Goal: Task Accomplishment & Management: Complete application form

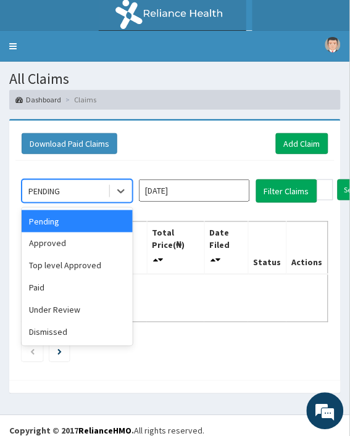
click at [125, 202] on div "PENDING" at bounding box center [77, 190] width 111 height 23
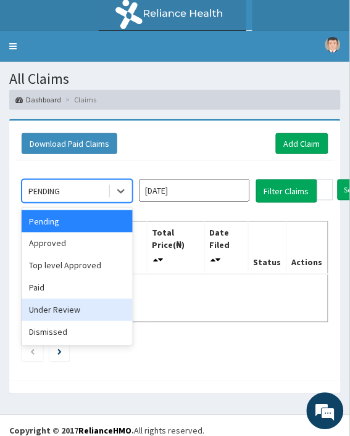
click at [25, 314] on div "Under Review" at bounding box center [77, 310] width 111 height 22
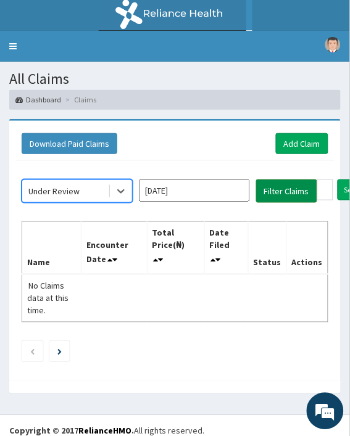
click at [284, 185] on button "Filter Claims" at bounding box center [286, 190] width 61 height 23
click at [266, 194] on button "Filter Claims" at bounding box center [286, 190] width 61 height 23
click at [266, 195] on button "Filter Claims" at bounding box center [286, 190] width 61 height 23
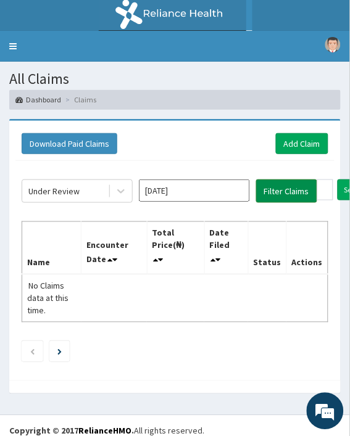
click at [266, 195] on button "Filter Claims" at bounding box center [286, 190] width 61 height 23
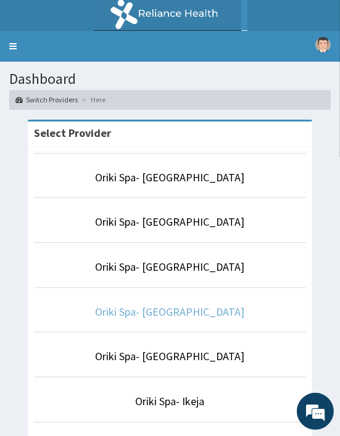
click at [139, 313] on link "Oriki Spa- [GEOGRAPHIC_DATA]" at bounding box center [170, 312] width 149 height 14
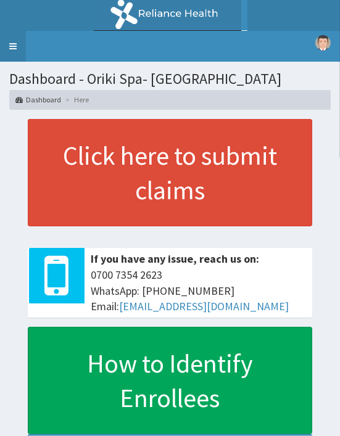
click at [10, 38] on link "Toggle navigation" at bounding box center [13, 46] width 26 height 31
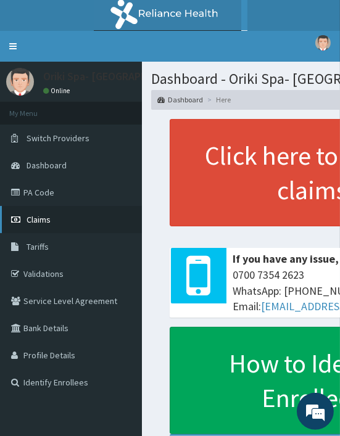
click at [48, 210] on link "Claims" at bounding box center [71, 219] width 142 height 27
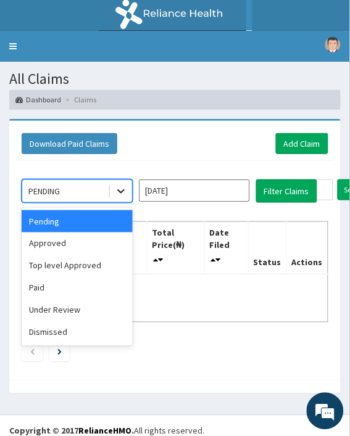
click at [115, 183] on div at bounding box center [121, 191] width 22 height 22
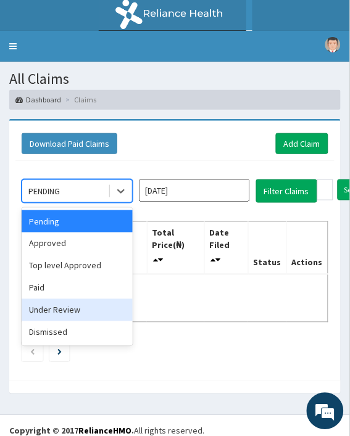
click at [57, 302] on div "Under Review" at bounding box center [77, 310] width 111 height 22
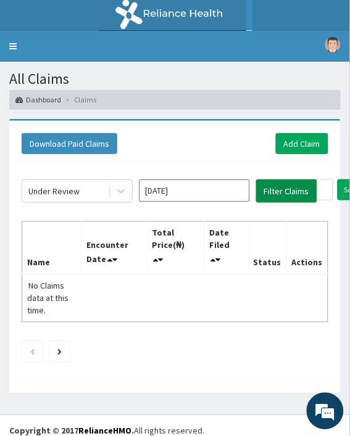
click at [263, 195] on button "Filter Claims" at bounding box center [286, 190] width 61 height 23
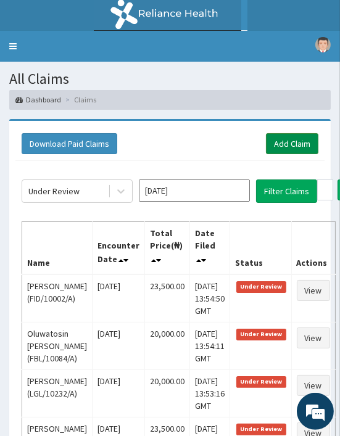
click at [280, 136] on link "Add Claim" at bounding box center [292, 143] width 52 height 21
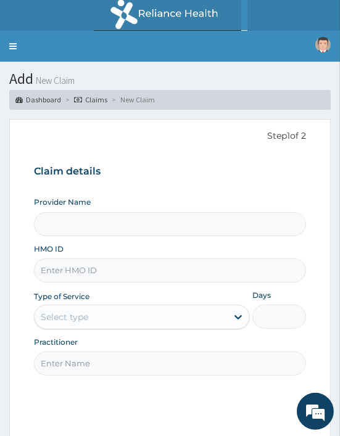
click at [40, 273] on input "HMO ID" at bounding box center [170, 270] width 272 height 24
paste input "DER/10074/A"
type input "DER/10074/A"
type input "Oriki Spa- [GEOGRAPHIC_DATA]"
type input "1"
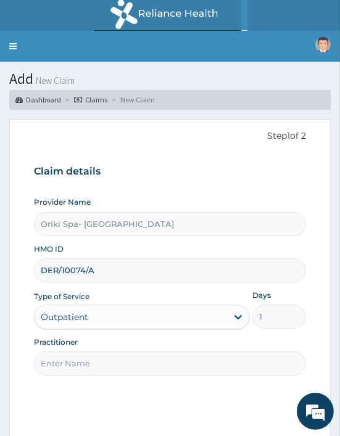
type input "DER/10074/A"
click at [71, 362] on input "Practitioner" at bounding box center [170, 363] width 272 height 24
type input "[PERSON_NAME]"
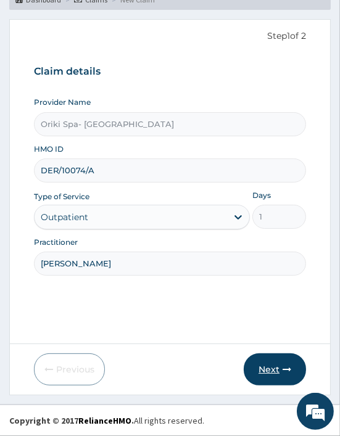
click at [266, 378] on button "Next" at bounding box center [275, 369] width 62 height 32
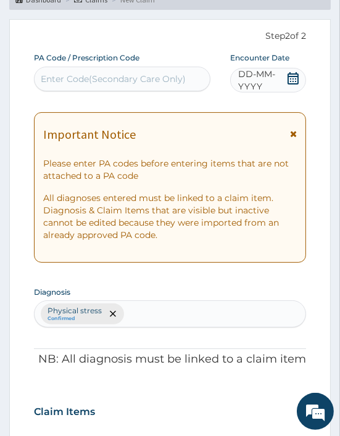
click at [59, 81] on div "Enter Code(Secondary Care Only)" at bounding box center [113, 79] width 145 height 12
paste input "PA/F3E81E"
type input "PA/F3E81E"
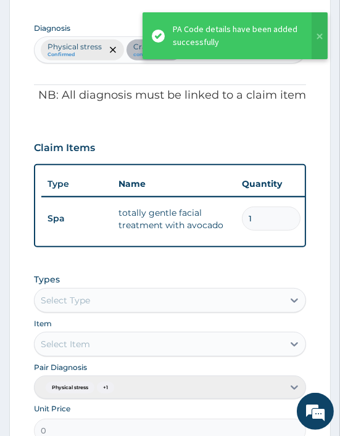
scroll to position [0, 346]
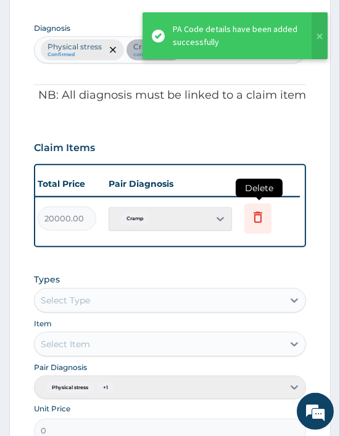
click at [259, 207] on icon at bounding box center [257, 218] width 27 height 30
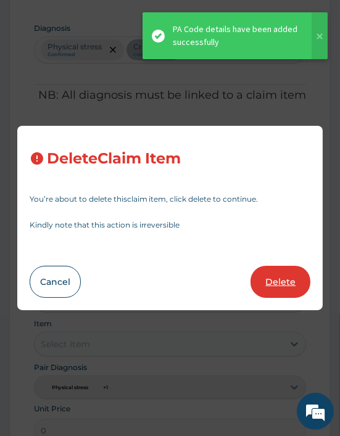
click at [269, 268] on button "Delete" at bounding box center [280, 282] width 60 height 32
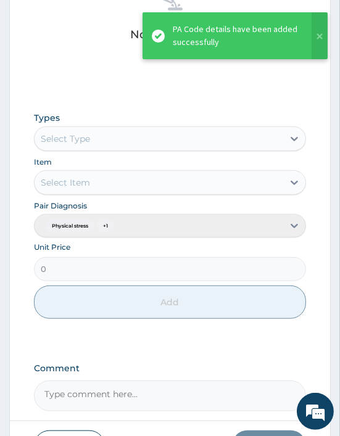
scroll to position [584, 0]
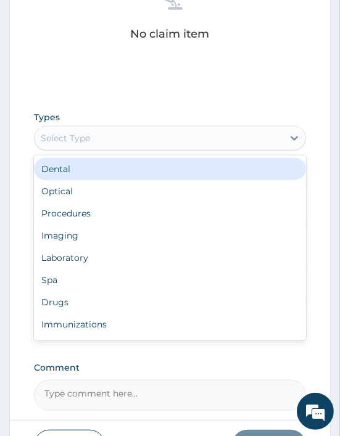
click at [79, 126] on div "Select Type" at bounding box center [170, 138] width 272 height 25
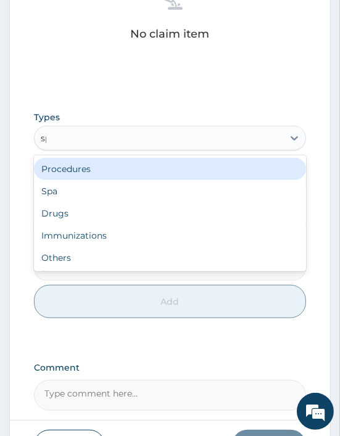
type input "spa"
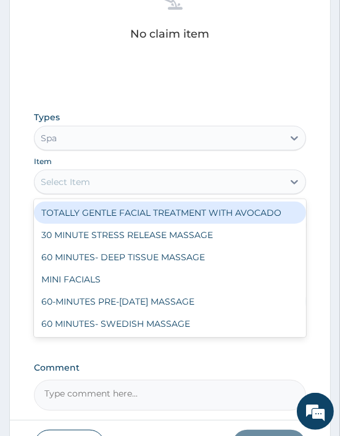
click at [96, 181] on div "Select Item" at bounding box center [159, 182] width 248 height 20
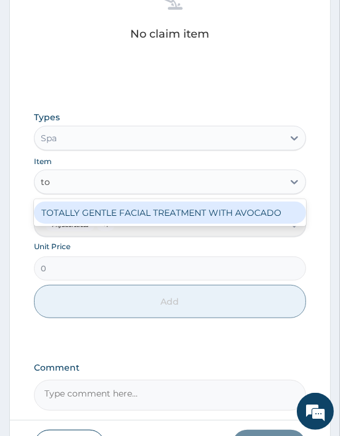
type input "tot"
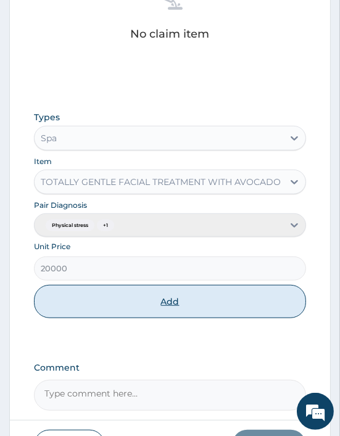
click at [148, 298] on button "Add" at bounding box center [170, 301] width 272 height 33
type input "0"
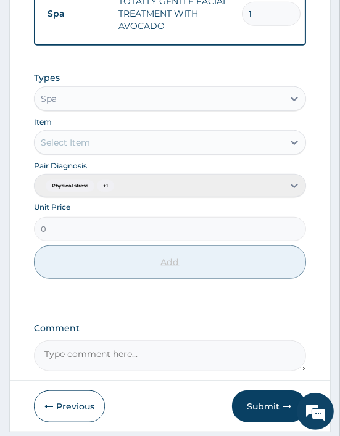
scroll to position [618, 0]
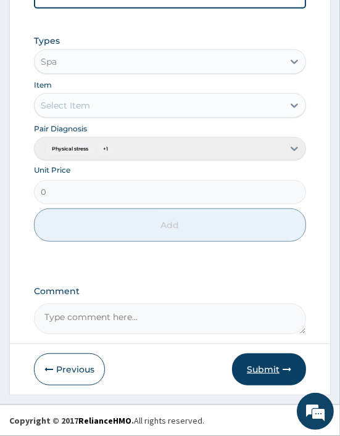
click at [284, 377] on button "Submit" at bounding box center [269, 369] width 74 height 32
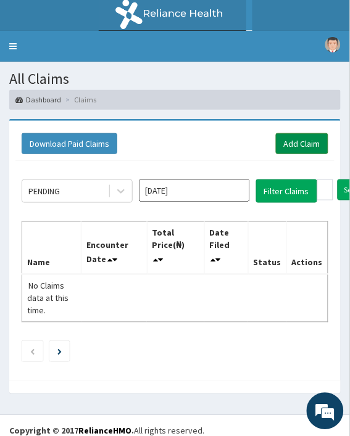
click at [295, 147] on link "Add Claim" at bounding box center [302, 143] width 52 height 21
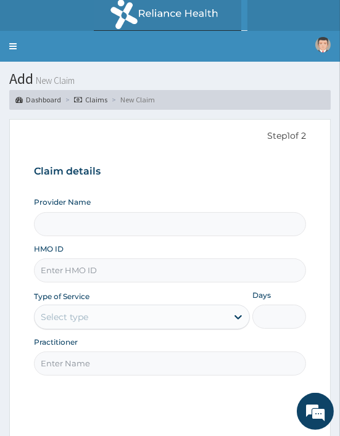
type input "Oriki Spa- [GEOGRAPHIC_DATA]"
type input "1"
click at [89, 271] on input "HMO ID" at bounding box center [170, 270] width 272 height 24
paste input "XPO/10001/A"
type input "XPO/10001/A"
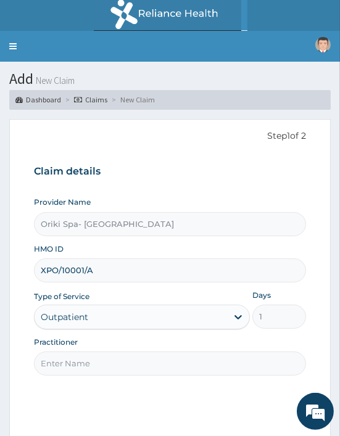
click at [60, 361] on input "Practitioner" at bounding box center [170, 363] width 272 height 24
type input "[PERSON_NAME]"
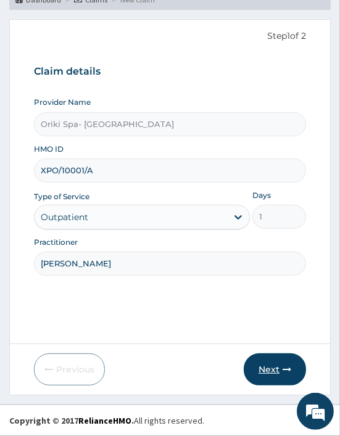
click at [264, 371] on button "Next" at bounding box center [275, 369] width 62 height 32
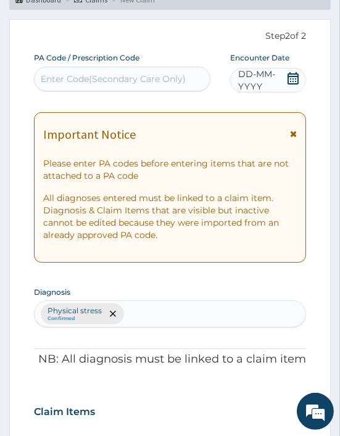
click at [67, 77] on div "Enter Code(Secondary Care Only)" at bounding box center [113, 79] width 145 height 12
paste input "PA/579BD8"
type input "PA/579BD8"
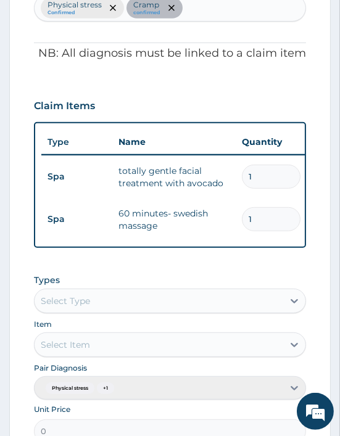
scroll to position [0, 346]
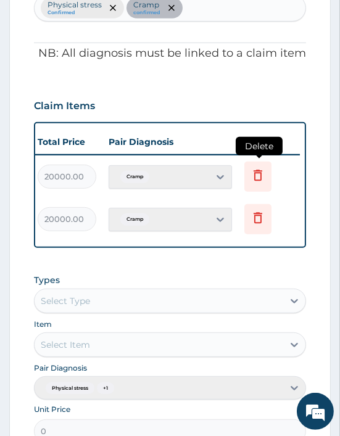
click at [257, 176] on icon at bounding box center [257, 175] width 15 height 15
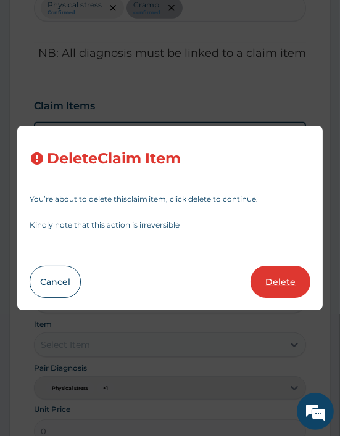
click at [267, 272] on button "Delete" at bounding box center [280, 282] width 60 height 32
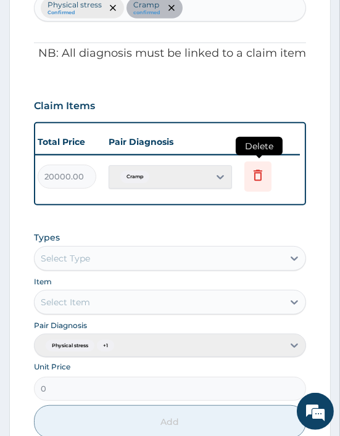
click at [257, 168] on icon at bounding box center [257, 175] width 15 height 15
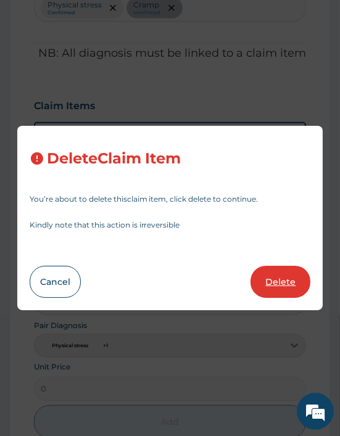
click at [267, 274] on button "Delete" at bounding box center [280, 282] width 60 height 32
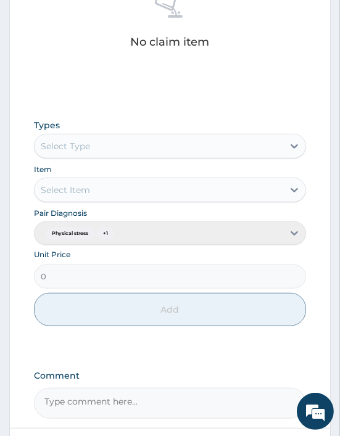
scroll to position [577, 0]
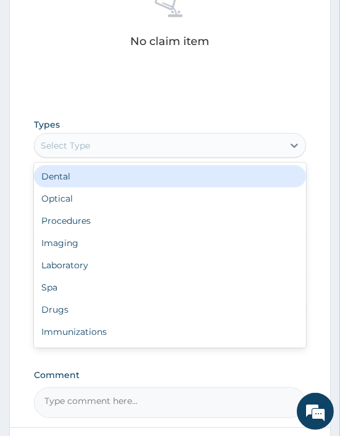
click at [83, 154] on div "Select Type" at bounding box center [159, 146] width 248 height 20
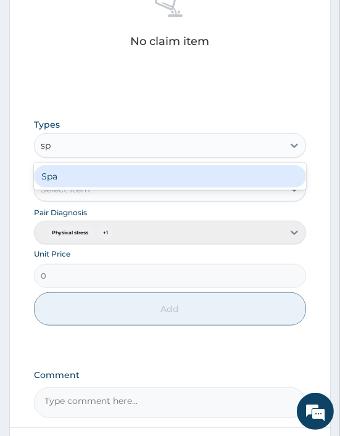
type input "spa"
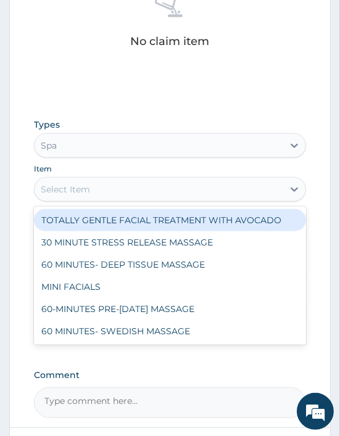
click at [65, 189] on div "Select Item" at bounding box center [65, 189] width 49 height 12
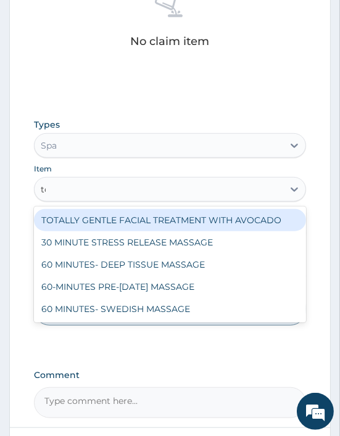
type input "tot"
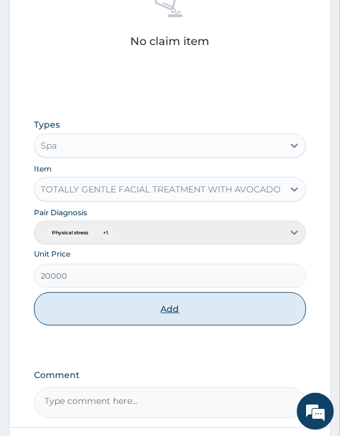
click at [160, 318] on button "Add" at bounding box center [170, 308] width 272 height 33
type input "0"
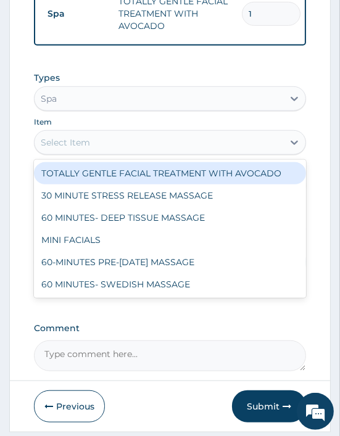
click at [67, 149] on div "Select Item" at bounding box center [65, 142] width 49 height 12
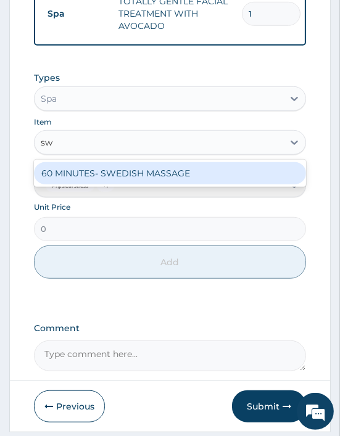
type input "swe"
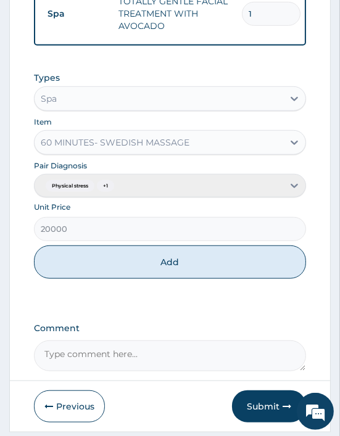
scroll to position [618, 0]
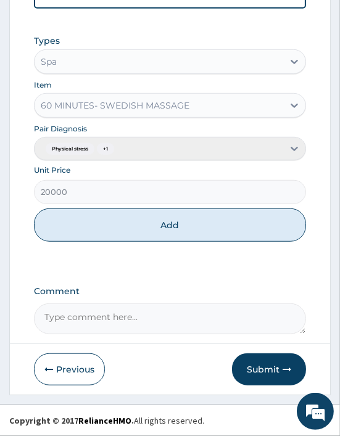
click at [188, 243] on div "Types Spa Item 60 MINUTES- SWEDISH MASSAGE Pair Diagnosis Physical stress + 1 U…" at bounding box center [170, 137] width 272 height 219
click at [166, 230] on button "Add" at bounding box center [170, 224] width 272 height 33
type input "0"
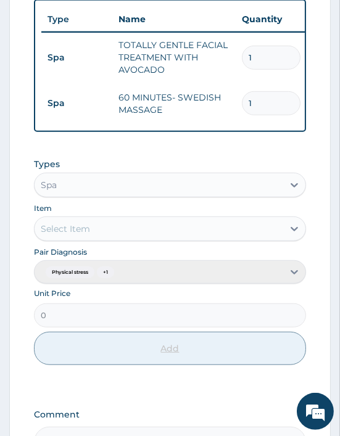
scroll to position [660, 0]
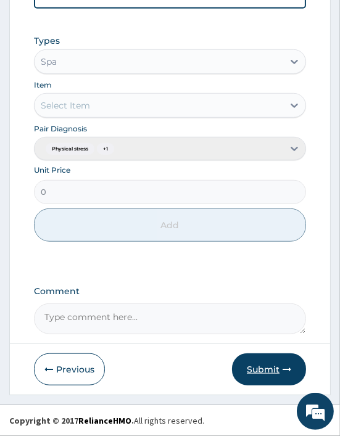
click at [266, 372] on button "Submit" at bounding box center [269, 369] width 74 height 32
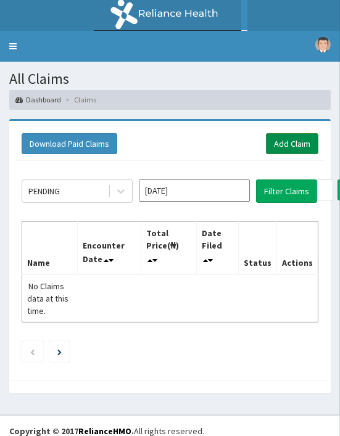
click at [282, 144] on link "Add Claim" at bounding box center [292, 143] width 52 height 21
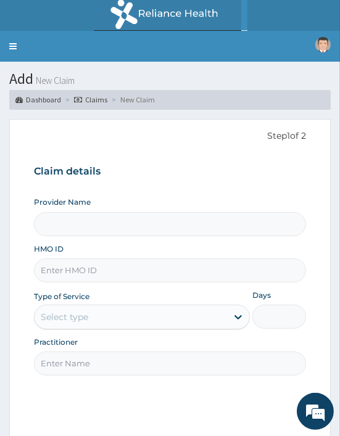
click at [47, 281] on input "HMO ID" at bounding box center [170, 270] width 272 height 24
paste input "WEE/10008/A"
type input "WEE/10008/A"
click at [103, 374] on input "Practitioner" at bounding box center [170, 363] width 272 height 24
type input "Oriki Spa- Lagos Continental Hotel"
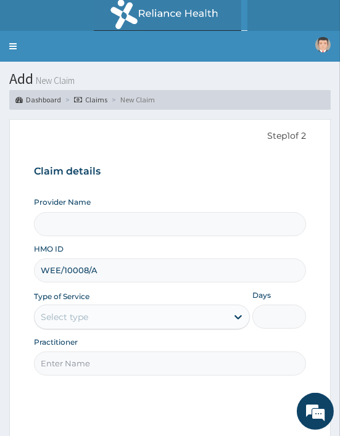
type input "1"
type input "AJIBOLA OGUNJIMI"
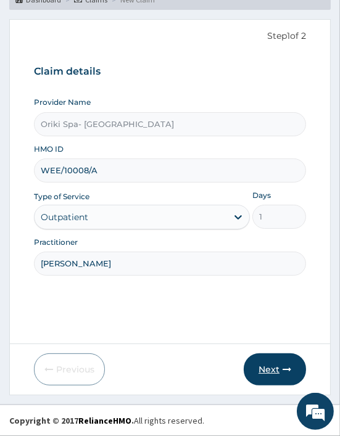
click at [282, 366] on icon "button" at bounding box center [286, 369] width 9 height 9
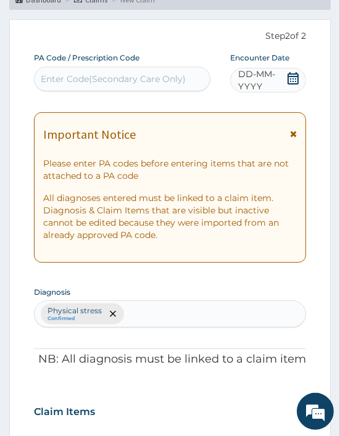
click at [113, 70] on div "Enter Code(Secondary Care Only)" at bounding box center [122, 79] width 175 height 20
paste input "PA/0CC222"
type input "PA/0CC222"
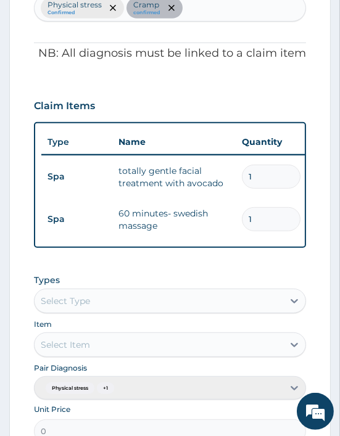
scroll to position [0, 346]
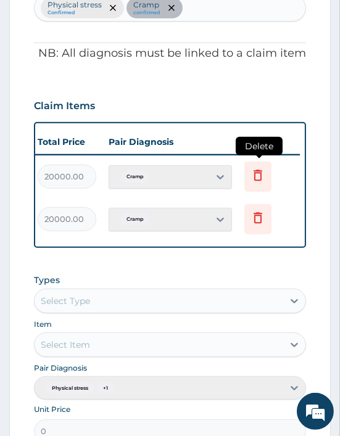
click at [266, 183] on icon at bounding box center [257, 177] width 27 height 30
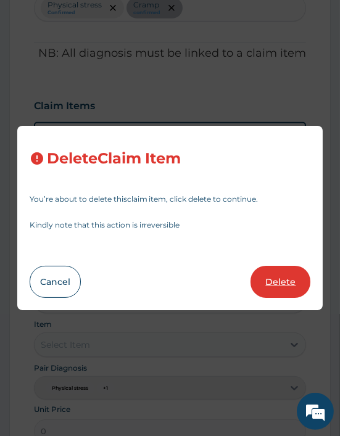
click at [290, 285] on button "Delete" at bounding box center [280, 282] width 60 height 32
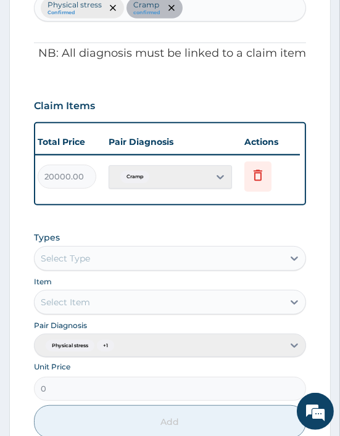
click at [272, 165] on td "Delete" at bounding box center [269, 176] width 62 height 43
click at [268, 168] on icon at bounding box center [257, 177] width 27 height 30
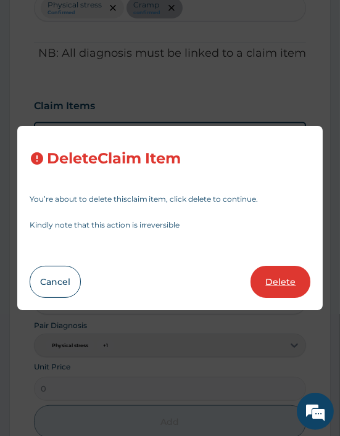
click at [276, 276] on button "Delete" at bounding box center [280, 282] width 60 height 32
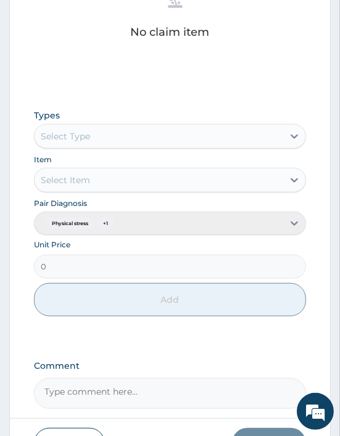
scroll to position [587, 0]
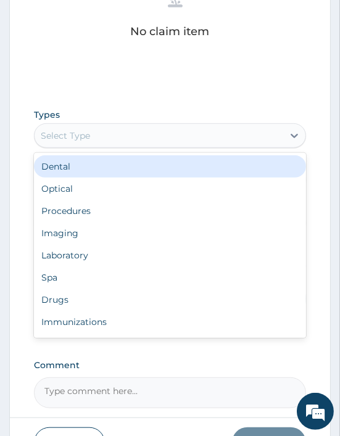
click at [65, 136] on div "Select Type" at bounding box center [65, 135] width 49 height 12
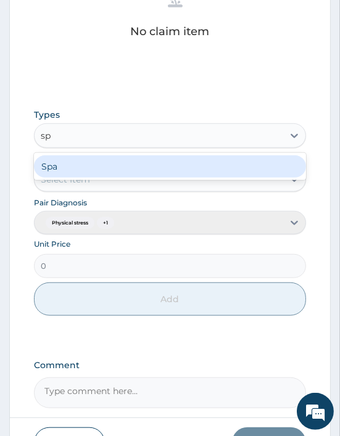
type input "spa"
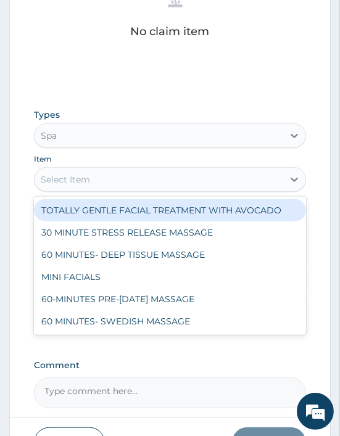
click at [78, 182] on div "Select Item" at bounding box center [65, 179] width 49 height 12
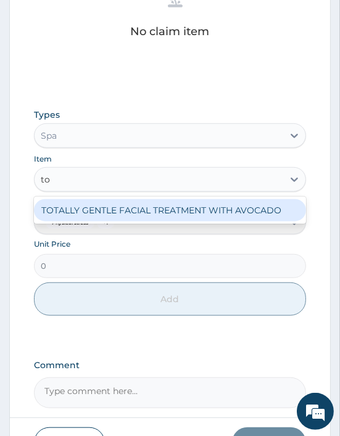
type input "tot"
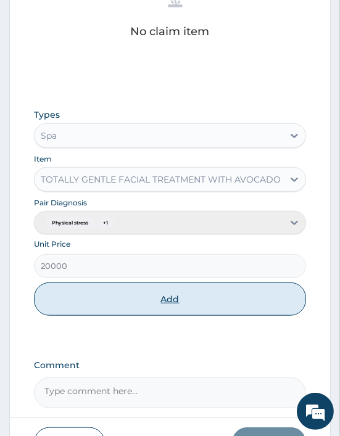
click at [157, 285] on button "Add" at bounding box center [170, 298] width 272 height 33
type input "0"
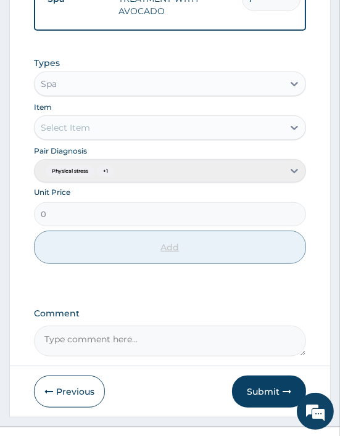
scroll to position [572, 0]
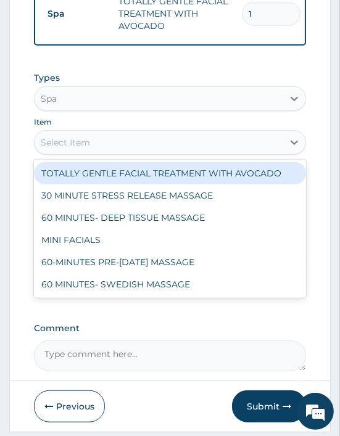
click at [78, 152] on div "Select Item" at bounding box center [159, 143] width 248 height 20
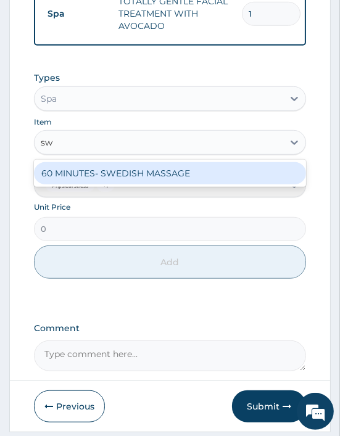
type input "swe"
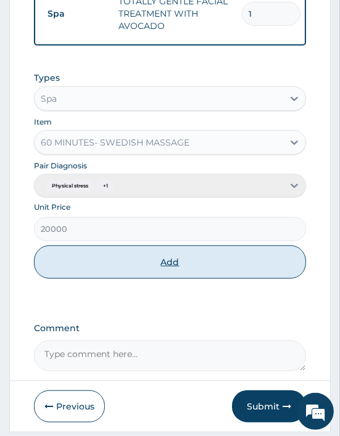
click at [133, 272] on button "Add" at bounding box center [170, 261] width 272 height 33
type input "0"
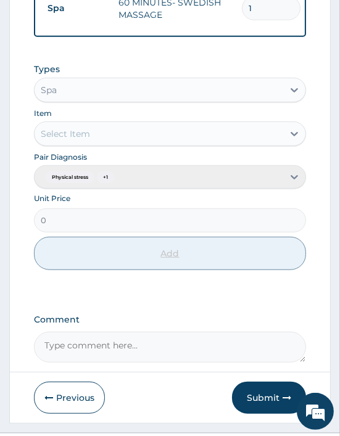
scroll to position [660, 0]
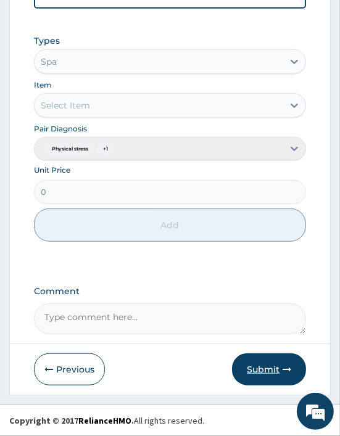
click at [279, 379] on button "Submit" at bounding box center [269, 369] width 74 height 32
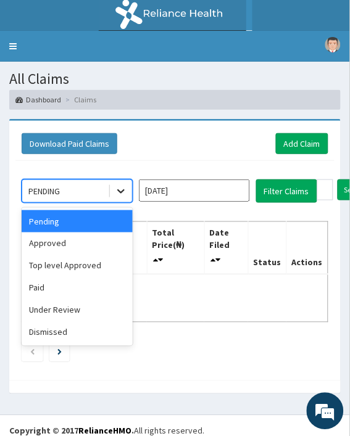
click at [125, 185] on icon at bounding box center [121, 191] width 12 height 12
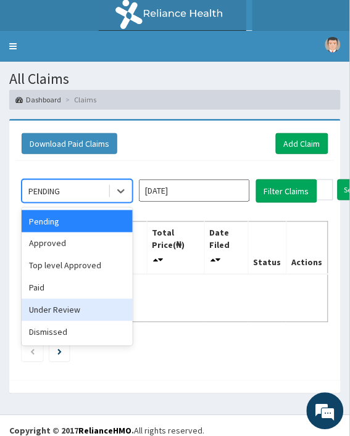
click at [70, 302] on div "Under Review" at bounding box center [77, 310] width 111 height 22
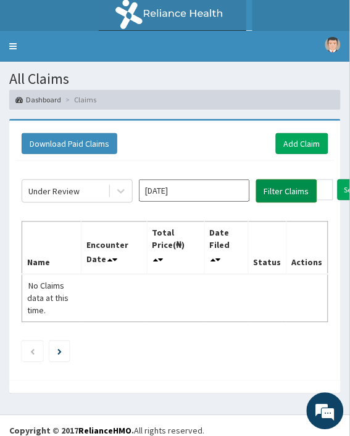
click at [284, 194] on button "Filter Claims" at bounding box center [286, 190] width 61 height 23
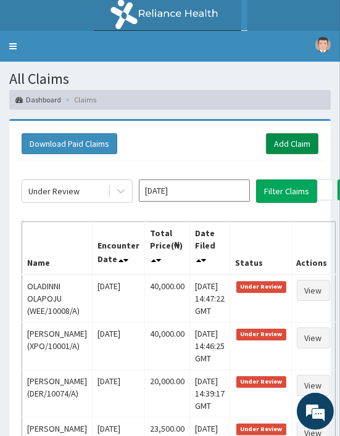
click at [293, 139] on link "Add Claim" at bounding box center [292, 143] width 52 height 21
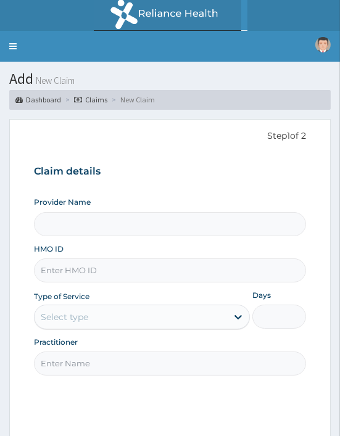
click at [70, 270] on input "HMO ID" at bounding box center [170, 270] width 272 height 24
paste input "WEE/10010/A"
type input "WEE/10010/A"
click at [81, 373] on input "Practitioner" at bounding box center [170, 363] width 272 height 24
type input "Oriki Spa- Lagos Continental Hotel"
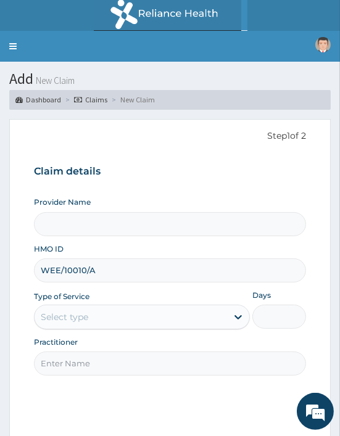
type input "1"
type input "[PERSON_NAME]"
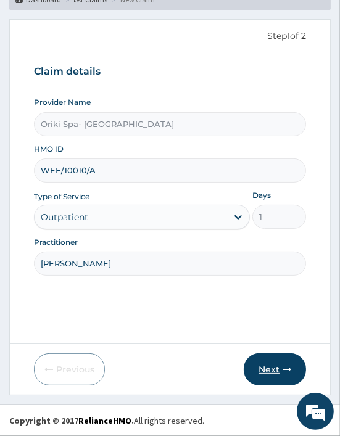
click at [263, 377] on button "Next" at bounding box center [275, 369] width 62 height 32
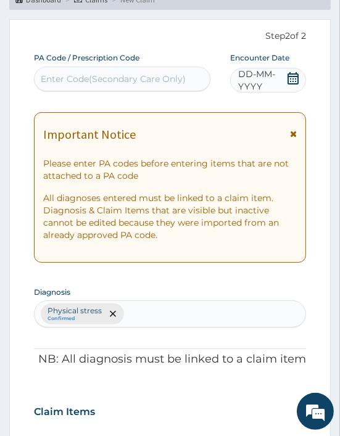
scroll to position [0, 0]
click at [100, 83] on div "Enter Code(Secondary Care Only)" at bounding box center [113, 79] width 145 height 12
paste input "PA/A05C48"
type input "PA/A05C48"
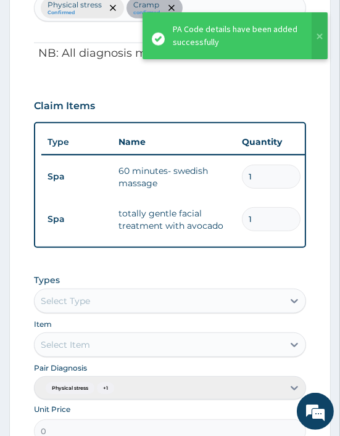
scroll to position [0, 346]
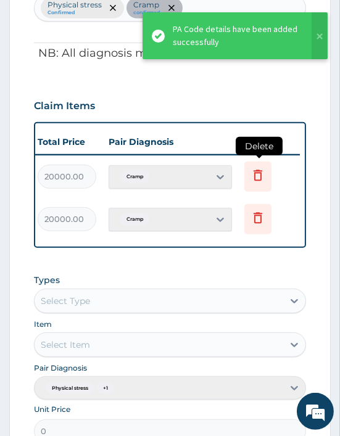
click at [256, 181] on icon at bounding box center [257, 175] width 15 height 15
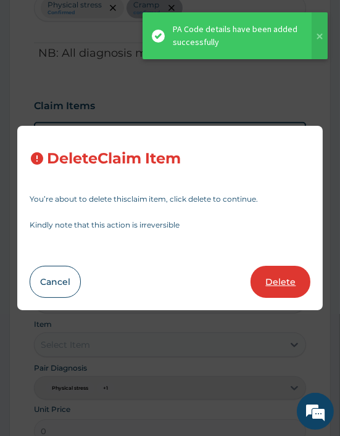
click at [274, 289] on button "Delete" at bounding box center [280, 282] width 60 height 32
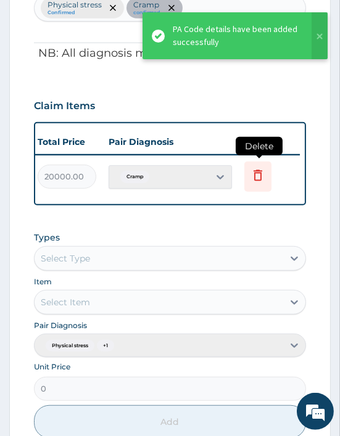
click at [258, 182] on icon at bounding box center [257, 177] width 27 height 30
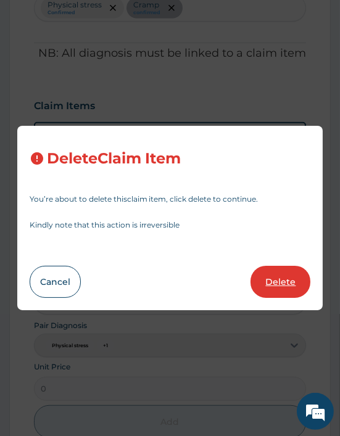
click at [280, 285] on button "Delete" at bounding box center [280, 282] width 60 height 32
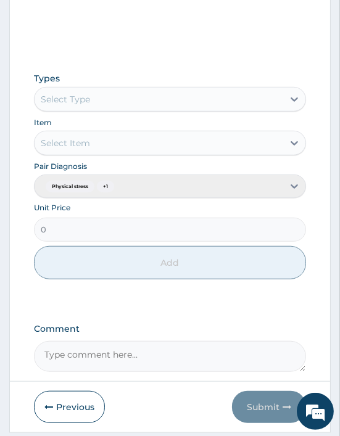
scroll to position [624, 0]
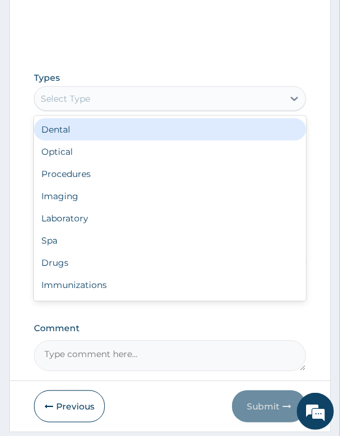
click at [63, 102] on div "Select Type" at bounding box center [65, 98] width 49 height 12
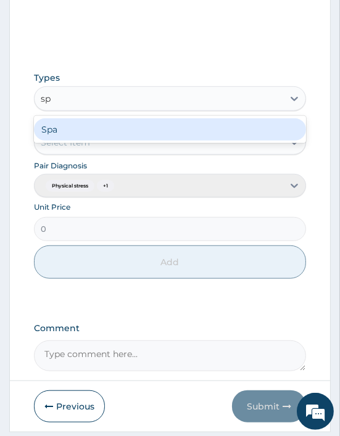
type input "spa"
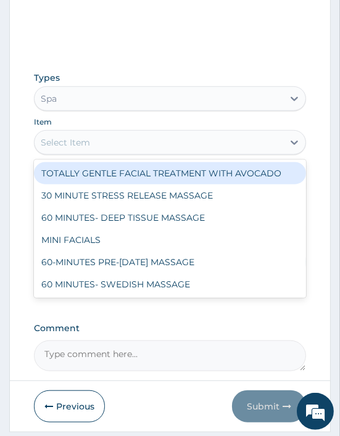
click at [59, 154] on div "Select Item" at bounding box center [170, 142] width 272 height 25
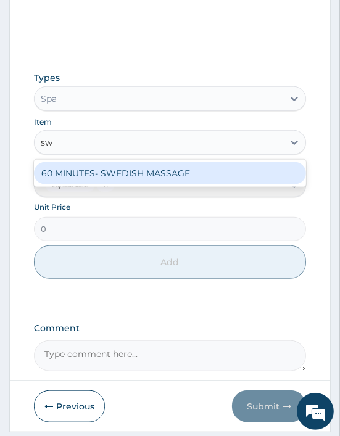
type input "swe"
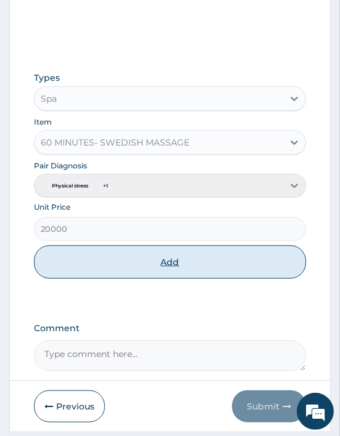
click at [115, 261] on button "Add" at bounding box center [170, 261] width 272 height 33
type input "0"
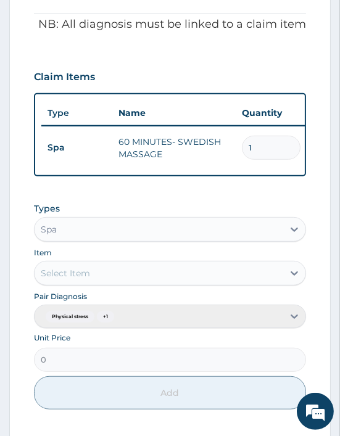
scroll to position [435, 0]
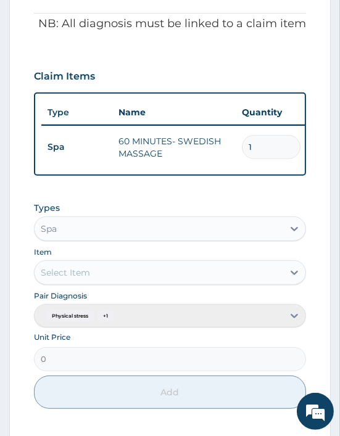
click at [56, 279] on div "Select Item" at bounding box center [65, 272] width 49 height 12
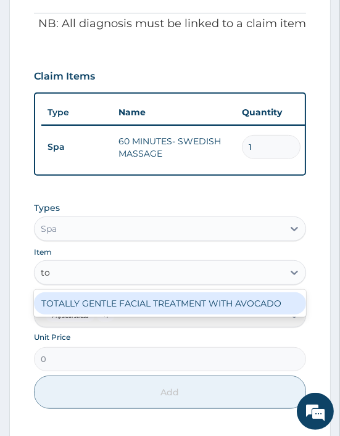
type input "tot"
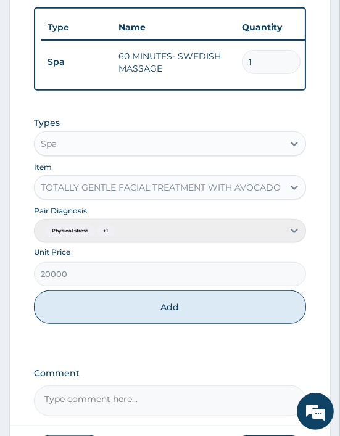
scroll to position [523, 0]
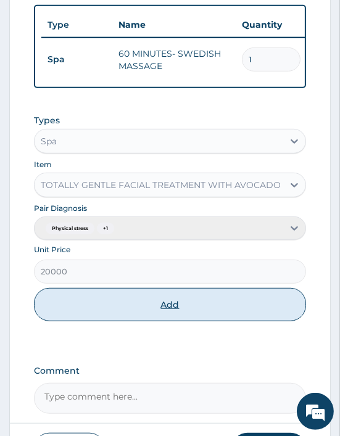
click at [144, 304] on button "Add" at bounding box center [170, 304] width 272 height 33
type input "0"
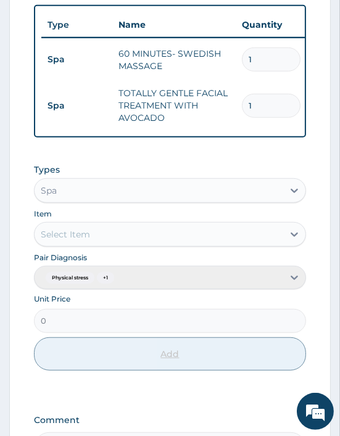
scroll to position [660, 0]
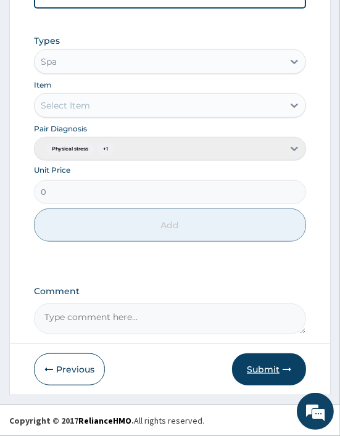
click at [264, 369] on button "Submit" at bounding box center [269, 369] width 74 height 32
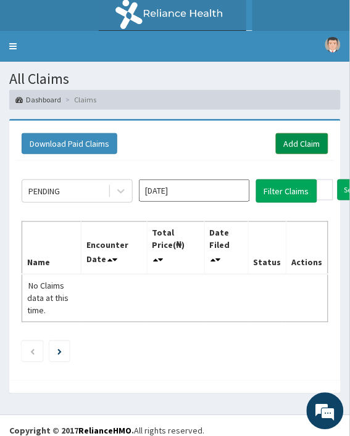
click at [311, 133] on link "Add Claim" at bounding box center [302, 143] width 52 height 21
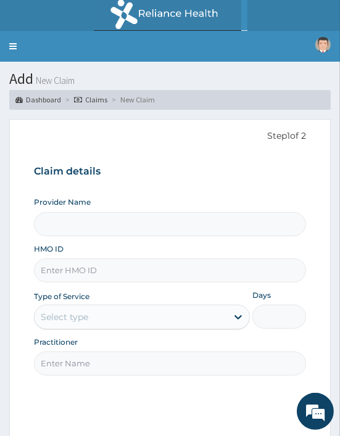
click at [50, 263] on input "HMO ID" at bounding box center [170, 270] width 272 height 24
paste input "LLD/10041/A"
type input "LLD/10041/A"
type input "Oriki Spa- Lagos Continental Hotel"
type input "1"
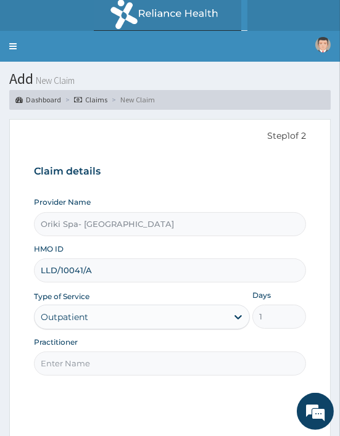
type input "LLD/10041/A"
click at [78, 366] on input "Practitioner" at bounding box center [170, 363] width 272 height 24
type input "AJIBOLA OGUNJIMI"
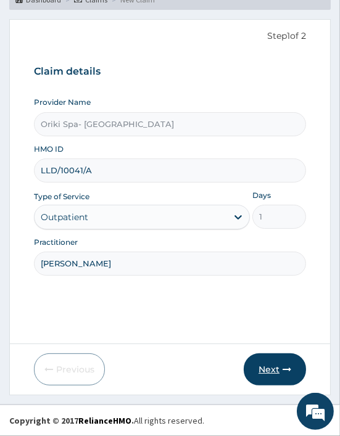
click at [284, 358] on button "Next" at bounding box center [275, 369] width 62 height 32
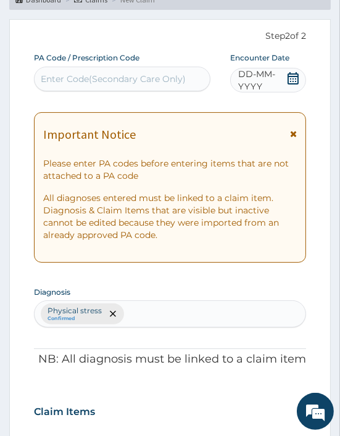
click at [65, 78] on div "Enter Code(Secondary Care Only)" at bounding box center [113, 79] width 145 height 12
paste input "PA/01F480"
type input "PA/01F480"
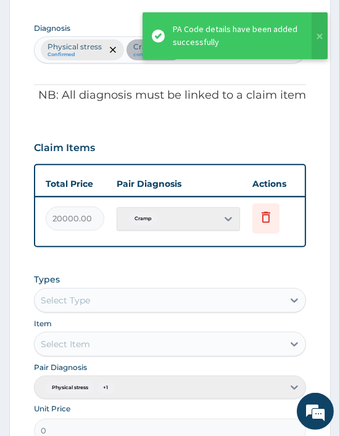
scroll to position [0, 346]
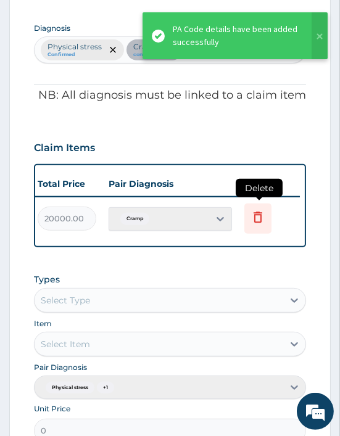
click at [247, 210] on icon at bounding box center [257, 218] width 27 height 30
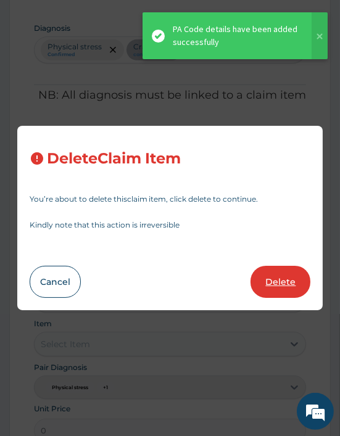
click at [284, 284] on button "Delete" at bounding box center [280, 282] width 60 height 32
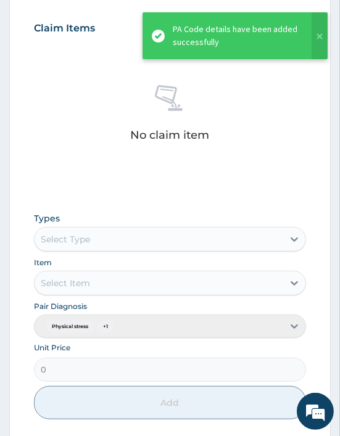
scroll to position [484, 0]
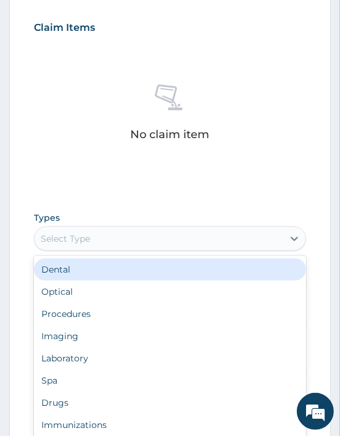
click at [136, 229] on div "Select Type" at bounding box center [159, 239] width 248 height 20
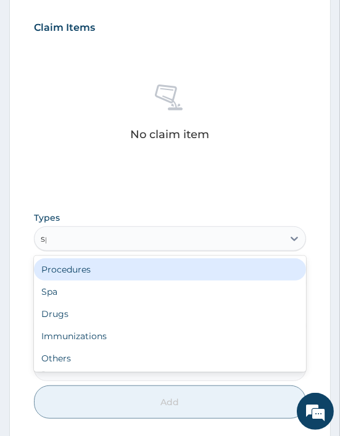
type input "spa"
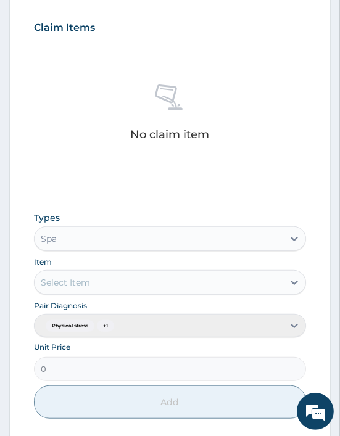
click at [112, 282] on div "Select Item" at bounding box center [159, 282] width 248 height 20
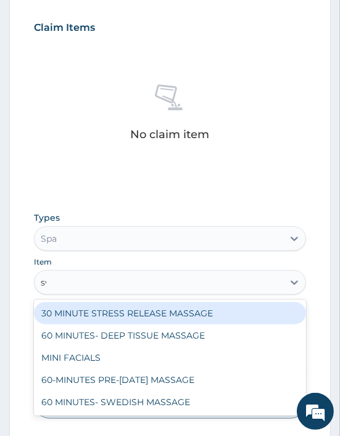
type input "swe"
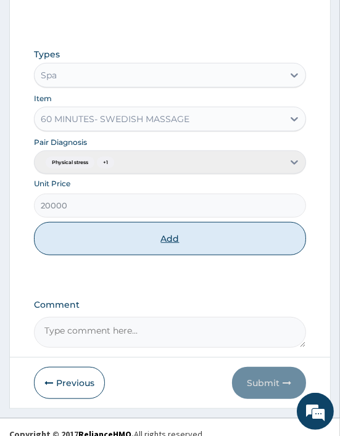
click at [174, 235] on button "Add" at bounding box center [170, 238] width 272 height 33
type input "0"
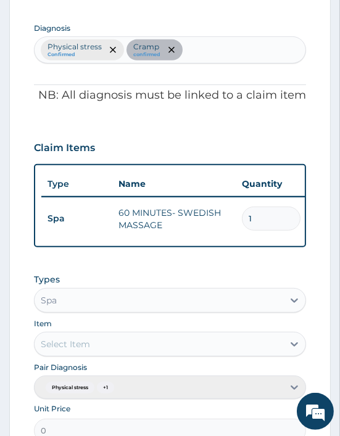
scroll to position [611, 0]
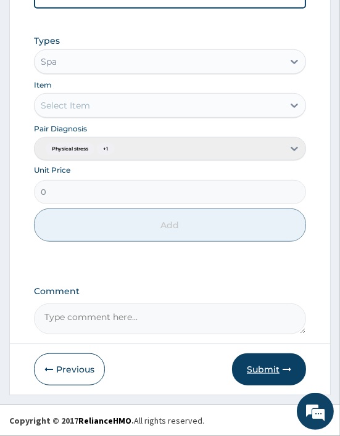
click at [263, 374] on button "Submit" at bounding box center [269, 369] width 74 height 32
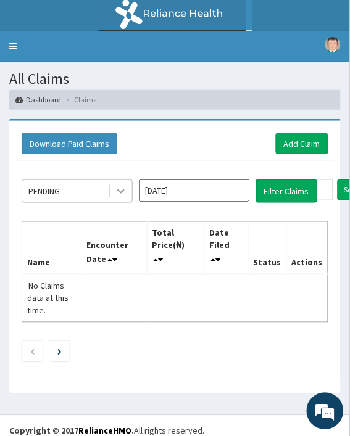
click at [126, 185] on icon at bounding box center [121, 191] width 12 height 12
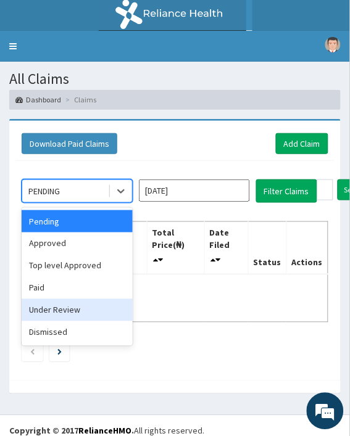
click at [64, 314] on div "Under Review" at bounding box center [77, 310] width 111 height 22
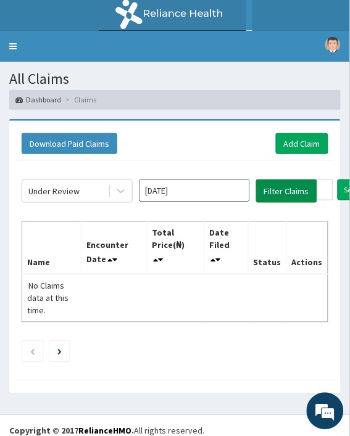
click at [280, 195] on button "Filter Claims" at bounding box center [286, 190] width 61 height 23
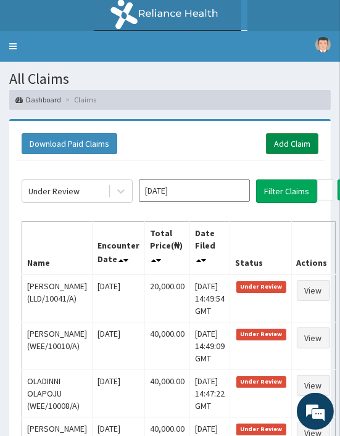
click at [274, 137] on link "Add Claim" at bounding box center [292, 143] width 52 height 21
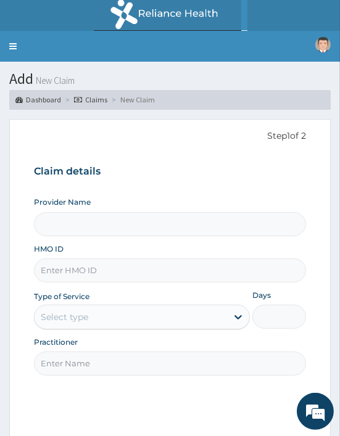
click at [62, 268] on input "HMO ID" at bounding box center [170, 270] width 272 height 24
type input "Oriki Spa- [GEOGRAPHIC_DATA]"
type input "1"
paste input "DTT/10044/A"
type input "DTT/10044/A"
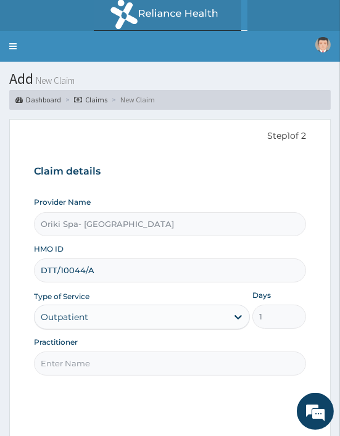
click at [70, 359] on input "Practitioner" at bounding box center [170, 363] width 272 height 24
type input "[PERSON_NAME]"
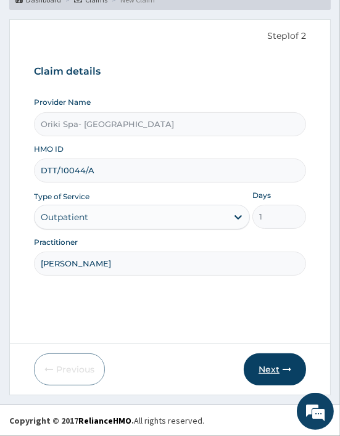
click at [288, 361] on button "Next" at bounding box center [275, 369] width 62 height 32
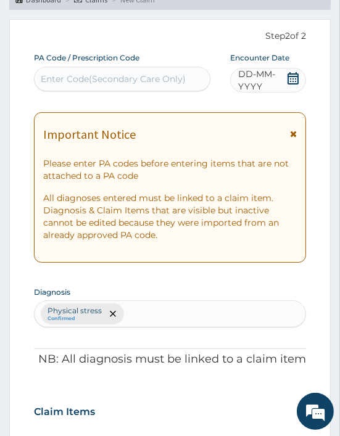
click at [125, 73] on div "Enter Code(Secondary Care Only)" at bounding box center [113, 79] width 145 height 12
paste input "PA/B5B5DE"
type input "PA/B5B5DE"
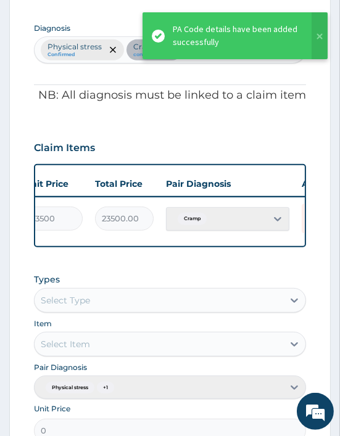
scroll to position [0, 346]
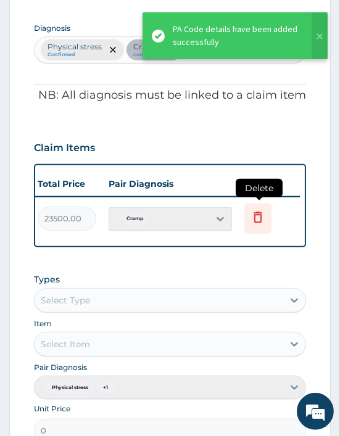
click at [254, 215] on icon at bounding box center [257, 217] width 9 height 11
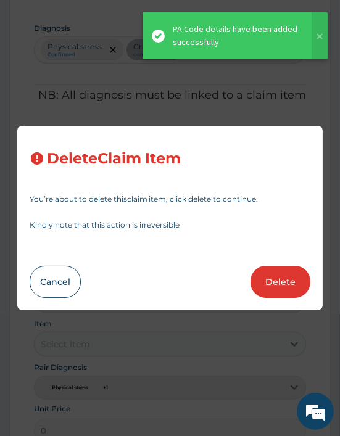
click at [277, 281] on button "Delete" at bounding box center [280, 282] width 60 height 32
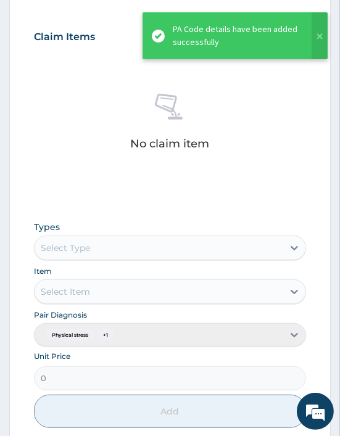
scroll to position [475, 0]
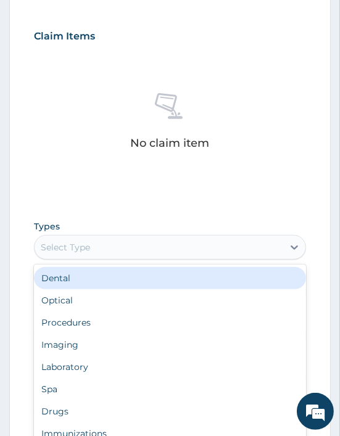
click at [105, 245] on div "Select Type" at bounding box center [159, 247] width 248 height 20
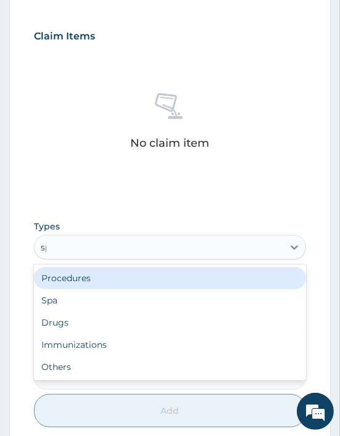
type input "spa"
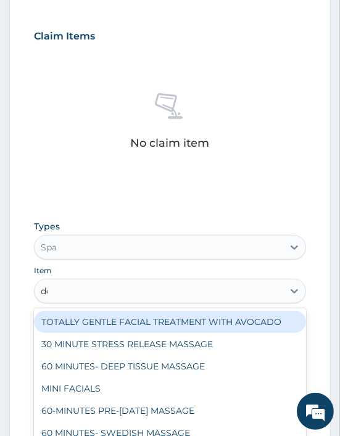
type input "dee"
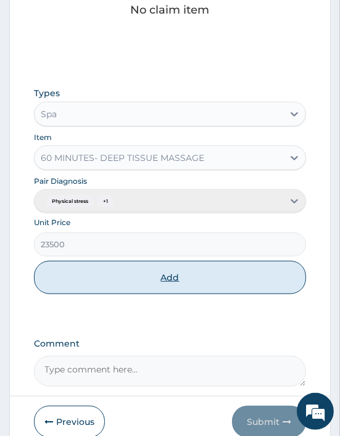
click at [150, 280] on button "Add" at bounding box center [170, 277] width 272 height 33
type input "0"
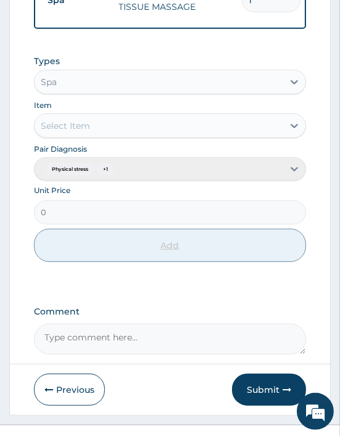
scroll to position [611, 0]
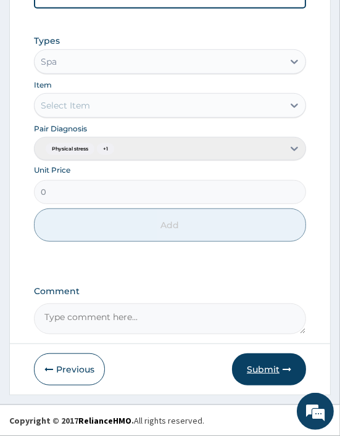
click at [269, 372] on button "Submit" at bounding box center [269, 369] width 74 height 32
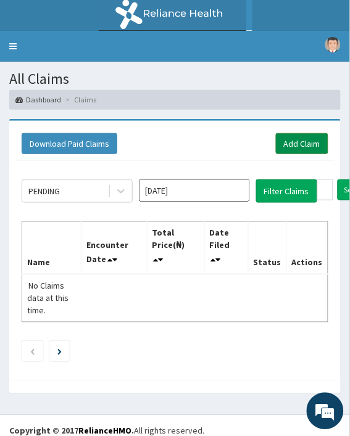
click at [290, 149] on link "Add Claim" at bounding box center [302, 143] width 52 height 21
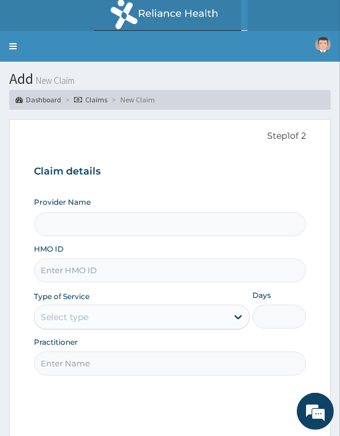
click at [47, 280] on input "HMO ID" at bounding box center [170, 270] width 272 height 24
paste input "DTT/10044/B"
type input "DTT/10044/B"
type input "Oriki Spa- [GEOGRAPHIC_DATA]"
type input "1"
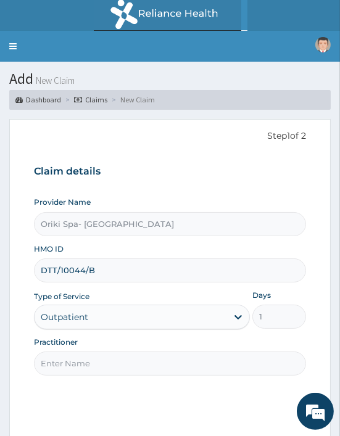
type input "DTT/10044/B"
click at [77, 374] on input "Practitioner" at bounding box center [170, 363] width 272 height 24
type input "[PERSON_NAME]"
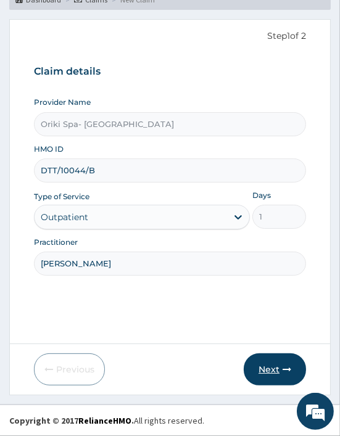
click at [259, 364] on button "Next" at bounding box center [275, 369] width 62 height 32
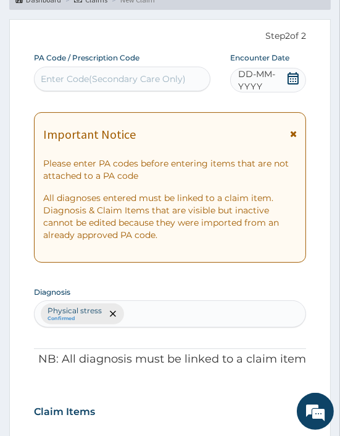
click at [94, 75] on div "Enter Code(Secondary Care Only)" at bounding box center [113, 79] width 145 height 12
paste input "PA/10CF2C"
type input "PA/10CF2C"
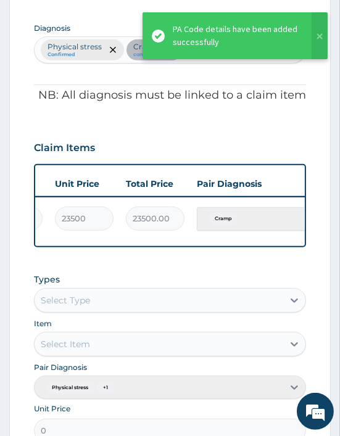
scroll to position [0, 346]
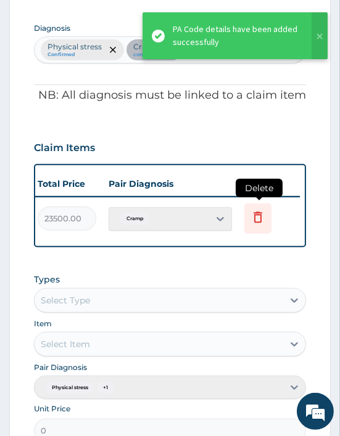
click at [263, 226] on icon at bounding box center [257, 218] width 27 height 30
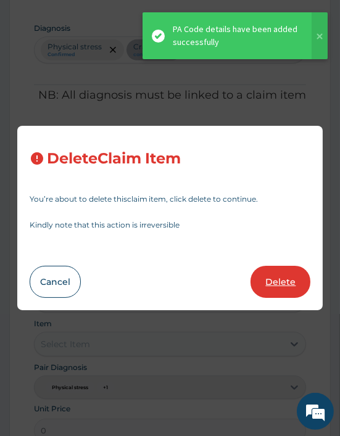
click at [263, 282] on button "Delete" at bounding box center [280, 282] width 60 height 32
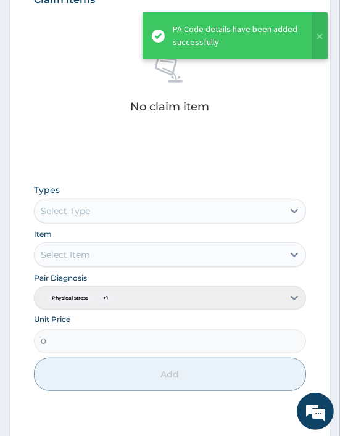
scroll to position [513, 0]
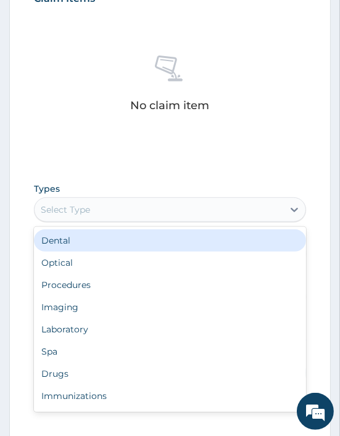
click at [60, 207] on div "Select Type" at bounding box center [65, 209] width 49 height 12
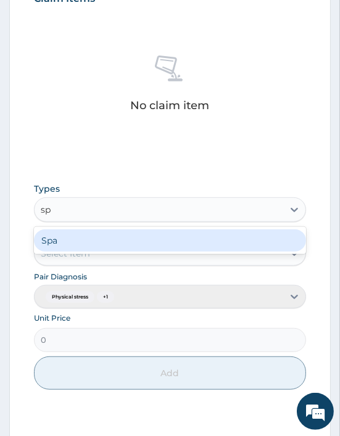
type input "spa"
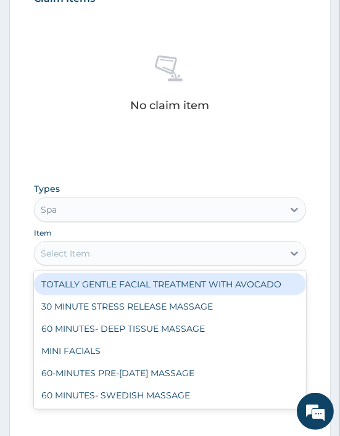
click at [72, 249] on div "Select Item" at bounding box center [65, 253] width 49 height 12
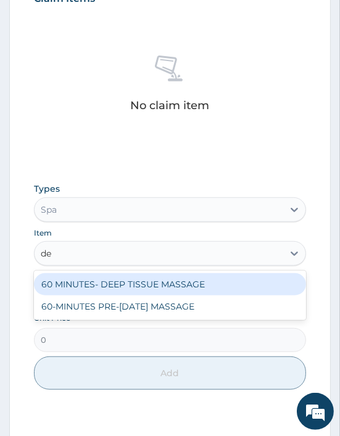
type input "dee"
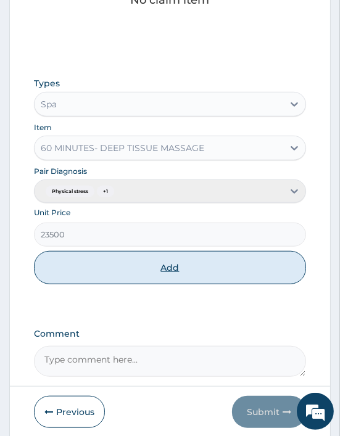
click at [117, 280] on button "Add" at bounding box center [170, 267] width 272 height 33
type input "0"
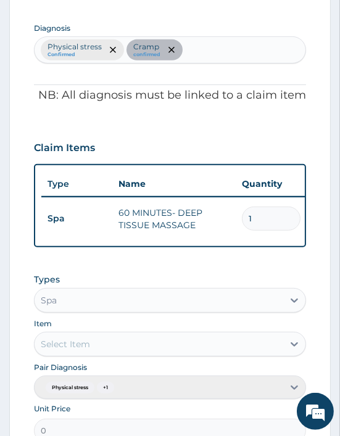
scroll to position [611, 0]
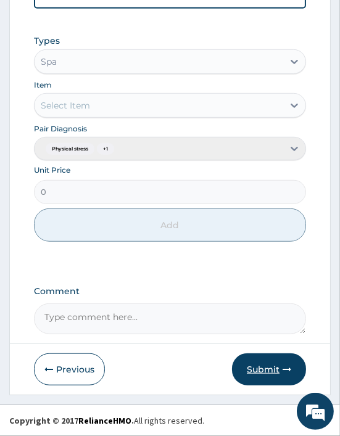
click at [260, 366] on button "Submit" at bounding box center [269, 369] width 74 height 32
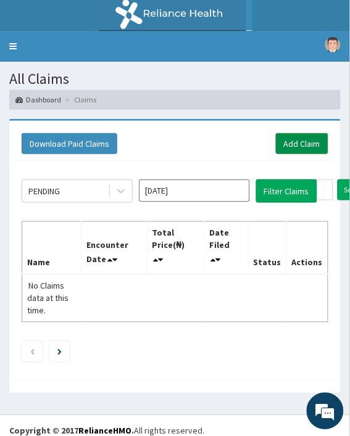
click at [276, 139] on link "Add Claim" at bounding box center [302, 143] width 52 height 21
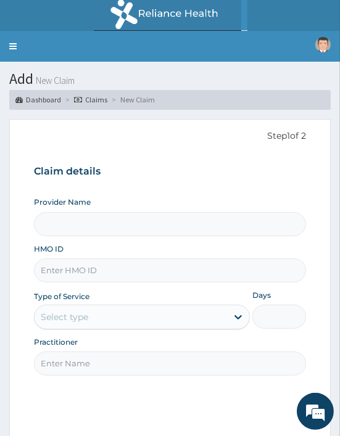
click at [52, 280] on input "HMO ID" at bounding box center [170, 270] width 272 height 24
paste input "SEP/10025/A"
type input "SEP/10025/A"
type input "Oriki Spa- Lagos Continental Hotel"
type input "1"
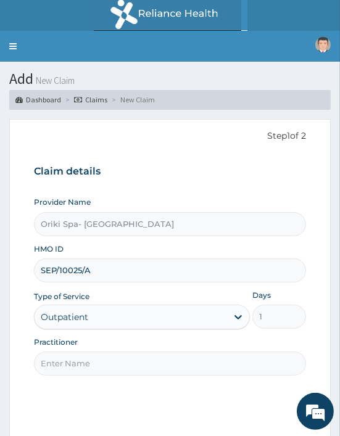
type input "SEP/10025/A"
click at [51, 356] on input "Practitioner" at bounding box center [170, 363] width 272 height 24
type input "AJIBOLA OGUNJIMI"
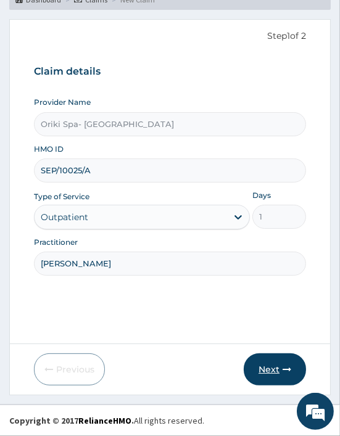
click at [287, 369] on icon "button" at bounding box center [286, 369] width 9 height 9
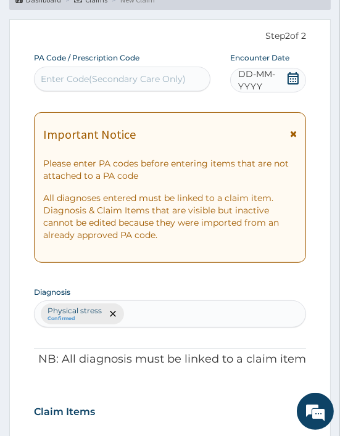
click at [91, 78] on div "Enter Code(Secondary Care Only)" at bounding box center [113, 79] width 145 height 12
paste input "PA/544EAB"
type input "PA/544EAB"
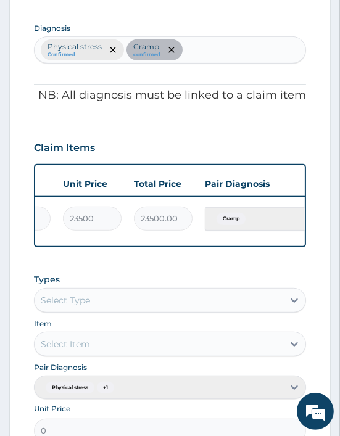
scroll to position [0, 346]
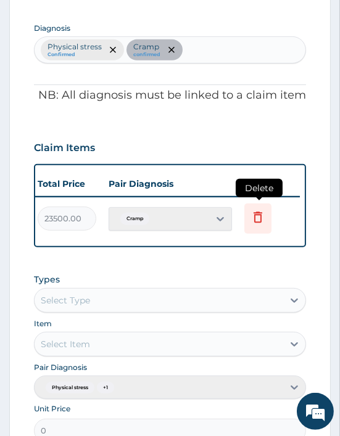
click at [257, 217] on icon at bounding box center [257, 217] width 15 height 15
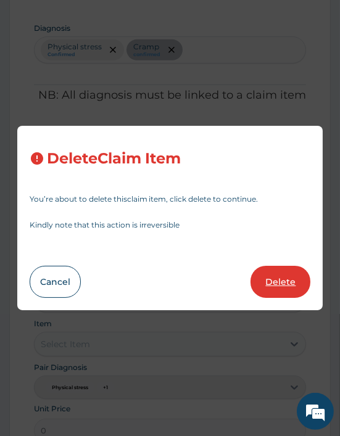
click at [274, 279] on button "Delete" at bounding box center [280, 282] width 60 height 32
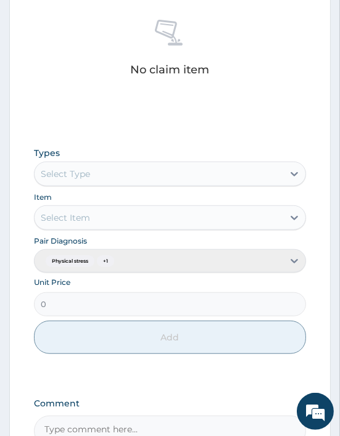
scroll to position [549, 0]
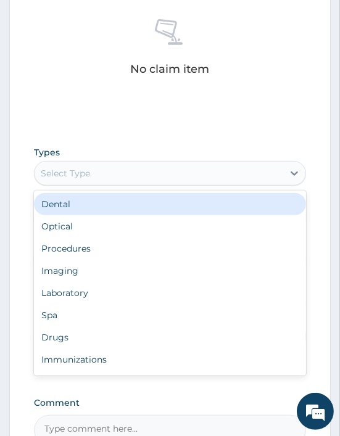
click at [76, 176] on div "Select Type" at bounding box center [65, 173] width 49 height 12
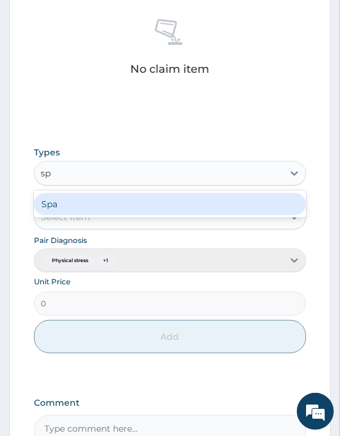
type input "spa"
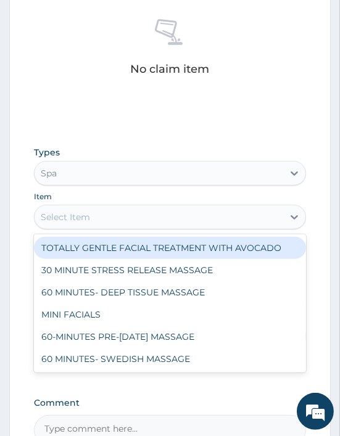
click at [81, 216] on div "Select Item" at bounding box center [65, 217] width 49 height 12
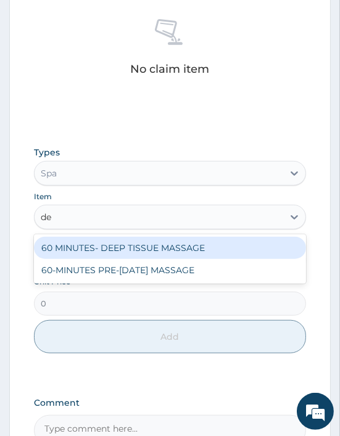
type input "dee"
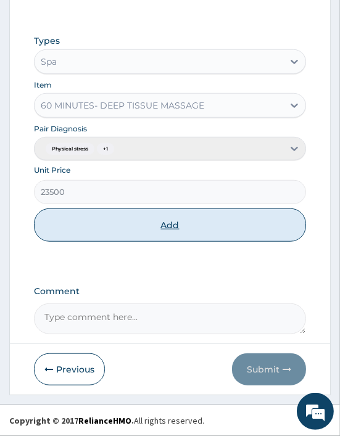
click at [165, 224] on button "Add" at bounding box center [170, 224] width 272 height 33
type input "0"
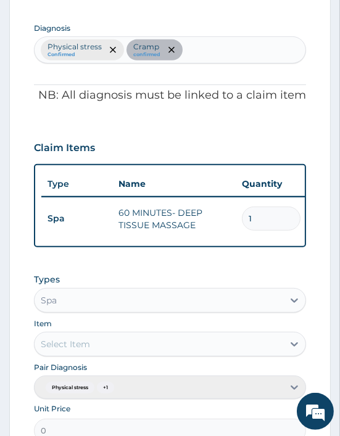
scroll to position [611, 0]
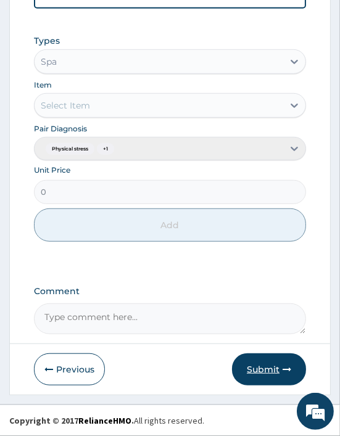
click at [284, 372] on icon "button" at bounding box center [286, 369] width 9 height 9
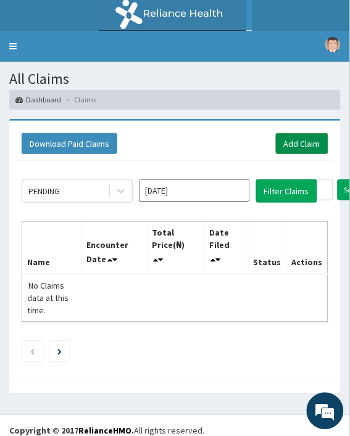
click at [294, 144] on link "Add Claim" at bounding box center [302, 143] width 52 height 21
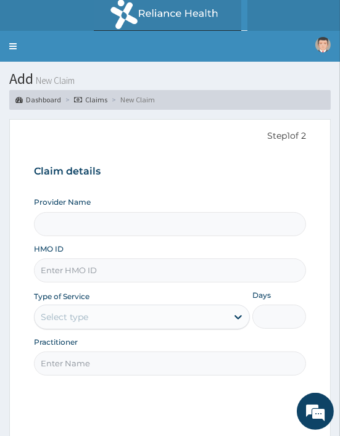
click at [57, 277] on input "HMO ID" at bounding box center [170, 270] width 272 height 24
type input "Oriki Spa- Lagos Continental Hotel"
type input "1"
paste input "XMG/10153/A"
type input "XMG/10153/A"
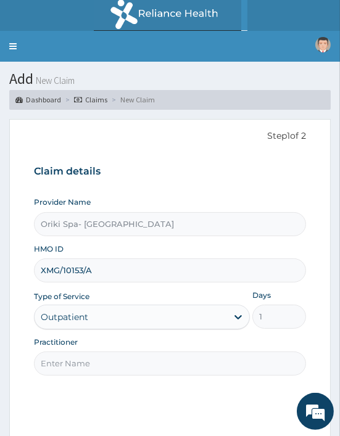
click at [83, 362] on input "Practitioner" at bounding box center [170, 363] width 272 height 24
type input "AJIBOLA OGUNJIMI"
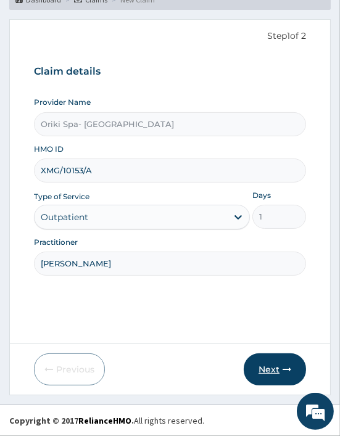
click at [294, 366] on button "Next" at bounding box center [275, 369] width 62 height 32
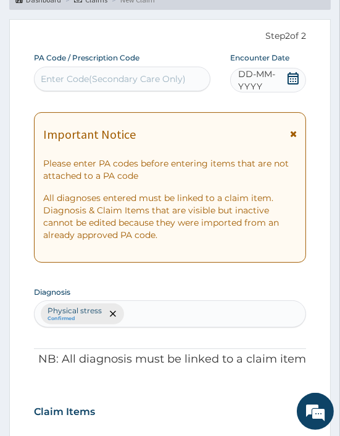
click at [115, 75] on div "Enter Code(Secondary Care Only)" at bounding box center [113, 79] width 145 height 12
paste input "PA/4044BF"
type input "PA/4044BF"
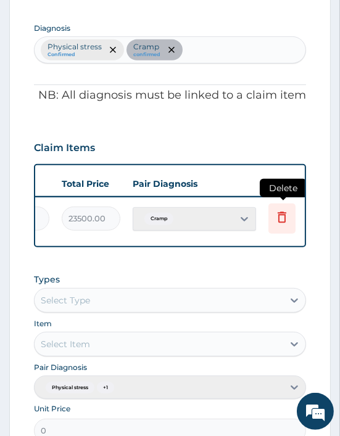
scroll to position [0, 322]
click at [286, 219] on icon at bounding box center [281, 217] width 15 height 15
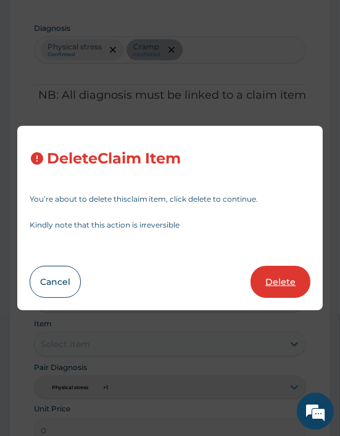
click at [279, 290] on button "Delete" at bounding box center [280, 282] width 60 height 32
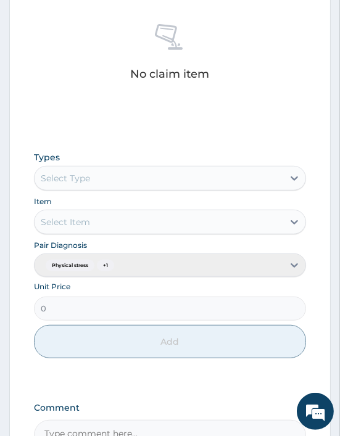
scroll to position [546, 0]
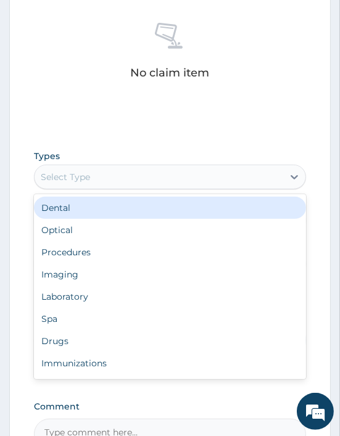
click at [55, 188] on div "Select Type" at bounding box center [170, 177] width 272 height 25
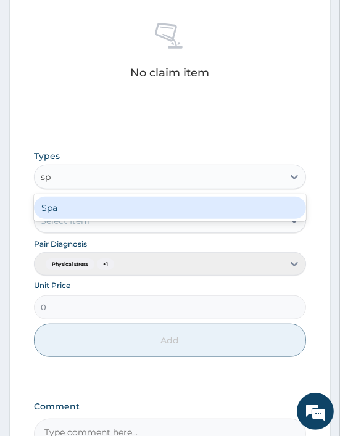
type input "spa"
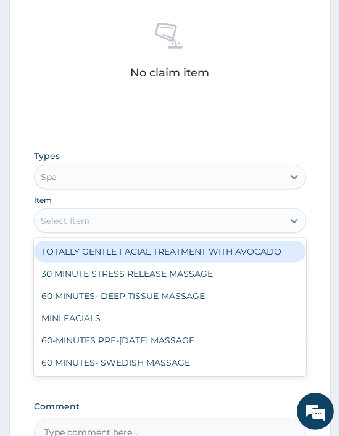
click at [78, 219] on div "Select Item" at bounding box center [65, 221] width 49 height 12
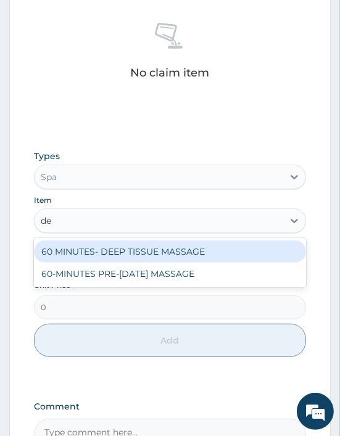
type input "dee"
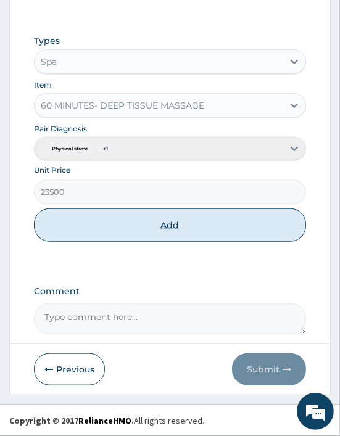
click at [141, 221] on button "Add" at bounding box center [170, 224] width 272 height 33
type input "0"
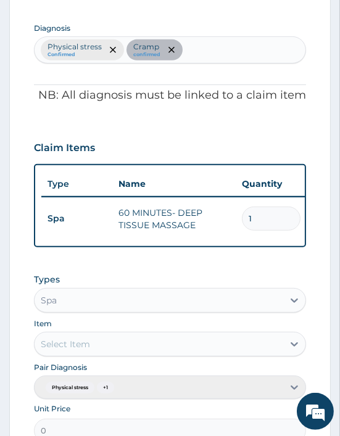
scroll to position [611, 0]
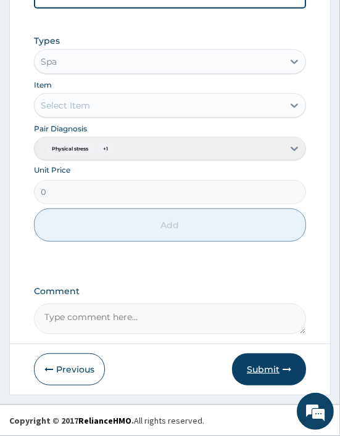
click at [270, 374] on button "Submit" at bounding box center [269, 369] width 74 height 32
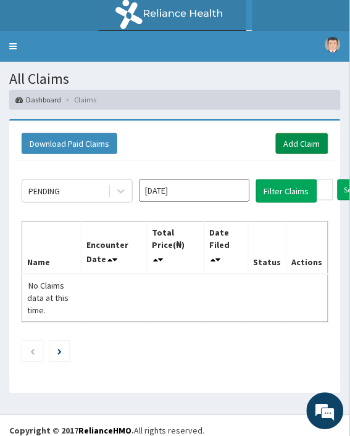
click at [301, 142] on link "Add Claim" at bounding box center [302, 143] width 52 height 21
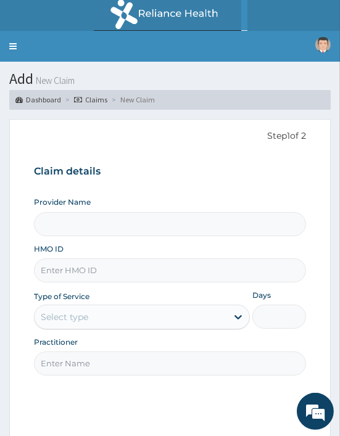
click at [76, 270] on input "HMO ID" at bounding box center [170, 270] width 272 height 24
paste input "SLB/10412/A"
type input "SLB/10412/A"
type input "Oriki Spa- [GEOGRAPHIC_DATA]"
type input "1"
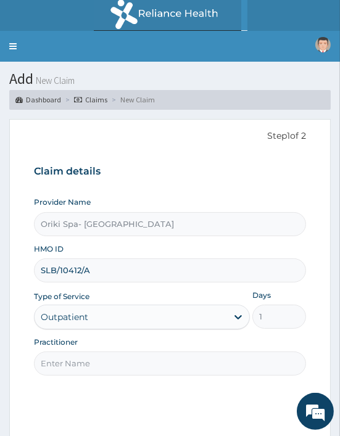
click at [59, 270] on input "SLB/10412/A" at bounding box center [170, 270] width 272 height 24
type input "SLB/10412/A"
click at [78, 360] on input "Practitioner" at bounding box center [170, 363] width 272 height 24
type input "[PERSON_NAME]"
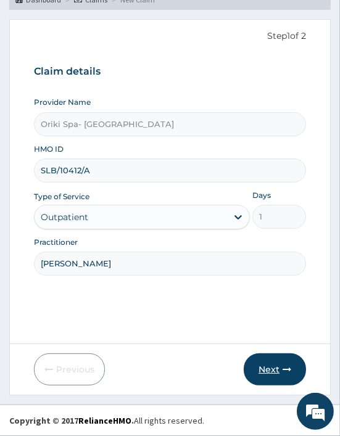
click at [289, 374] on button "Next" at bounding box center [275, 369] width 62 height 32
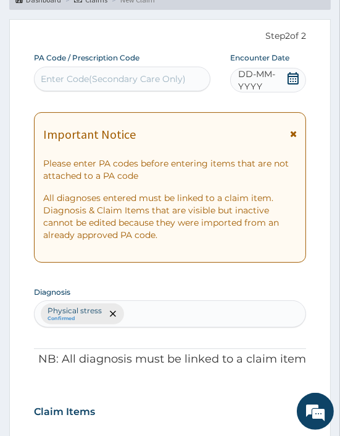
scroll to position [0, 0]
click at [76, 78] on div "Enter Code(Secondary Care Only)" at bounding box center [113, 79] width 145 height 12
paste input "PA/FDFD67"
type input "PA/FDFD67"
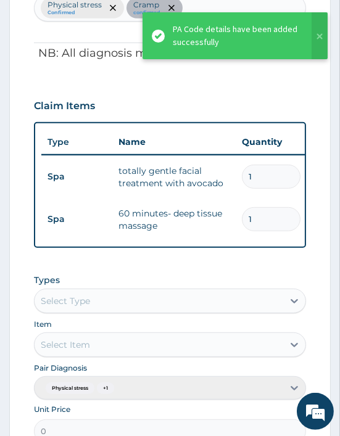
scroll to position [0, 346]
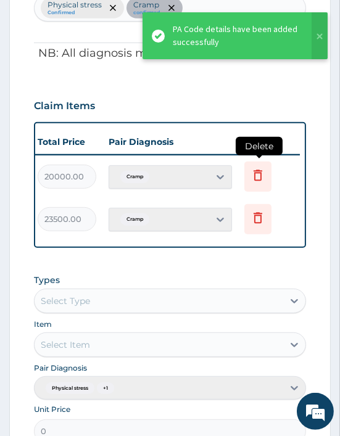
click at [256, 174] on icon at bounding box center [257, 175] width 15 height 15
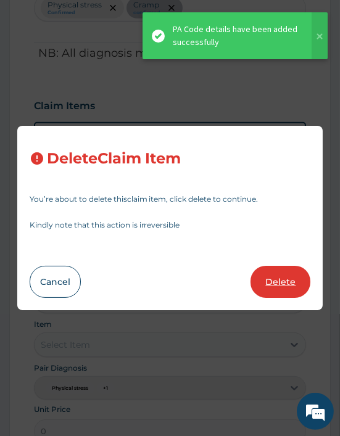
click at [274, 287] on button "Delete" at bounding box center [280, 282] width 60 height 32
type input "23500"
type input "23500.00"
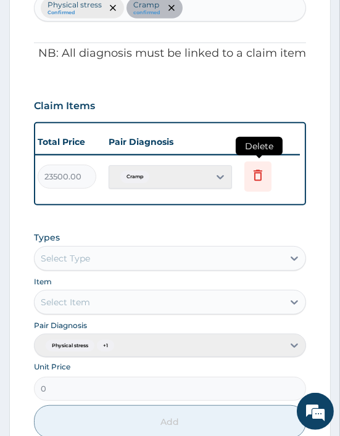
click at [255, 174] on icon at bounding box center [257, 175] width 15 height 15
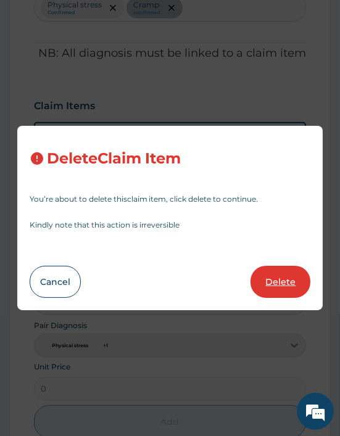
click at [278, 277] on button "Delete" at bounding box center [280, 282] width 60 height 32
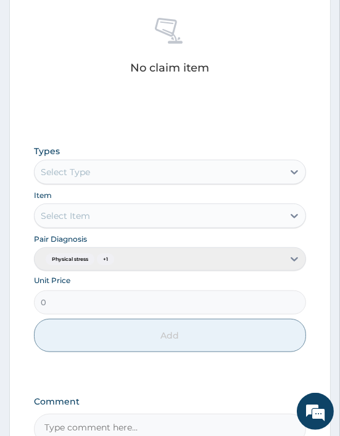
scroll to position [551, 0]
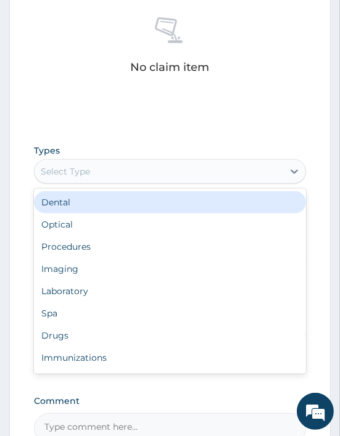
click at [97, 168] on div "Select Type" at bounding box center [159, 172] width 248 height 20
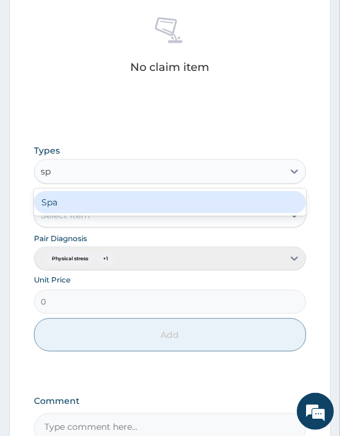
type input "spa"
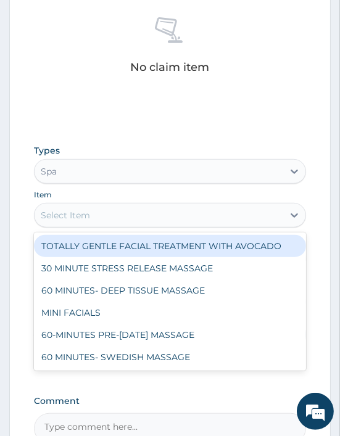
click at [74, 218] on div "Select Item" at bounding box center [65, 215] width 49 height 12
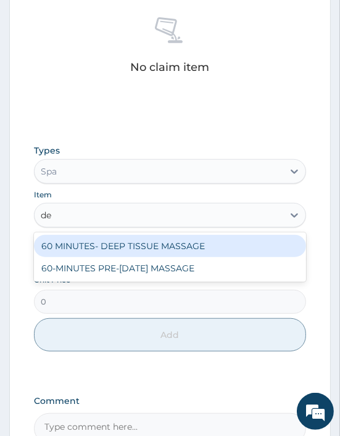
type input "dee"
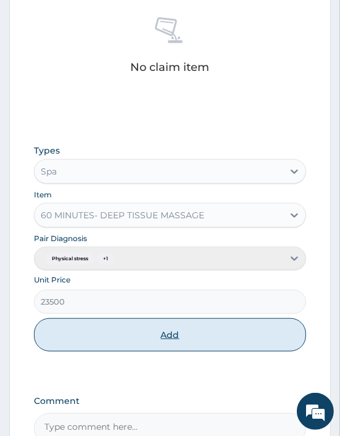
click at [158, 335] on button "Add" at bounding box center [170, 334] width 272 height 33
type input "0"
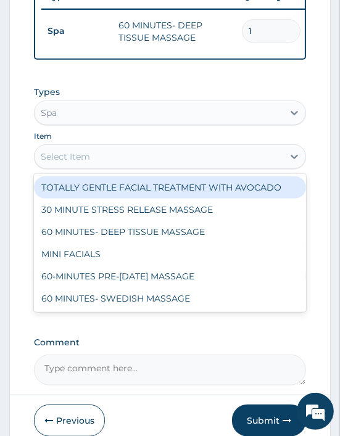
click at [88, 163] on div "Select Item" at bounding box center [65, 156] width 49 height 12
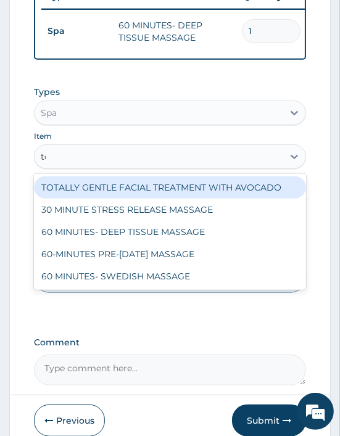
type input "tot"
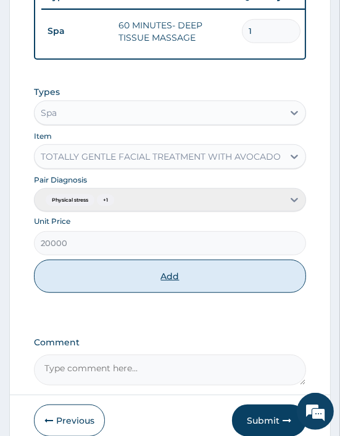
click at [152, 280] on button "Add" at bounding box center [170, 276] width 272 height 33
type input "0"
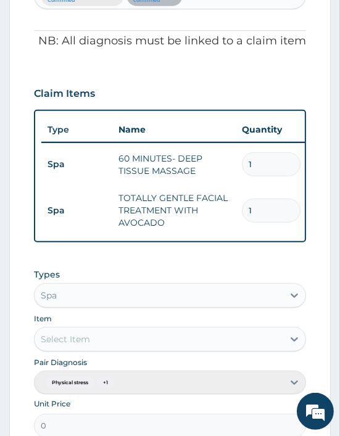
scroll to position [660, 0]
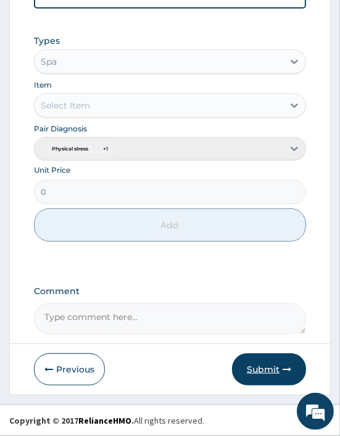
click at [263, 370] on button "Submit" at bounding box center [269, 369] width 74 height 32
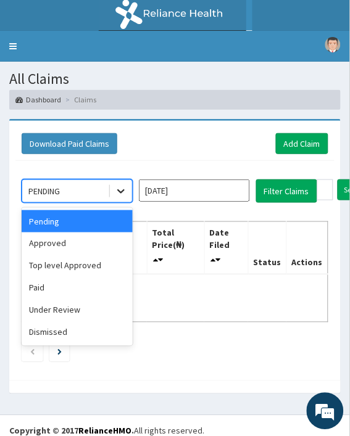
click at [118, 181] on div at bounding box center [121, 191] width 22 height 22
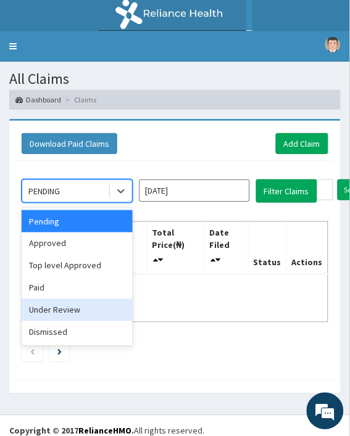
click at [81, 309] on div "Under Review" at bounding box center [77, 310] width 111 height 22
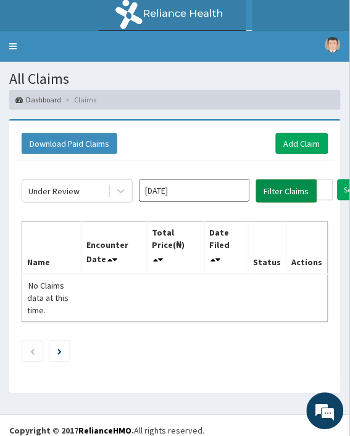
click at [300, 188] on button "Filter Claims" at bounding box center [286, 190] width 61 height 23
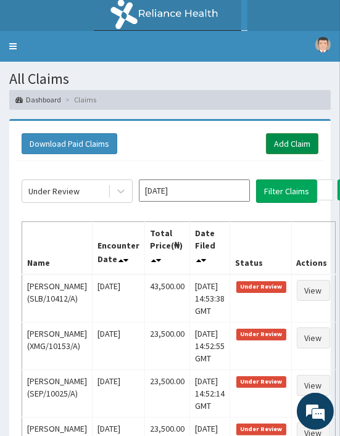
click at [286, 146] on link "Add Claim" at bounding box center [292, 143] width 52 height 21
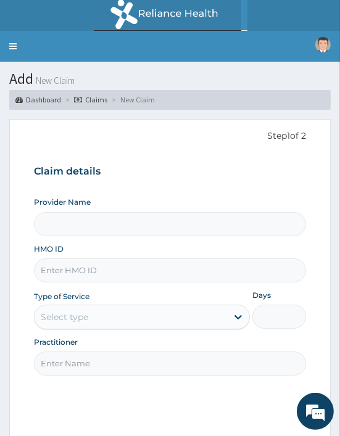
click at [56, 272] on input "HMO ID" at bounding box center [170, 270] width 272 height 24
type input "Oriki Spa- [GEOGRAPHIC_DATA]"
type input "1"
paste input "WEE/10011/A"
type input "WEE/10011/A"
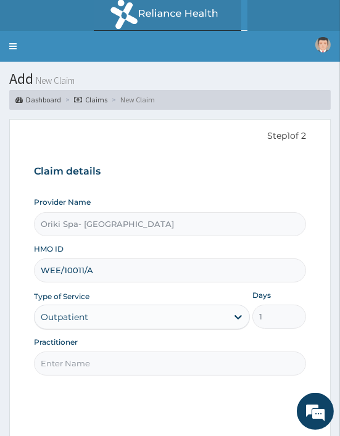
click at [77, 374] on input "Practitioner" at bounding box center [170, 363] width 272 height 24
type input "[PERSON_NAME]"
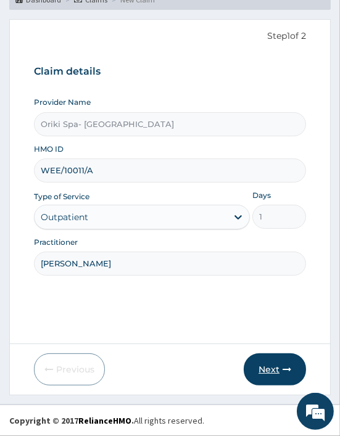
click at [280, 358] on button "Next" at bounding box center [275, 369] width 62 height 32
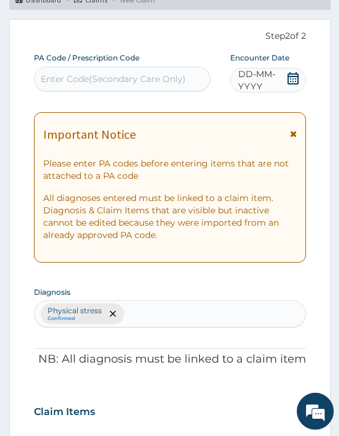
click at [92, 70] on div "Enter Code(Secondary Care Only)" at bounding box center [122, 79] width 175 height 20
paste input "PA/3F8DA1"
type input "PA/3F8DA1"
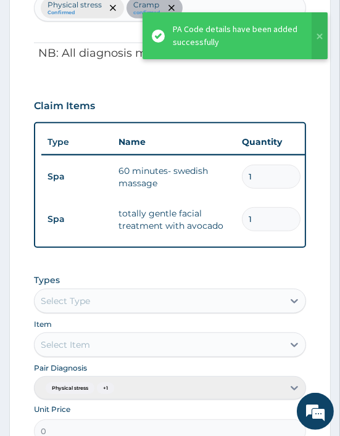
scroll to position [0, 346]
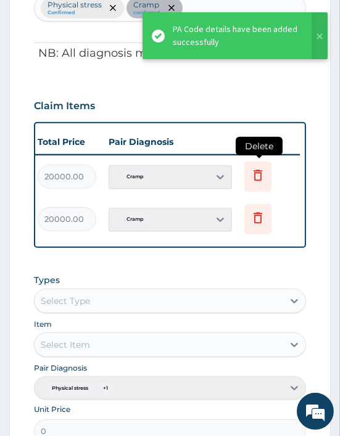
click at [261, 174] on icon at bounding box center [257, 175] width 15 height 15
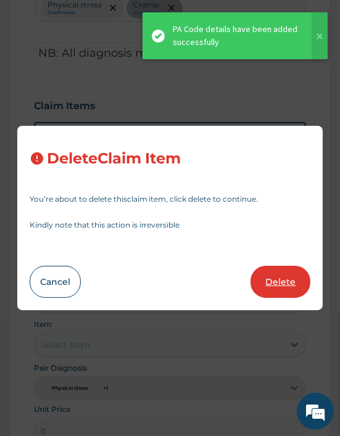
click at [274, 276] on button "Delete" at bounding box center [280, 282] width 60 height 32
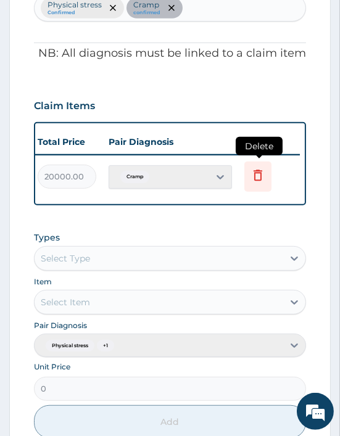
click at [260, 182] on icon at bounding box center [257, 177] width 27 height 30
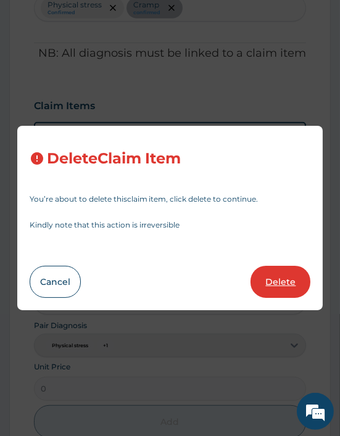
click at [286, 286] on button "Delete" at bounding box center [280, 282] width 60 height 32
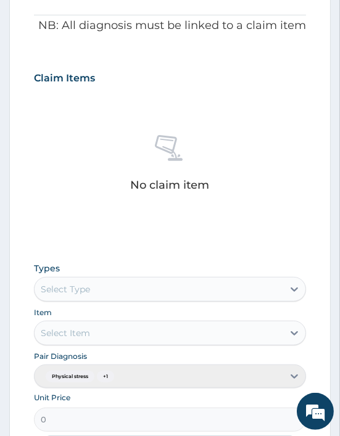
scroll to position [434, 0]
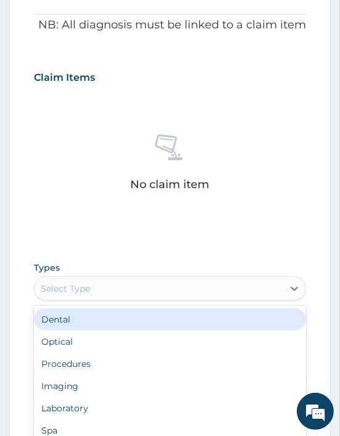
click at [84, 284] on div "Select Type" at bounding box center [65, 288] width 49 height 12
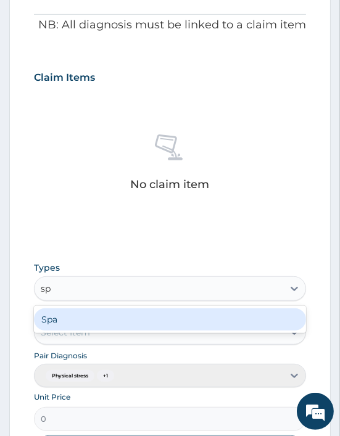
type input "spa"
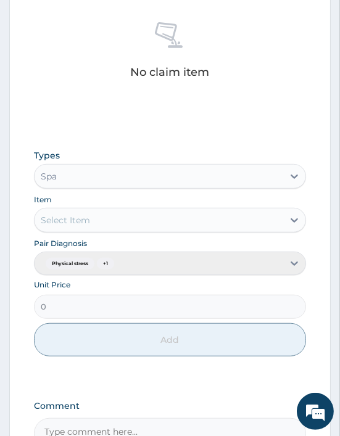
scroll to position [549, 0]
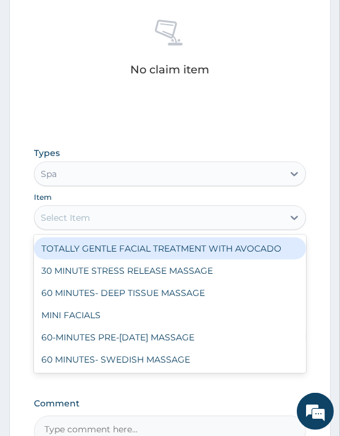
click at [51, 210] on div "Select Item" at bounding box center [159, 218] width 248 height 20
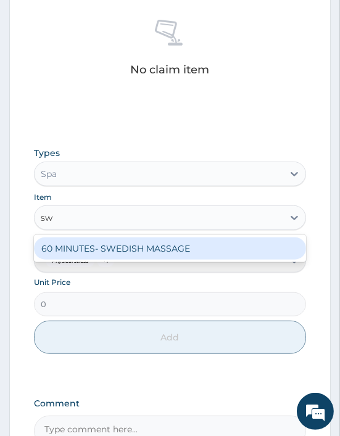
type input "swe"
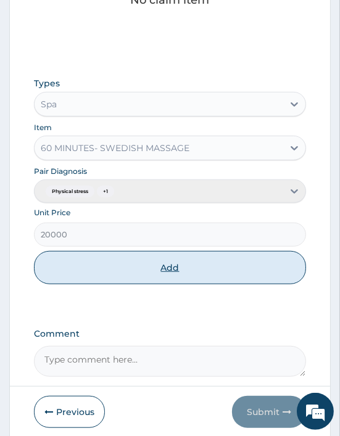
click at [165, 272] on button "Add" at bounding box center [170, 267] width 272 height 33
type input "0"
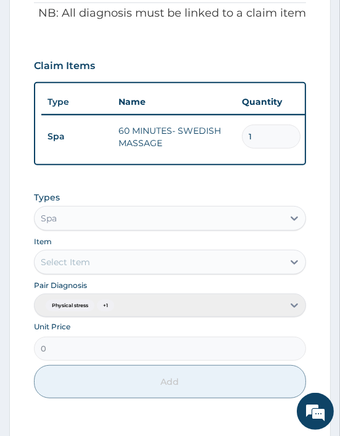
scroll to position [446, 0]
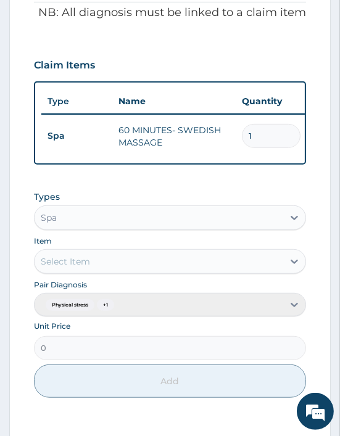
click at [60, 268] on div "Select Item" at bounding box center [65, 261] width 49 height 12
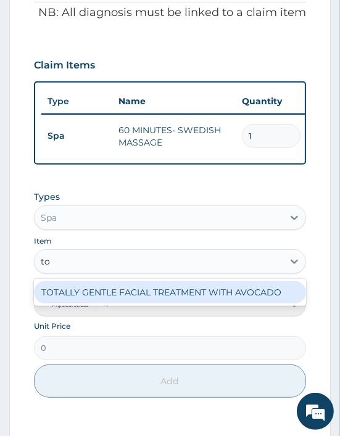
type input "tot"
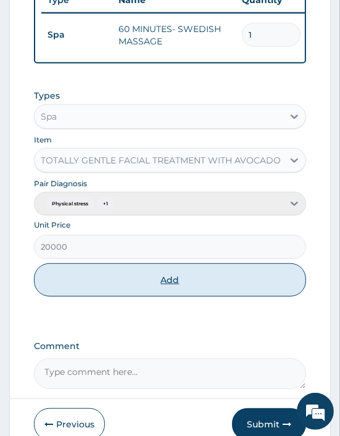
scroll to position [549, 0]
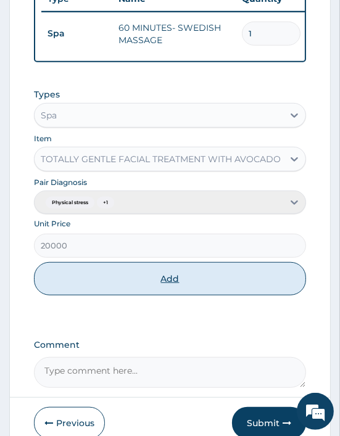
click at [152, 290] on button "Add" at bounding box center [170, 278] width 272 height 33
type input "0"
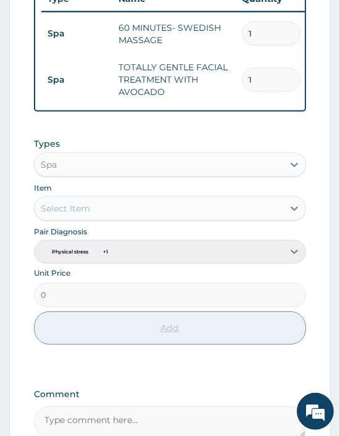
scroll to position [660, 0]
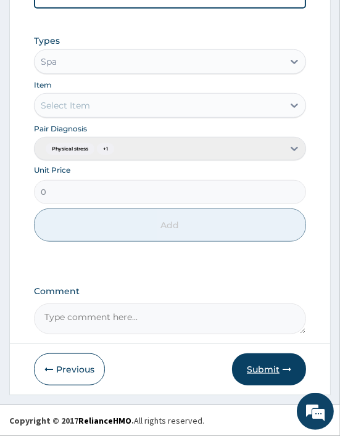
click at [245, 370] on button "Submit" at bounding box center [269, 369] width 74 height 32
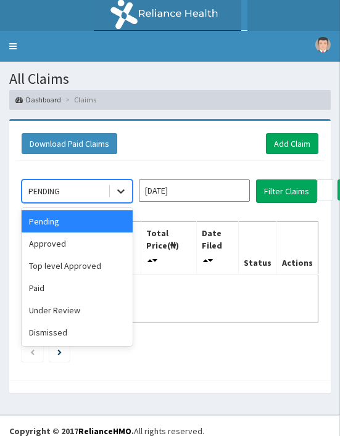
click at [115, 187] on icon at bounding box center [121, 191] width 12 height 12
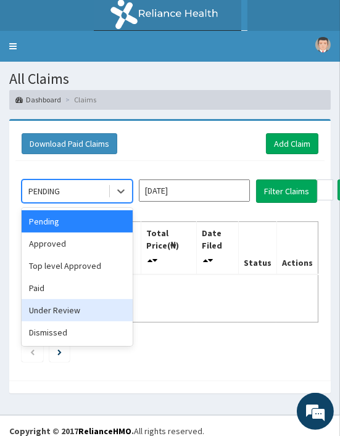
click at [78, 299] on div "Under Review" at bounding box center [77, 310] width 111 height 22
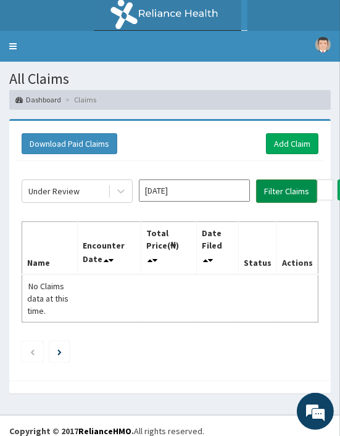
click at [280, 195] on button "Filter Claims" at bounding box center [286, 190] width 61 height 23
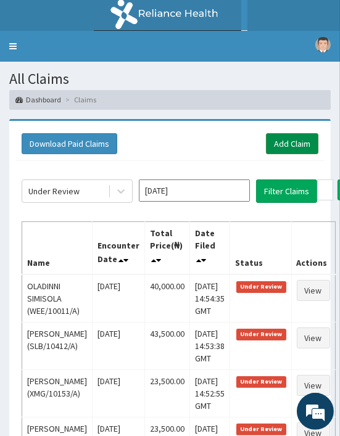
click at [274, 139] on link "Add Claim" at bounding box center [292, 143] width 52 height 21
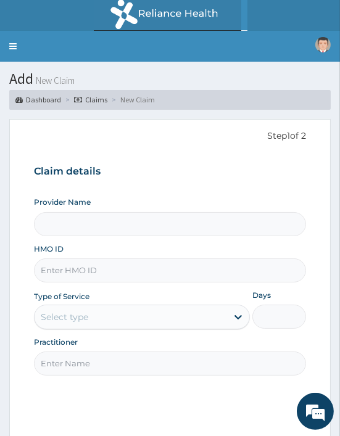
click at [60, 267] on input "HMO ID" at bounding box center [170, 270] width 272 height 24
paste input "AXI/10017/A"
type input "AXI/10017/A"
type input "Oriki Spa- Lagos Continental Hotel"
type input "1"
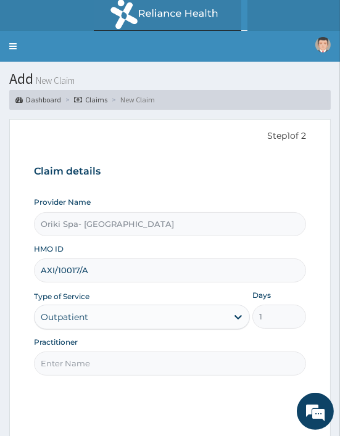
type input "AXI/10017/A"
click at [75, 358] on input "Practitioner" at bounding box center [170, 363] width 272 height 24
type input "AJIBOLA OGUNJIMI"
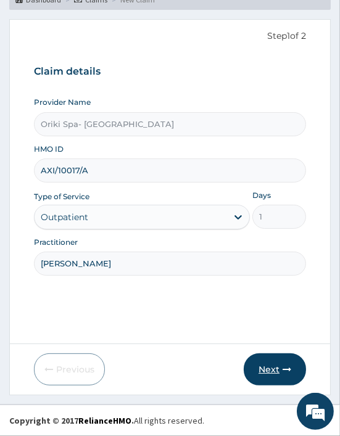
click at [268, 367] on button "Next" at bounding box center [275, 369] width 62 height 32
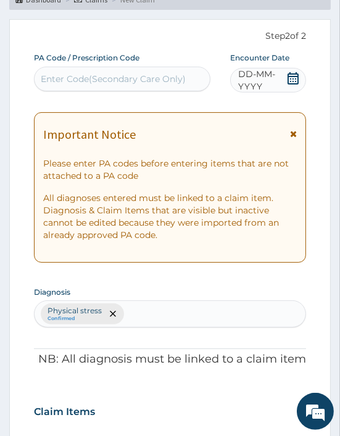
scroll to position [0, 0]
click at [82, 73] on div "Enter Code(Secondary Care Only)" at bounding box center [113, 79] width 145 height 12
paste input "PA/1568EA"
type input "PA/1568EA"
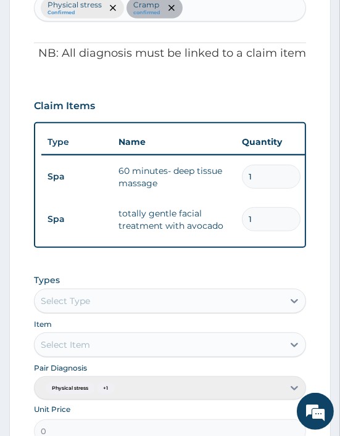
scroll to position [0, 346]
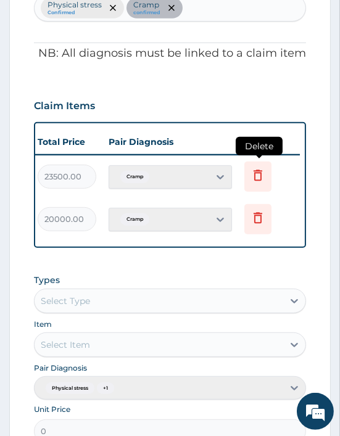
click at [263, 176] on icon at bounding box center [257, 175] width 15 height 15
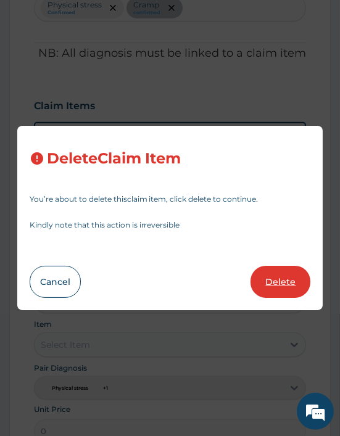
click at [273, 266] on button "Delete" at bounding box center [280, 282] width 60 height 32
type input "20000"
type input "20000.00"
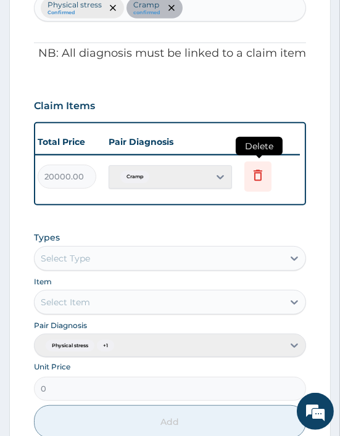
click at [263, 173] on icon at bounding box center [257, 175] width 15 height 15
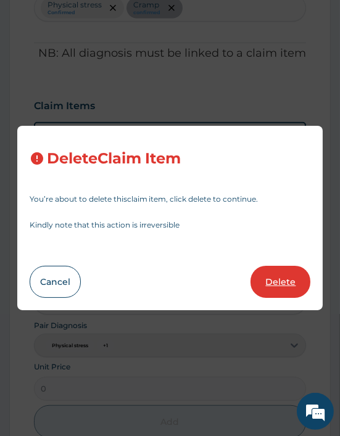
click at [291, 285] on button "Delete" at bounding box center [280, 282] width 60 height 32
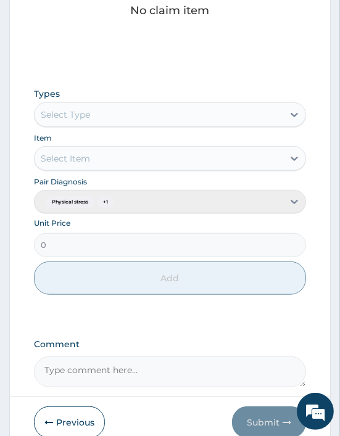
scroll to position [612, 0]
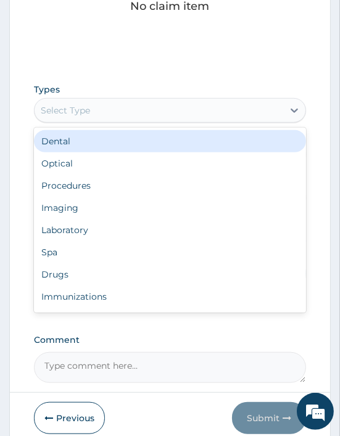
click at [120, 101] on div "Select Type" at bounding box center [159, 110] width 248 height 20
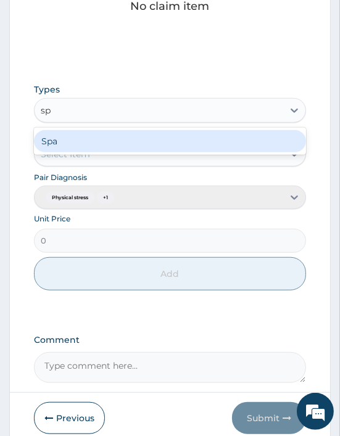
type input "spa"
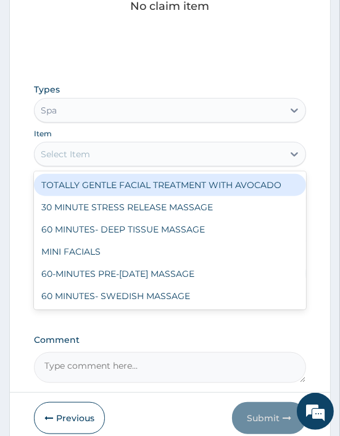
click at [86, 154] on div "Select Item" at bounding box center [65, 154] width 49 height 12
type input "dee"
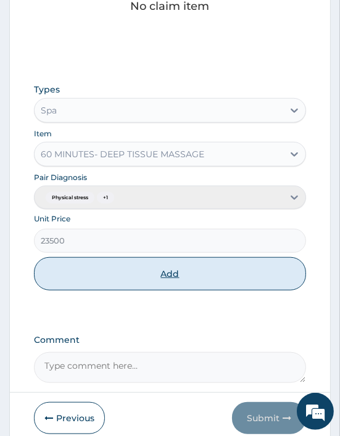
click at [179, 274] on button "Add" at bounding box center [170, 273] width 272 height 33
type input "0"
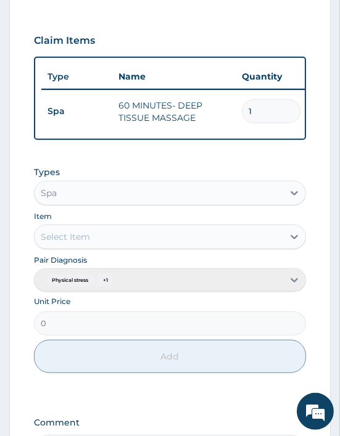
scroll to position [472, 0]
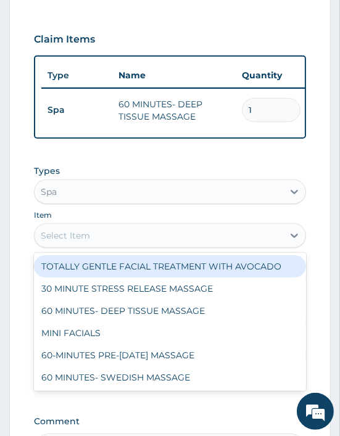
click at [81, 242] on div "Select Item" at bounding box center [65, 235] width 49 height 12
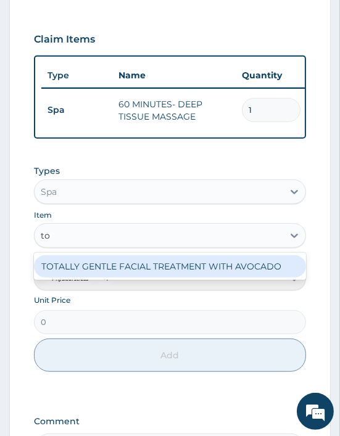
type input "tot"
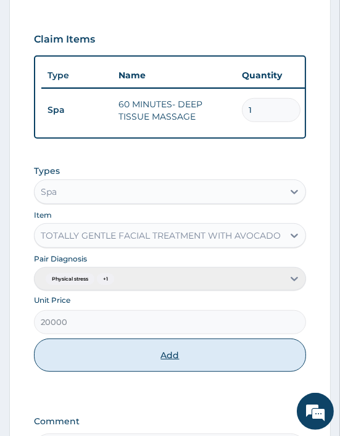
click at [125, 348] on button "Add" at bounding box center [170, 354] width 272 height 33
type input "0"
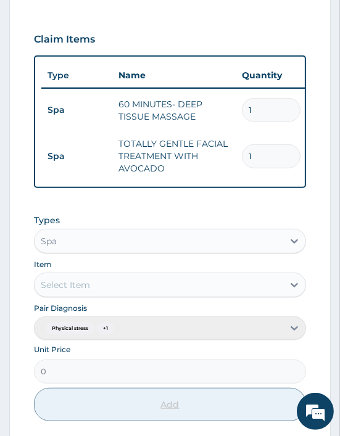
scroll to position [660, 0]
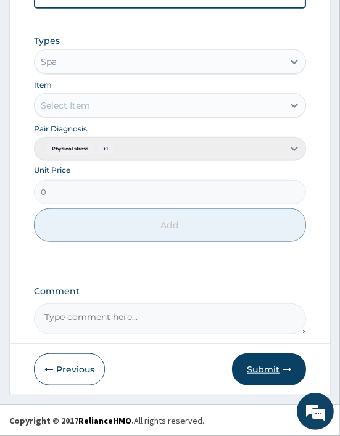
click at [263, 370] on button "Submit" at bounding box center [269, 369] width 74 height 32
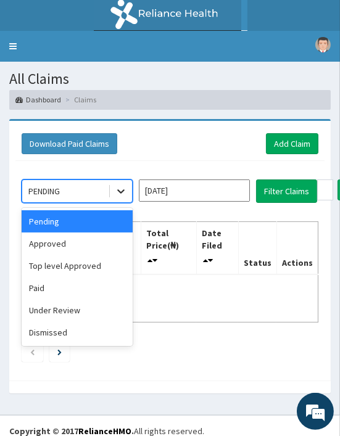
click at [125, 192] on icon at bounding box center [121, 191] width 12 height 12
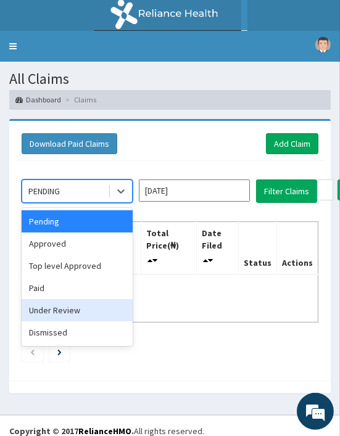
click at [78, 311] on div "Under Review" at bounding box center [77, 310] width 111 height 22
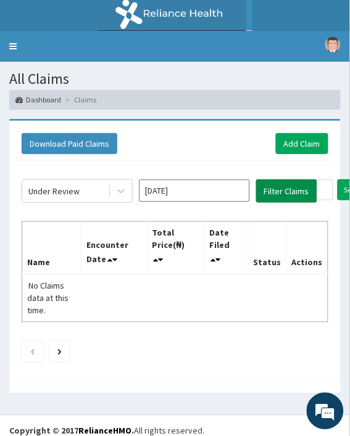
click at [285, 197] on button "Filter Claims" at bounding box center [286, 190] width 61 height 23
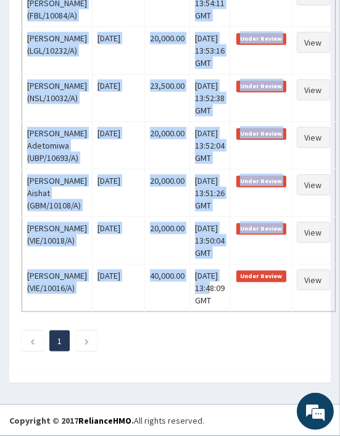
scroll to position [1404, 0]
drag, startPoint x: 27, startPoint y: 227, endPoint x: 210, endPoint y: 465, distance: 300.2
copy div "Lore Ipsumdolo Sita Conse Adipi(₦) Elit Seddo Eiusmo Tempori Utlabo Etdolorem (…"
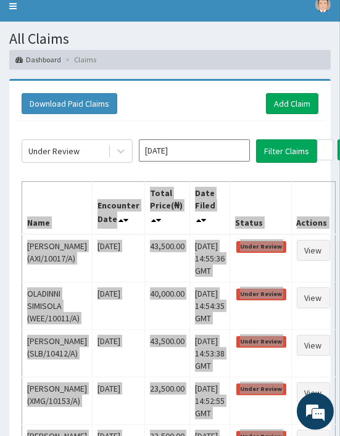
scroll to position [0, 0]
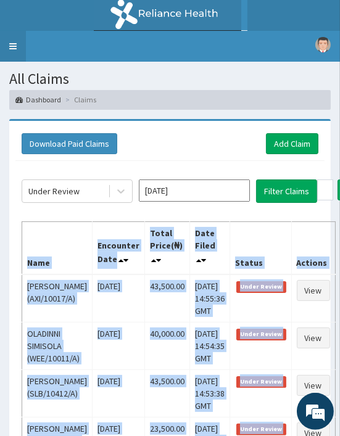
click at [11, 46] on link "Toggle navigation" at bounding box center [13, 46] width 26 height 31
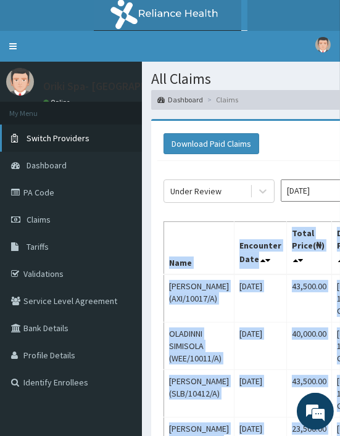
click at [39, 137] on span "Switch Providers" at bounding box center [58, 138] width 63 height 11
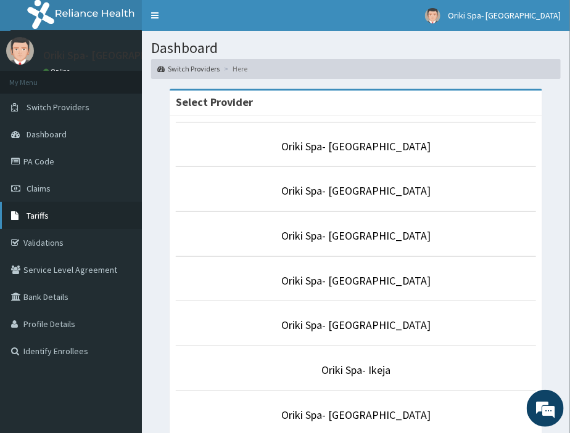
click at [25, 213] on link "Tariffs" at bounding box center [71, 215] width 142 height 27
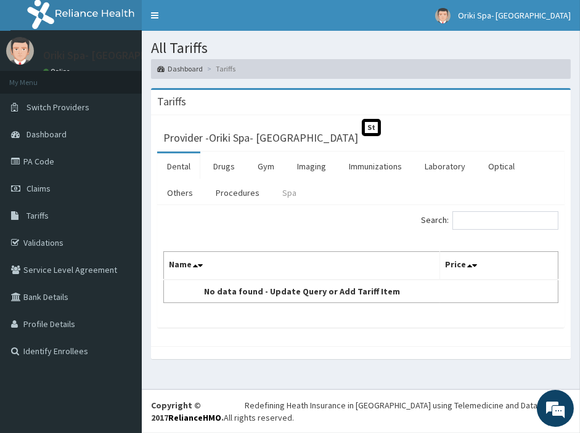
click at [291, 187] on link "Spa" at bounding box center [289, 193] width 34 height 26
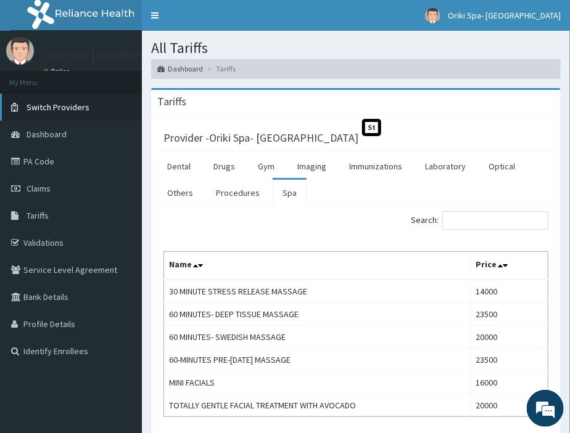
click at [77, 96] on link "Switch Providers" at bounding box center [71, 107] width 142 height 27
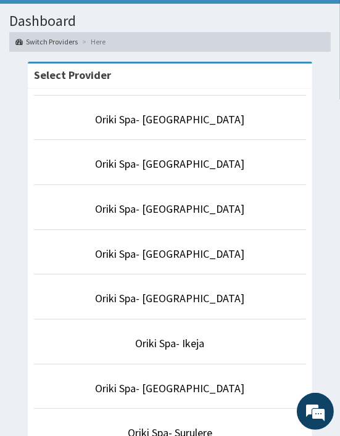
scroll to position [62, 0]
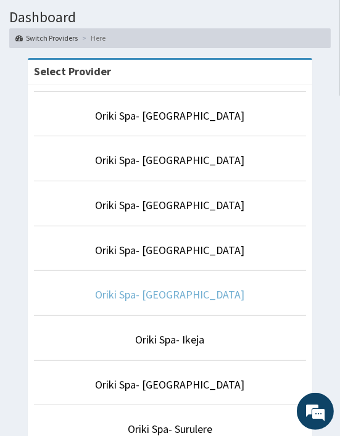
click at [182, 297] on link "Oriki Spa- [GEOGRAPHIC_DATA]" at bounding box center [170, 294] width 149 height 14
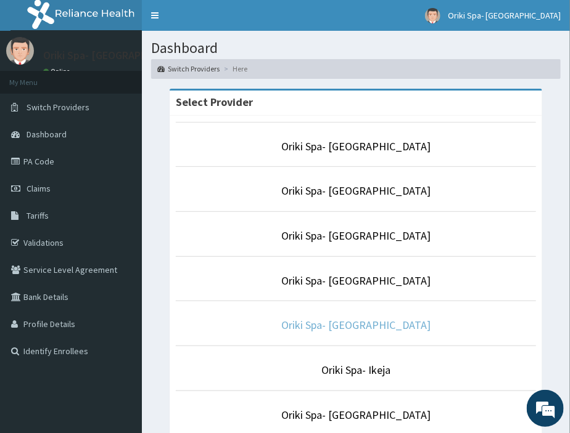
click at [354, 331] on link "Oriki Spa- [GEOGRAPHIC_DATA]" at bounding box center [355, 325] width 149 height 14
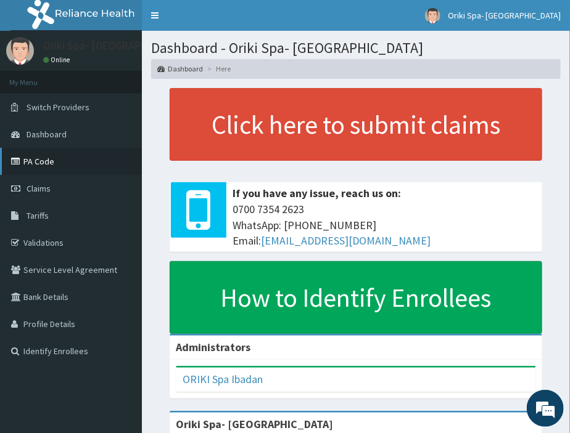
click at [48, 160] on link "PA Code" at bounding box center [71, 161] width 142 height 27
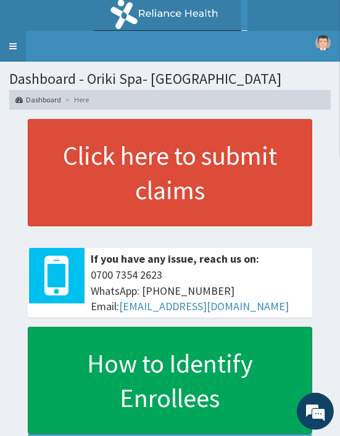
click at [9, 46] on link "Toggle navigation" at bounding box center [13, 46] width 26 height 31
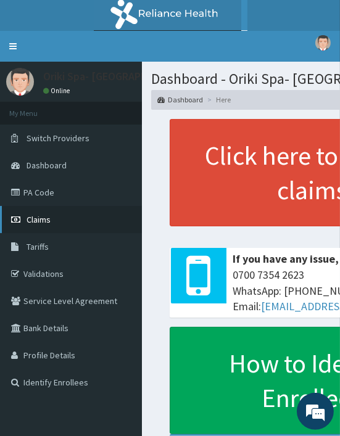
click at [39, 211] on link "Claims" at bounding box center [71, 219] width 142 height 27
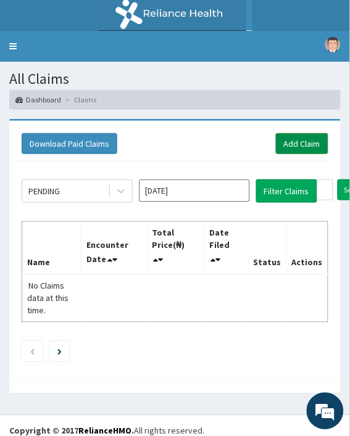
click at [310, 146] on link "Add Claim" at bounding box center [302, 143] width 52 height 21
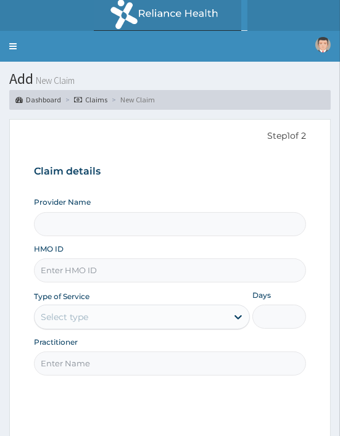
click at [75, 269] on input "HMO ID" at bounding box center [170, 270] width 272 height 24
paste input "ERG/10019/A"
type input "ERG/10019/A"
type input "Oriki Spa- Ibadan"
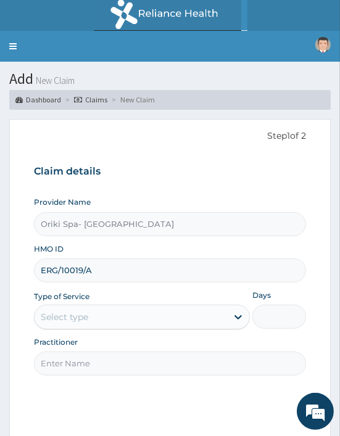
type input "1"
type input "ERG/10019/A"
click at [60, 369] on input "Practitioner" at bounding box center [170, 363] width 272 height 24
type input "AJIBOLA OGUNJIMI"
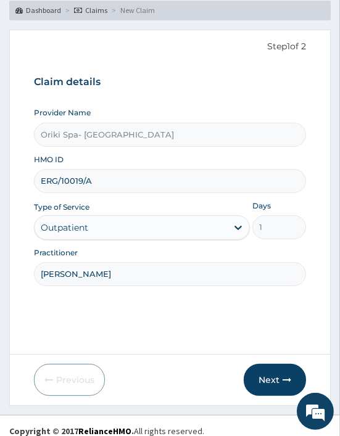
scroll to position [100, 0]
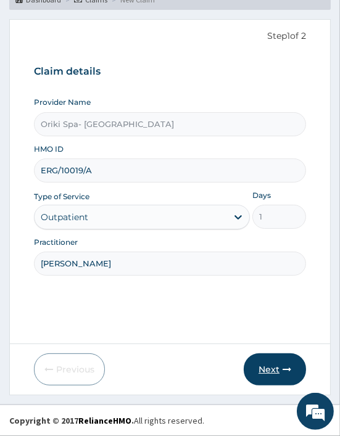
click at [284, 359] on button "Next" at bounding box center [275, 369] width 62 height 32
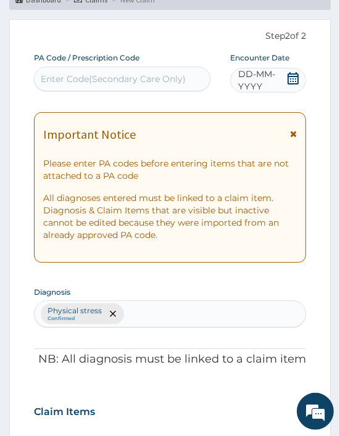
click at [46, 77] on div "Enter Code(Secondary Care Only)" at bounding box center [113, 79] width 145 height 12
paste input "PA/590D54"
type input "PA/590D54"
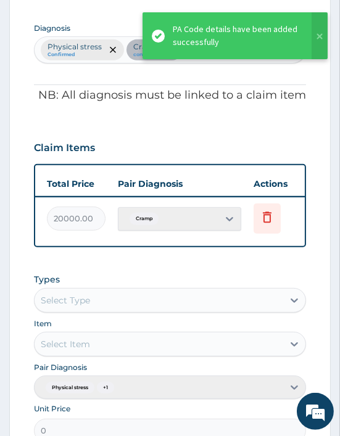
scroll to position [0, 346]
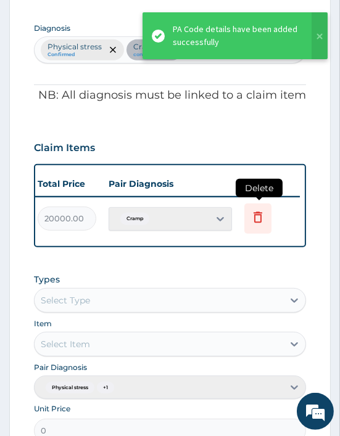
click at [269, 213] on icon at bounding box center [257, 218] width 27 height 30
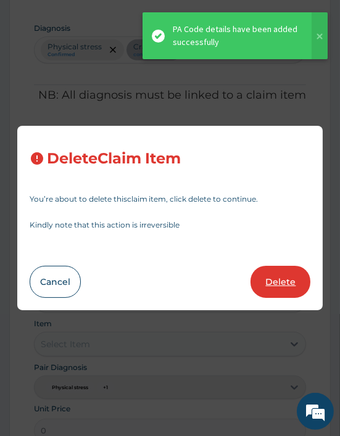
click at [259, 280] on button "Delete" at bounding box center [280, 282] width 60 height 32
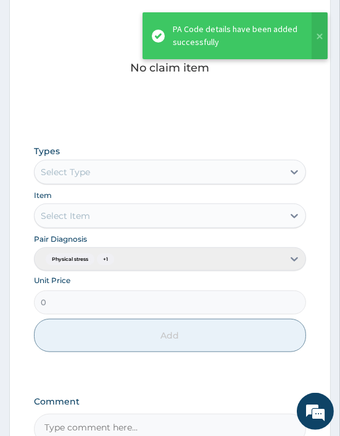
scroll to position [551, 0]
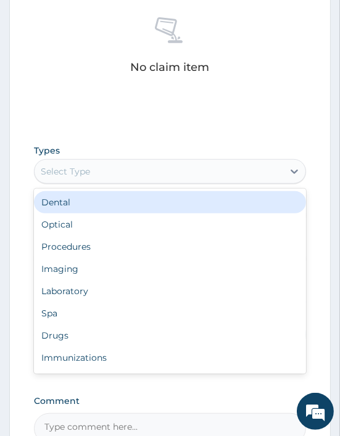
click at [84, 159] on div "Select Type" at bounding box center [170, 171] width 272 height 25
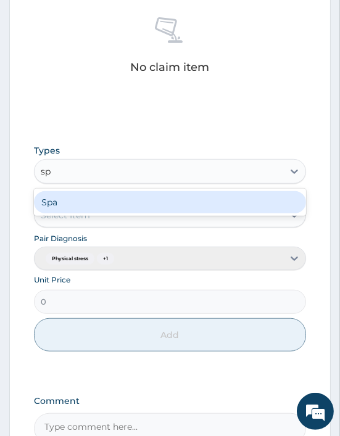
type input "spa"
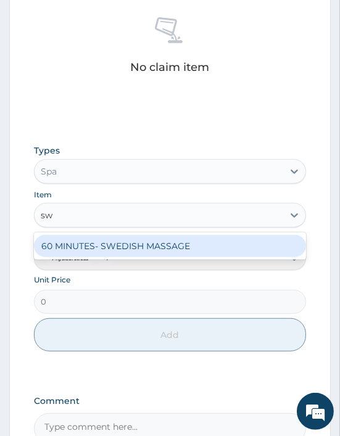
type input "swe"
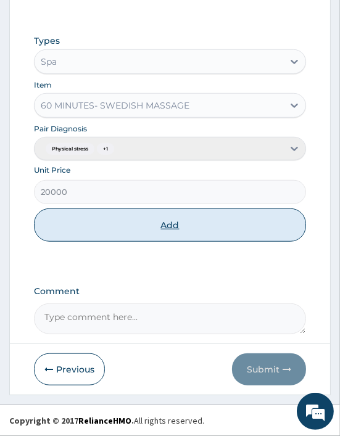
click at [174, 227] on button "Add" at bounding box center [170, 224] width 272 height 33
type input "0"
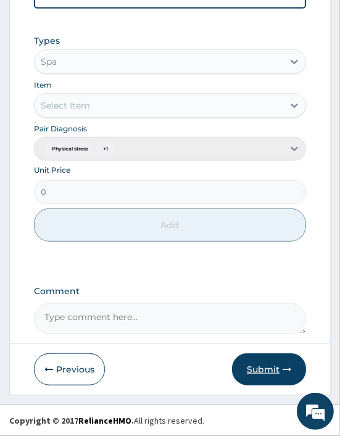
click at [267, 379] on button "Submit" at bounding box center [269, 369] width 74 height 32
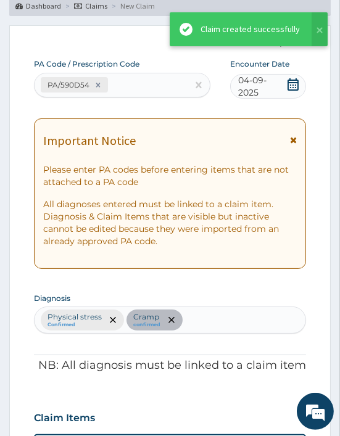
scroll to position [611, 0]
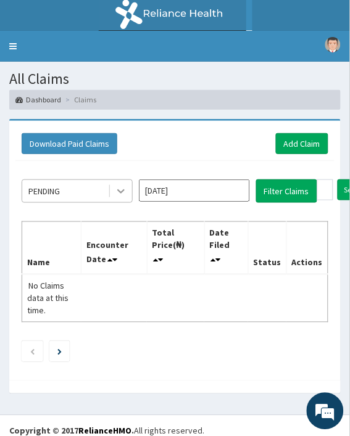
click at [111, 199] on div at bounding box center [121, 191] width 22 height 22
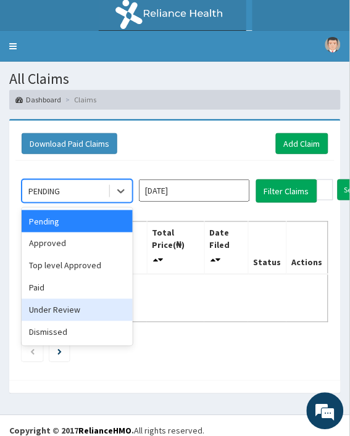
click at [63, 307] on div "Under Review" at bounding box center [77, 310] width 111 height 22
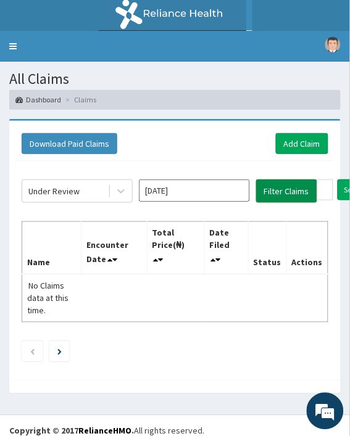
click at [274, 189] on button "Filter Claims" at bounding box center [286, 190] width 61 height 23
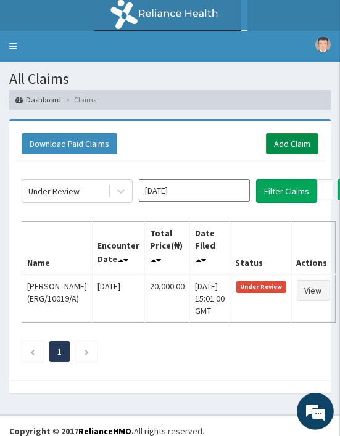
click at [287, 145] on link "Add Claim" at bounding box center [292, 143] width 52 height 21
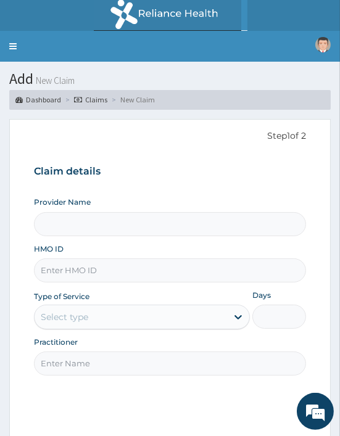
type input "Oriki Spa- [GEOGRAPHIC_DATA]"
type input "1"
click at [67, 268] on input "HMO ID" at bounding box center [170, 270] width 272 height 24
paste input "API/10053/A"
type input "API/10053/A"
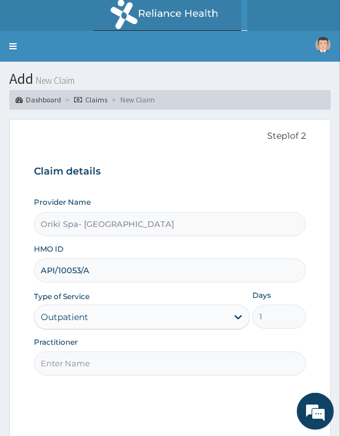
drag, startPoint x: 75, startPoint y: 370, endPoint x: 154, endPoint y: 335, distance: 86.9
click at [154, 335] on div "Provider Name Oriki Spa- Ibadan HMO ID API/10053/A Type of Service Outpatient D…" at bounding box center [170, 286] width 272 height 179
type input "[PERSON_NAME]"
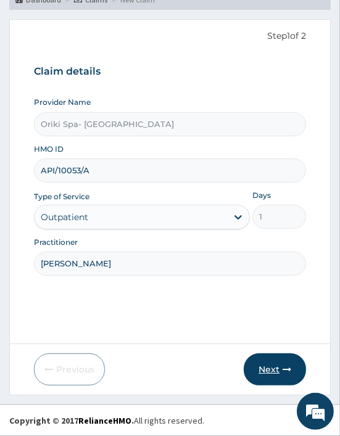
click at [280, 371] on button "Next" at bounding box center [275, 369] width 62 height 32
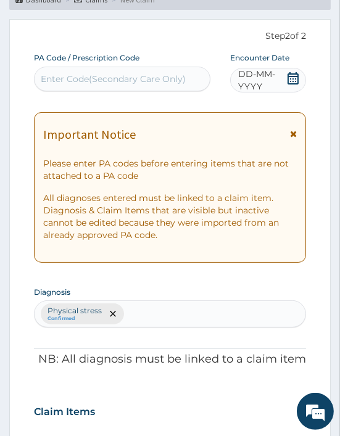
click at [68, 75] on div "Enter Code(Secondary Care Only)" at bounding box center [113, 79] width 145 height 12
paste input "PA/A59F40"
type input "PA/A59F40"
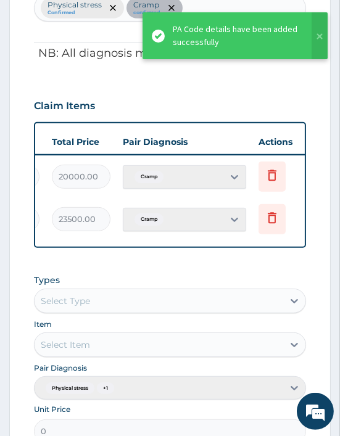
scroll to position [0, 346]
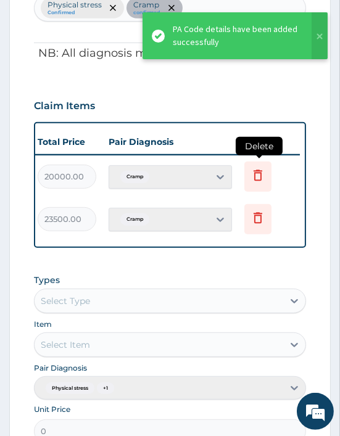
click at [250, 181] on icon at bounding box center [257, 175] width 15 height 15
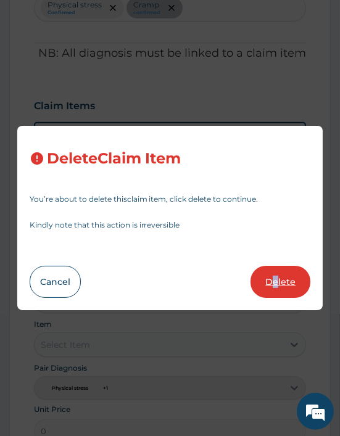
drag, startPoint x: 276, startPoint y: 260, endPoint x: 274, endPoint y: 274, distance: 14.4
click at [274, 274] on div "Delete Claim Item You’re about to delete this claim item , click delete to cont…" at bounding box center [170, 218] width 306 height 184
click at [274, 274] on button "Delete" at bounding box center [280, 282] width 60 height 32
type input "23500"
type input "23500.00"
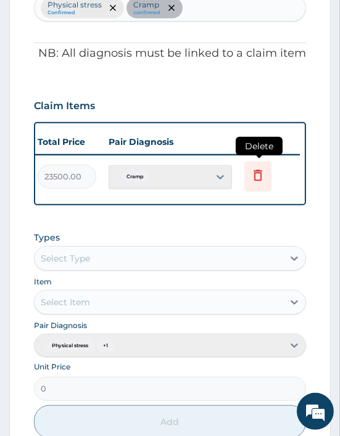
click at [253, 171] on icon at bounding box center [257, 175] width 9 height 11
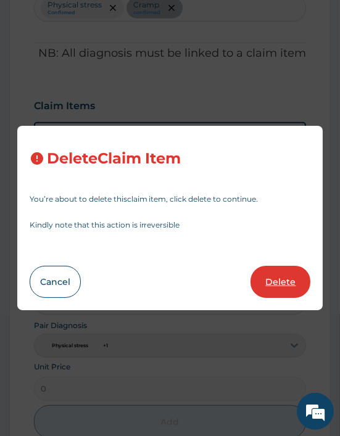
click at [297, 280] on button "Delete" at bounding box center [280, 282] width 60 height 32
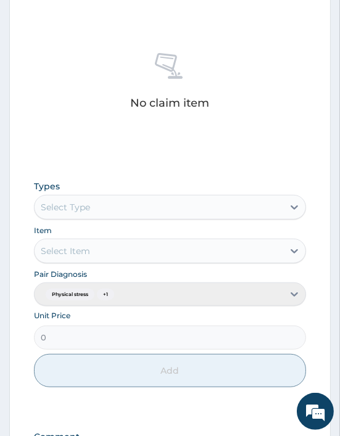
scroll to position [516, 0]
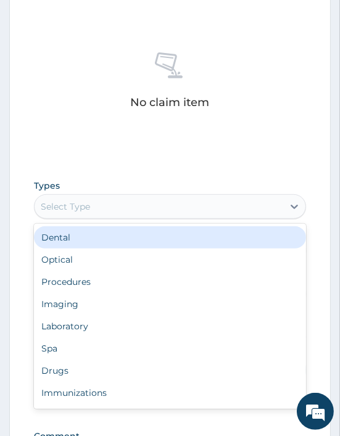
click at [94, 207] on div "Select Type" at bounding box center [159, 207] width 248 height 20
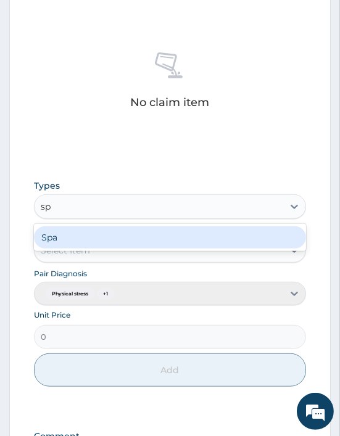
type input "spa"
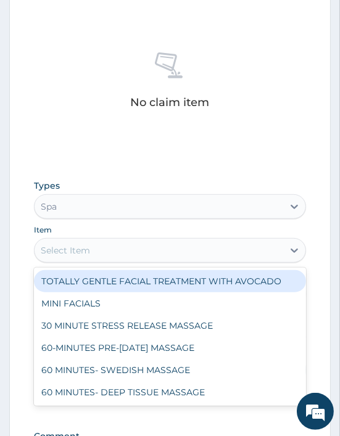
click at [78, 255] on div "Select Item" at bounding box center [65, 250] width 49 height 12
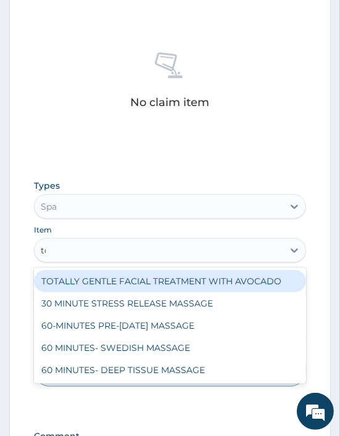
type input "tot"
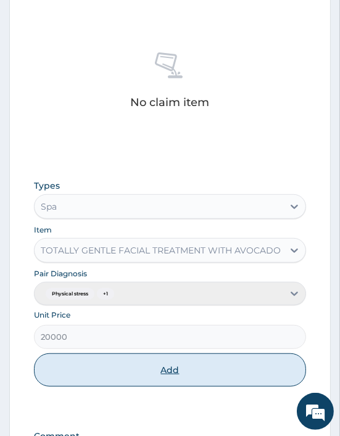
click at [163, 368] on button "Add" at bounding box center [170, 369] width 272 height 33
type input "0"
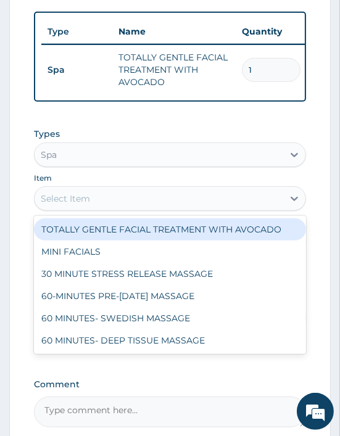
click at [70, 211] on div "Select Item" at bounding box center [170, 198] width 272 height 25
type input "dee"
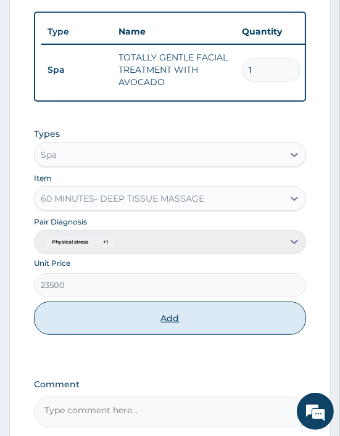
click at [165, 335] on button "Add" at bounding box center [170, 317] width 272 height 33
type input "0"
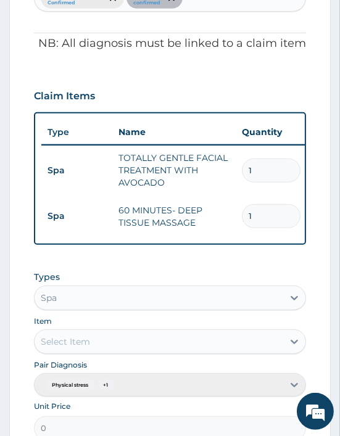
scroll to position [660, 0]
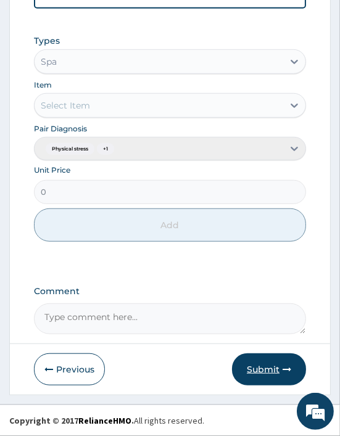
click at [261, 361] on button "Submit" at bounding box center [269, 369] width 74 height 32
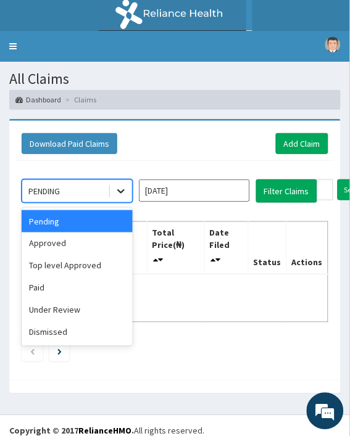
click at [120, 186] on icon at bounding box center [121, 191] width 12 height 12
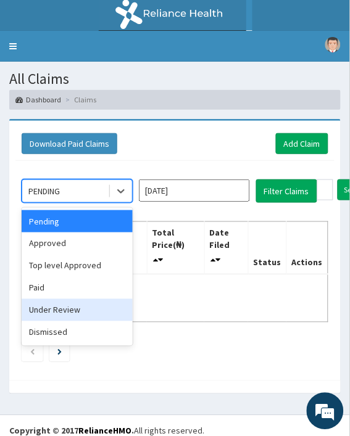
click at [56, 303] on div "Under Review" at bounding box center [77, 310] width 111 height 22
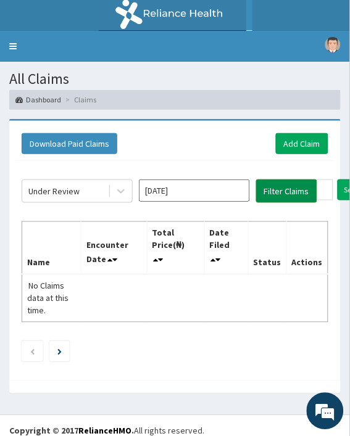
click at [270, 189] on button "Filter Claims" at bounding box center [286, 190] width 61 height 23
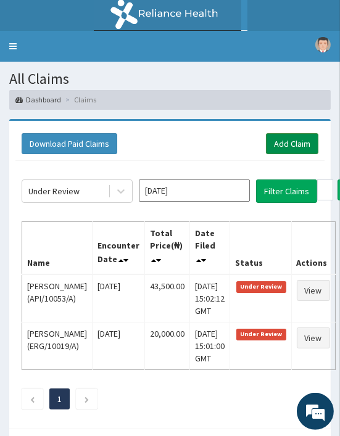
click at [276, 140] on link "Add Claim" at bounding box center [292, 143] width 52 height 21
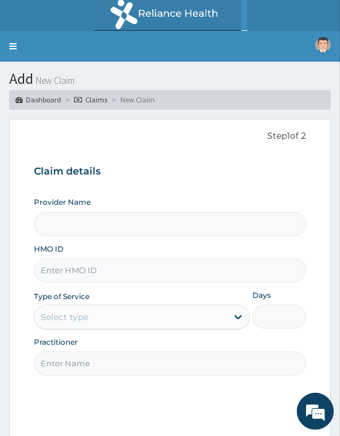
type input "Oriki Spa- [GEOGRAPHIC_DATA]"
type input "1"
click at [79, 273] on input "HMO ID" at bounding box center [170, 270] width 272 height 24
paste input "ALT/10037/A"
type input "ALT/10037/A"
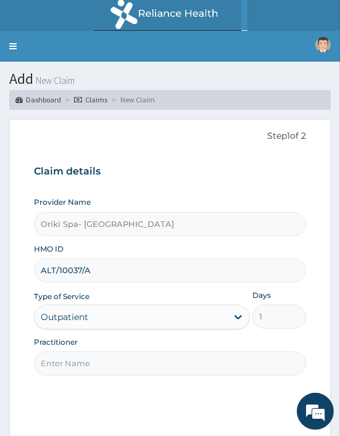
click at [64, 362] on input "Practitioner" at bounding box center [170, 363] width 272 height 24
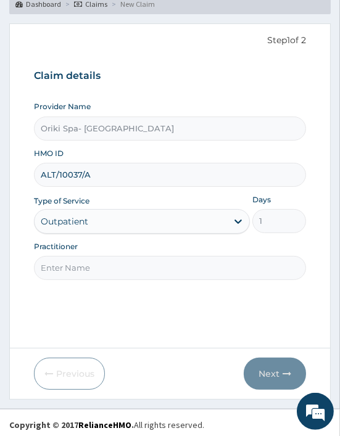
scroll to position [100, 0]
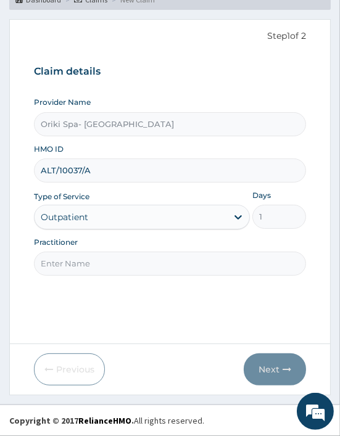
click at [70, 267] on input "Practitioner" at bounding box center [170, 264] width 272 height 24
type input "AJIBOLA OGUNJIMI"
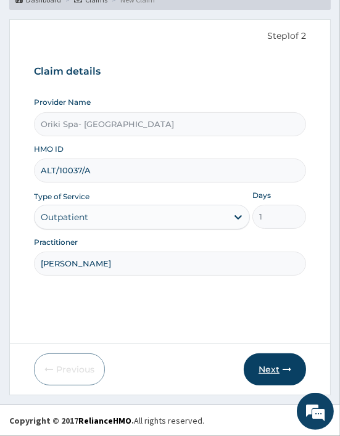
click at [274, 369] on button "Next" at bounding box center [275, 369] width 62 height 32
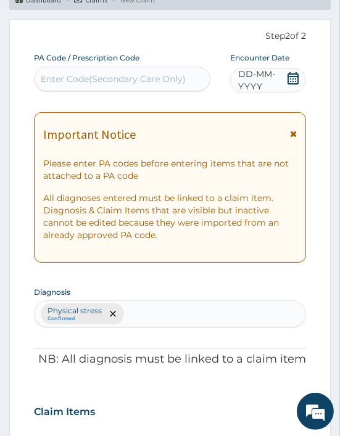
click at [60, 82] on div "Enter Code(Secondary Care Only)" at bounding box center [113, 79] width 145 height 12
paste input "PA/4C7012"
type input "PA/4C7012"
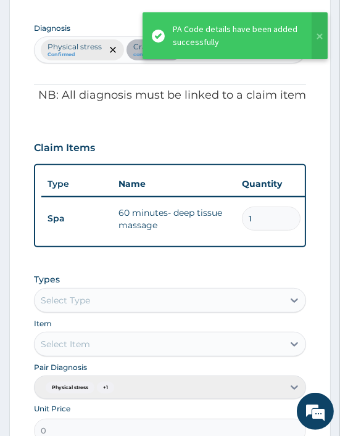
scroll to position [0, 346]
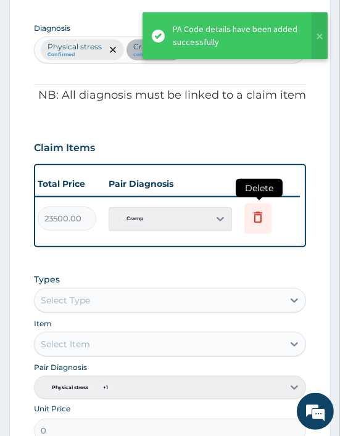
click at [256, 221] on icon at bounding box center [257, 217] width 9 height 11
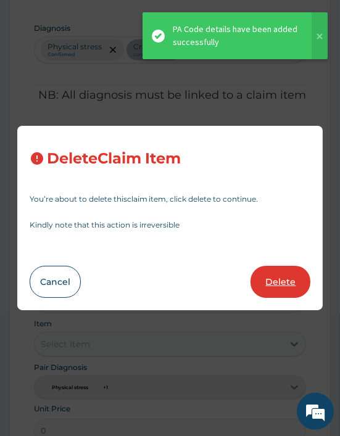
click at [282, 285] on button "Delete" at bounding box center [280, 282] width 60 height 32
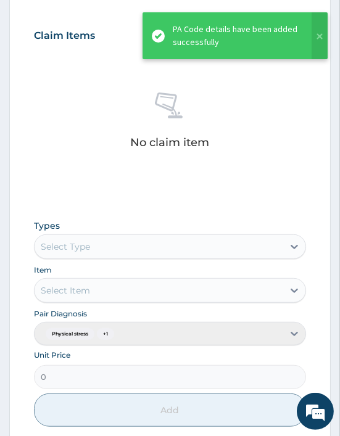
scroll to position [477, 0]
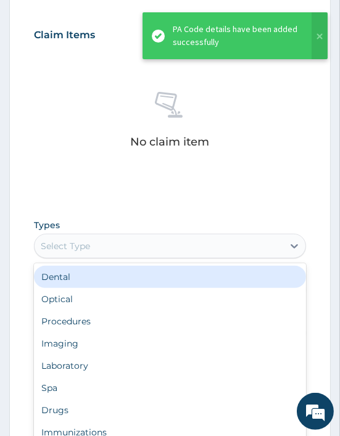
click at [68, 243] on div "Select Type" at bounding box center [65, 246] width 49 height 12
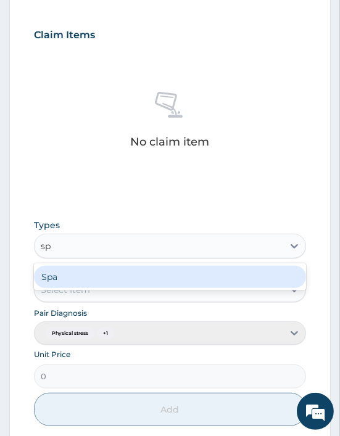
type input "spa"
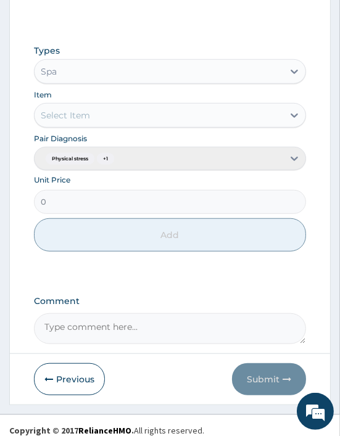
scroll to position [652, 0]
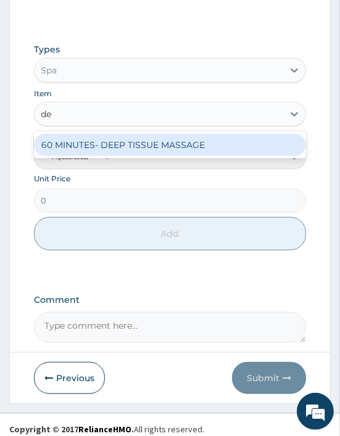
type input "dee"
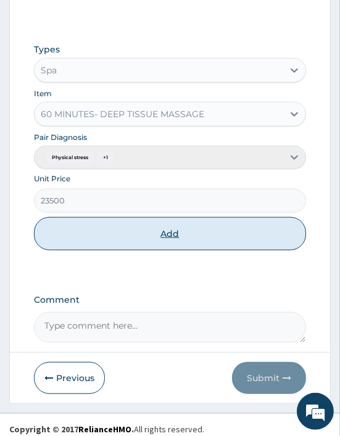
click at [181, 233] on button "Add" at bounding box center [170, 233] width 272 height 33
type input "0"
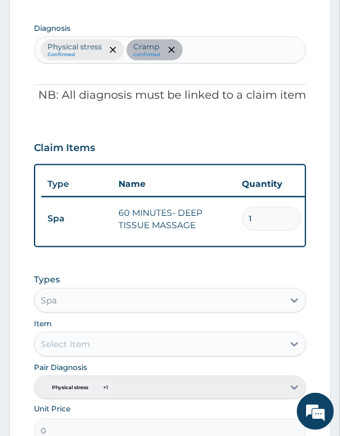
scroll to position [611, 0]
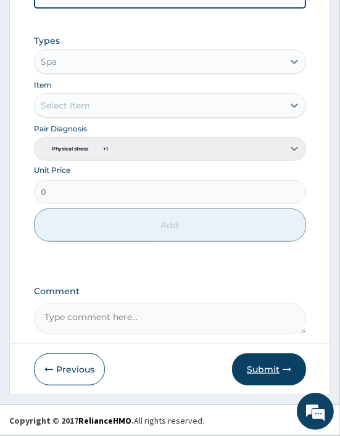
click at [268, 362] on button "Submit" at bounding box center [269, 369] width 74 height 32
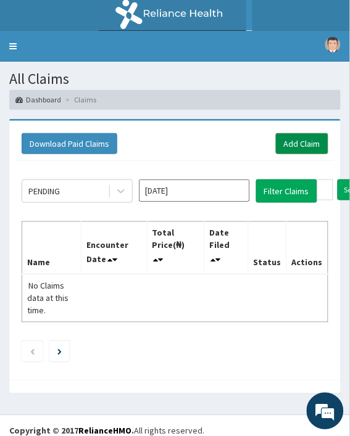
click at [280, 146] on link "Add Claim" at bounding box center [302, 143] width 52 height 21
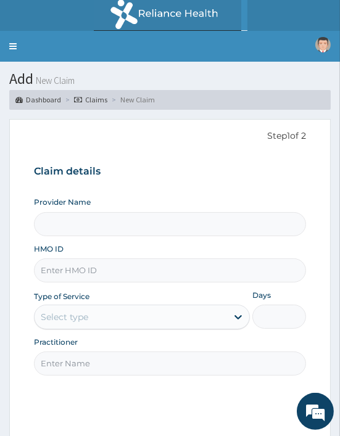
click at [60, 263] on input "HMO ID" at bounding box center [170, 270] width 272 height 24
paste input "ODR/10003/D"
type input "ODR/10003/D"
type input "Oriki Spa- Ibadan"
type input "1"
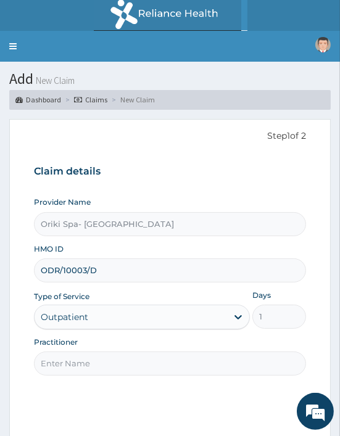
type input "ODR/10003/D"
click at [51, 364] on input "Practitioner" at bounding box center [170, 363] width 272 height 24
type input "[PERSON_NAME]"
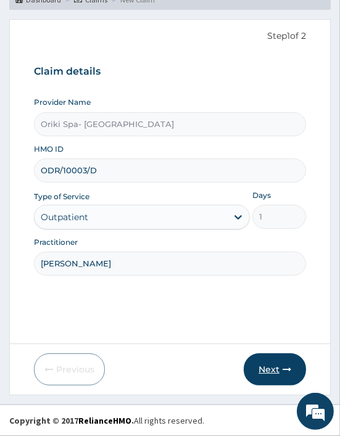
click at [269, 366] on button "Next" at bounding box center [275, 369] width 62 height 32
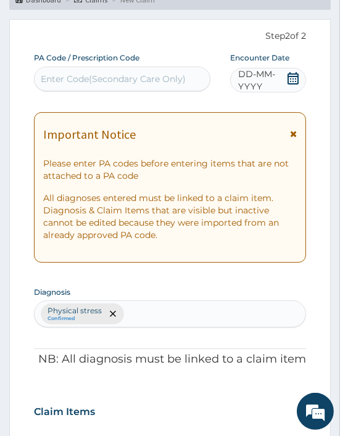
click at [85, 81] on div "Enter Code(Secondary Care Only)" at bounding box center [113, 79] width 145 height 12
paste input "PA/A8E4CB"
type input "PA/A8E4CB"
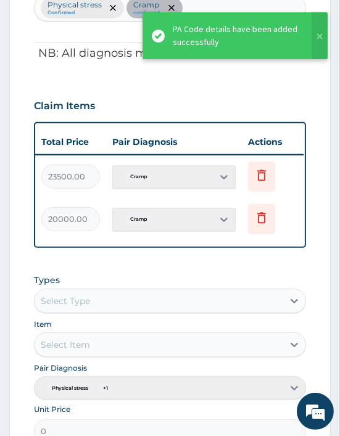
scroll to position [0, 346]
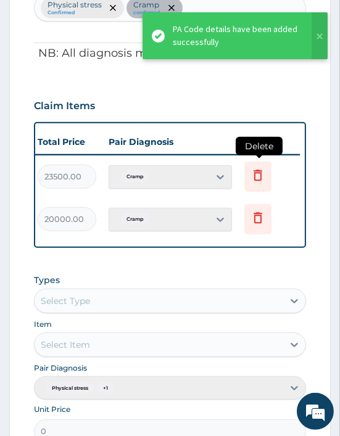
click at [266, 162] on icon at bounding box center [257, 177] width 27 height 30
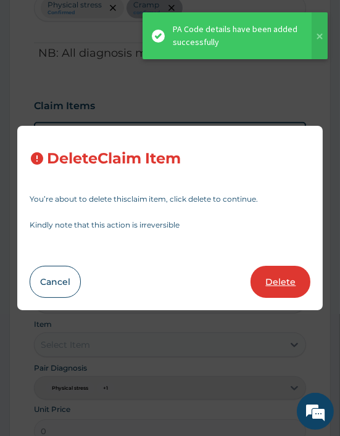
click at [271, 280] on button "Delete" at bounding box center [280, 282] width 60 height 32
type input "20000"
type input "20000.00"
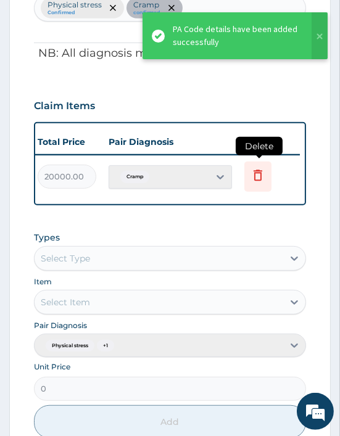
click at [256, 173] on icon at bounding box center [257, 175] width 15 height 15
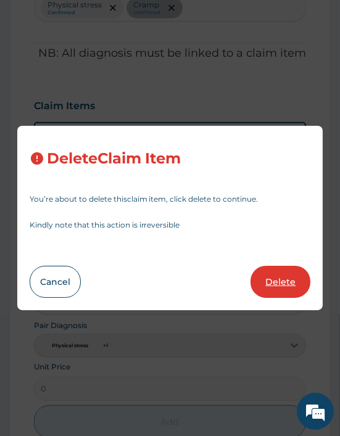
click at [270, 276] on button "Delete" at bounding box center [280, 282] width 60 height 32
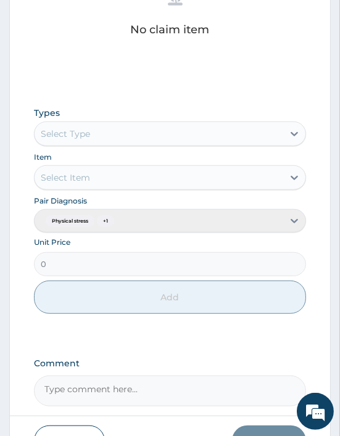
scroll to position [591, 0]
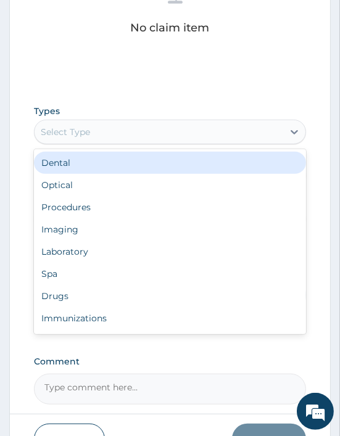
click at [83, 132] on div "Select Type" at bounding box center [65, 132] width 49 height 12
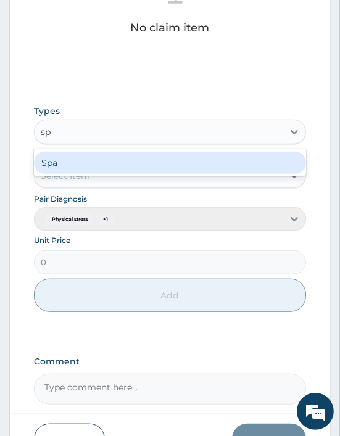
type input "spa"
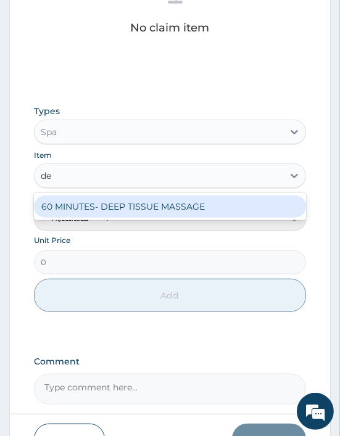
type input "dee"
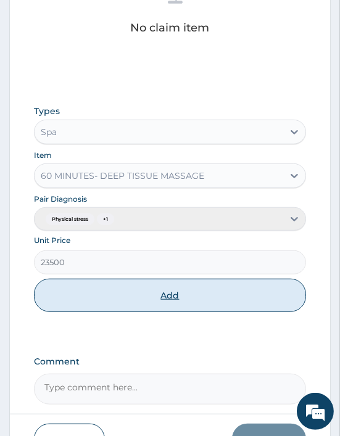
click at [140, 300] on button "Add" at bounding box center [170, 295] width 272 height 33
type input "0"
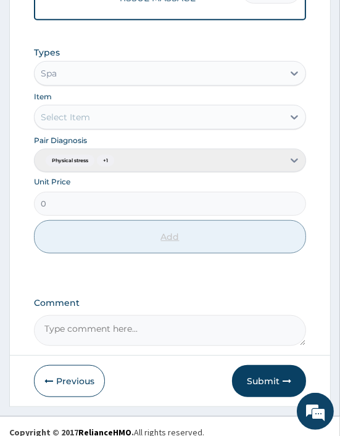
scroll to position [570, 0]
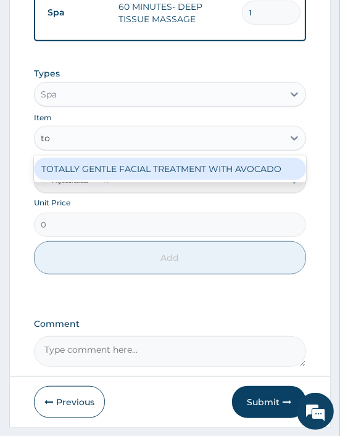
type input "tot"
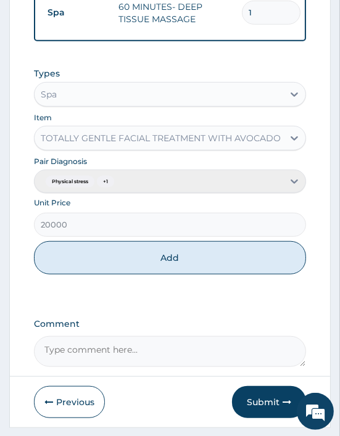
drag, startPoint x: 128, startPoint y: 263, endPoint x: 189, endPoint y: 181, distance: 102.7
click at [189, 181] on div "Types Spa Item TOTALLY GENTLE FACIAL TREATMENT WITH AVOCADO Pair Diagnosis Phys…" at bounding box center [170, 170] width 272 height 219
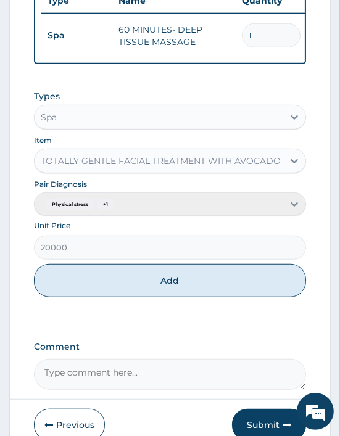
scroll to position [546, 0]
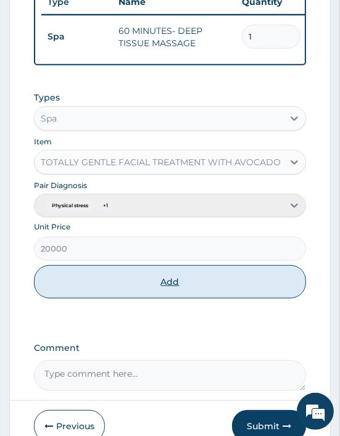
click at [161, 290] on button "Add" at bounding box center [170, 281] width 272 height 33
type input "0"
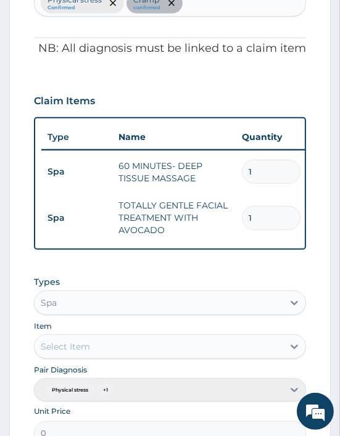
scroll to position [660, 0]
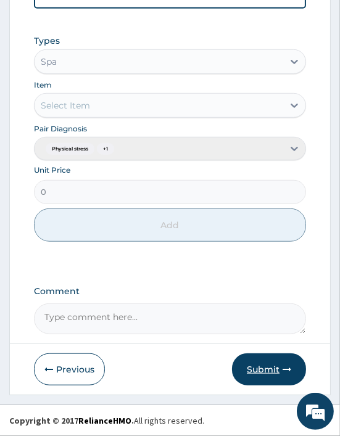
click at [273, 365] on button "Submit" at bounding box center [269, 369] width 74 height 32
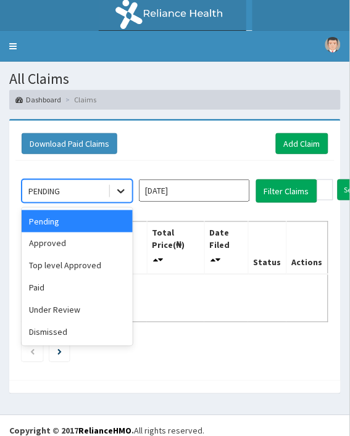
click at [125, 188] on icon at bounding box center [121, 191] width 12 height 12
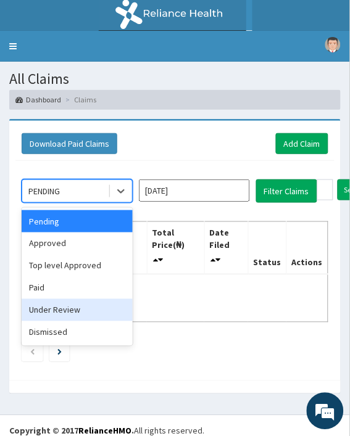
click at [68, 305] on div "Under Review" at bounding box center [77, 310] width 111 height 22
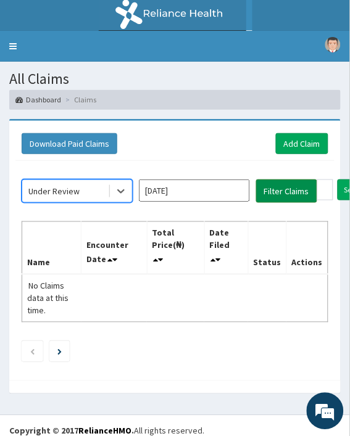
click at [282, 181] on button "Filter Claims" at bounding box center [286, 190] width 61 height 23
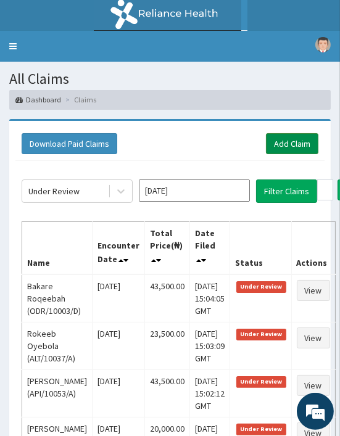
click at [285, 144] on link "Add Claim" at bounding box center [292, 143] width 52 height 21
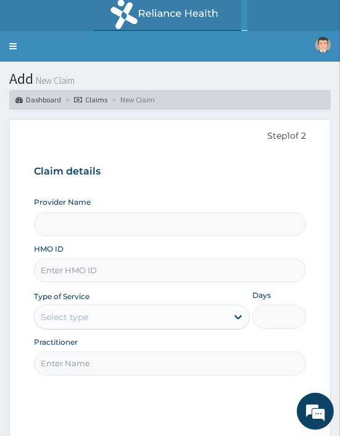
click at [70, 272] on input "HMO ID" at bounding box center [170, 270] width 272 height 24
paste input "ODR/10003/B"
type input "ODR/10003/B"
type input "Oriki Spa- [GEOGRAPHIC_DATA]"
type input "1"
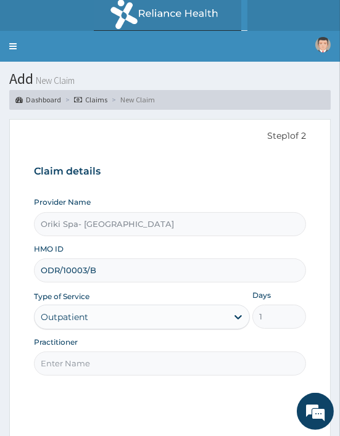
type input "ODR/10003/B"
click at [62, 352] on input "Practitioner" at bounding box center [170, 363] width 272 height 24
type input "[PERSON_NAME]"
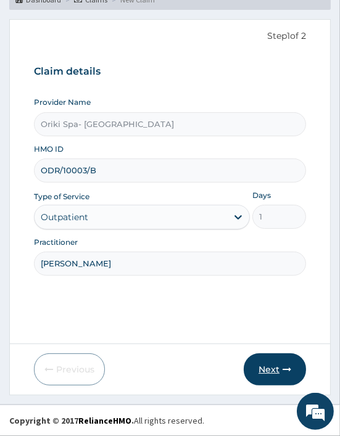
click at [285, 370] on icon "button" at bounding box center [286, 369] width 9 height 9
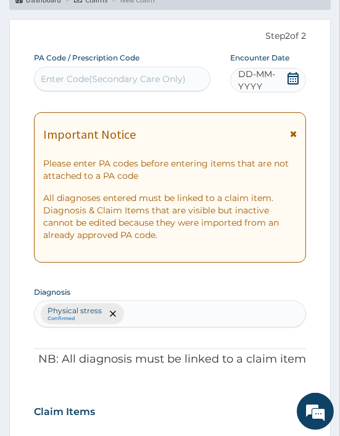
click at [87, 81] on div "Enter Code(Secondary Care Only)" at bounding box center [113, 79] width 145 height 12
paste input "PA/C1C753"
type input "PA/C1C753"
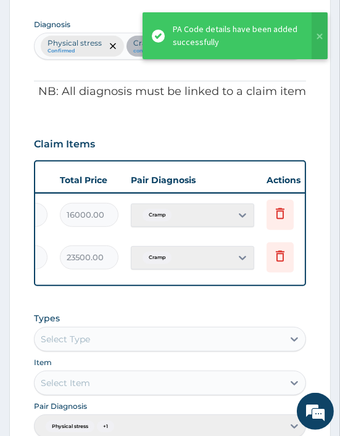
scroll to position [0, 346]
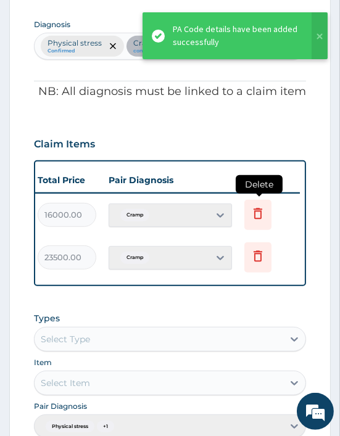
click at [260, 204] on icon at bounding box center [257, 215] width 27 height 30
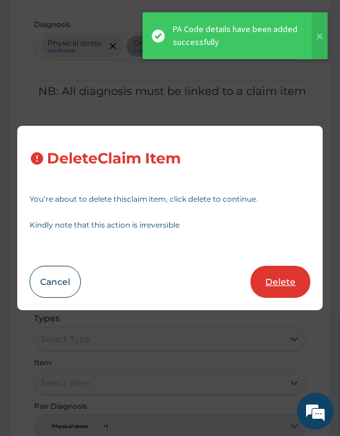
click at [289, 284] on button "Delete" at bounding box center [280, 282] width 60 height 32
type input "23500"
type input "23500.00"
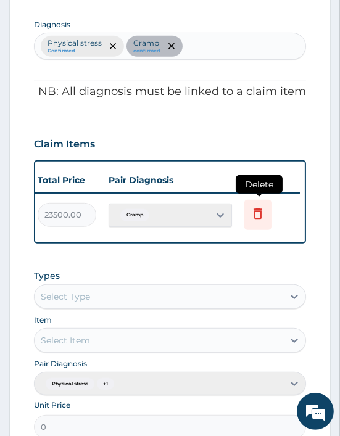
click at [258, 216] on icon at bounding box center [257, 213] width 15 height 15
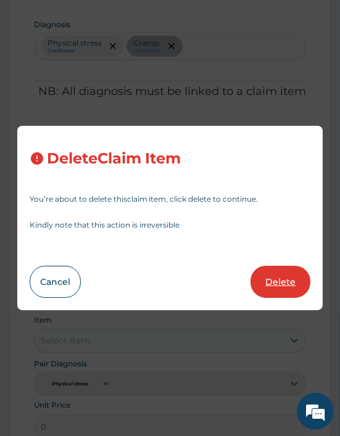
click at [275, 285] on button "Delete" at bounding box center [280, 282] width 60 height 32
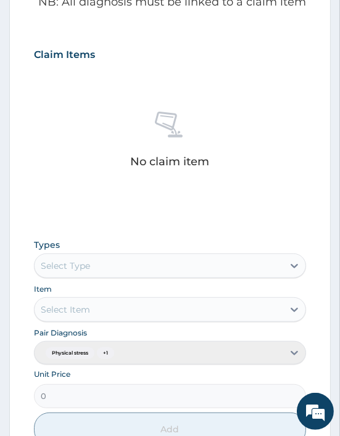
scroll to position [457, 0]
click at [68, 249] on div "Types Select Type" at bounding box center [170, 257] width 272 height 39
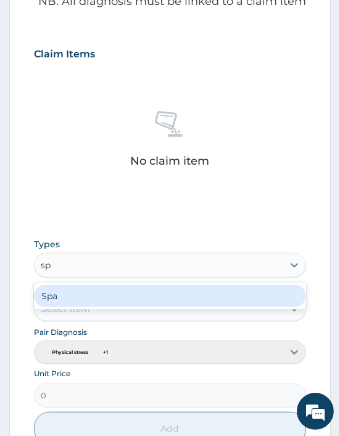
type input "spa"
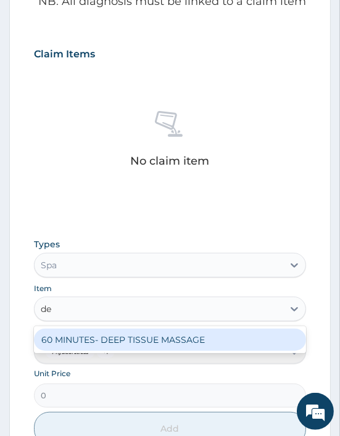
type input "dee"
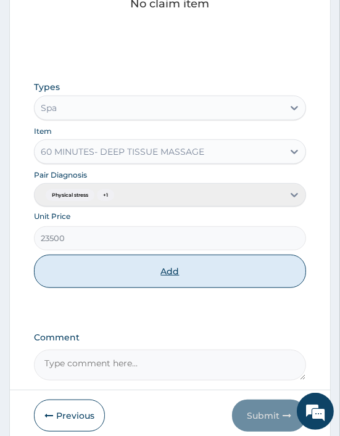
click at [154, 279] on button "Add" at bounding box center [170, 271] width 272 height 33
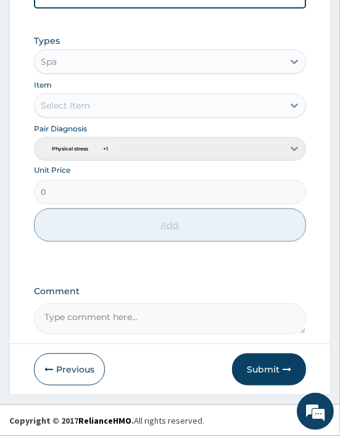
scroll to position [364, 0]
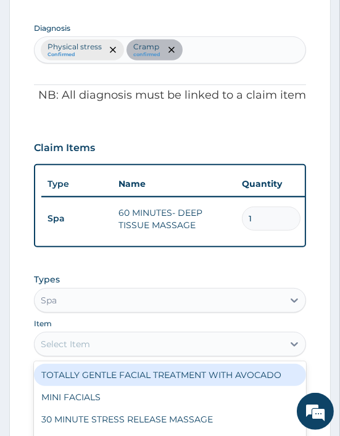
click at [62, 354] on div "Select Item" at bounding box center [159, 344] width 248 height 20
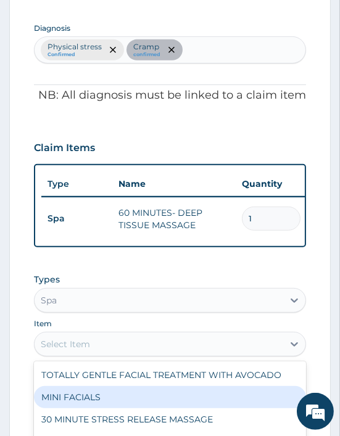
click at [82, 407] on div "MINI FACIALS" at bounding box center [170, 397] width 272 height 22
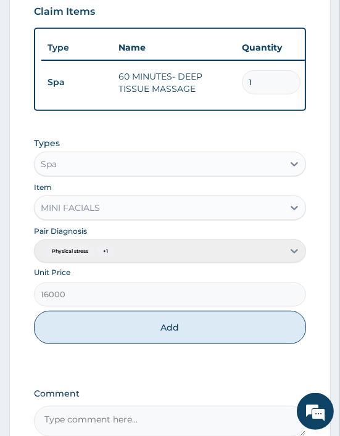
scroll to position [502, 0]
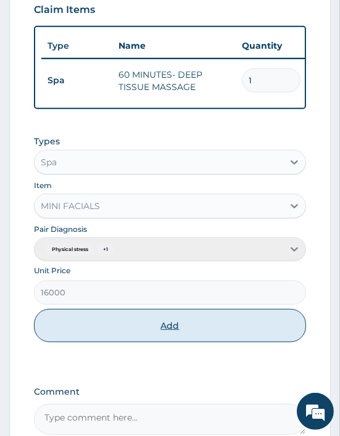
click at [171, 335] on button "Add" at bounding box center [170, 325] width 272 height 33
type input "0"
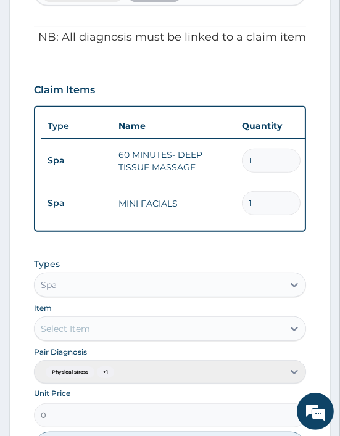
scroll to position [654, 0]
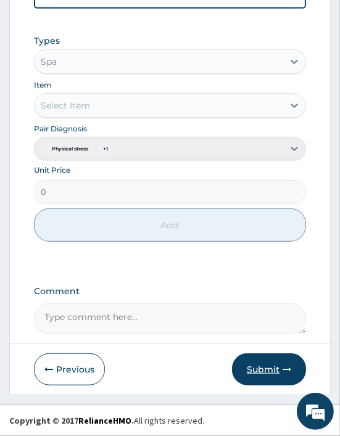
click at [258, 364] on button "Submit" at bounding box center [269, 369] width 74 height 32
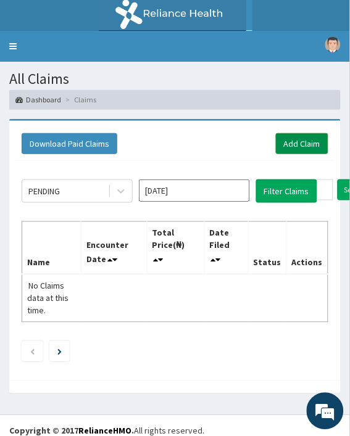
click at [306, 146] on link "Add Claim" at bounding box center [302, 143] width 52 height 21
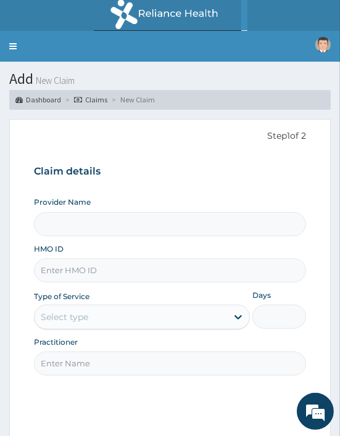
click at [78, 269] on input "HMO ID" at bounding box center [170, 270] width 272 height 24
paste input "ODR/10003/A"
type input "ODR/10003/A"
type input "Oriki Spa- [GEOGRAPHIC_DATA]"
type input "1"
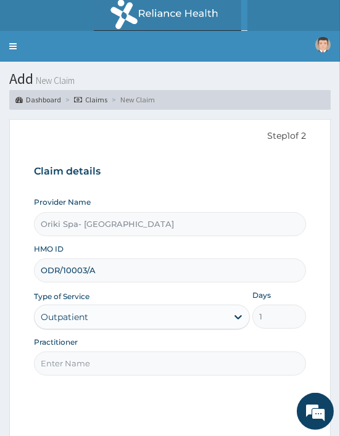
type input "ODR/10003/A"
click at [102, 370] on input "Practitioner" at bounding box center [170, 363] width 272 height 24
type input "[PERSON_NAME]"
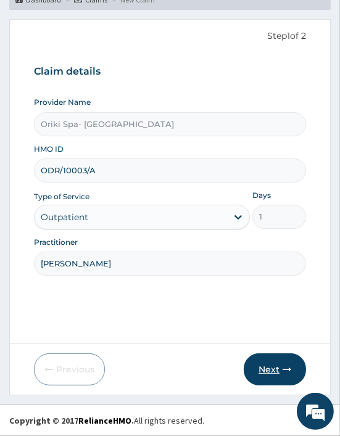
click at [288, 370] on icon "button" at bounding box center [286, 369] width 9 height 9
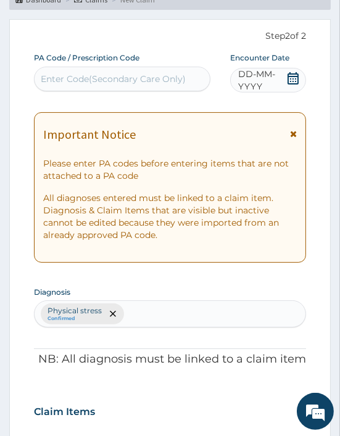
click at [104, 76] on div "Enter Code(Secondary Care Only)" at bounding box center [113, 79] width 145 height 12
paste input "PA/8C7AF6"
type input "PA/8C7AF6"
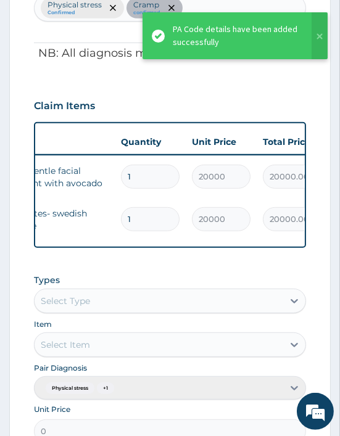
scroll to position [0, 346]
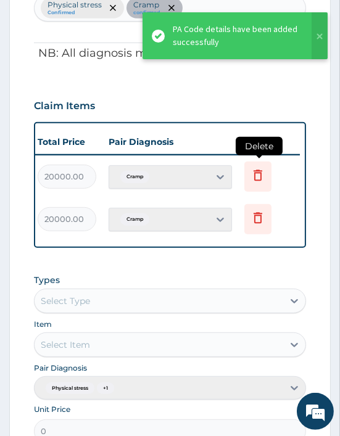
click at [263, 176] on icon at bounding box center [257, 175] width 15 height 15
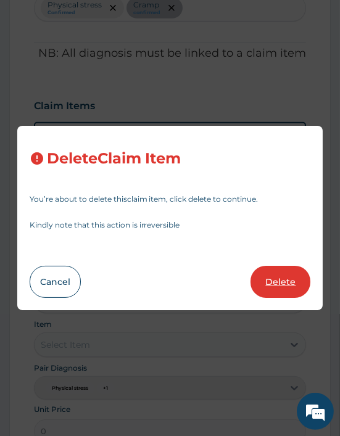
click at [284, 277] on button "Delete" at bounding box center [280, 282] width 60 height 32
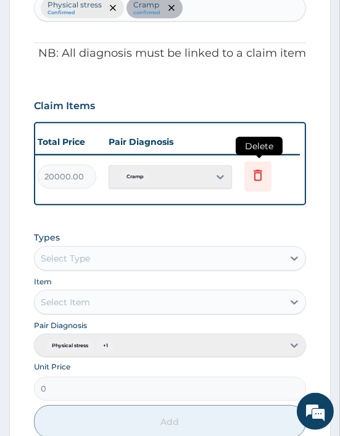
click at [245, 170] on icon at bounding box center [257, 177] width 27 height 30
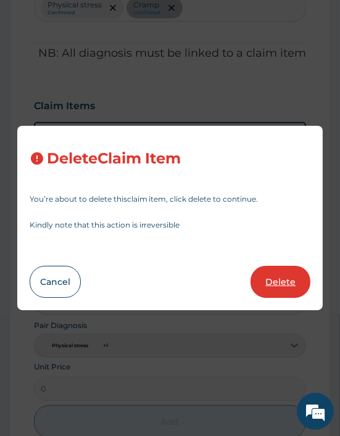
click at [274, 280] on button "Delete" at bounding box center [280, 282] width 60 height 32
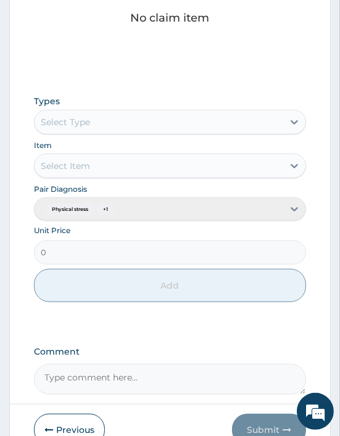
scroll to position [606, 0]
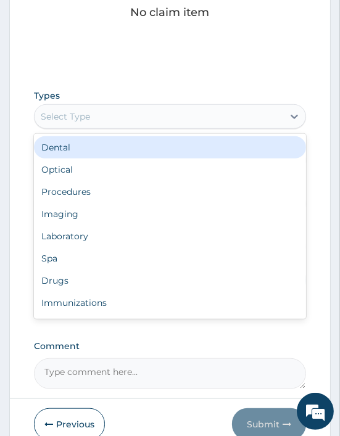
click at [52, 115] on div "Select Type" at bounding box center [65, 116] width 49 height 12
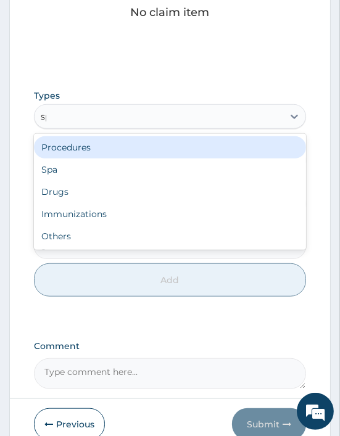
type input "spa"
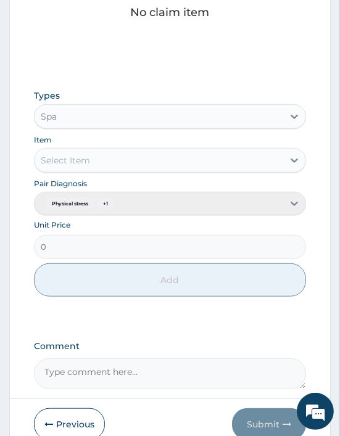
click at [73, 162] on div "Select Item" at bounding box center [65, 160] width 49 height 12
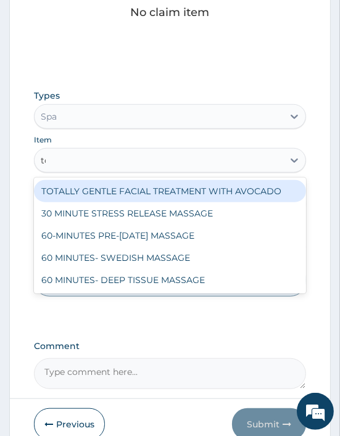
type input "tot"
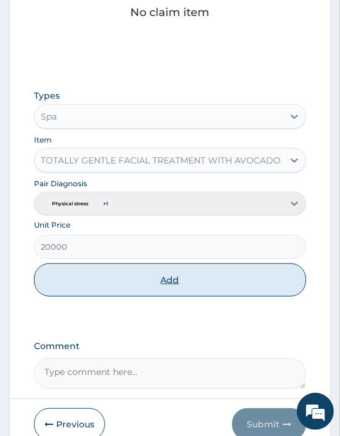
click at [144, 287] on button "Add" at bounding box center [170, 279] width 272 height 33
type input "0"
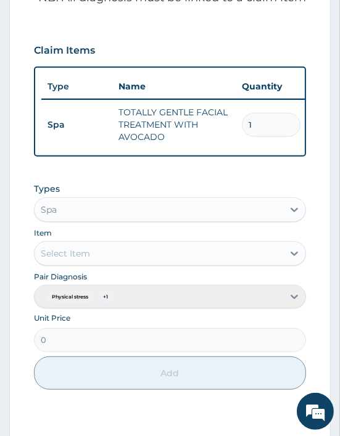
scroll to position [463, 0]
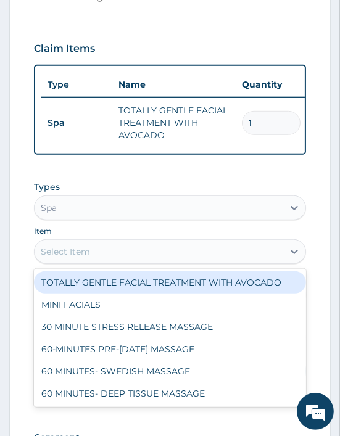
click at [66, 258] on div "Select Item" at bounding box center [65, 251] width 49 height 12
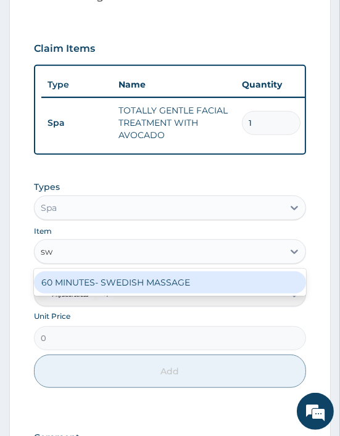
type input "swe"
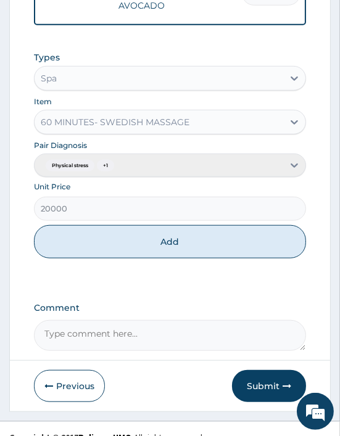
scroll to position [618, 0]
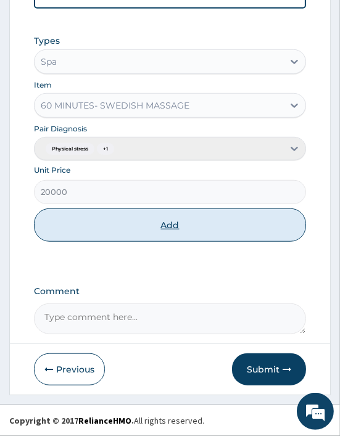
click at [186, 240] on button "Add" at bounding box center [170, 224] width 272 height 33
type input "0"
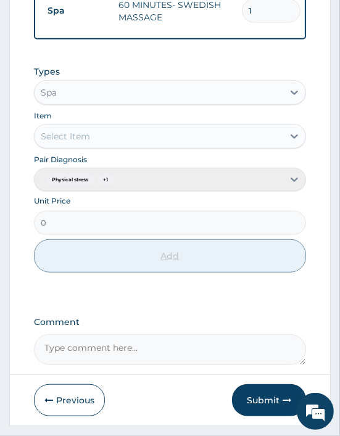
scroll to position [660, 0]
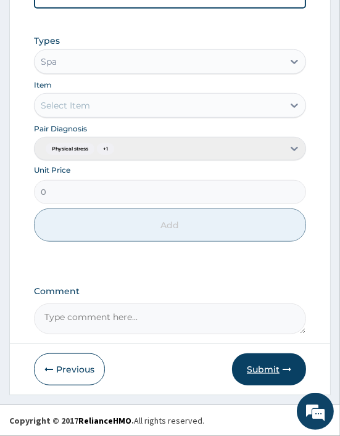
click at [269, 375] on button "Submit" at bounding box center [269, 369] width 74 height 32
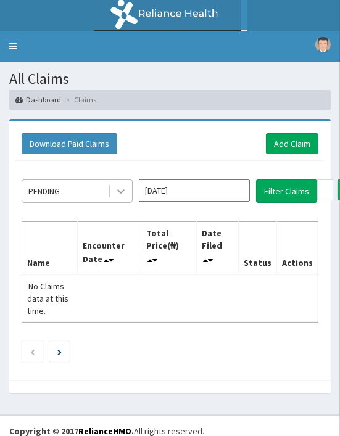
click at [126, 194] on icon at bounding box center [121, 191] width 12 height 12
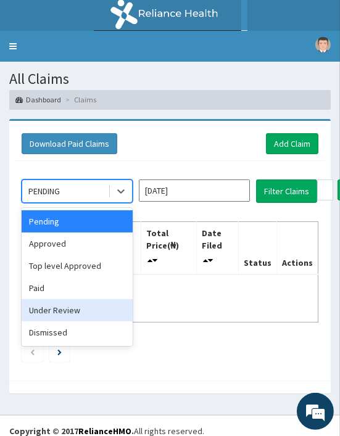
click at [81, 303] on div "Under Review" at bounding box center [77, 310] width 111 height 22
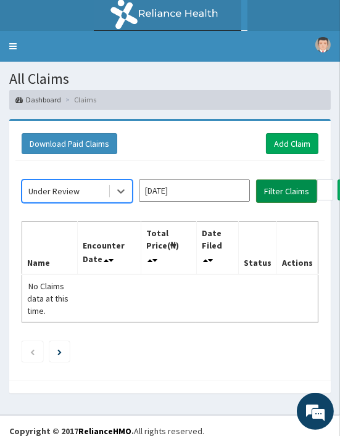
click at [281, 192] on button "Filter Claims" at bounding box center [286, 190] width 61 height 23
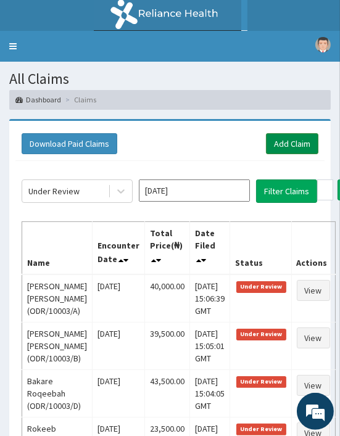
click at [293, 137] on link "Add Claim" at bounding box center [292, 143] width 52 height 21
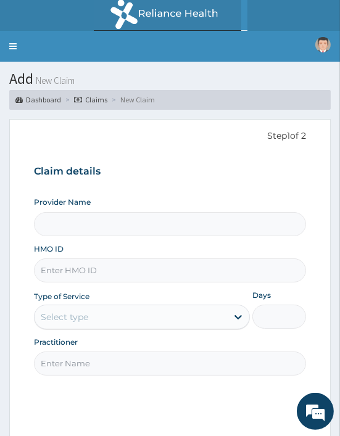
click at [65, 267] on input "HMO ID" at bounding box center [170, 270] width 272 height 24
paste input "ODR/10003/E"
type input "ODR/10003/E"
type input "Oriki Spa- [GEOGRAPHIC_DATA]"
type input "1"
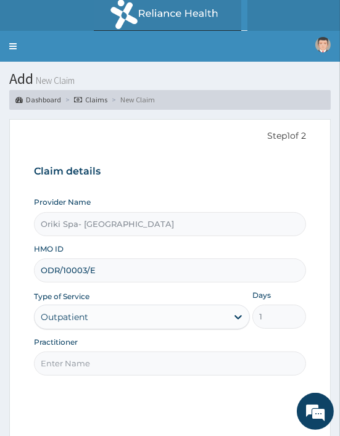
drag, startPoint x: 72, startPoint y: 360, endPoint x: 145, endPoint y: 341, distance: 75.8
click at [145, 341] on div "Practitioner" at bounding box center [170, 356] width 272 height 39
type input "[PERSON_NAME]"
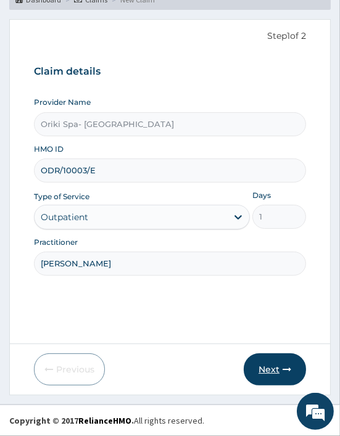
click at [275, 358] on button "Next" at bounding box center [275, 369] width 62 height 32
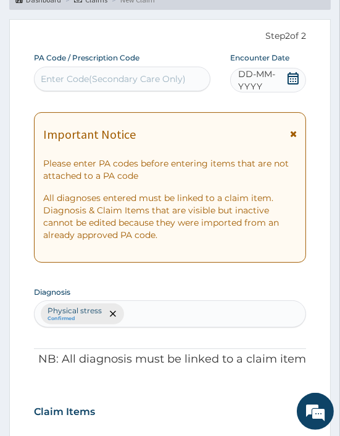
scroll to position [0, 0]
click at [84, 83] on div "Enter Code(Secondary Care Only)" at bounding box center [113, 79] width 145 height 12
paste input "PA/B798E6"
type input "PA/B798E6"
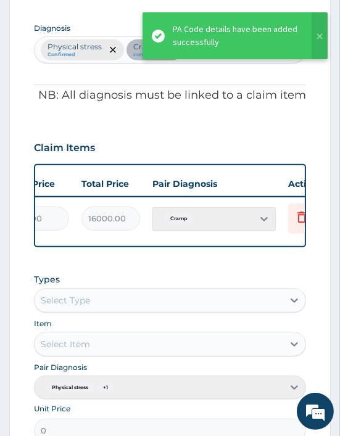
scroll to position [0, 346]
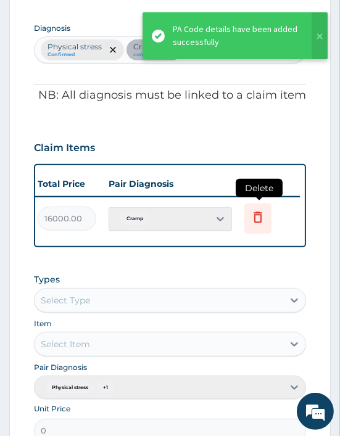
click at [259, 218] on icon at bounding box center [257, 217] width 15 height 15
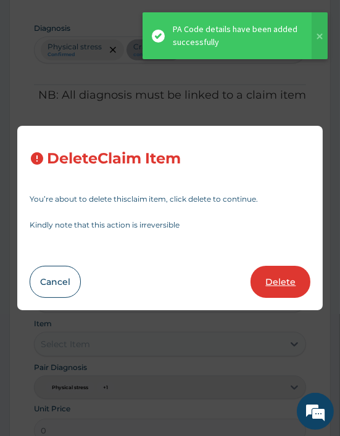
click at [272, 287] on button "Delete" at bounding box center [280, 282] width 60 height 32
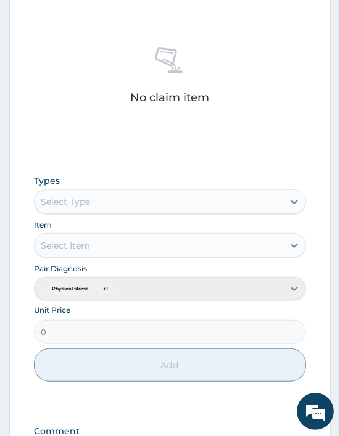
scroll to position [522, 0]
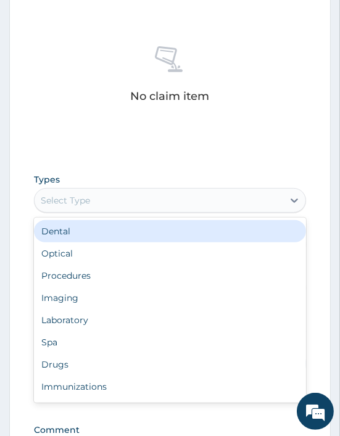
click at [65, 191] on div "Select Type" at bounding box center [159, 200] width 248 height 20
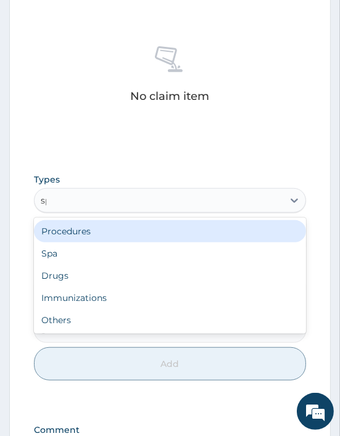
type input "spa"
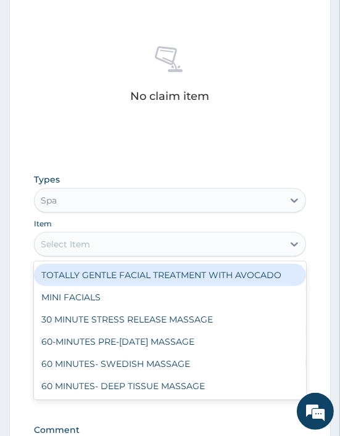
click at [106, 253] on div "Select Item" at bounding box center [159, 244] width 248 height 20
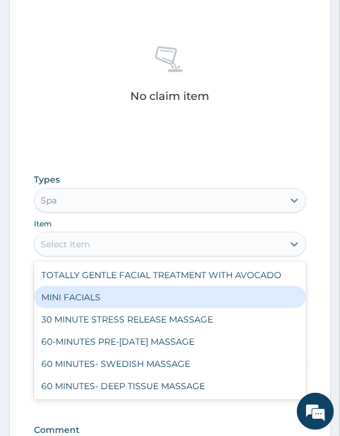
click at [95, 295] on div "MINI FACIALS" at bounding box center [170, 297] width 272 height 22
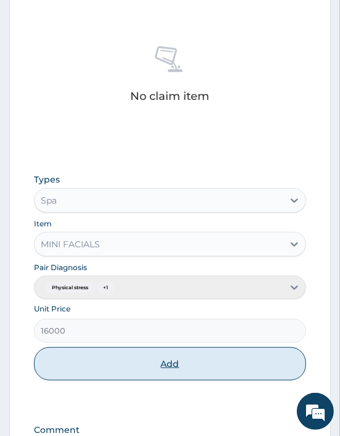
click at [121, 355] on button "Add" at bounding box center [170, 363] width 272 height 33
type input "0"
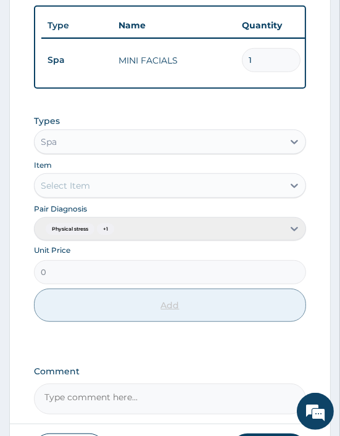
scroll to position [611, 0]
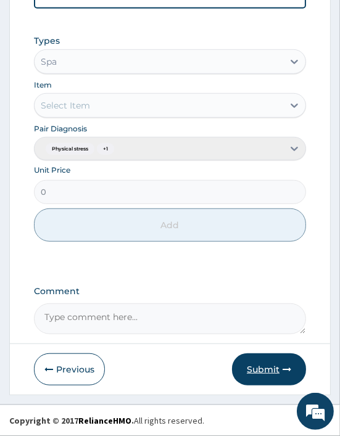
click at [269, 365] on button "Submit" at bounding box center [269, 369] width 74 height 32
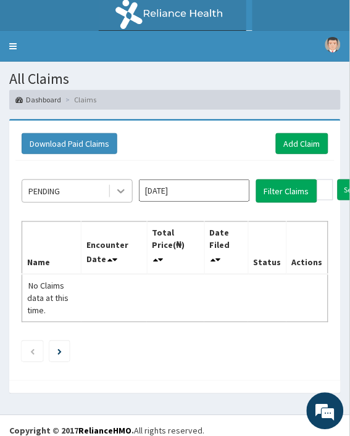
click at [115, 192] on icon at bounding box center [121, 191] width 12 height 12
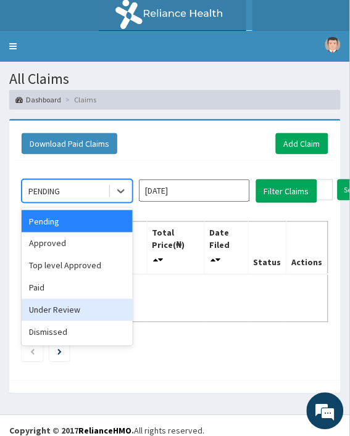
click at [76, 311] on div "Under Review" at bounding box center [77, 310] width 111 height 22
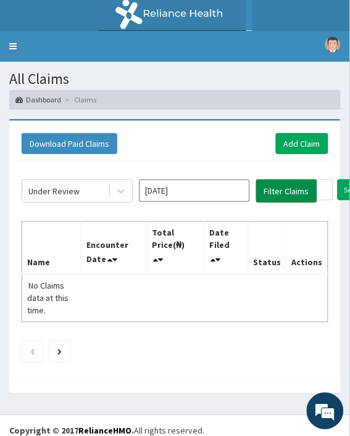
click at [284, 195] on button "Filter Claims" at bounding box center [286, 190] width 61 height 23
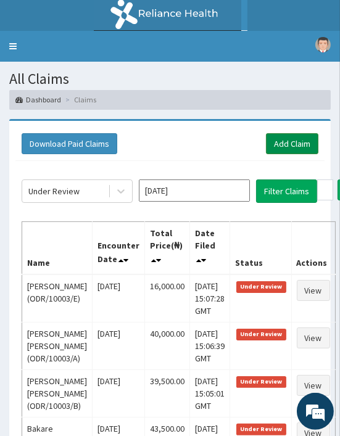
click at [287, 133] on link "Add Claim" at bounding box center [292, 143] width 52 height 21
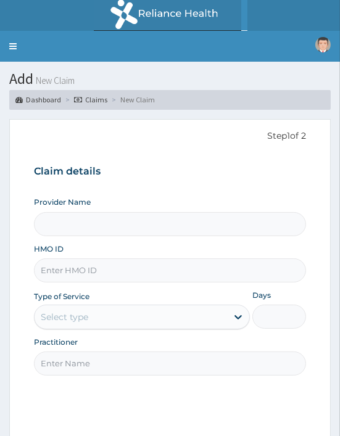
click at [55, 279] on input "HMO ID" at bounding box center [170, 270] width 272 height 24
paste input "OHT/11047/A"
type input "OHT/11047/A"
type input "Oriki Spa- [GEOGRAPHIC_DATA]"
type input "1"
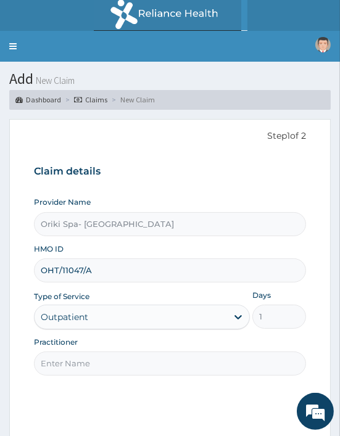
type input "OHT/11047/A"
click at [92, 350] on div "Practitioner" at bounding box center [170, 356] width 272 height 39
click at [77, 361] on input "Practitioner" at bounding box center [170, 363] width 272 height 24
type input "[PERSON_NAME]"
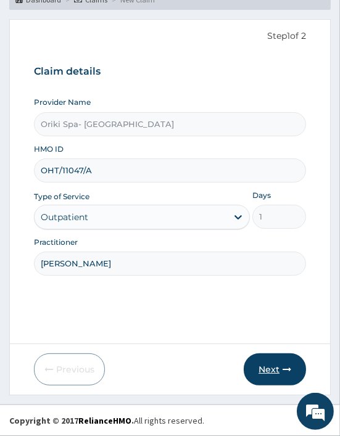
click at [297, 356] on button "Next" at bounding box center [275, 369] width 62 height 32
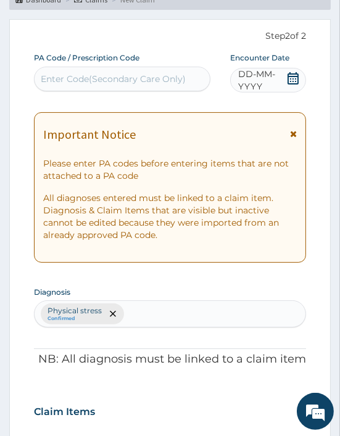
click at [75, 81] on div "Enter Code(Secondary Care Only)" at bounding box center [113, 79] width 145 height 12
paste input "PA/EBB9A8"
type input "PA/EBB9A8"
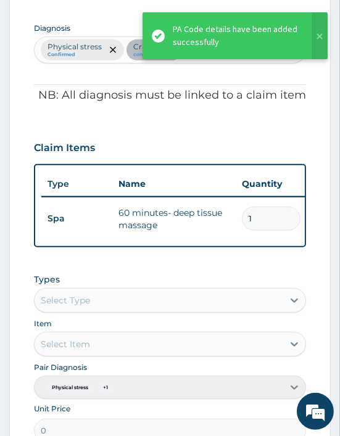
scroll to position [0, 346]
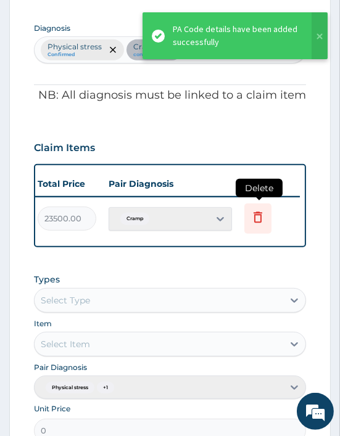
click at [267, 213] on icon at bounding box center [257, 218] width 27 height 30
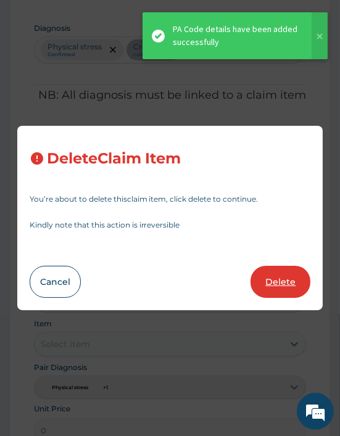
click at [279, 268] on button "Delete" at bounding box center [280, 282] width 60 height 32
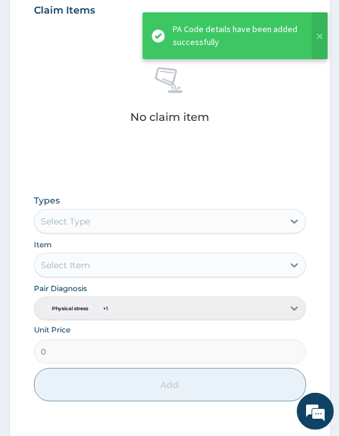
scroll to position [502, 0]
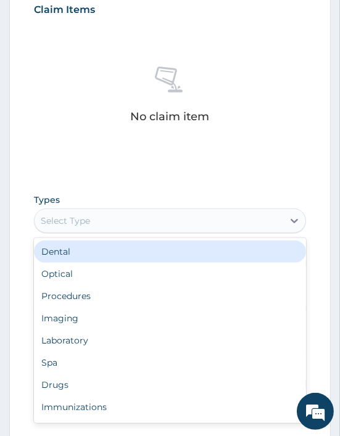
click at [108, 219] on div "Select Type" at bounding box center [159, 221] width 248 height 20
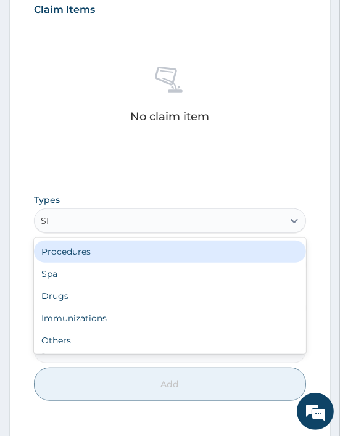
type input "SPA"
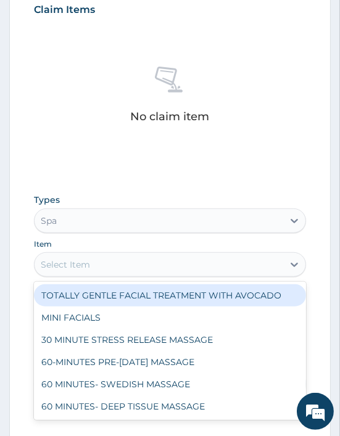
click at [105, 267] on div "Select Item" at bounding box center [159, 265] width 248 height 20
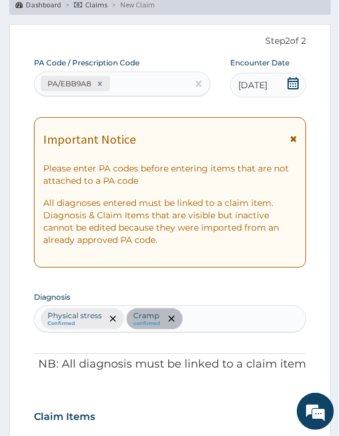
scroll to position [41, 0]
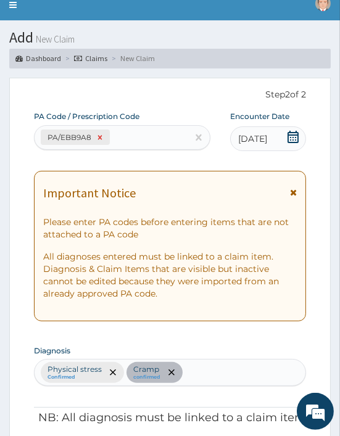
click at [99, 133] on icon at bounding box center [100, 137] width 9 height 9
type input "D"
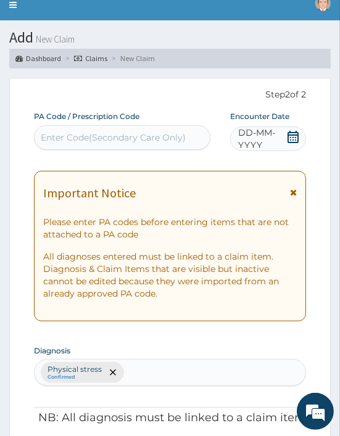
click at [80, 136] on div "Enter Code(Secondary Care Only)" at bounding box center [113, 137] width 145 height 12
paste input "PA/EBB9A8"
type input "PA/EBB9A8"
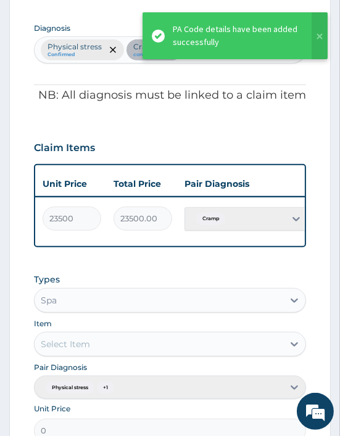
scroll to position [0, 346]
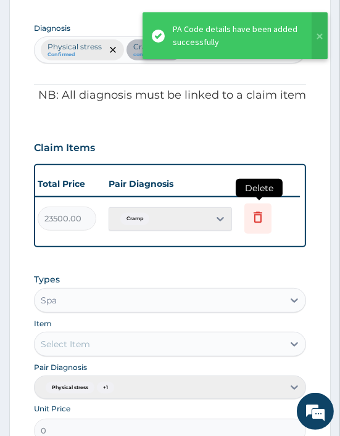
click at [261, 218] on icon at bounding box center [257, 217] width 15 height 15
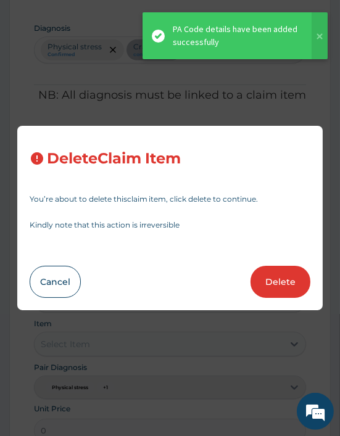
click at [266, 298] on div "Delete Claim Item You’re about to delete this claim item , click delete to cont…" at bounding box center [170, 218] width 306 height 184
click at [280, 267] on button "Delete" at bounding box center [280, 282] width 60 height 32
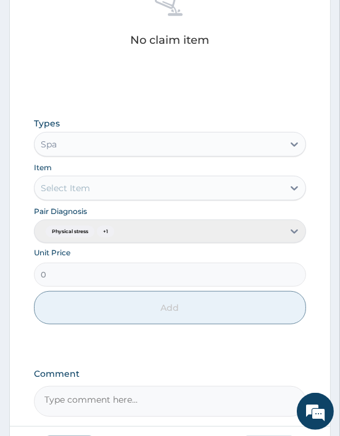
scroll to position [584, 0]
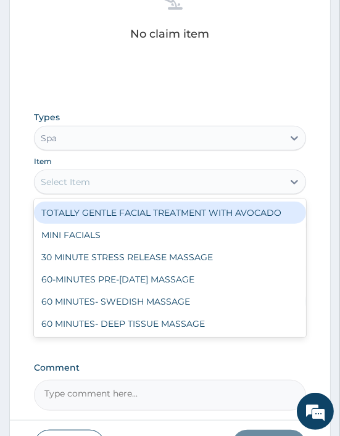
click at [78, 176] on div "Select Item" at bounding box center [65, 182] width 49 height 12
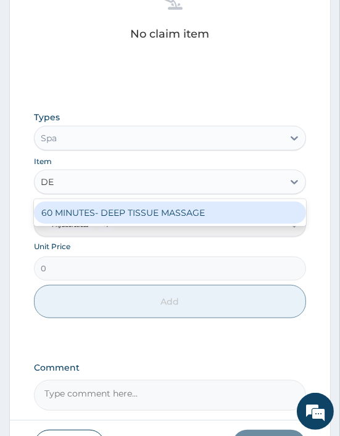
type input "DEE"
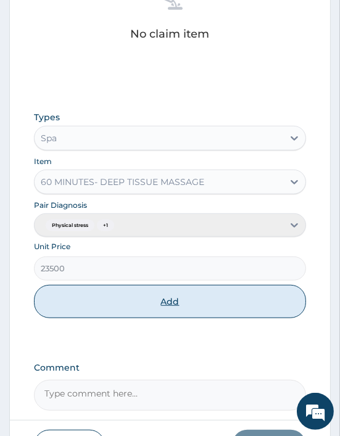
click at [150, 297] on button "Add" at bounding box center [170, 301] width 272 height 33
type input "0"
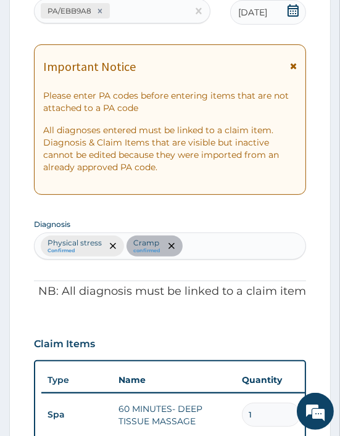
scroll to position [611, 0]
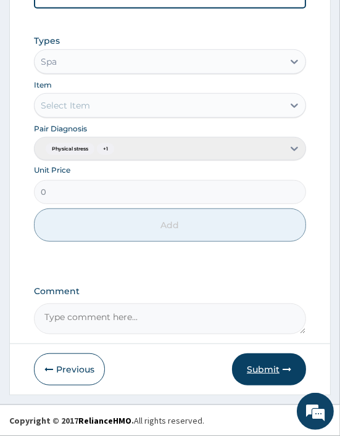
click at [263, 371] on button "Submit" at bounding box center [269, 369] width 74 height 32
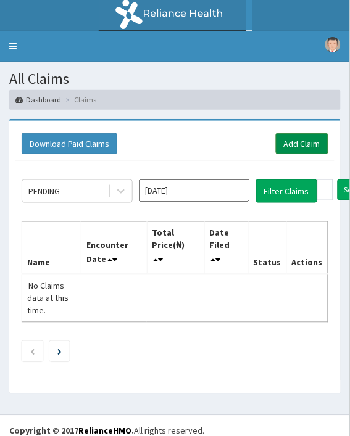
click at [282, 139] on link "Add Claim" at bounding box center [302, 143] width 52 height 21
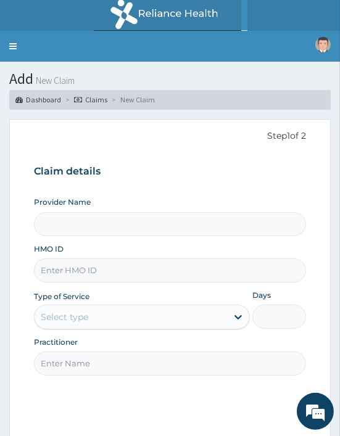
click at [69, 258] on input "HMO ID" at bounding box center [170, 270] width 272 height 24
paste input "Tsk/10032/A"
type input "Tsk/10032/A"
type input "Oriki Spa- [GEOGRAPHIC_DATA]"
type input "1"
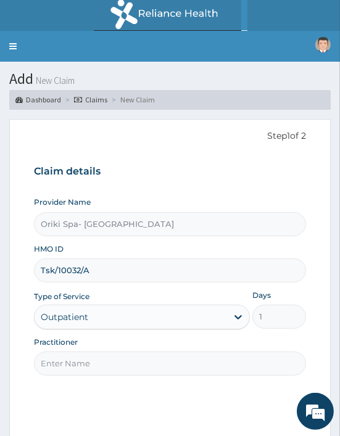
type input "Tsk/10032/A"
click at [68, 358] on input "Practitioner" at bounding box center [170, 363] width 272 height 24
type input "[PERSON_NAME]"
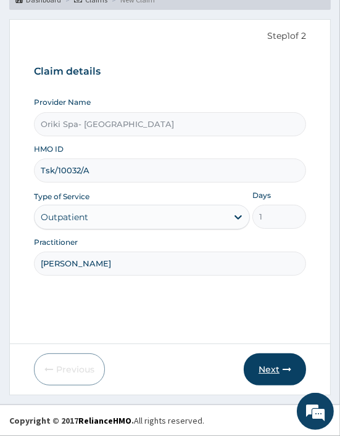
click at [278, 362] on button "Next" at bounding box center [275, 369] width 62 height 32
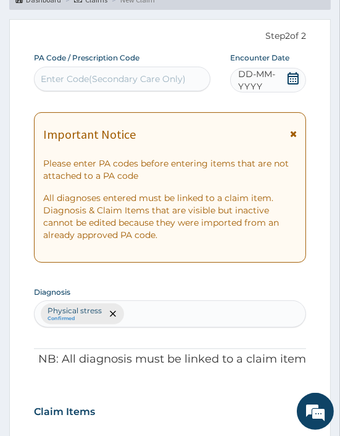
click at [76, 80] on div "Enter Code(Secondary Care Only)" at bounding box center [113, 79] width 145 height 12
paste input "PA/DEDF2F"
type input "PA/DEDF2F"
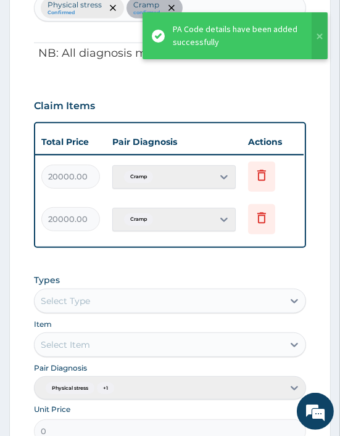
scroll to position [0, 346]
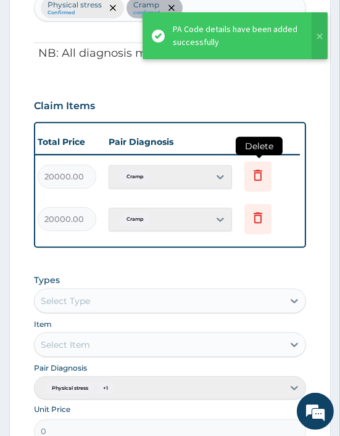
click at [256, 173] on icon at bounding box center [257, 175] width 15 height 15
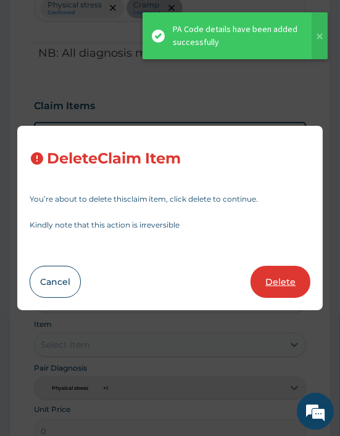
click at [268, 279] on button "Delete" at bounding box center [280, 282] width 60 height 32
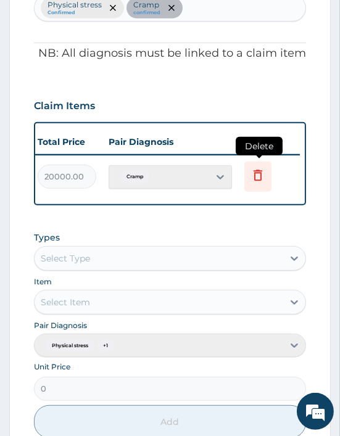
click at [254, 173] on icon at bounding box center [257, 175] width 9 height 11
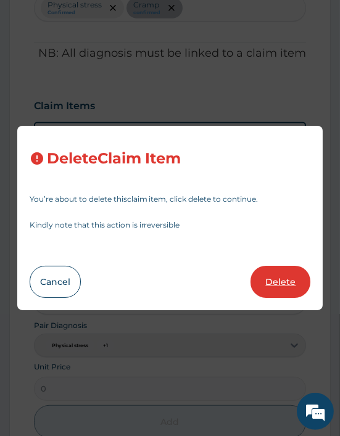
click at [285, 285] on button "Delete" at bounding box center [280, 282] width 60 height 32
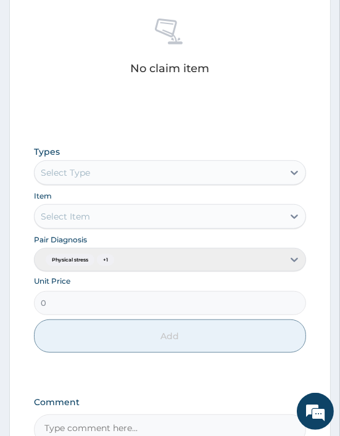
scroll to position [551, 0]
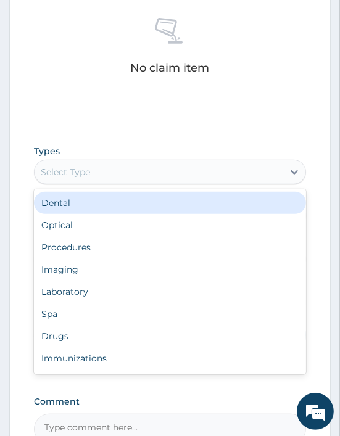
click at [100, 179] on div "Select Type" at bounding box center [159, 172] width 248 height 20
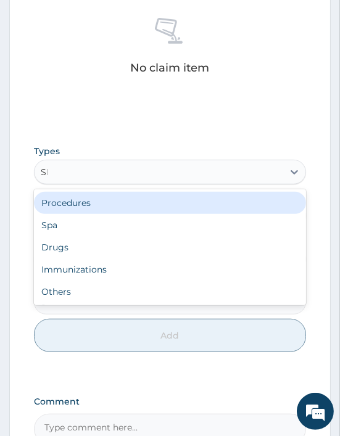
type input "SPA"
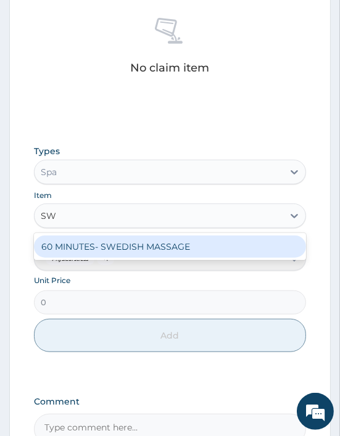
type input "SWE"
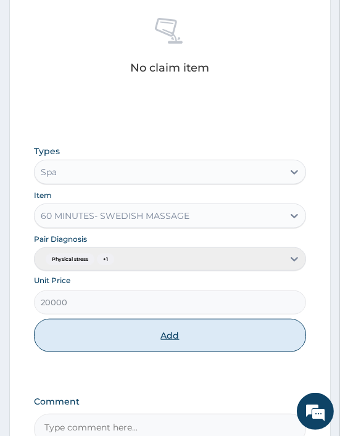
click at [133, 337] on button "Add" at bounding box center [170, 335] width 272 height 33
type input "0"
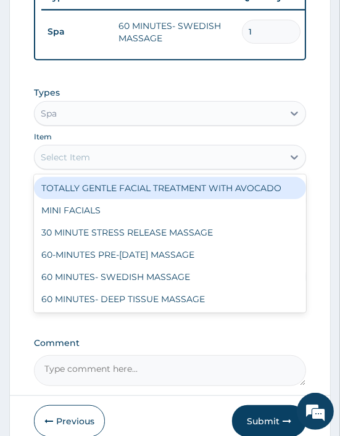
click at [91, 167] on div "Select Item" at bounding box center [159, 157] width 248 height 20
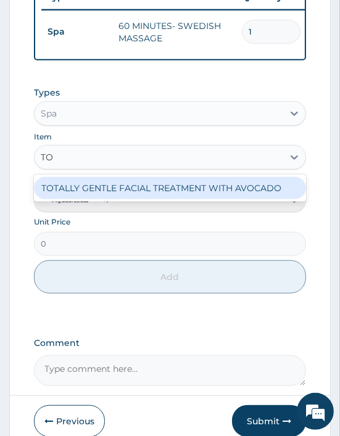
type input "TOT"
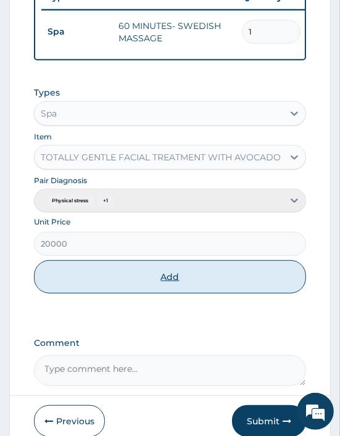
click at [170, 282] on button "Add" at bounding box center [170, 276] width 272 height 33
type input "0"
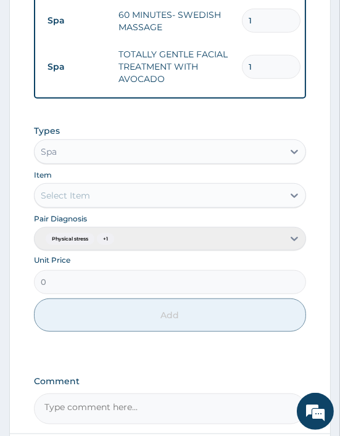
scroll to position [660, 0]
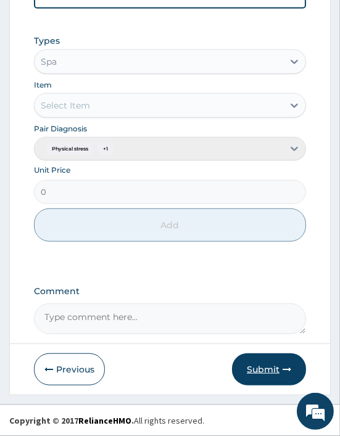
click at [268, 380] on button "Submit" at bounding box center [269, 369] width 74 height 32
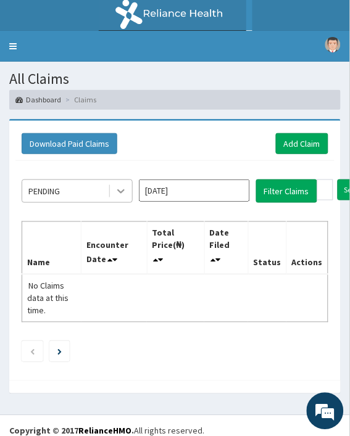
click at [122, 187] on icon at bounding box center [121, 191] width 12 height 12
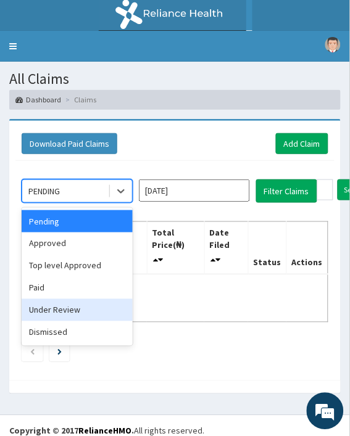
click at [63, 306] on div "Under Review" at bounding box center [77, 310] width 111 height 22
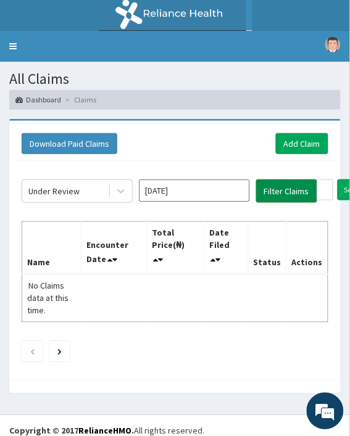
click at [278, 194] on button "Filter Claims" at bounding box center [286, 190] width 61 height 23
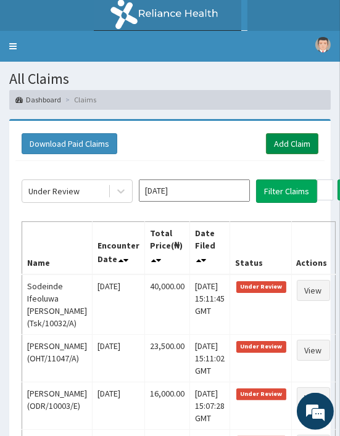
click at [270, 143] on link "Add Claim" at bounding box center [292, 143] width 52 height 21
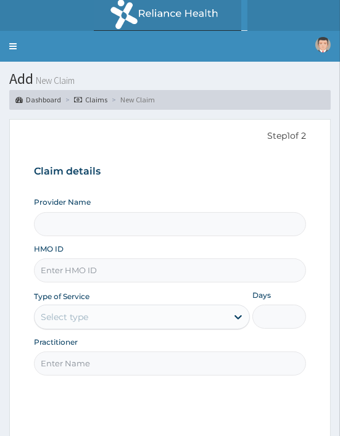
click at [94, 269] on input "HMO ID" at bounding box center [170, 270] width 272 height 24
paste input "SFA/14260/A"
type input "SFA/14260/A"
click at [94, 269] on input "SFA/14260/A" at bounding box center [170, 270] width 272 height 24
type input "Oriki Spa- [GEOGRAPHIC_DATA]"
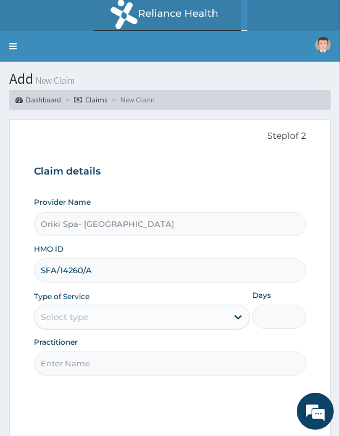
type input "1"
type input "SFA/14260/A"
click at [70, 358] on input "Practitioner" at bounding box center [170, 363] width 272 height 24
type input "[PERSON_NAME]"
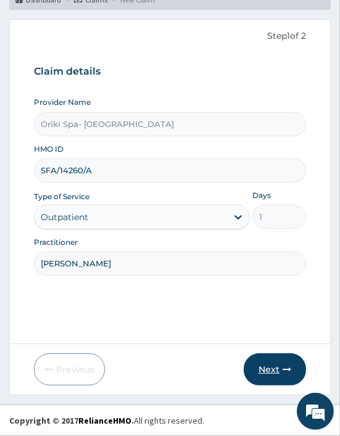
click at [269, 369] on button "Next" at bounding box center [275, 369] width 62 height 32
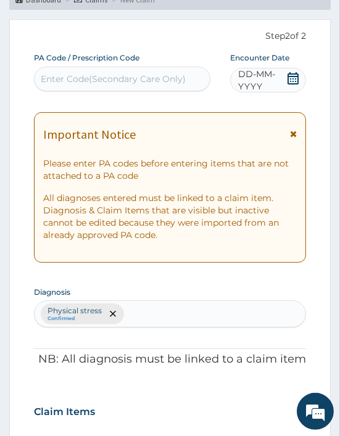
scroll to position [0, 0]
click at [88, 84] on div "Enter Code(Secondary Care Only)" at bounding box center [122, 79] width 175 height 20
paste input "PA/FE5D16"
type input "PA/FE5D16"
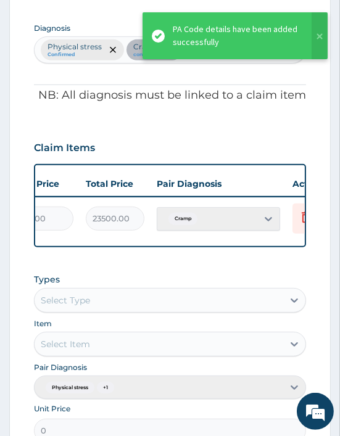
scroll to position [0, 346]
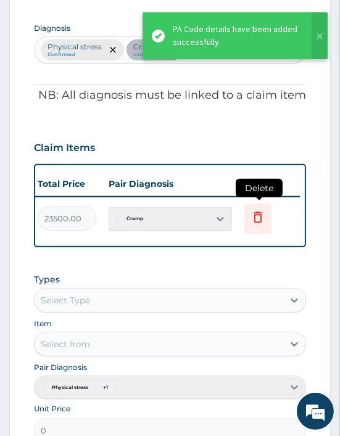
click at [248, 226] on icon at bounding box center [257, 218] width 27 height 30
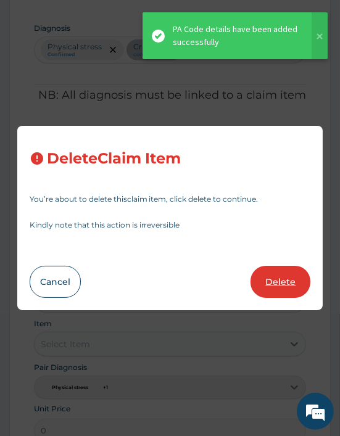
click at [270, 292] on button "Delete" at bounding box center [280, 282] width 60 height 32
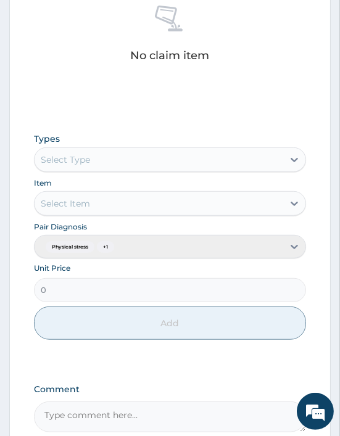
scroll to position [563, 0]
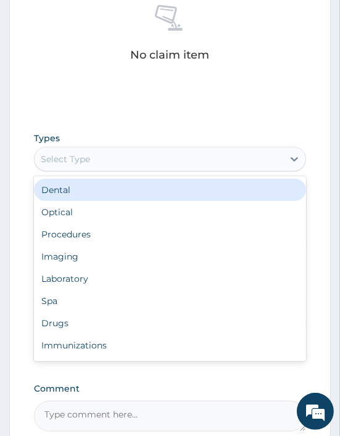
click at [59, 158] on div "Select Type" at bounding box center [65, 159] width 49 height 12
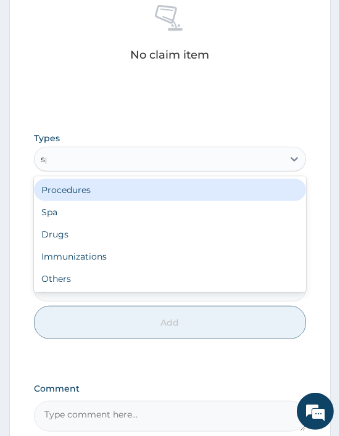
type input "spa"
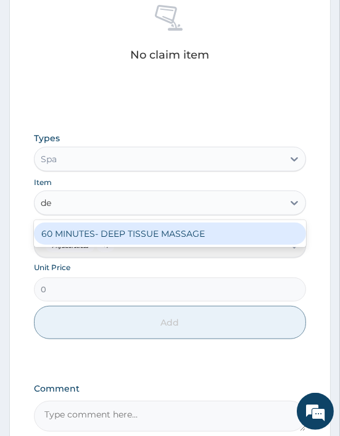
type input "dee"
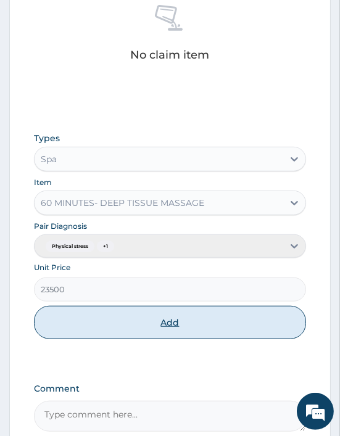
click at [126, 327] on button "Add" at bounding box center [170, 322] width 272 height 33
type input "0"
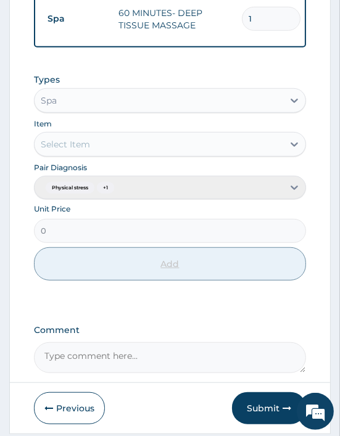
scroll to position [611, 0]
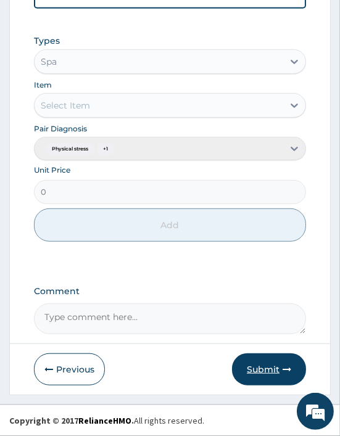
click at [260, 365] on button "Submit" at bounding box center [269, 369] width 74 height 32
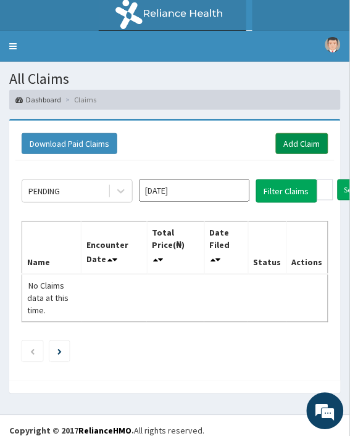
click at [313, 139] on link "Add Claim" at bounding box center [302, 143] width 52 height 21
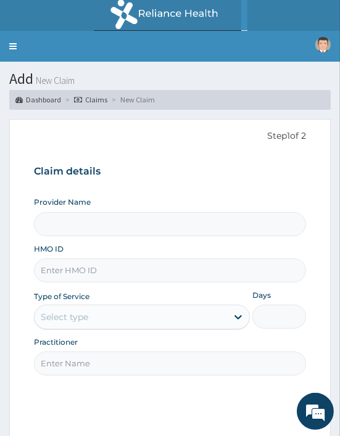
click at [78, 267] on input "HMO ID" at bounding box center [170, 270] width 272 height 24
paste input "API/10134/A"
type input "API/10134/A"
type input "Oriki Spa- [GEOGRAPHIC_DATA]"
type input "1"
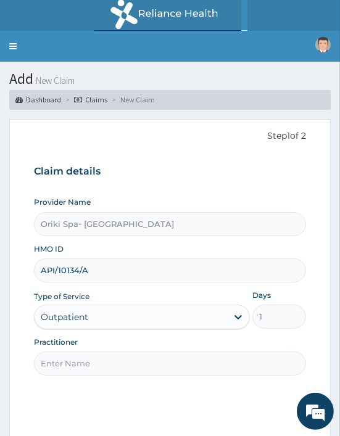
type input "API/10134/A"
click at [63, 361] on input "Practitioner" at bounding box center [170, 363] width 272 height 24
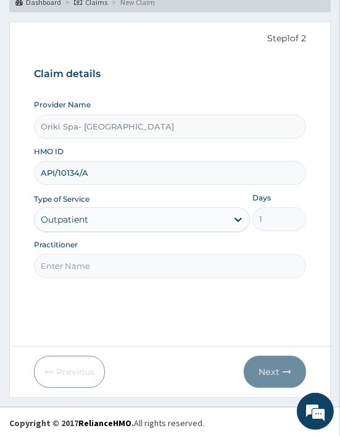
scroll to position [99, 0]
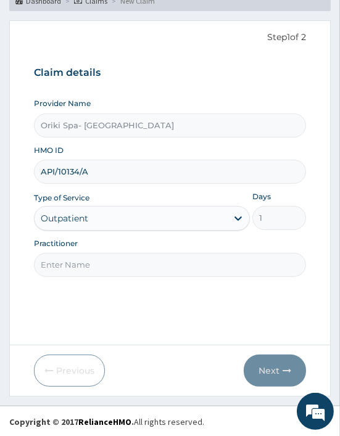
drag, startPoint x: 80, startPoint y: 266, endPoint x: 148, endPoint y: 329, distance: 92.1
click at [148, 329] on div "Step 1 of 2 Claim details Provider Name Oriki Spa- Ibadan HMO ID API/10134/A Ty…" at bounding box center [170, 183] width 272 height 305
type input "[PERSON_NAME]"
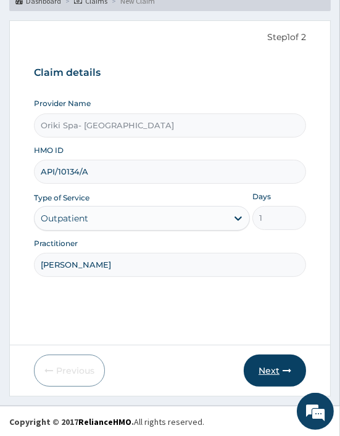
click at [269, 368] on button "Next" at bounding box center [275, 370] width 62 height 32
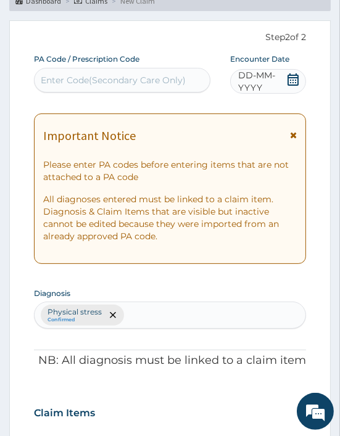
scroll to position [0, 0]
click at [55, 81] on div "Enter Code(Secondary Care Only)" at bounding box center [113, 80] width 145 height 12
paste input "PA/A1C5DD"
type input "PA/A1C5DD"
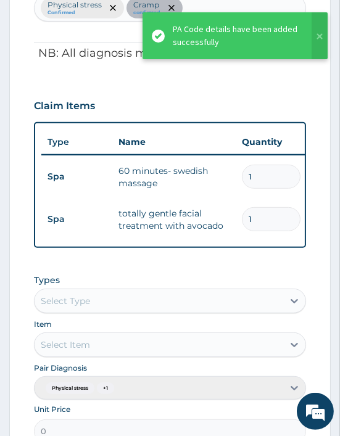
scroll to position [0, 346]
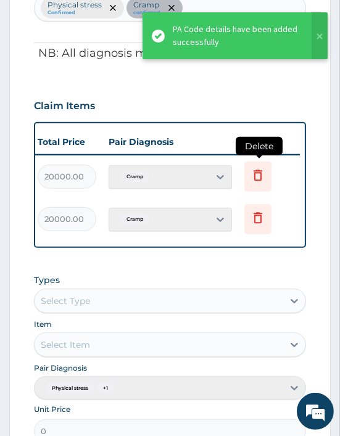
click at [263, 176] on icon at bounding box center [257, 175] width 15 height 15
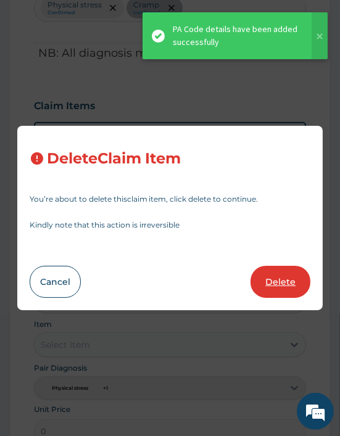
click at [282, 284] on button "Delete" at bounding box center [280, 282] width 60 height 32
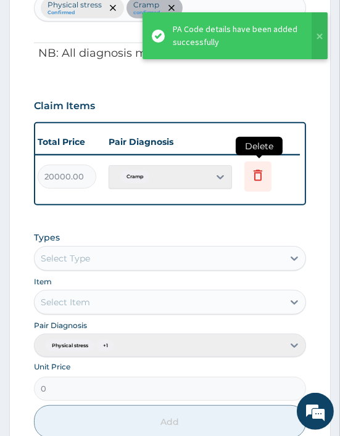
click at [261, 181] on icon at bounding box center [257, 175] width 15 height 15
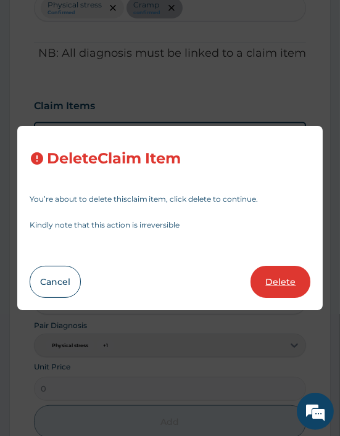
click at [280, 292] on button "Delete" at bounding box center [280, 282] width 60 height 32
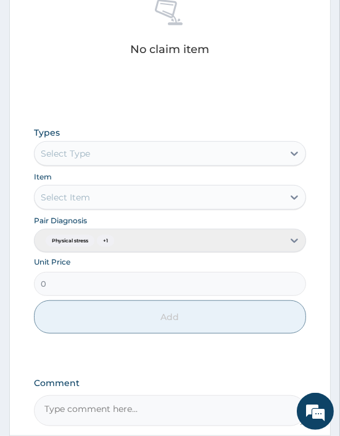
scroll to position [570, 0]
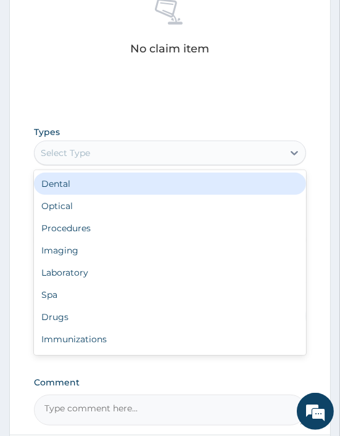
click at [81, 141] on div "Select Type" at bounding box center [170, 153] width 272 height 25
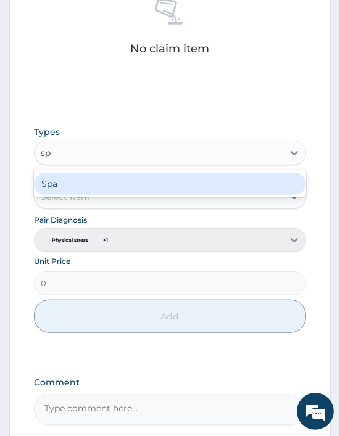
type input "spa"
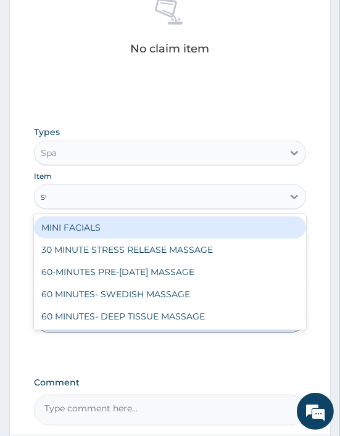
type input "swe"
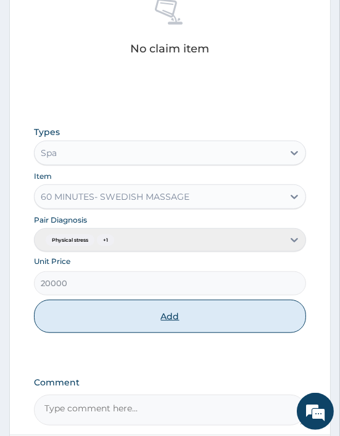
click at [171, 319] on button "Add" at bounding box center [170, 316] width 272 height 33
type input "0"
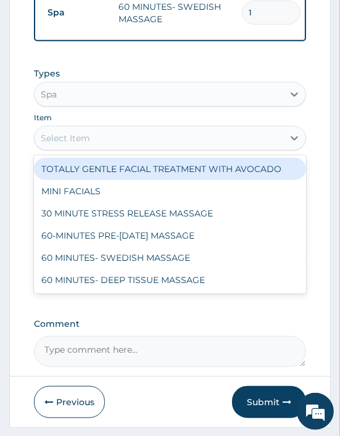
click at [113, 141] on div "Select Item" at bounding box center [159, 138] width 248 height 20
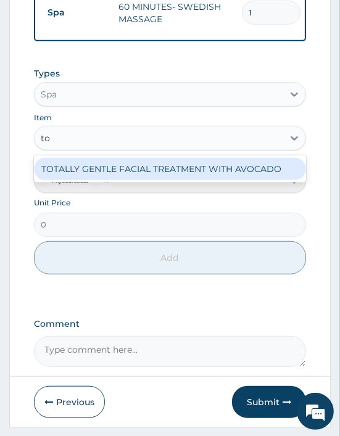
type input "tot"
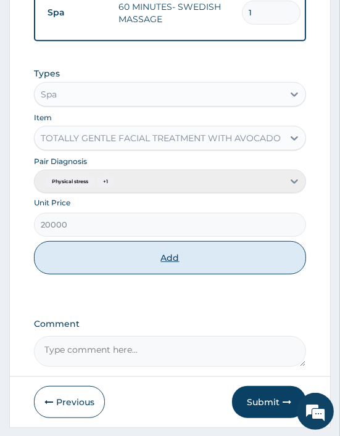
click at [158, 269] on button "Add" at bounding box center [170, 257] width 272 height 33
type input "0"
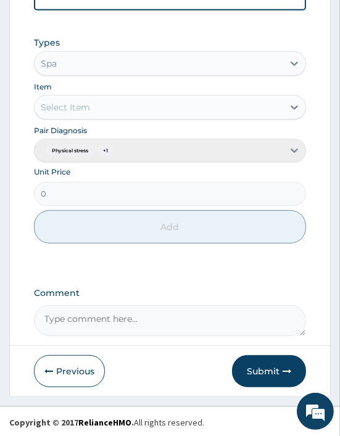
scroll to position [660, 0]
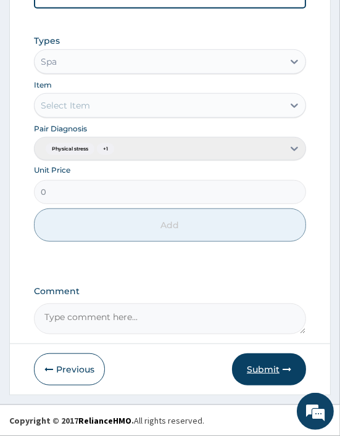
click at [262, 383] on button "Submit" at bounding box center [269, 369] width 74 height 32
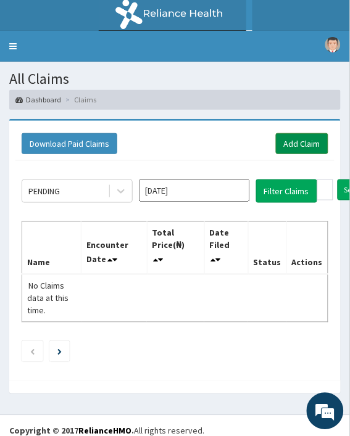
click at [298, 136] on link "Add Claim" at bounding box center [302, 143] width 52 height 21
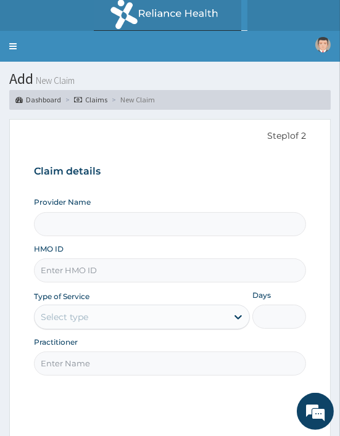
click at [78, 269] on input "HMO ID" at bounding box center [170, 270] width 272 height 24
paste input "API/10134/B"
type input "API/10134/B"
type input "Oriki Spa- [GEOGRAPHIC_DATA]"
type input "1"
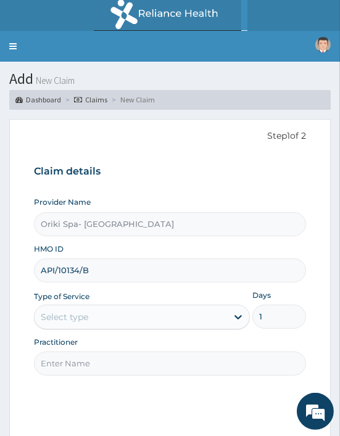
click at [75, 352] on input "Practitioner" at bounding box center [170, 363] width 272 height 24
type input "[PERSON_NAME]"
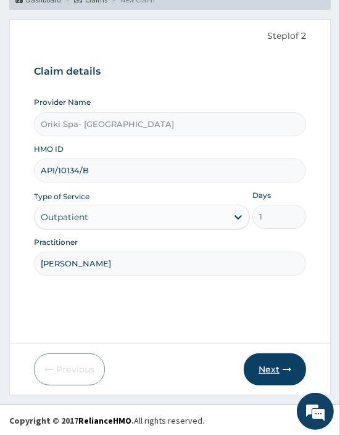
click at [281, 367] on button "Next" at bounding box center [275, 369] width 62 height 32
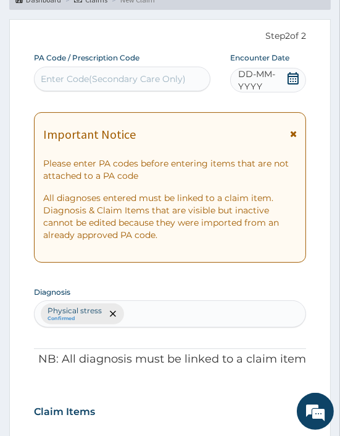
click at [48, 75] on div "Enter Code(Secondary Care Only)" at bounding box center [113, 79] width 145 height 12
paste input "PA/68CB92"
type input "PA/68CB92"
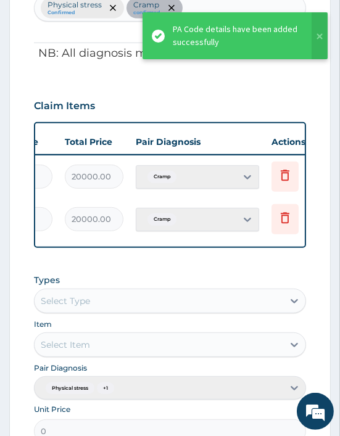
scroll to position [0, 346]
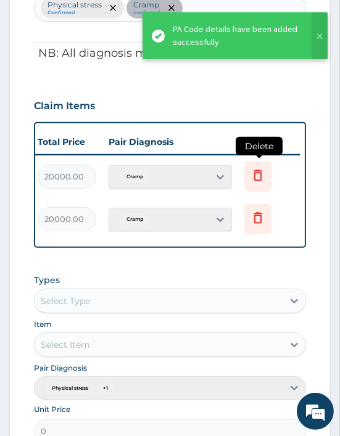
click at [257, 173] on icon at bounding box center [257, 175] width 15 height 15
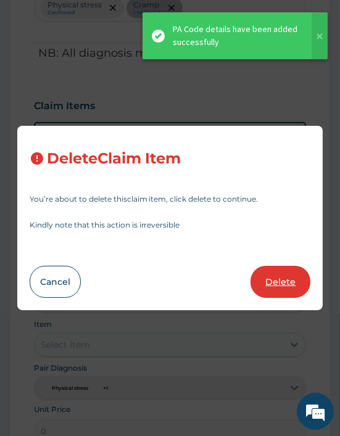
click at [270, 279] on button "Delete" at bounding box center [280, 282] width 60 height 32
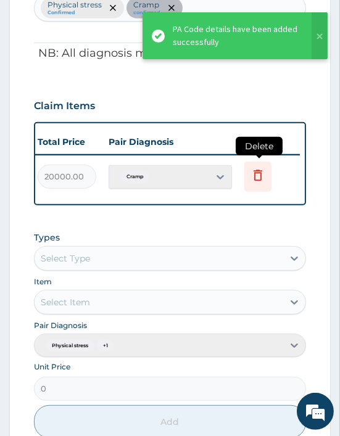
click at [255, 180] on icon at bounding box center [257, 175] width 15 height 15
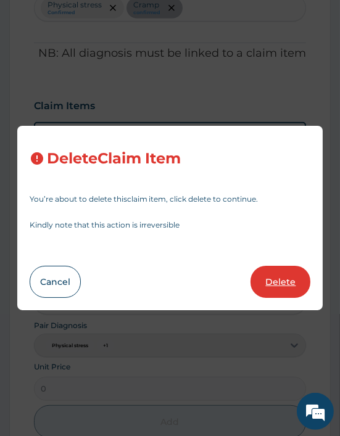
click at [272, 285] on button "Delete" at bounding box center [280, 282] width 60 height 32
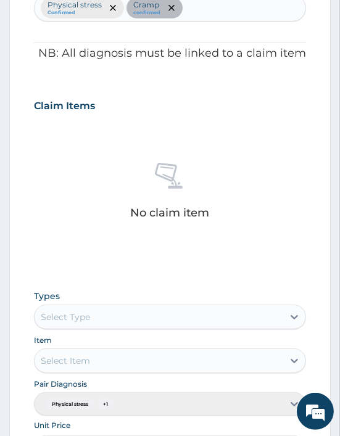
scroll to position [508, 0]
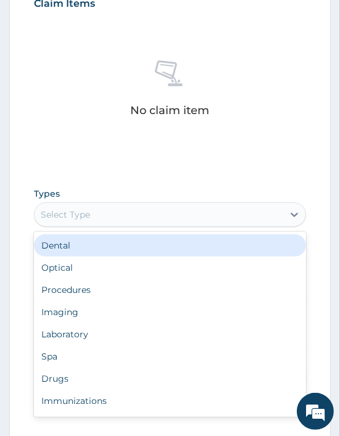
click at [74, 218] on div "Select Type" at bounding box center [65, 214] width 49 height 12
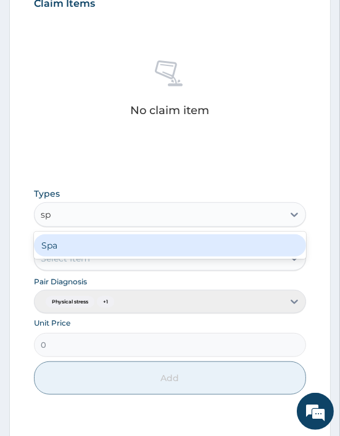
type input "spa"
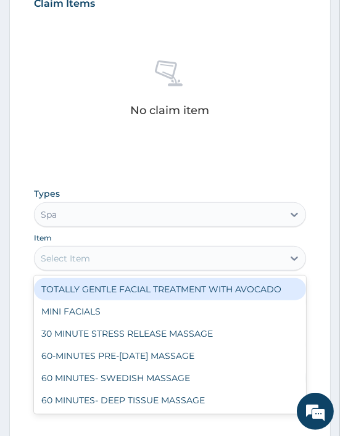
click at [63, 266] on div "Select Item" at bounding box center [159, 258] width 248 height 20
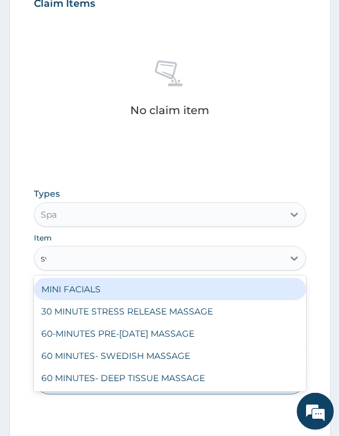
type input "swe"
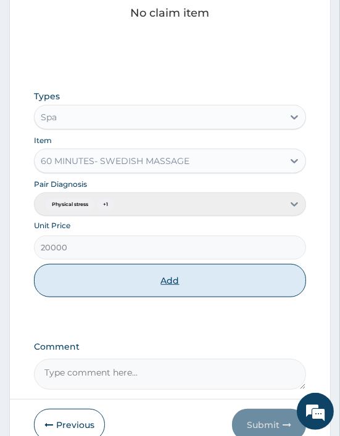
click at [136, 269] on button "Add" at bounding box center [170, 280] width 272 height 33
type input "0"
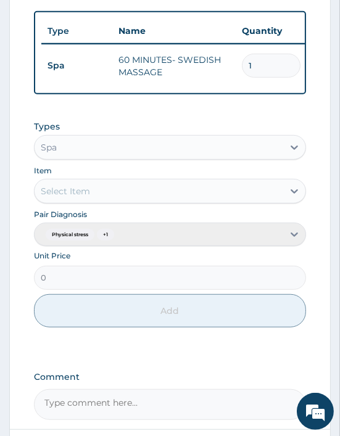
scroll to position [518, 0]
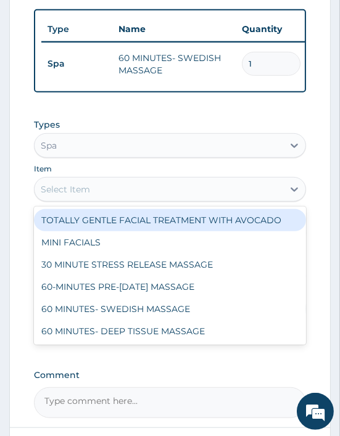
click at [103, 199] on div "Select Item" at bounding box center [159, 189] width 248 height 20
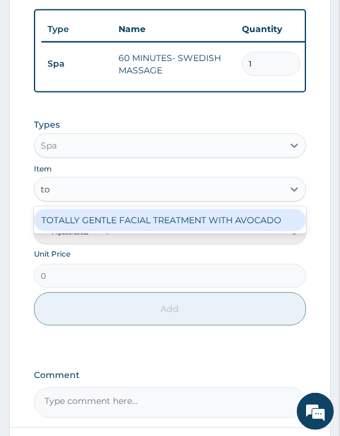
type input "tot"
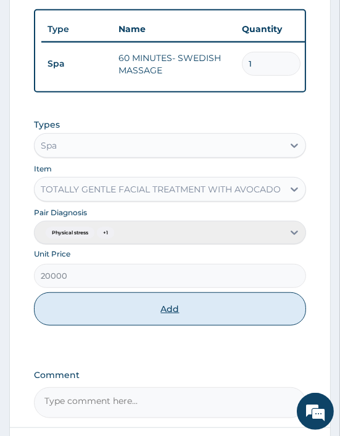
click at [145, 313] on button "Add" at bounding box center [170, 308] width 272 height 33
type input "0"
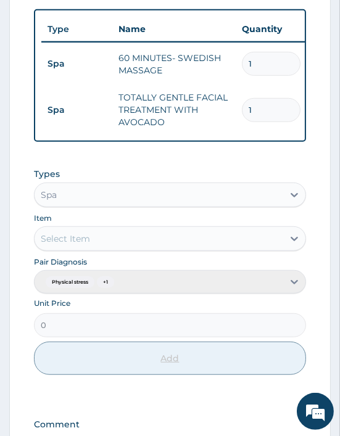
scroll to position [660, 0]
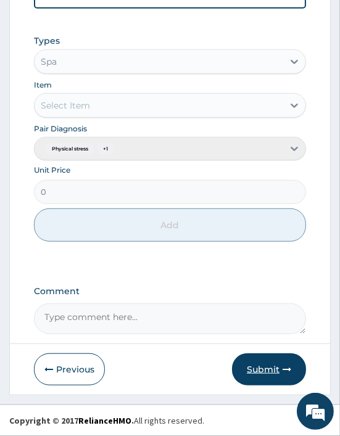
click at [279, 372] on button "Submit" at bounding box center [269, 369] width 74 height 32
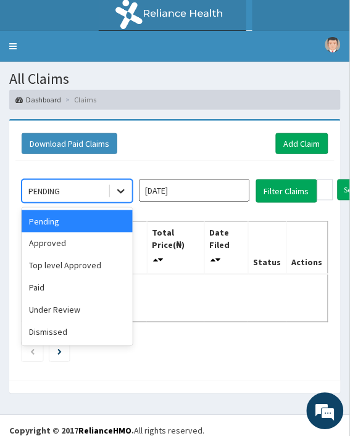
click at [115, 189] on icon at bounding box center [121, 191] width 12 height 12
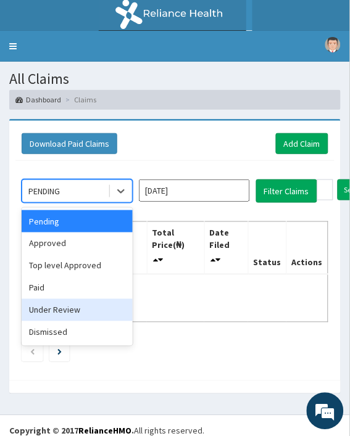
click at [79, 303] on div "Under Review" at bounding box center [77, 310] width 111 height 22
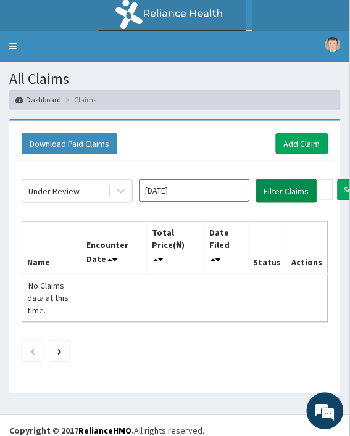
click at [289, 188] on button "Filter Claims" at bounding box center [286, 190] width 61 height 23
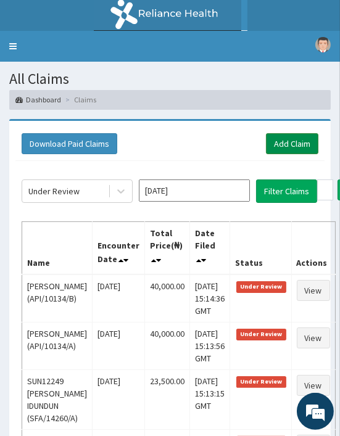
click at [293, 142] on link "Add Claim" at bounding box center [292, 143] width 52 height 21
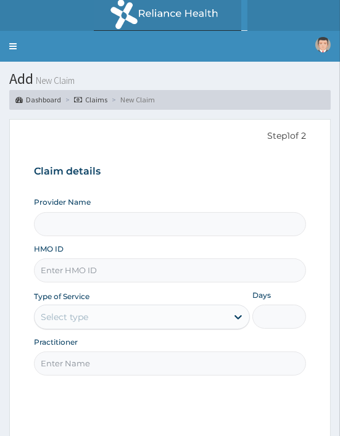
click at [54, 273] on input "HMO ID" at bounding box center [170, 270] width 272 height 24
paste input "API/10003/A"
type input "API/10003/A"
type input "Oriki Spa- [GEOGRAPHIC_DATA]"
type input "1"
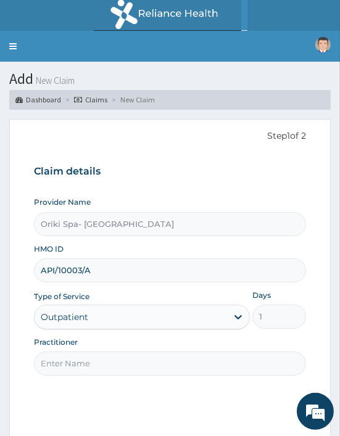
type input "API/10003/A"
click at [76, 359] on input "Practitioner" at bounding box center [170, 363] width 272 height 24
type input "[PERSON_NAME]"
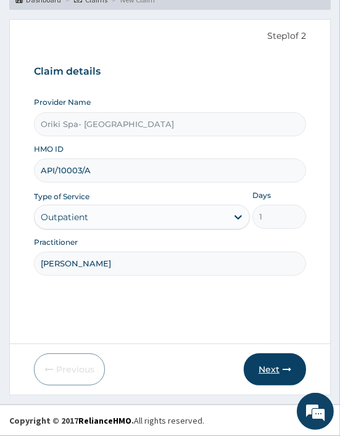
click at [287, 367] on icon "button" at bounding box center [286, 369] width 9 height 9
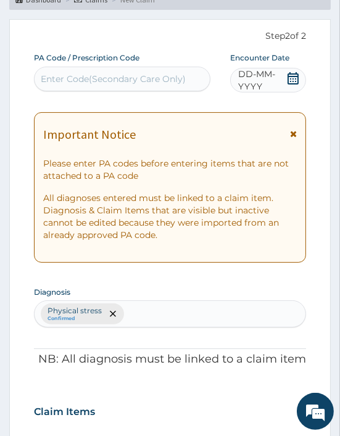
click at [59, 81] on div "Enter Code(Secondary Care Only)" at bounding box center [113, 79] width 145 height 12
paste input "PA/6EA1B3"
type input "PA/6EA1B3"
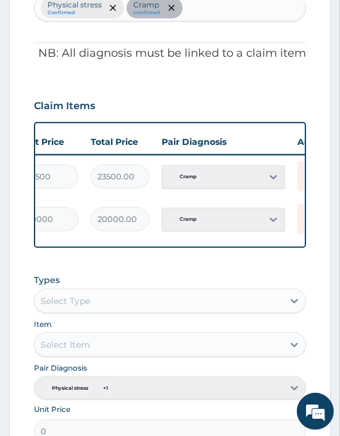
scroll to position [0, 346]
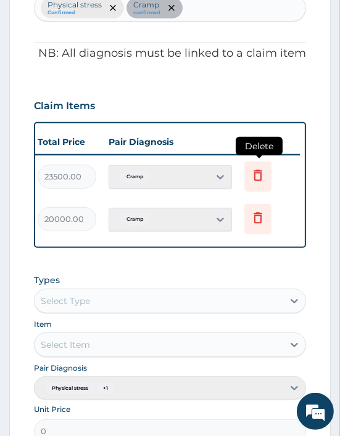
click at [262, 168] on icon at bounding box center [257, 175] width 15 height 15
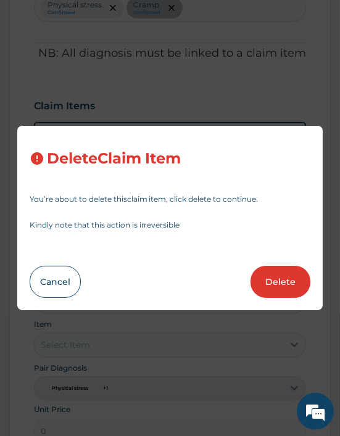
drag, startPoint x: 285, startPoint y: 232, endPoint x: 276, endPoint y: 238, distance: 10.3
click at [276, 238] on div "Delete Claim Item You’re about to delete this claim item , click delete to cont…" at bounding box center [170, 218] width 306 height 184
click at [276, 281] on button "Delete" at bounding box center [280, 282] width 60 height 32
type input "20000"
type input "20000.00"
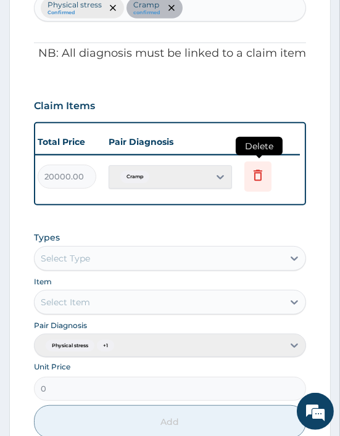
click at [250, 176] on icon at bounding box center [257, 175] width 15 height 15
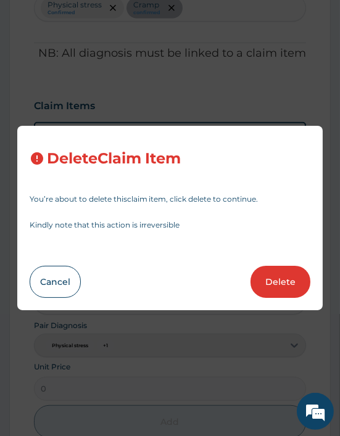
click at [269, 264] on div "Delete Claim Item You’re about to delete this claim item , click delete to cont…" at bounding box center [170, 218] width 306 height 184
click at [271, 276] on button "Delete" at bounding box center [280, 282] width 60 height 32
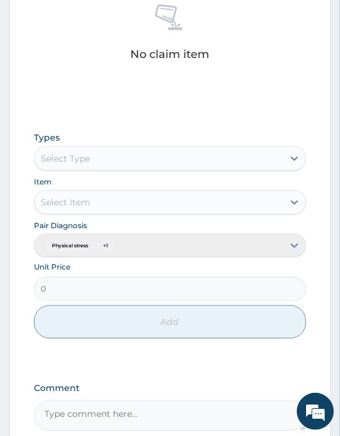
scroll to position [565, 0]
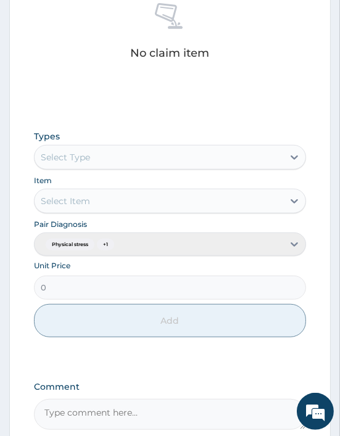
click at [78, 156] on div "Select Type" at bounding box center [65, 157] width 49 height 12
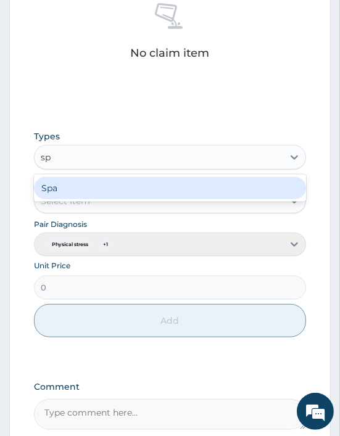
type input "spa"
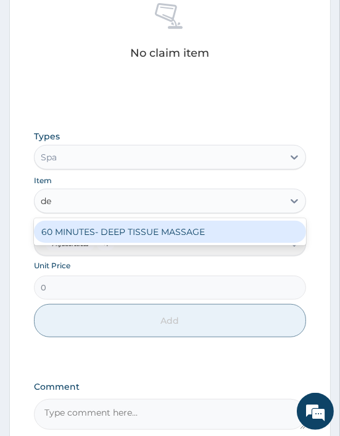
type input "dee"
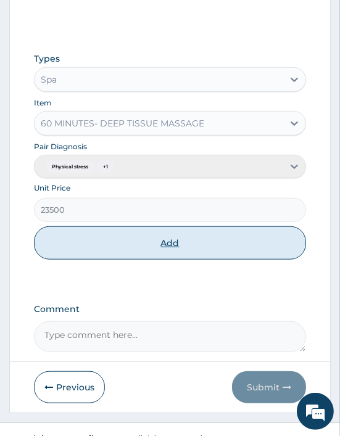
click at [167, 234] on button "Add" at bounding box center [170, 242] width 272 height 33
type input "0"
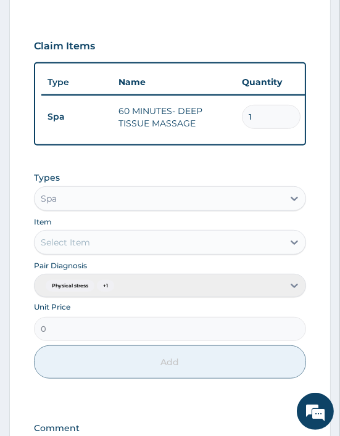
scroll to position [472, 0]
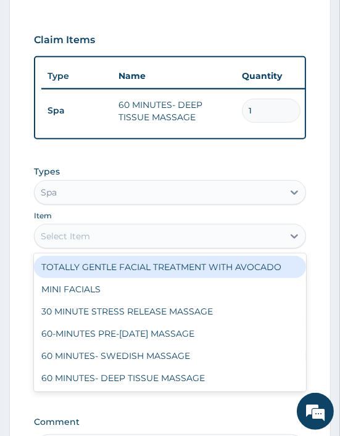
click at [63, 239] on div "Select Item" at bounding box center [65, 236] width 49 height 12
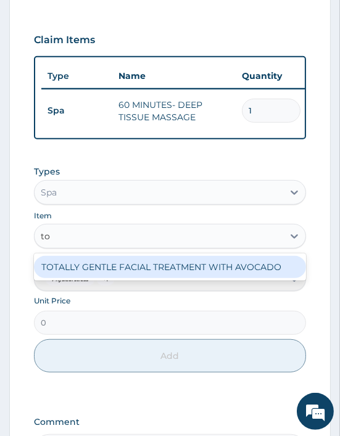
type input "tot"
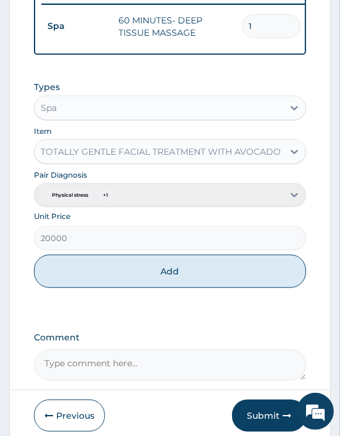
scroll to position [557, 0]
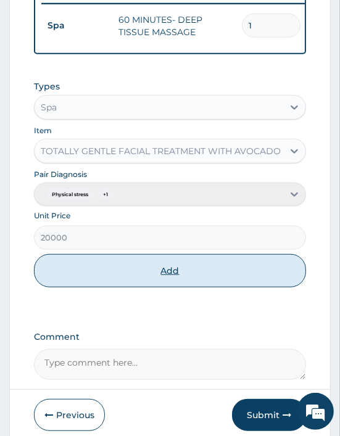
click at [160, 287] on button "Add" at bounding box center [170, 270] width 272 height 33
type input "0"
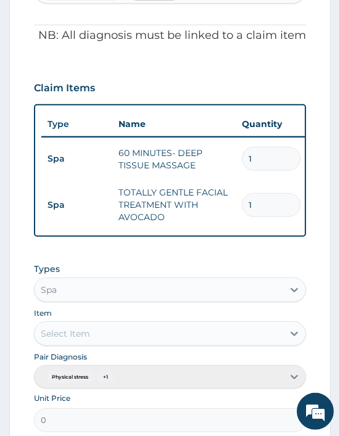
scroll to position [660, 0]
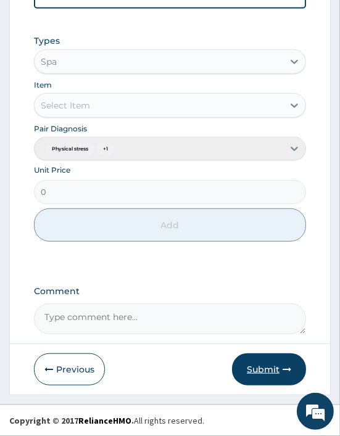
click at [259, 367] on button "Submit" at bounding box center [269, 369] width 74 height 32
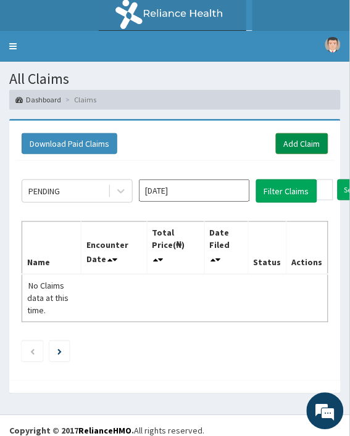
click at [292, 136] on link "Add Claim" at bounding box center [302, 143] width 52 height 21
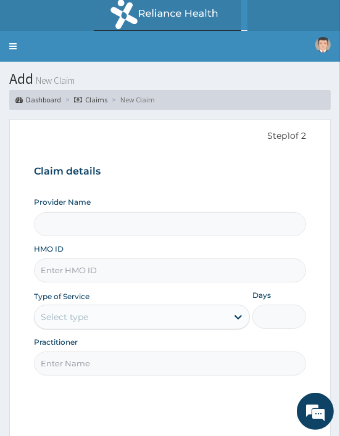
click at [73, 275] on input "HMO ID" at bounding box center [170, 270] width 272 height 24
paste input "OHT/12052/A"
type input "OHT/12052/A"
type input "Oriki Spa- [GEOGRAPHIC_DATA]"
type input "1"
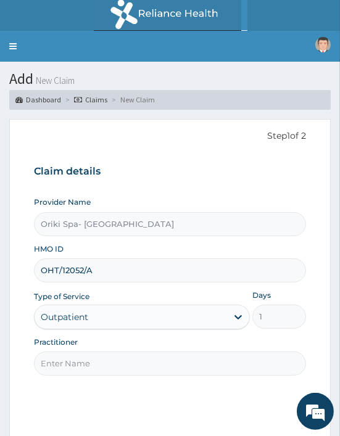
type input "OHT/12052/A"
click at [63, 367] on input "Practitioner" at bounding box center [170, 363] width 272 height 24
type input "[PERSON_NAME]"
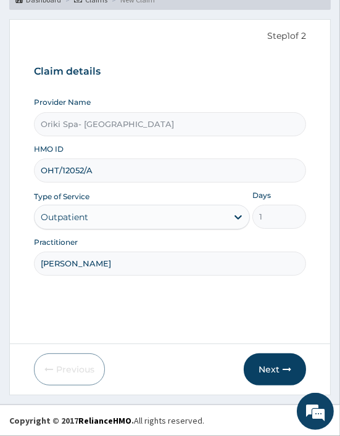
click at [285, 353] on form "Step 1 of 2 Claim details Provider Name Oriki Spa- Ibadan HMO ID OHT/12052/A Ty…" at bounding box center [169, 207] width 321 height 377
click at [275, 362] on button "Next" at bounding box center [275, 369] width 62 height 32
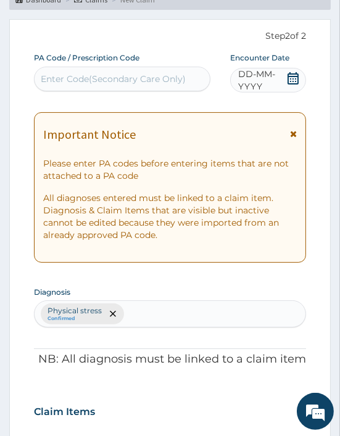
click at [60, 85] on div "Enter Code(Secondary Care Only)" at bounding box center [122, 79] width 175 height 20
paste input "PA/D186AD"
type input "PA/D186AD"
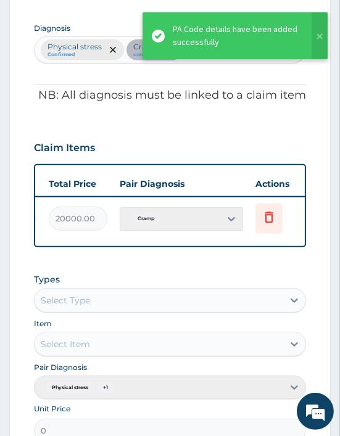
scroll to position [0, 346]
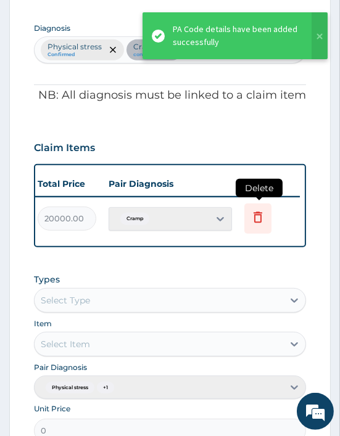
click at [262, 221] on icon at bounding box center [257, 217] width 15 height 15
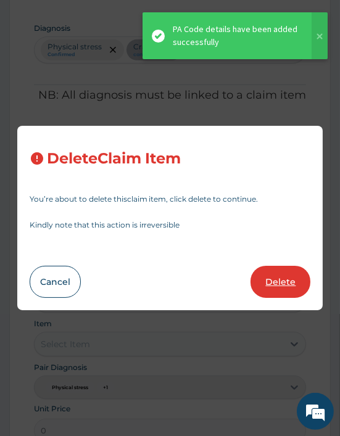
click at [272, 282] on button "Delete" at bounding box center [280, 282] width 60 height 32
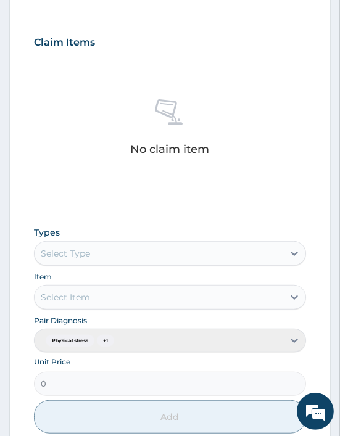
scroll to position [473, 0]
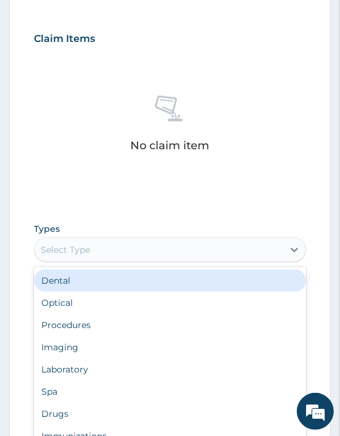
click at [60, 241] on div "Select Type" at bounding box center [159, 250] width 248 height 20
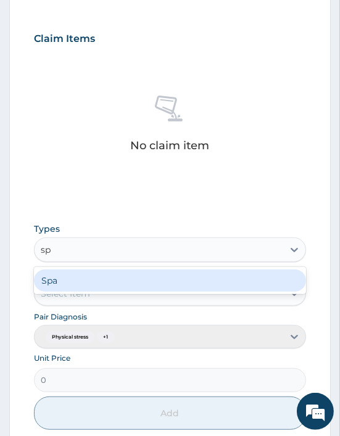
type input "spa"
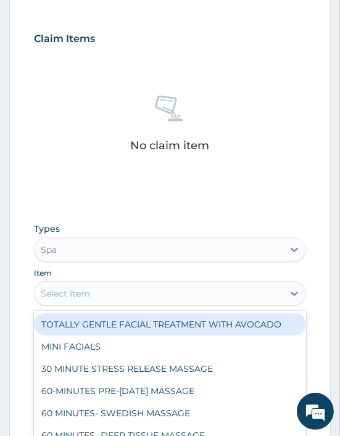
click at [75, 298] on div "Select Item" at bounding box center [65, 293] width 49 height 12
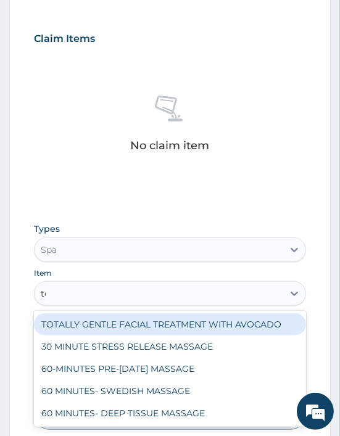
type input "tot"
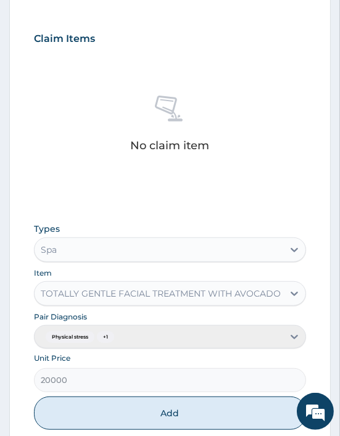
scroll to position [661, 0]
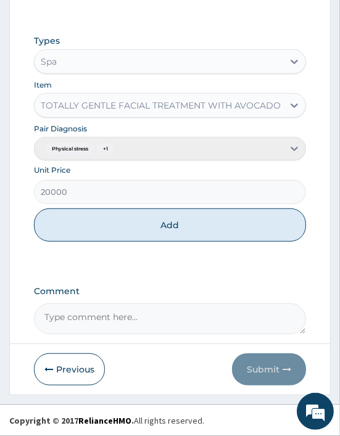
click at [198, 243] on div "Types Spa Item TOTALLY GENTLE FACIAL TREATMENT WITH AVOCADO Pair Diagnosis Phys…" at bounding box center [170, 137] width 272 height 219
click at [182, 226] on button "Add" at bounding box center [170, 224] width 272 height 33
type input "0"
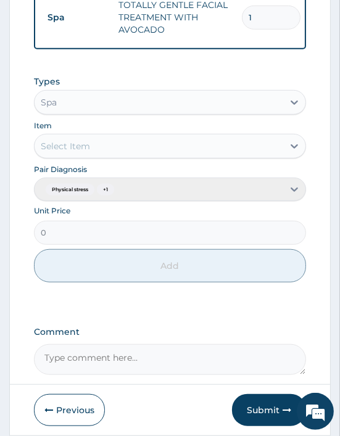
scroll to position [618, 0]
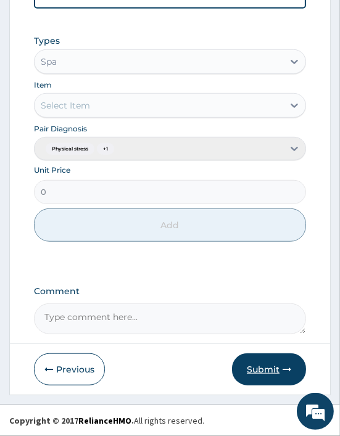
click at [273, 368] on button "Submit" at bounding box center [269, 369] width 74 height 32
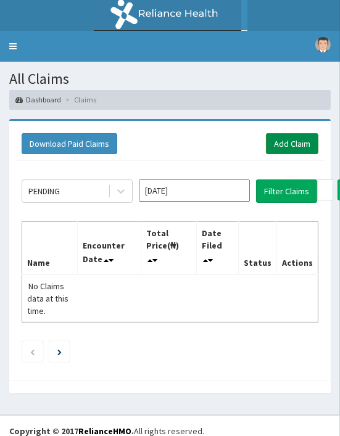
click at [292, 143] on link "Add Claim" at bounding box center [292, 143] width 52 height 21
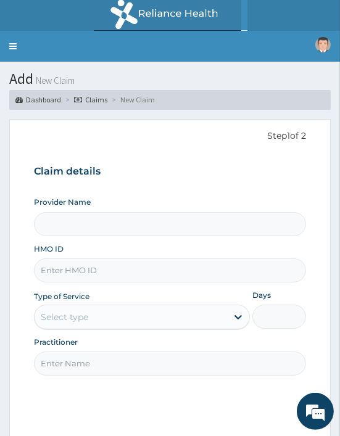
click at [58, 264] on input "HMO ID" at bounding box center [170, 270] width 272 height 24
paste input "AFO/10086/A"
type input "AFO/10086/A"
type input "Oriki Spa- [GEOGRAPHIC_DATA]"
type input "1"
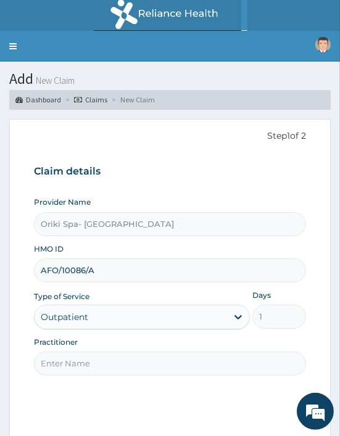
type input "AFO/10086/A"
click at [74, 358] on input "Practitioner" at bounding box center [170, 363] width 272 height 24
type input "[PERSON_NAME]"
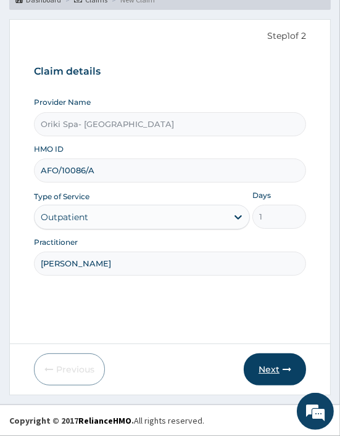
click at [274, 362] on button "Next" at bounding box center [275, 369] width 62 height 32
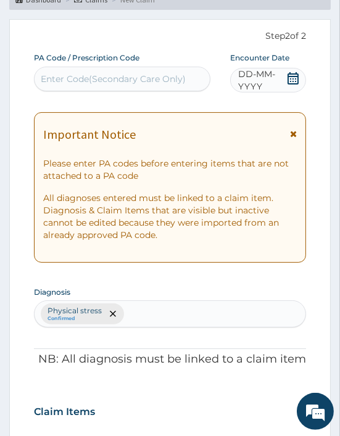
scroll to position [0, 0]
click at [62, 77] on div "Enter Code(Secondary Care Only)" at bounding box center [113, 79] width 145 height 12
paste input "PA/3FE243"
type input "PA/3FE243"
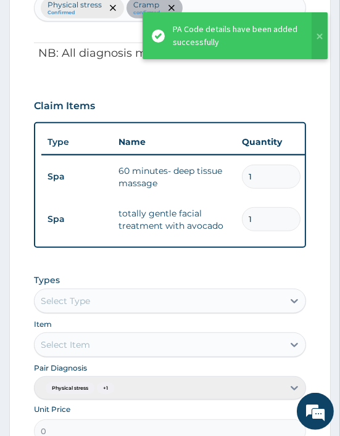
scroll to position [0, 346]
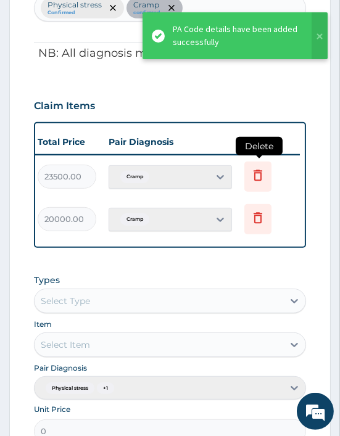
click at [259, 174] on icon at bounding box center [257, 175] width 15 height 15
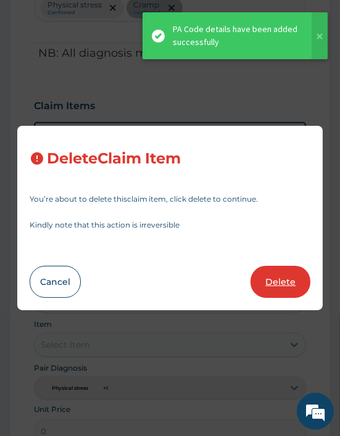
click at [268, 284] on button "Delete" at bounding box center [280, 282] width 60 height 32
type input "20000"
type input "20000.00"
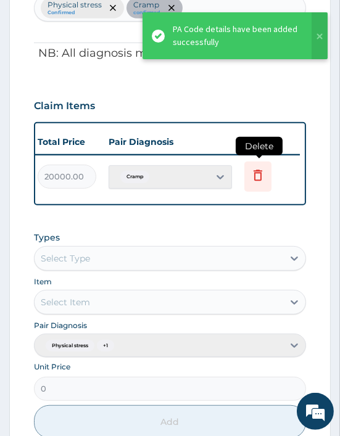
click at [252, 170] on icon at bounding box center [257, 175] width 15 height 15
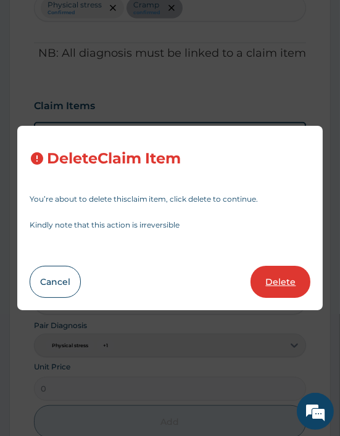
click at [264, 272] on button "Delete" at bounding box center [280, 282] width 60 height 32
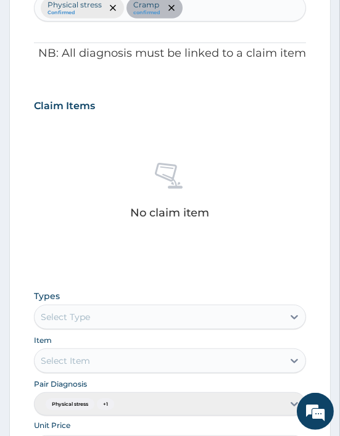
scroll to position [483, 0]
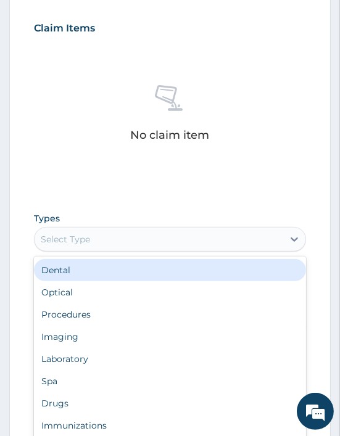
click at [108, 235] on div "Select Type" at bounding box center [159, 239] width 248 height 20
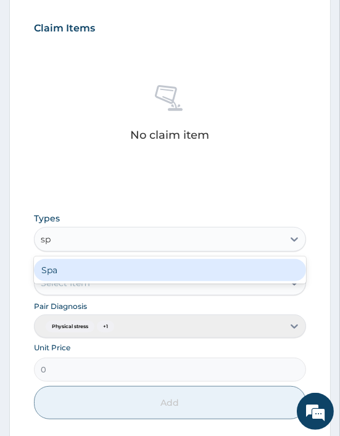
type input "spa"
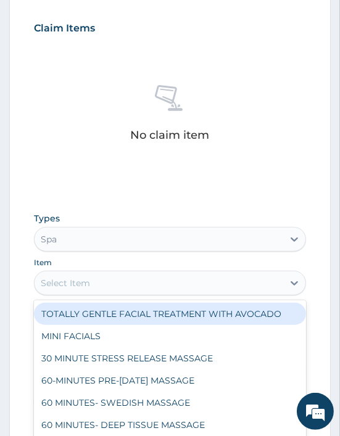
click at [117, 278] on div "Select Item" at bounding box center [159, 283] width 248 height 20
click at [100, 305] on div "TOTALLY GENTLE FACIAL TREATMENT WITH AVOCADO" at bounding box center [170, 314] width 272 height 22
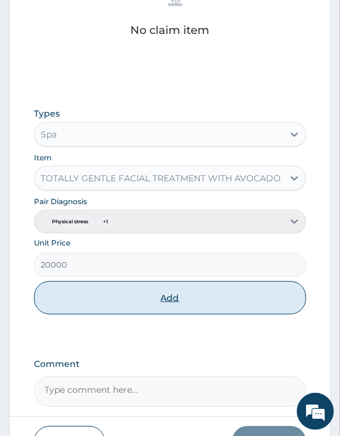
click at [159, 296] on button "Add" at bounding box center [170, 297] width 272 height 33
type input "0"
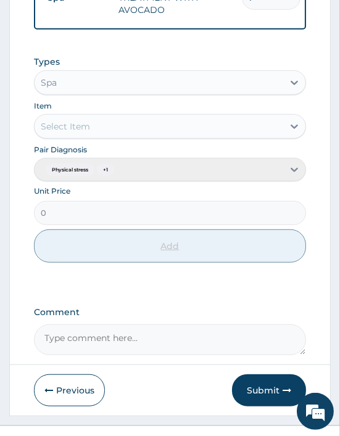
scroll to position [572, 0]
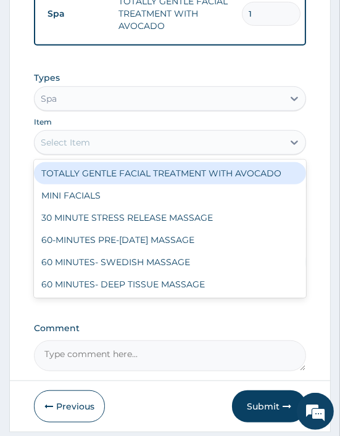
click at [87, 149] on div "Select Item" at bounding box center [65, 142] width 49 height 12
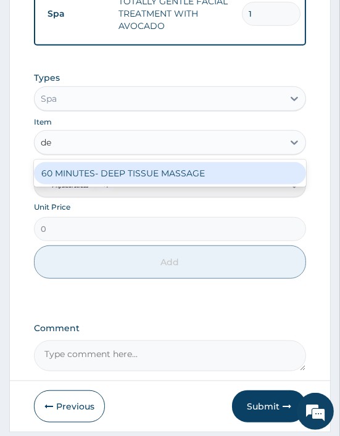
type input "dee"
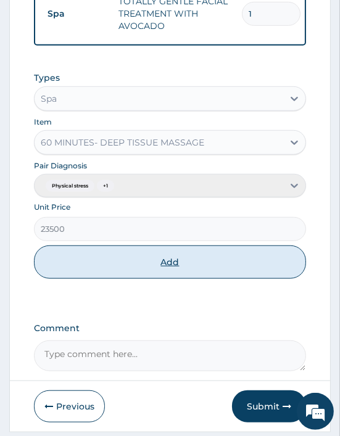
click at [181, 266] on button "Add" at bounding box center [170, 261] width 272 height 33
type input "0"
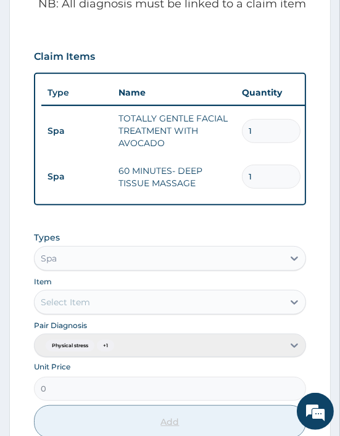
scroll to position [660, 0]
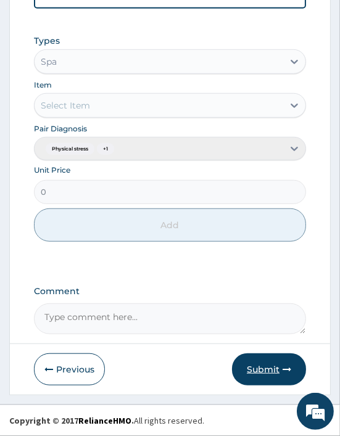
click at [271, 377] on button "Submit" at bounding box center [269, 369] width 74 height 32
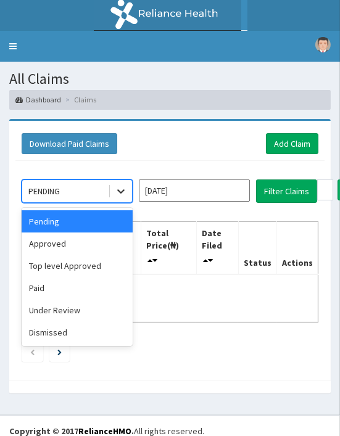
click at [128, 194] on div at bounding box center [121, 191] width 22 height 22
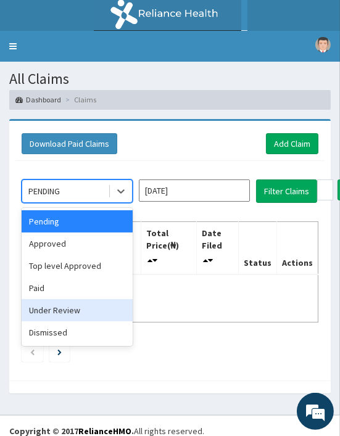
click at [81, 313] on div "Under Review" at bounding box center [77, 310] width 111 height 22
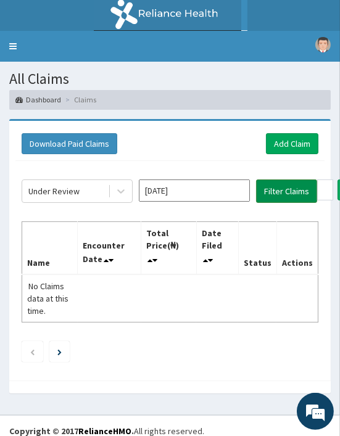
click at [287, 193] on button "Filter Claims" at bounding box center [286, 190] width 61 height 23
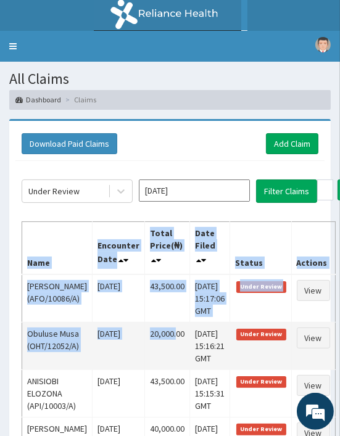
drag, startPoint x: 22, startPoint y: 230, endPoint x: 167, endPoint y: 391, distance: 217.0
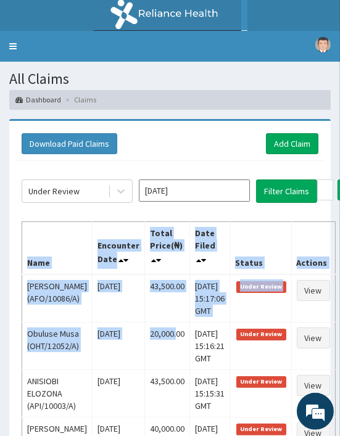
click at [33, 229] on th "Name" at bounding box center [57, 247] width 70 height 53
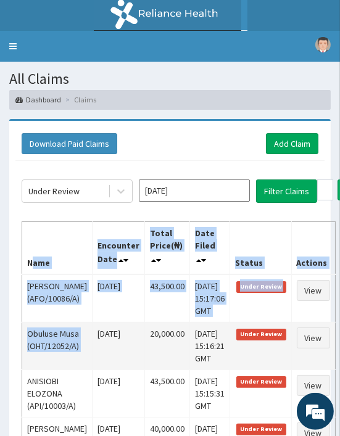
drag, startPoint x: 33, startPoint y: 229, endPoint x: 88, endPoint y: 354, distance: 135.8
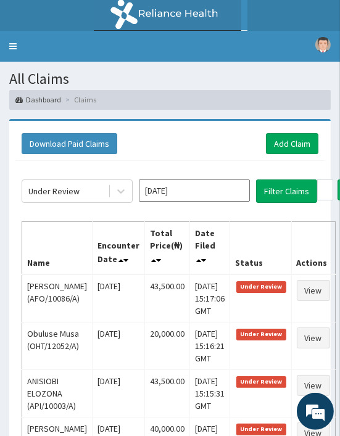
click at [29, 242] on th "Name" at bounding box center [57, 247] width 70 height 53
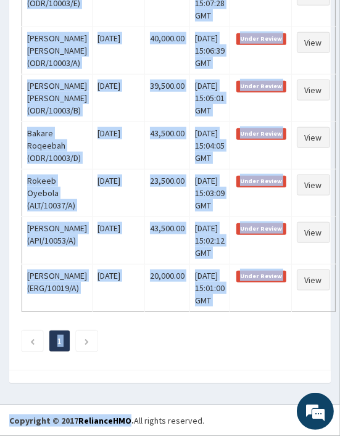
scroll to position [1044, 0]
drag, startPoint x: 29, startPoint y: 242, endPoint x: 137, endPoint y: 465, distance: 247.3
copy div "Lore Ipsumdolo Sita Conse Adipi(₦) Elit Seddo Eiusmo Tempori Utlabor Etdolore (…"
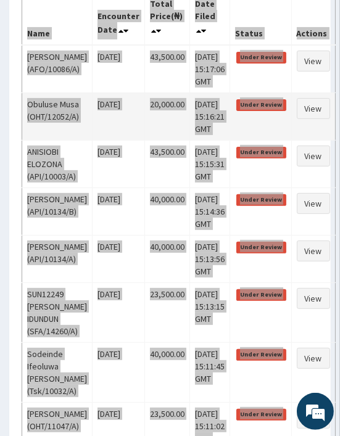
scroll to position [0, 0]
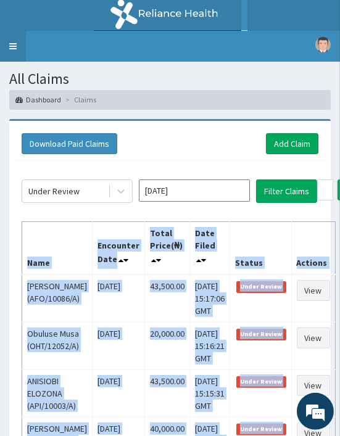
click at [18, 44] on link "Toggle navigation" at bounding box center [13, 46] width 26 height 31
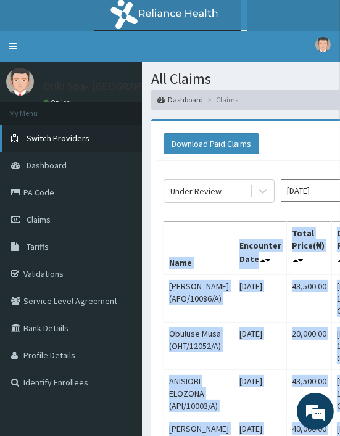
click at [34, 139] on span "Switch Providers" at bounding box center [58, 138] width 63 height 11
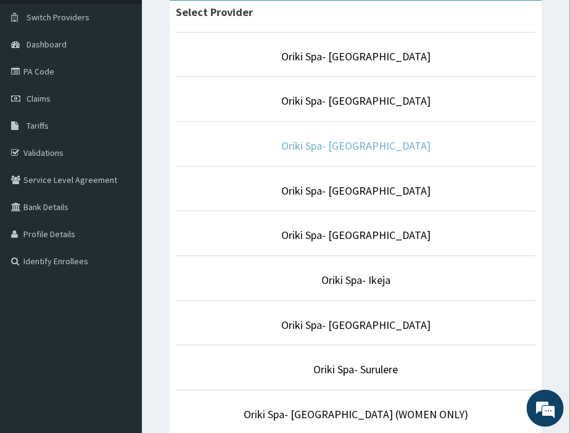
scroll to position [91, 0]
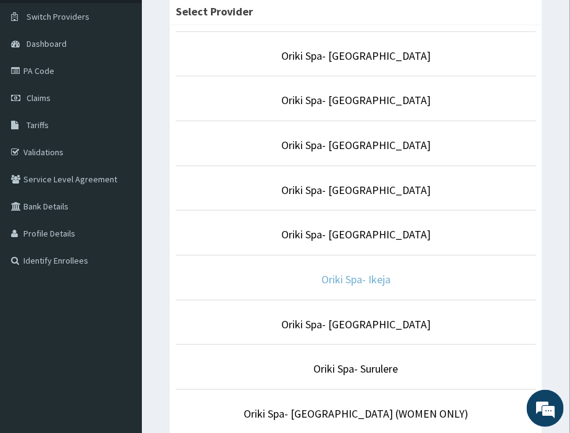
click at [348, 281] on link "Oriki Spa- Ikeja" at bounding box center [355, 279] width 69 height 14
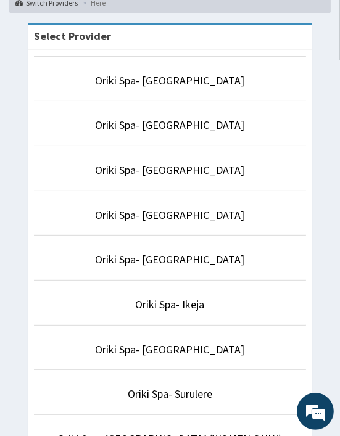
scroll to position [103, 0]
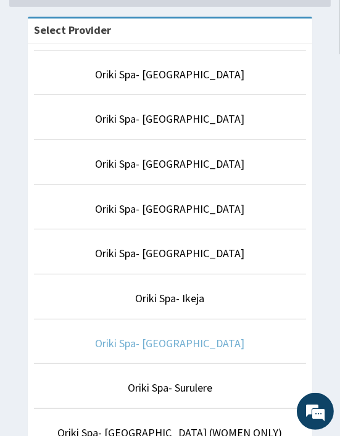
click at [163, 337] on link "Oriki Spa- [GEOGRAPHIC_DATA]" at bounding box center [170, 343] width 149 height 14
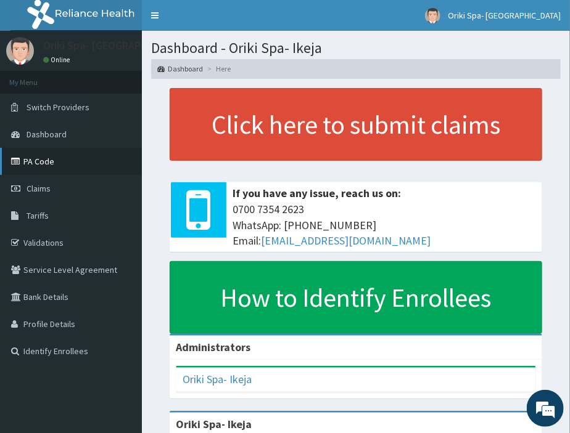
click at [44, 163] on link "PA Code" at bounding box center [71, 161] width 142 height 27
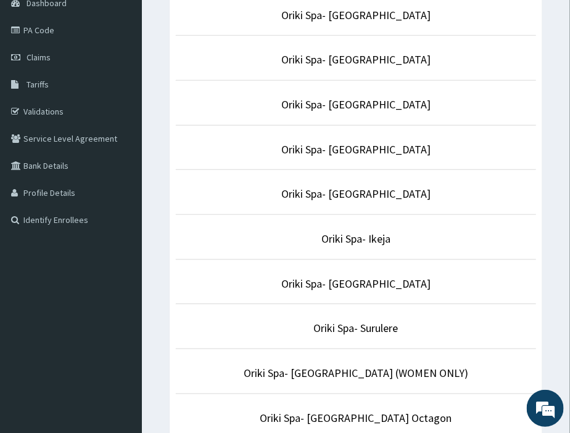
scroll to position [150, 0]
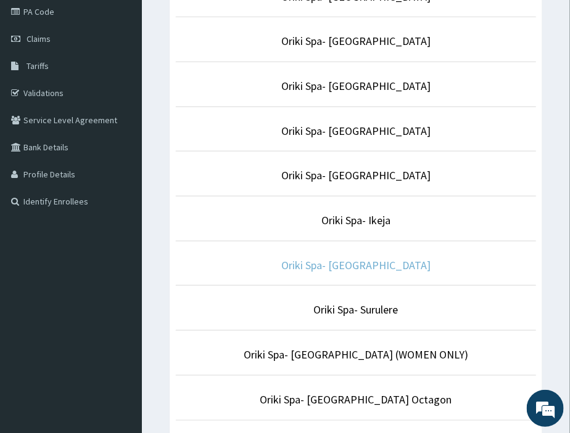
click at [356, 268] on link "Oriki Spa- [GEOGRAPHIC_DATA]" at bounding box center [355, 265] width 149 height 14
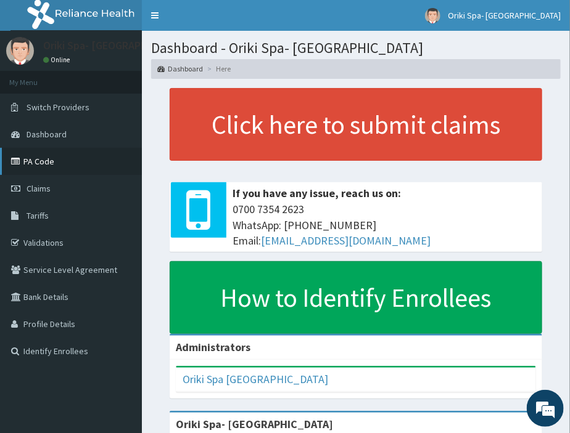
click at [33, 162] on link "PA Code" at bounding box center [71, 161] width 142 height 27
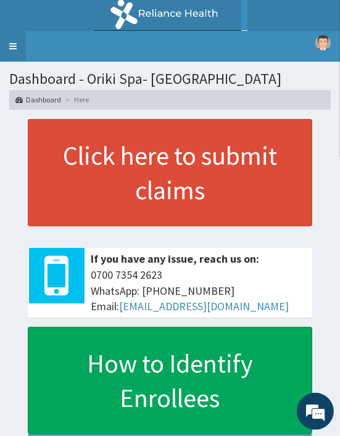
click at [8, 51] on link "Toggle navigation" at bounding box center [13, 46] width 26 height 31
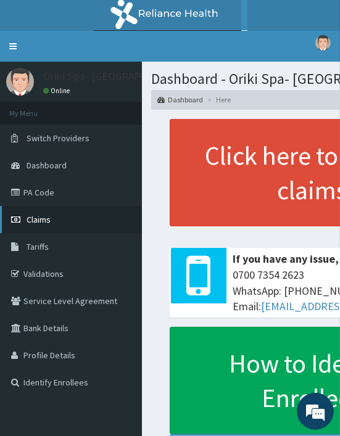
click at [44, 221] on span "Claims" at bounding box center [39, 219] width 24 height 11
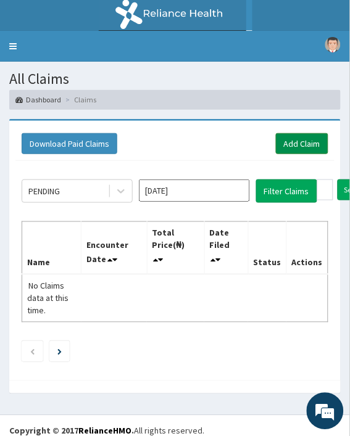
click at [293, 140] on link "Add Claim" at bounding box center [302, 143] width 52 height 21
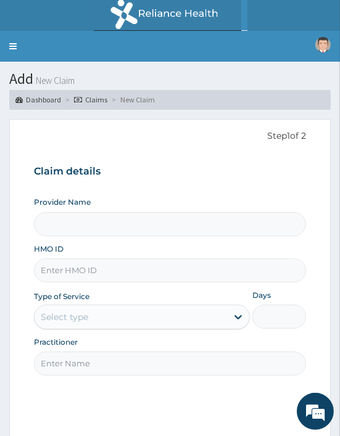
click at [59, 268] on input "HMO ID" at bounding box center [170, 270] width 272 height 24
paste input "PHT/10118/A"
type input "PHT/10118/A"
type input "Oriki Spa- Vintano Hotel"
type input "1"
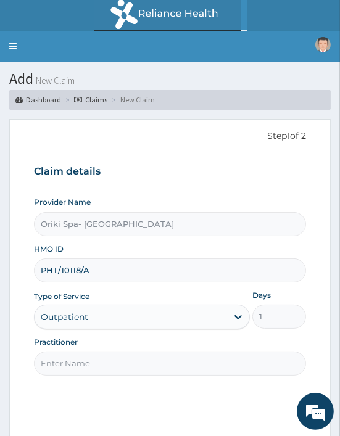
type input "PHT/10118/A"
click at [75, 355] on input "Practitioner" at bounding box center [170, 363] width 272 height 24
type input "AJIBOLA OGUNJIMI"
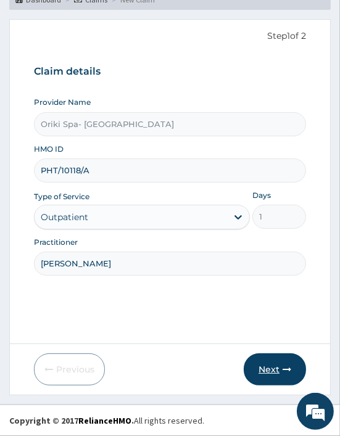
click at [290, 361] on button "Next" at bounding box center [275, 369] width 62 height 32
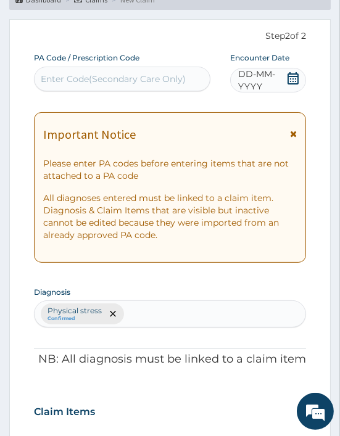
click at [119, 82] on div "Enter Code(Secondary Care Only)" at bounding box center [113, 79] width 145 height 12
paste input "PA/0865FB"
type input "PA/0865FB"
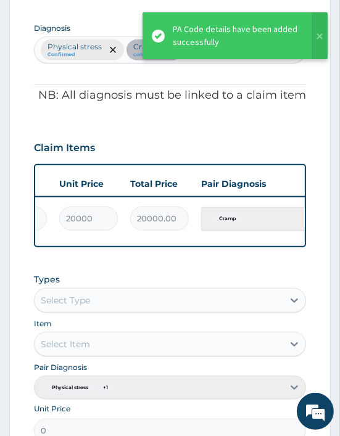
scroll to position [0, 315]
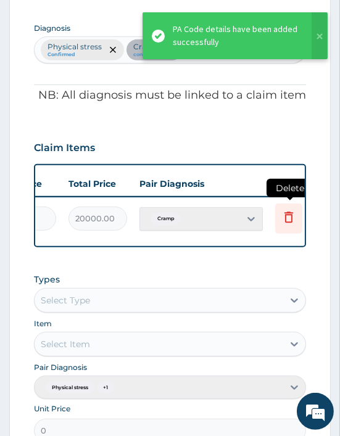
click at [296, 222] on icon at bounding box center [288, 218] width 27 height 30
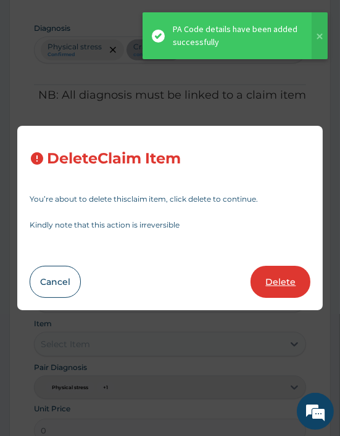
click at [257, 292] on button "Delete" at bounding box center [280, 282] width 60 height 32
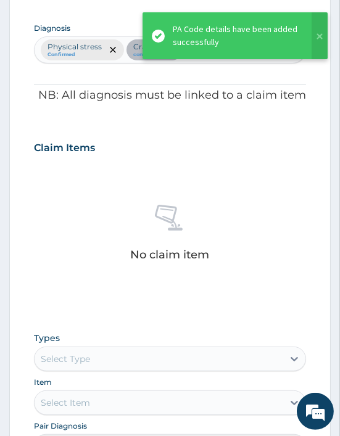
scroll to position [661, 0]
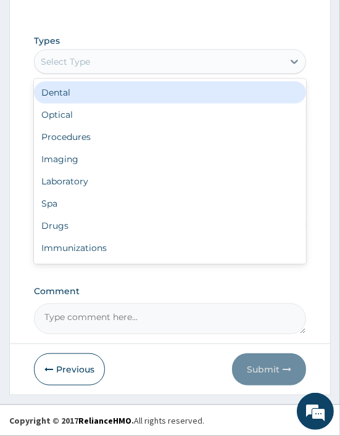
click at [60, 65] on div "Select Type" at bounding box center [65, 61] width 49 height 12
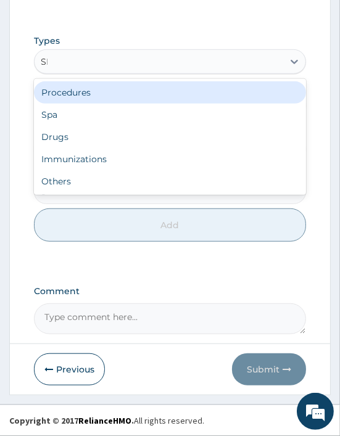
type input "SPA"
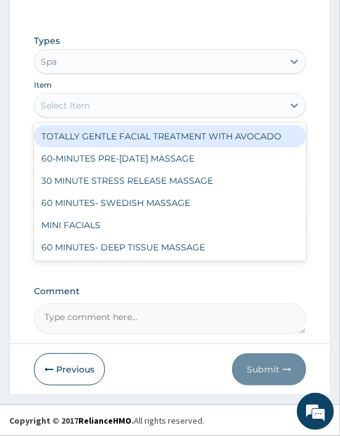
click at [70, 103] on div "Select Item" at bounding box center [65, 105] width 49 height 12
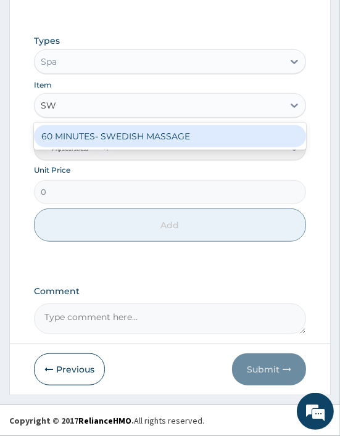
type input "SWE"
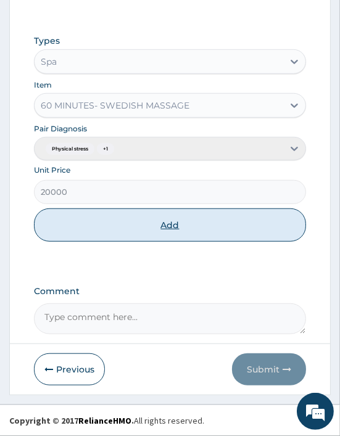
click at [147, 231] on button "Add" at bounding box center [170, 224] width 272 height 33
type input "0"
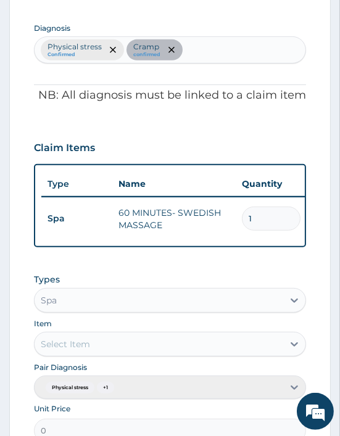
scroll to position [611, 0]
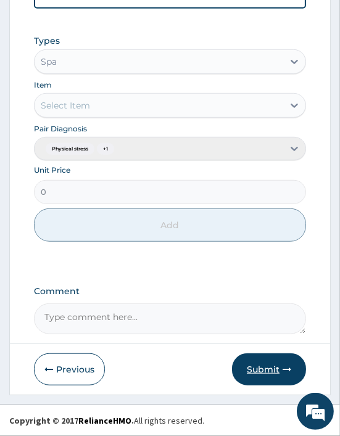
click at [261, 370] on button "Submit" at bounding box center [269, 369] width 74 height 32
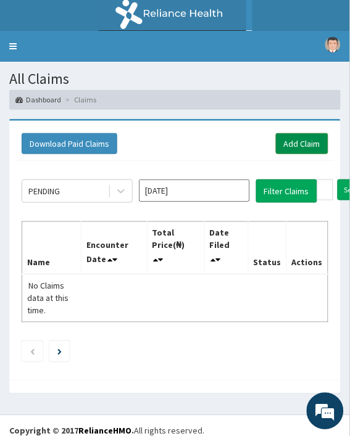
click at [302, 144] on link "Add Claim" at bounding box center [302, 143] width 52 height 21
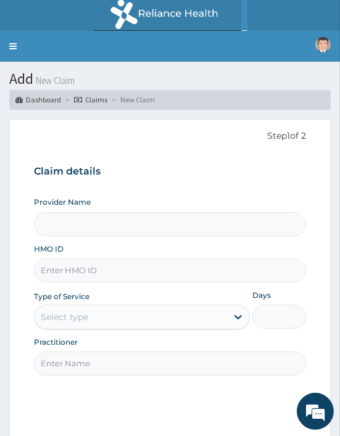
drag, startPoint x: 0, startPoint y: 0, endPoint x: 99, endPoint y: 276, distance: 293.5
click at [99, 276] on input "HMO ID" at bounding box center [170, 270] width 272 height 24
type input "V"
type input "Oriki Spa- [GEOGRAPHIC_DATA]"
type input "1"
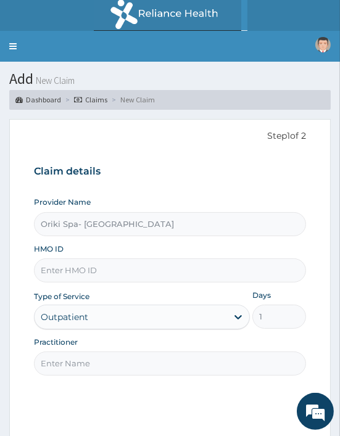
paste input "PHT/10109/A"
type input "PHT/10109/A"
click at [73, 364] on input "Practitioner" at bounding box center [170, 363] width 272 height 24
type input "[PERSON_NAME]"
click at [173, 379] on div "Step 1 of 2 Claim details Provider Name Oriki Spa- Vintano Hotel HMO ID PHT/101…" at bounding box center [170, 281] width 272 height 305
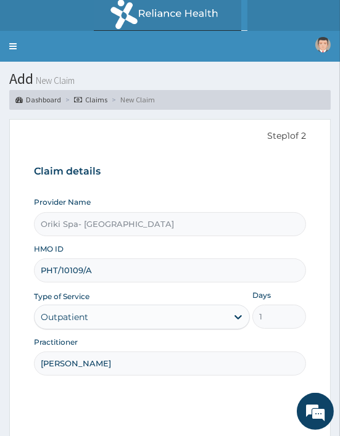
scroll to position [100, 0]
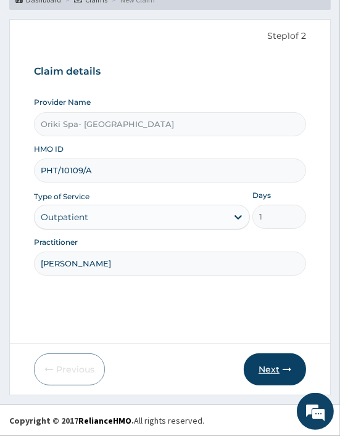
click at [280, 369] on button "Next" at bounding box center [275, 369] width 62 height 32
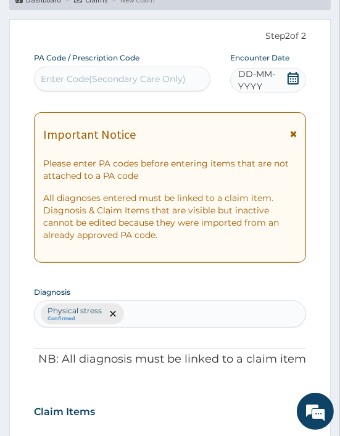
click at [94, 84] on div "Enter Code(Secondary Care Only)" at bounding box center [113, 79] width 145 height 12
paste input "PA/D0348B"
type input "PA/D0348B"
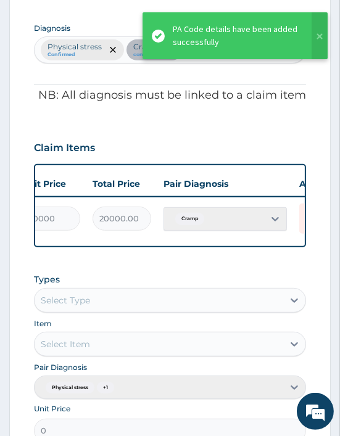
scroll to position [0, 346]
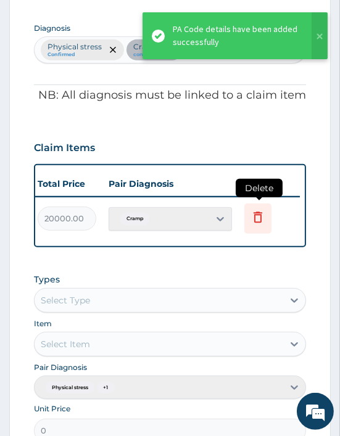
click at [265, 210] on icon at bounding box center [257, 218] width 27 height 30
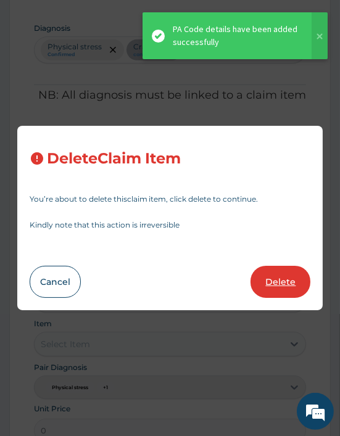
click at [285, 280] on button "Delete" at bounding box center [280, 282] width 60 height 32
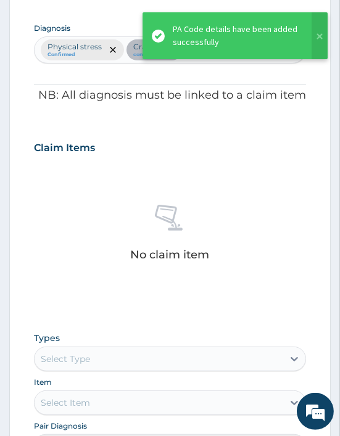
scroll to position [496, 0]
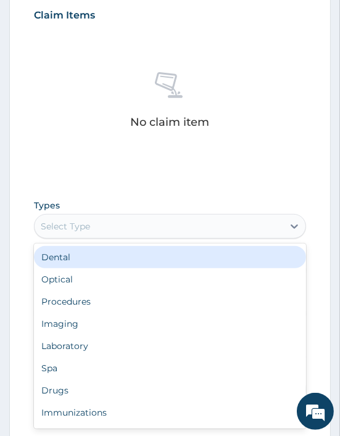
click at [69, 224] on div "Select Type" at bounding box center [65, 226] width 49 height 12
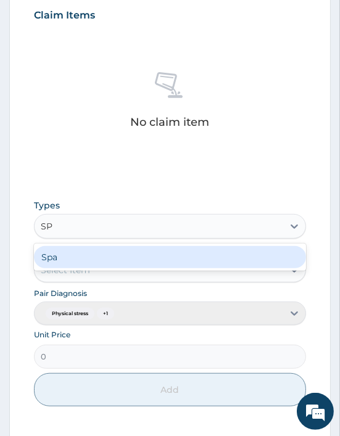
type input "SPA"
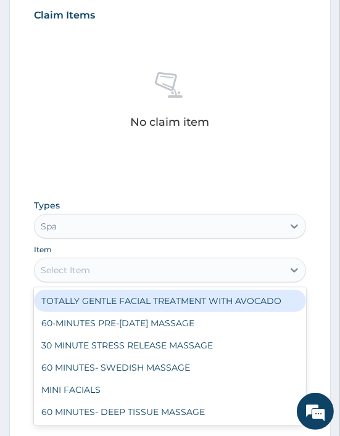
click at [70, 275] on div "Select Item" at bounding box center [65, 270] width 49 height 12
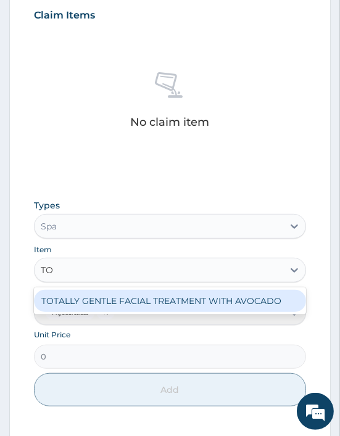
type input "TOT"
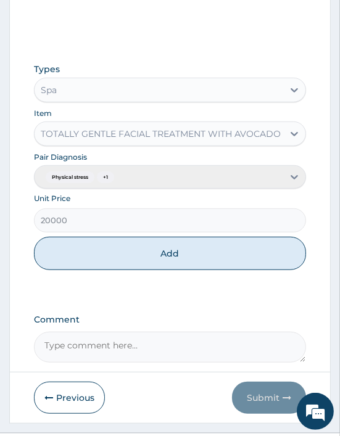
scroll to position [641, 0]
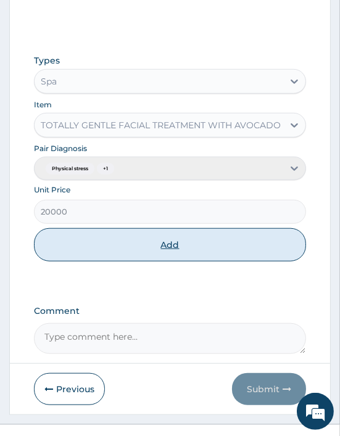
click at [193, 237] on button "Add" at bounding box center [170, 244] width 272 height 33
type input "0"
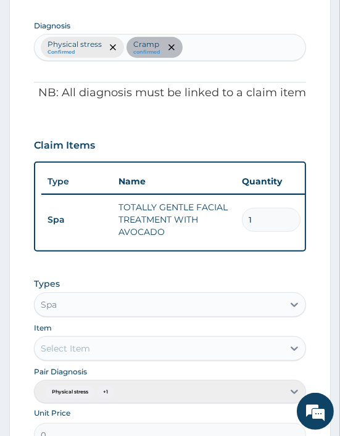
scroll to position [618, 0]
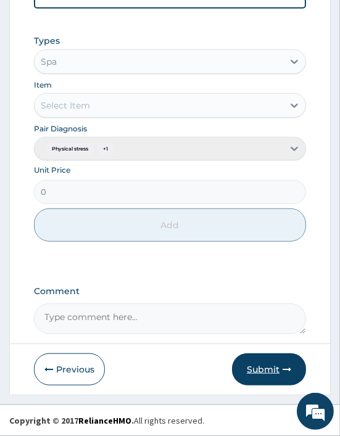
click at [252, 367] on button "Submit" at bounding box center [269, 369] width 74 height 32
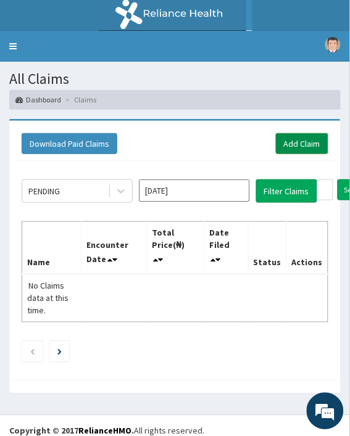
drag, startPoint x: 0, startPoint y: 0, endPoint x: 310, endPoint y: 136, distance: 338.4
click at [310, 136] on link "Add Claim" at bounding box center [302, 143] width 52 height 21
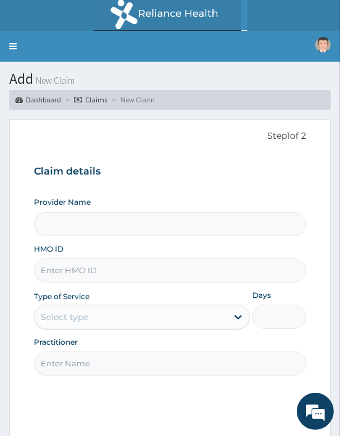
click at [68, 256] on div "HMO ID" at bounding box center [170, 263] width 272 height 39
click at [43, 271] on input "HMO ID" at bounding box center [170, 270] width 272 height 24
paste input "OAA/10050/A"
type input "OAA/10050/A"
type input "Oriki Spa- [GEOGRAPHIC_DATA]"
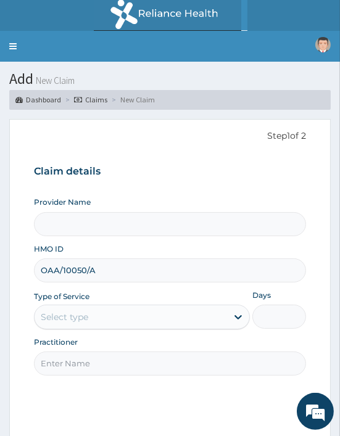
type input "1"
click at [63, 276] on input "OAA/10050/A" at bounding box center [170, 270] width 272 height 24
type input "OAA/10050/A"
click at [60, 364] on input "Practitioner" at bounding box center [170, 363] width 272 height 24
type input "[PERSON_NAME]"
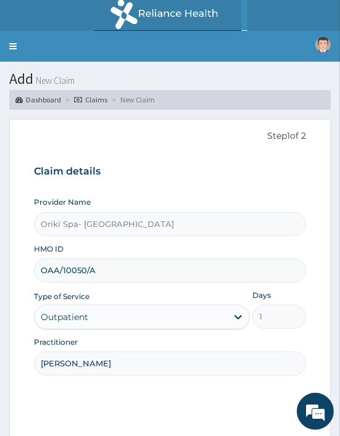
scroll to position [100, 0]
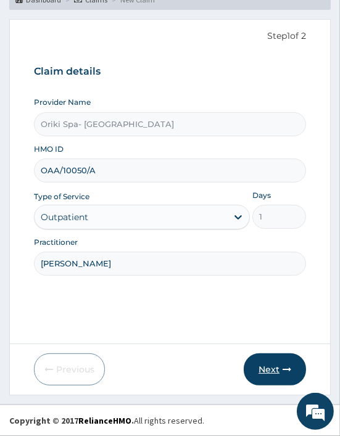
click at [264, 374] on button "Next" at bounding box center [275, 369] width 62 height 32
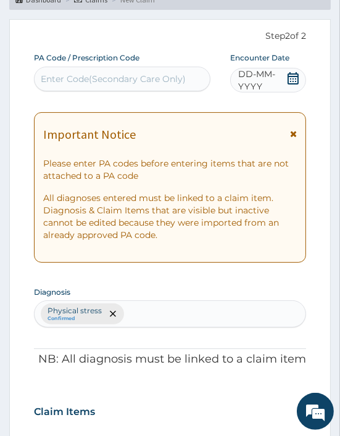
scroll to position [0, 0]
click at [99, 79] on div "Enter Code(Secondary Care Only)" at bounding box center [113, 79] width 145 height 12
paste input "PA/3134EC"
type input "PA/3134EC"
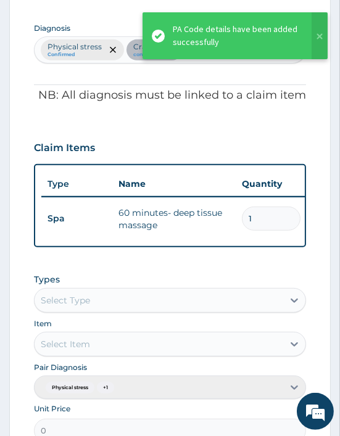
scroll to position [0, 346]
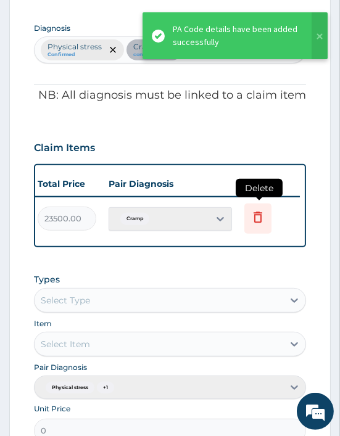
click at [251, 226] on icon at bounding box center [257, 218] width 27 height 30
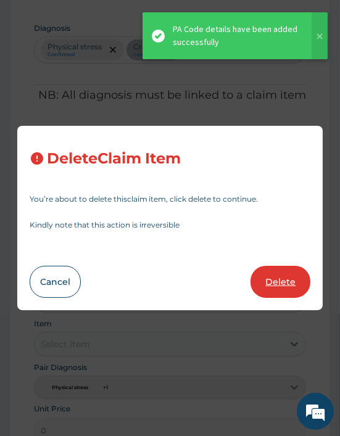
click at [282, 289] on button "Delete" at bounding box center [280, 282] width 60 height 32
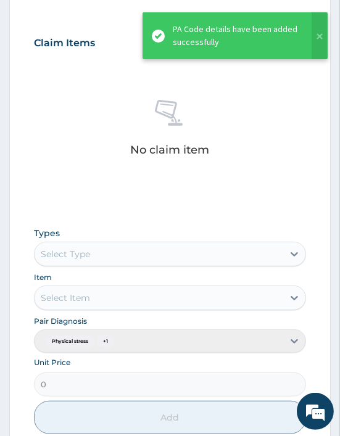
scroll to position [469, 0]
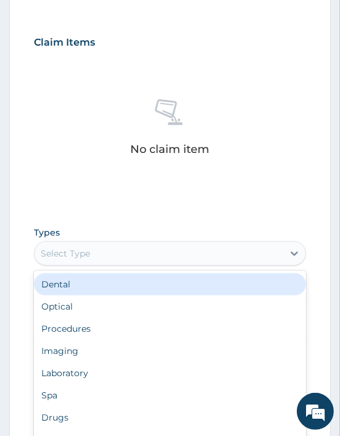
click at [71, 247] on div "Select Type" at bounding box center [65, 253] width 49 height 12
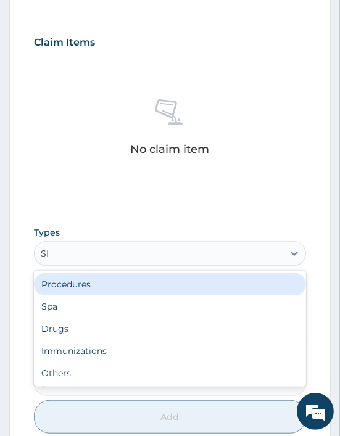
type input "SPA"
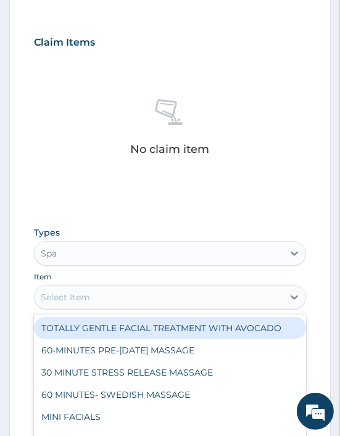
click at [83, 303] on div "Select Item" at bounding box center [65, 297] width 49 height 12
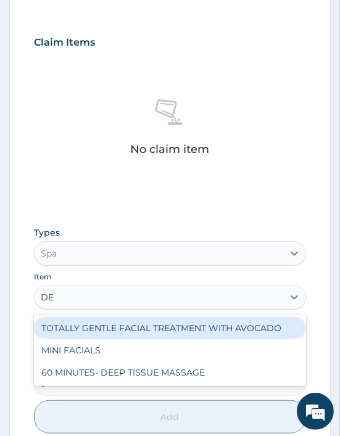
type input "DEE"
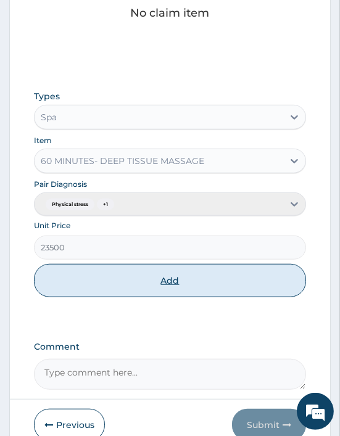
click at [144, 285] on button "Add" at bounding box center [170, 280] width 272 height 33
type input "0"
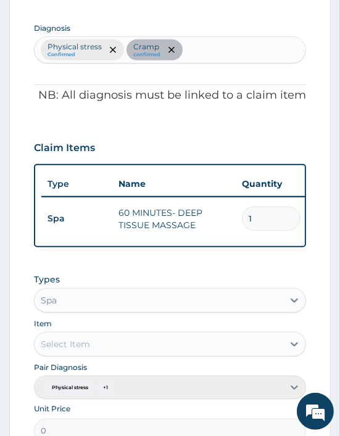
scroll to position [611, 0]
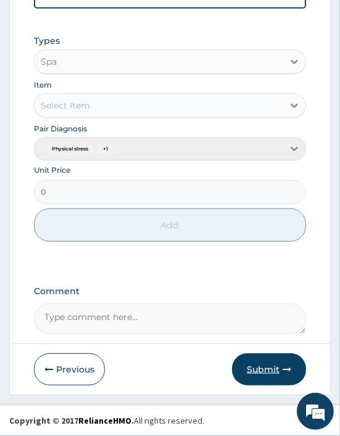
click at [277, 369] on button "Submit" at bounding box center [269, 369] width 74 height 32
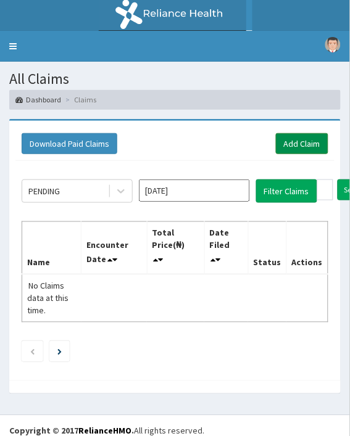
click at [292, 137] on link "Add Claim" at bounding box center [302, 143] width 52 height 21
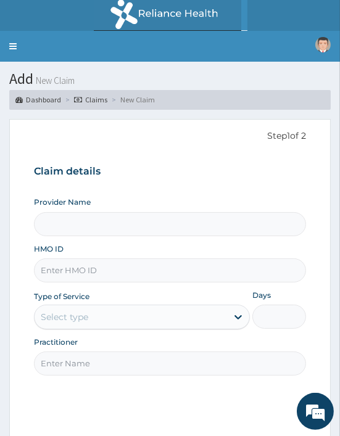
click at [83, 260] on input "HMO ID" at bounding box center [170, 270] width 272 height 24
paste input "GTB/10280/A"
type input "GTB/10280/A"
type input "Oriki Spa- Vintano Hotel"
type input "1"
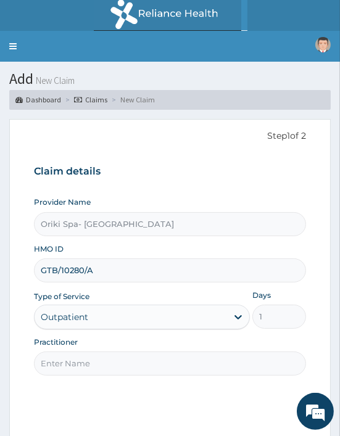
type input "GTB/10280/A"
drag, startPoint x: 81, startPoint y: 365, endPoint x: 152, endPoint y: 325, distance: 81.4
click at [152, 325] on div "Provider Name Oriki Spa- Vintano Hotel HMO ID GTB/10280/A Type of Service Outpa…" at bounding box center [170, 286] width 272 height 179
type input "AJIBOLA OGUNJIMI"
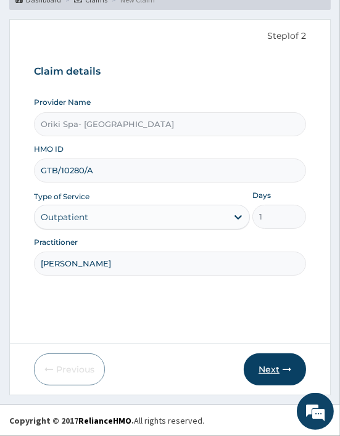
click at [290, 364] on button "Next" at bounding box center [275, 369] width 62 height 32
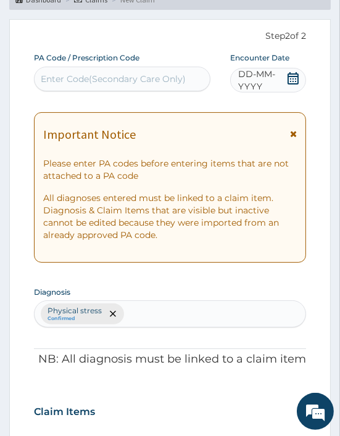
click at [97, 76] on div "Enter Code(Secondary Care Only)" at bounding box center [113, 79] width 145 height 12
paste input "PA/D22580"
type input "PA/D22580"
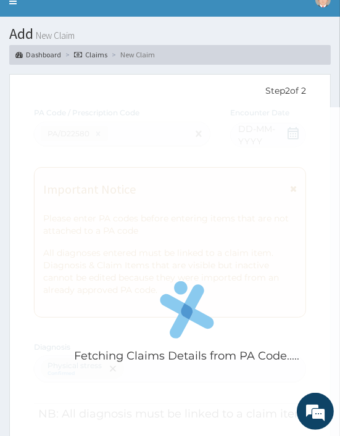
scroll to position [0, 0]
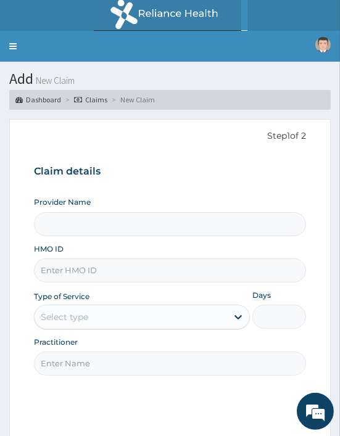
click at [63, 276] on input "HMO ID" at bounding box center [170, 270] width 272 height 24
paste input "PA/D22580"
type input "PA/D22580"
type input "Oriki Spa- [GEOGRAPHIC_DATA]"
type input "1"
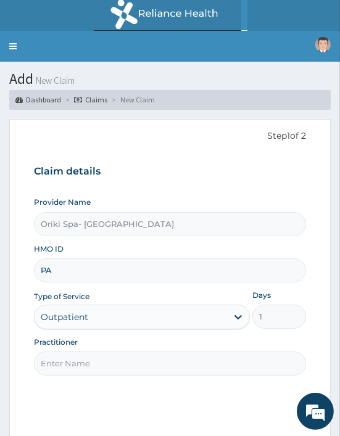
type input "P"
click at [56, 271] on input "HMO ID" at bounding box center [170, 270] width 272 height 24
paste input "GTB/10280/A"
type input "GTB/10280/A"
click at [87, 371] on input "Practitioner" at bounding box center [170, 363] width 272 height 24
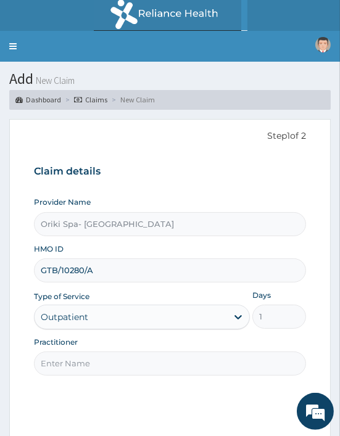
type input "[PERSON_NAME]"
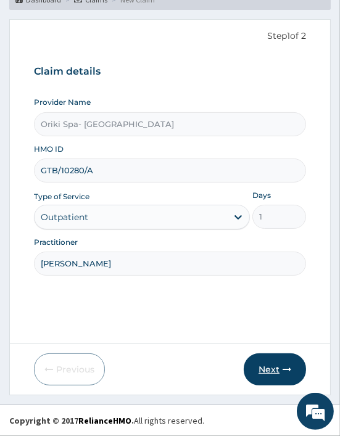
click at [262, 381] on button "Next" at bounding box center [275, 369] width 62 height 32
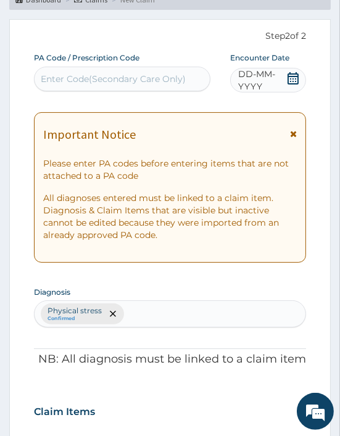
click at [96, 83] on div "Enter Code(Secondary Care Only)" at bounding box center [113, 79] width 145 height 12
paste input "PA/D22580"
type input "PA/D22580"
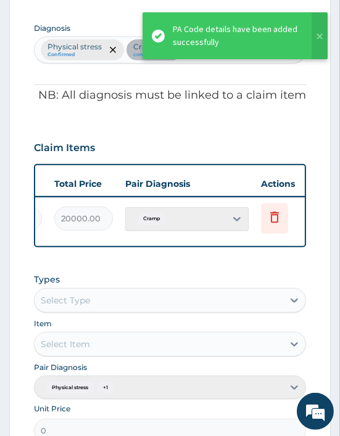
scroll to position [0, 346]
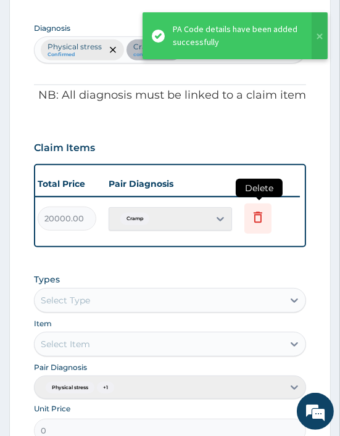
click at [260, 215] on icon at bounding box center [257, 217] width 9 height 11
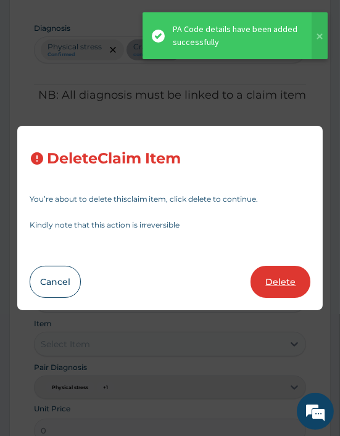
click at [271, 284] on button "Delete" at bounding box center [280, 282] width 60 height 32
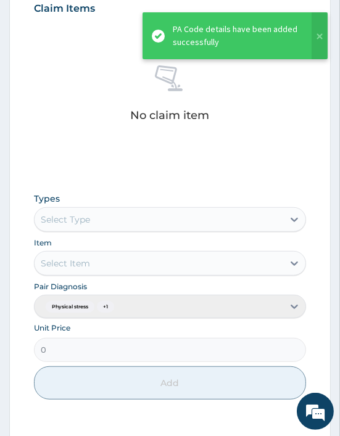
scroll to position [504, 0]
click at [77, 203] on div "Types Select Type" at bounding box center [170, 211] width 272 height 39
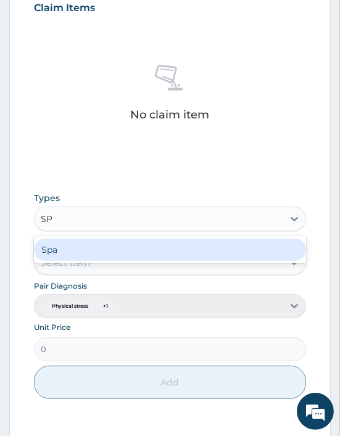
type input "SPA"
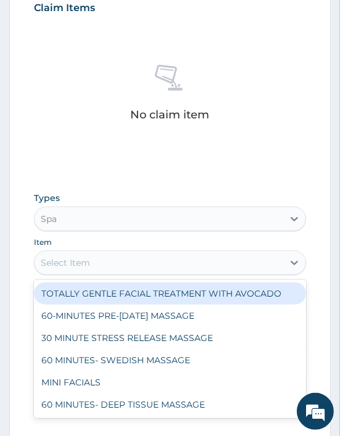
click at [69, 266] on div "Select Item" at bounding box center [65, 262] width 49 height 12
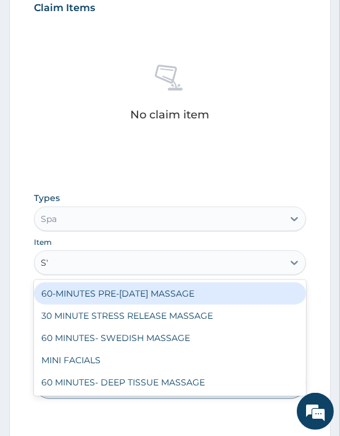
type input "SWE"
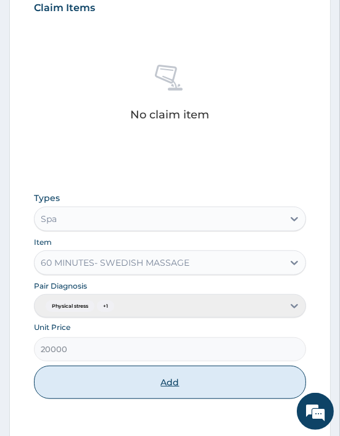
click at [163, 376] on button "Add" at bounding box center [170, 382] width 272 height 33
type input "0"
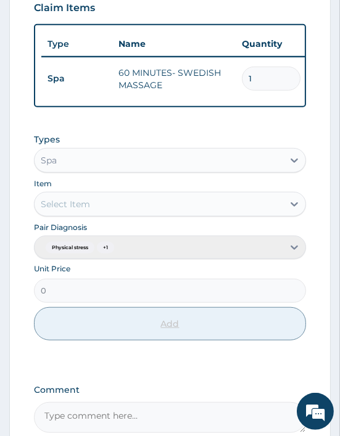
scroll to position [611, 0]
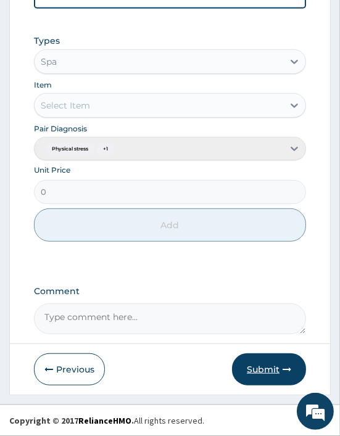
click at [256, 372] on button "Submit" at bounding box center [269, 369] width 74 height 32
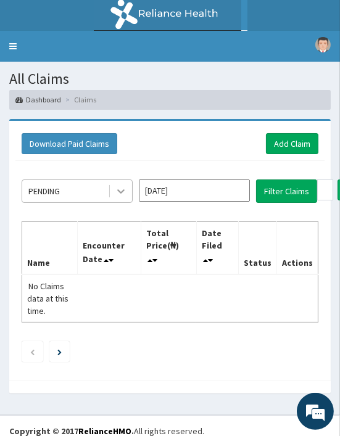
click at [119, 193] on icon at bounding box center [121, 191] width 12 height 12
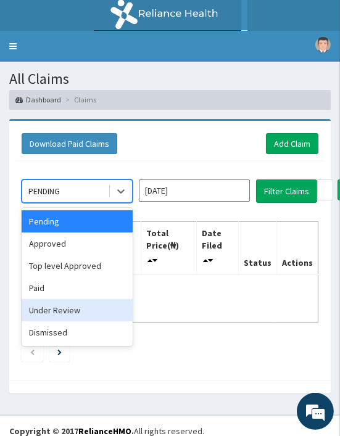
click at [64, 315] on div "Under Review" at bounding box center [77, 310] width 111 height 22
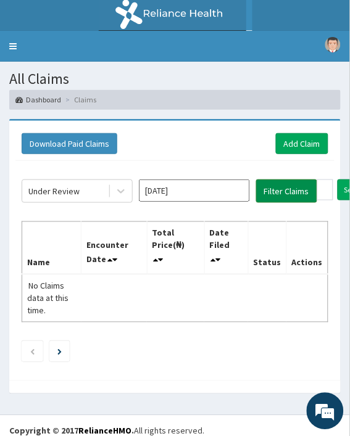
click at [286, 190] on button "Filter Claims" at bounding box center [286, 190] width 61 height 23
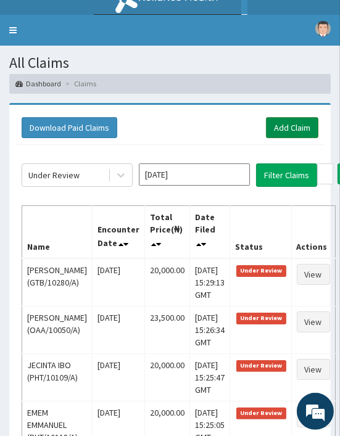
click at [297, 123] on link "Add Claim" at bounding box center [292, 127] width 52 height 21
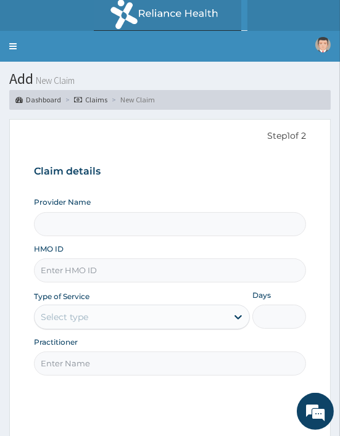
click at [69, 266] on input "HMO ID" at bounding box center [170, 270] width 272 height 24
paste input "UBP/10533/B"
type input "UBP/10533/B"
click at [85, 361] on input "Practitioner" at bounding box center [170, 363] width 272 height 24
type input "AJIBOLA OGUNJIMI"
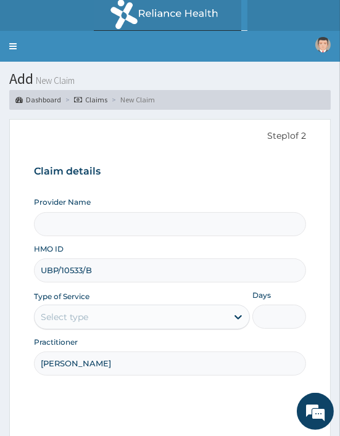
type input "Oriki Spa- Vintano Hotel"
type input "1"
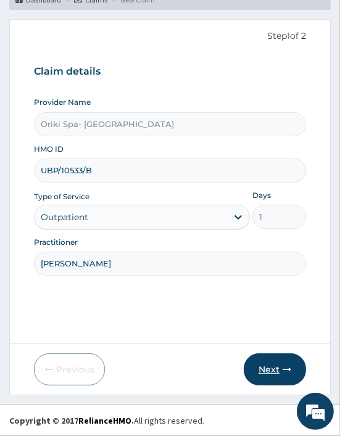
click at [282, 361] on button "Next" at bounding box center [275, 369] width 62 height 32
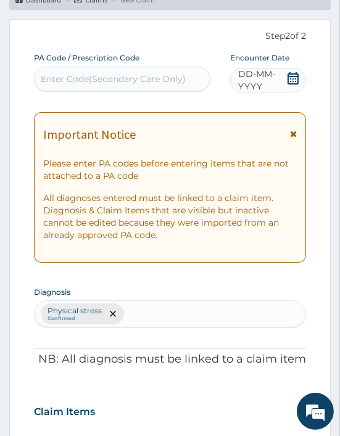
click at [97, 88] on div "Enter Code(Secondary Care Only)" at bounding box center [122, 79] width 175 height 20
paste input "PA/32EE18"
type input "PA/32EE18"
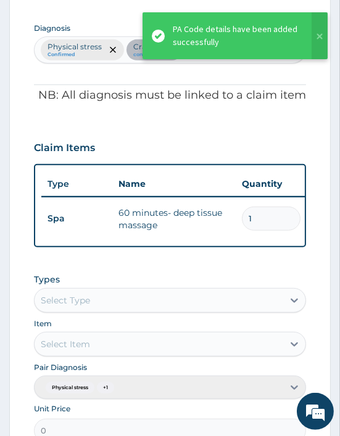
scroll to position [0, 346]
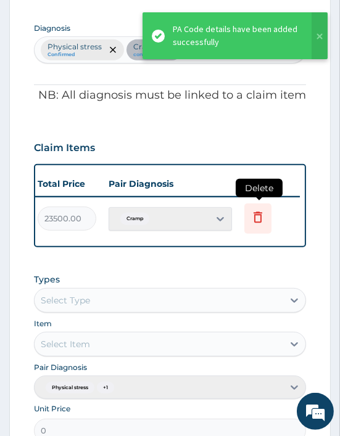
click at [269, 218] on icon at bounding box center [257, 218] width 27 height 30
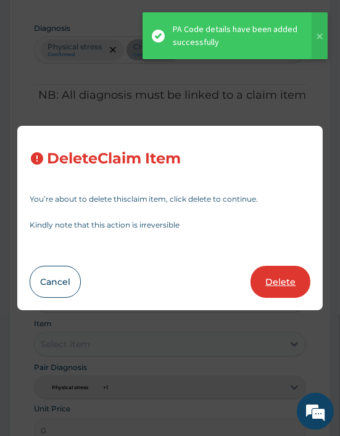
click at [279, 282] on button "Delete" at bounding box center [280, 282] width 60 height 32
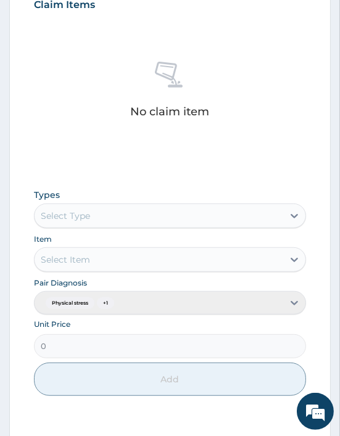
scroll to position [514, 0]
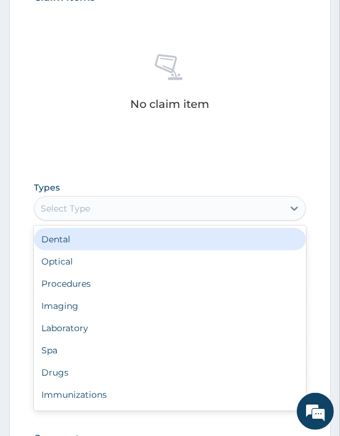
click at [59, 202] on div "Select Type" at bounding box center [65, 208] width 49 height 12
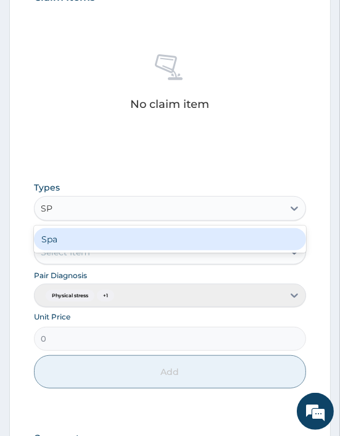
type input "SPA"
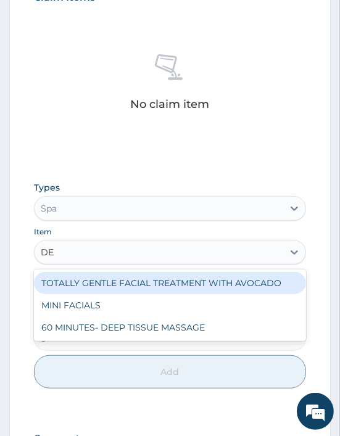
type input "DEE"
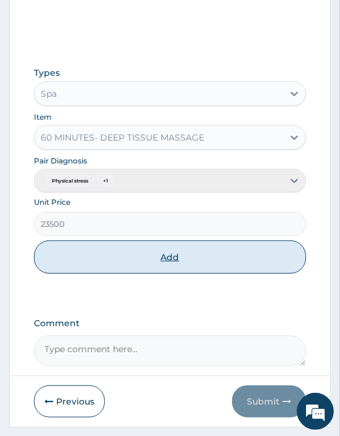
click at [187, 266] on button "Add" at bounding box center [170, 256] width 272 height 33
type input "0"
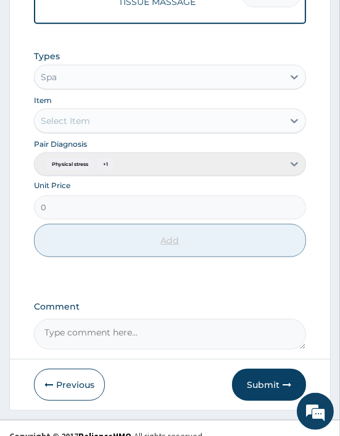
scroll to position [611, 0]
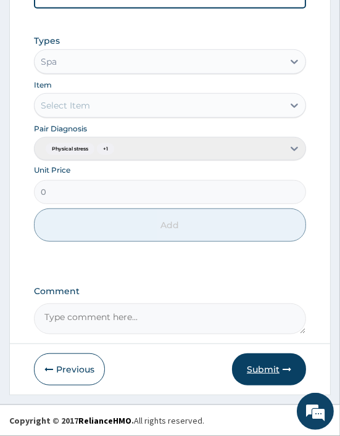
click at [248, 371] on button "Submit" at bounding box center [269, 369] width 74 height 32
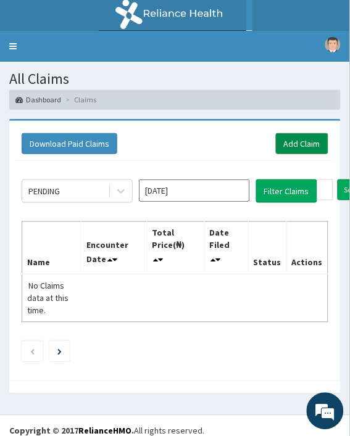
click at [286, 145] on link "Add Claim" at bounding box center [302, 143] width 52 height 21
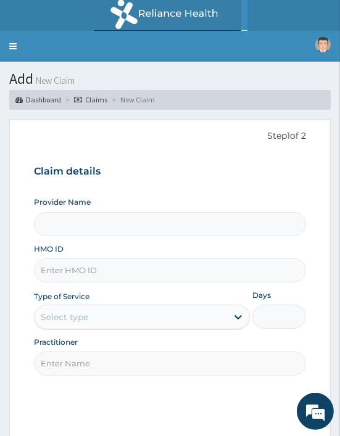
click at [55, 285] on div "Provider Name HMO ID Type of Service Select type Days Practitioner" at bounding box center [170, 286] width 272 height 179
click at [48, 272] on input "HMO ID" at bounding box center [170, 270] width 272 height 24
paste input "DER/10022/A"
type input "DER/10022/A"
type input "Oriki Spa- Vintano Hotel"
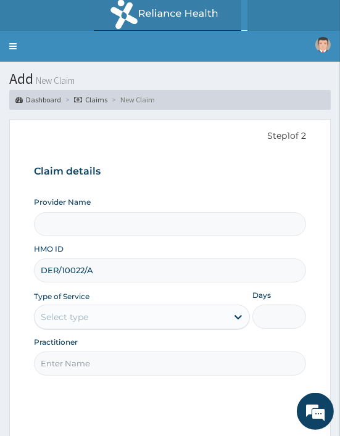
type input "1"
type input "DER/10022/A"
click at [73, 373] on input "Practitioner" at bounding box center [170, 363] width 272 height 24
type input "AJIBOLA OGUNJIMI"
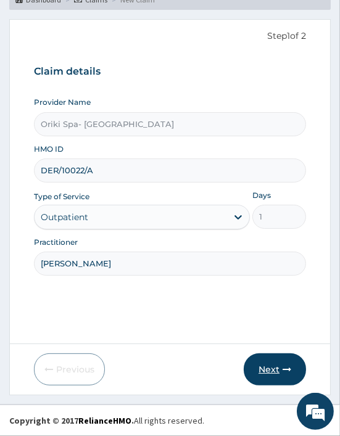
click at [255, 369] on button "Next" at bounding box center [275, 369] width 62 height 32
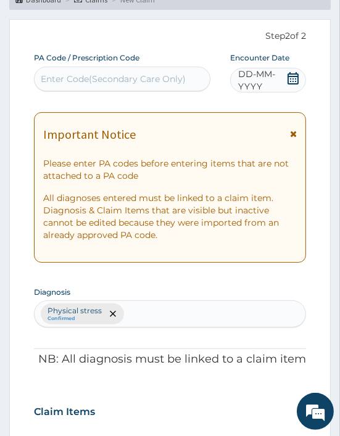
scroll to position [0, 0]
click at [66, 76] on div "Enter Code(Secondary Care Only)" at bounding box center [113, 79] width 145 height 12
paste input "PA/932D3F"
type input "PA/932D3F"
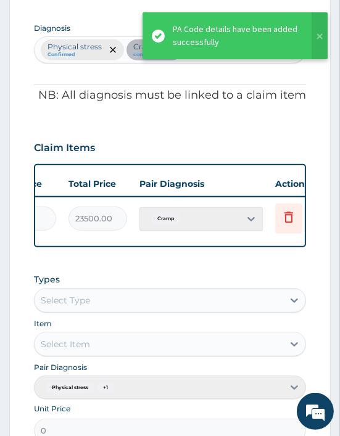
scroll to position [0, 346]
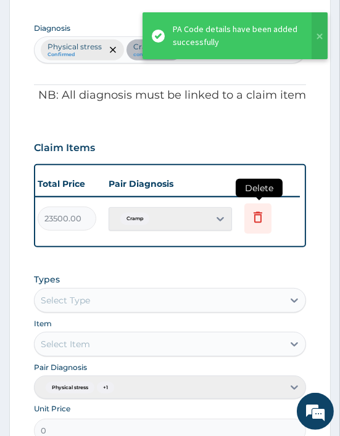
click at [258, 216] on icon at bounding box center [257, 217] width 15 height 15
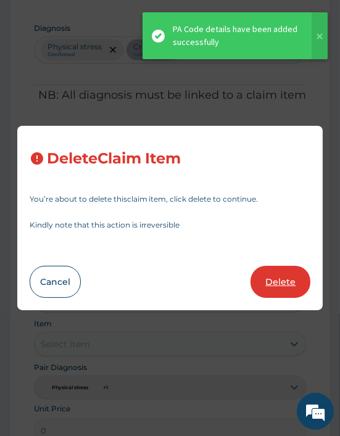
click at [289, 284] on button "Delete" at bounding box center [280, 282] width 60 height 32
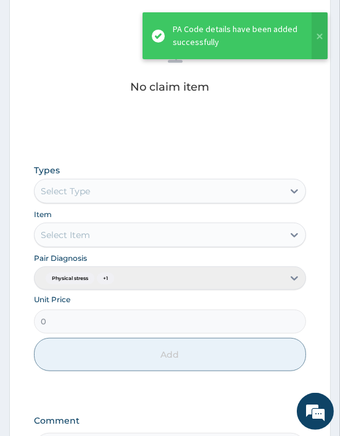
scroll to position [533, 0]
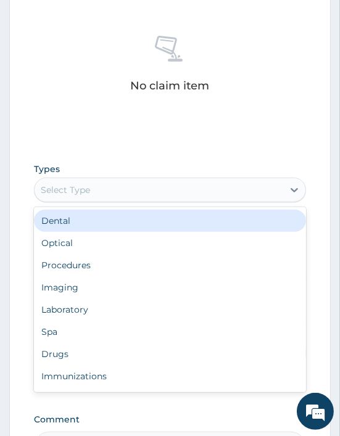
click at [91, 182] on div "Select Type" at bounding box center [159, 190] width 248 height 20
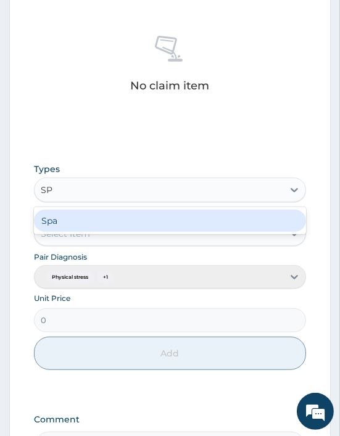
type input "SPA"
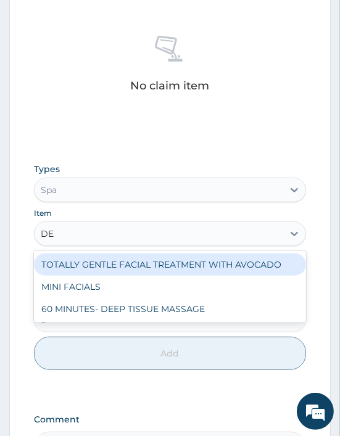
type input "DEE"
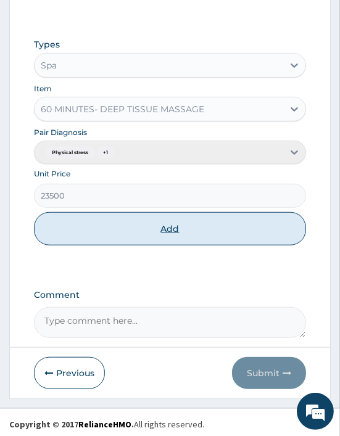
click at [168, 238] on button "Add" at bounding box center [170, 228] width 272 height 33
type input "0"
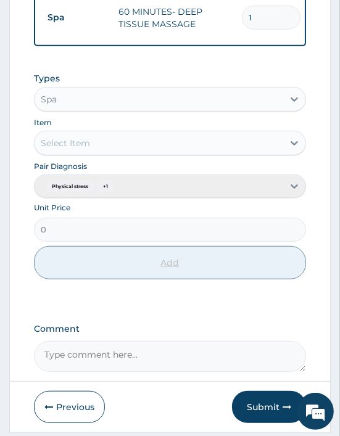
scroll to position [611, 0]
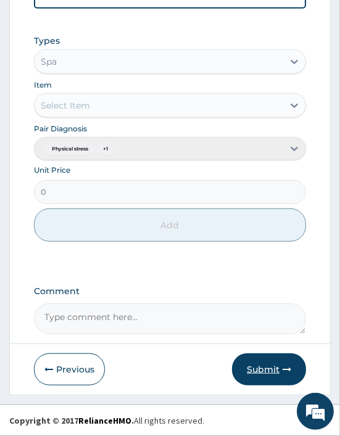
click at [265, 361] on button "Submit" at bounding box center [269, 369] width 74 height 32
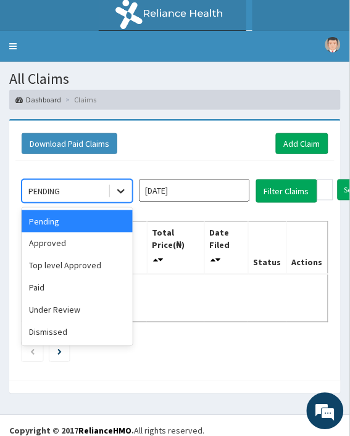
click at [115, 199] on div at bounding box center [121, 191] width 22 height 22
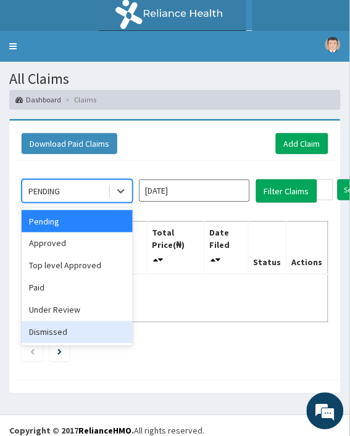
click at [62, 321] on div "Dismissed" at bounding box center [77, 332] width 111 height 22
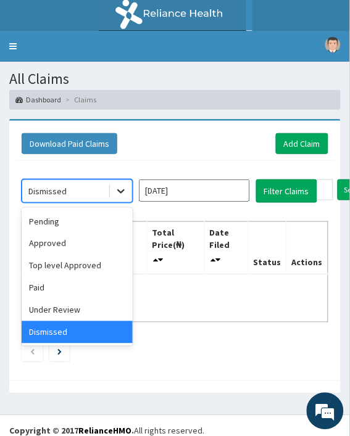
click at [115, 193] on icon at bounding box center [121, 191] width 12 height 12
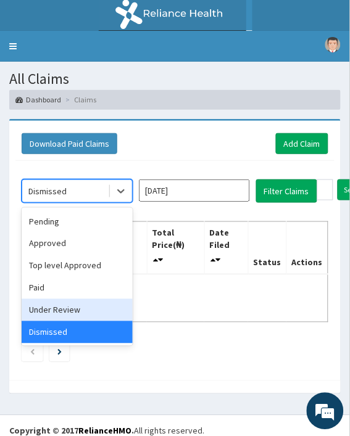
click at [57, 305] on div "Under Review" at bounding box center [77, 310] width 111 height 22
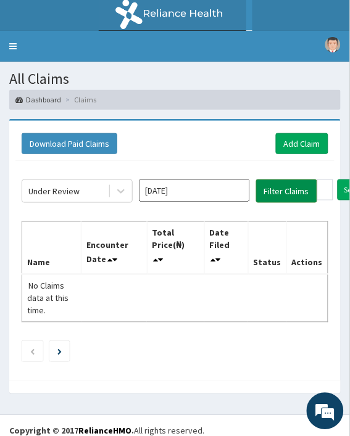
click at [279, 188] on button "Filter Claims" at bounding box center [286, 190] width 61 height 23
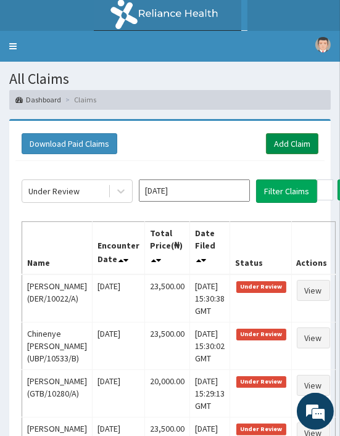
click at [297, 139] on link "Add Claim" at bounding box center [292, 143] width 52 height 21
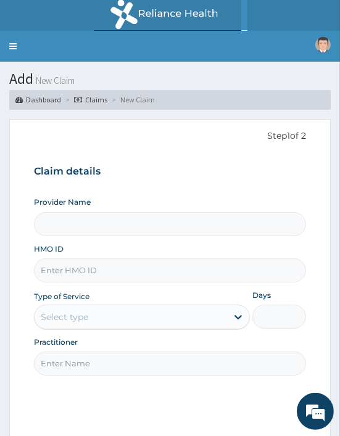
type input "Oriki Spa- [GEOGRAPHIC_DATA]"
type input "1"
click at [54, 272] on input "HMO ID" at bounding box center [170, 270] width 272 height 24
paste input "ABP/10082/A"
click at [54, 272] on input "ABP/10082/A" at bounding box center [170, 270] width 272 height 24
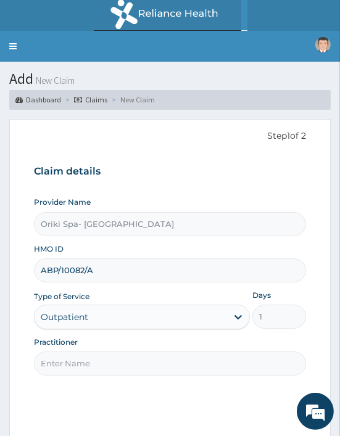
type input "ABP/10082/A"
click at [81, 356] on input "Practitioner" at bounding box center [170, 363] width 272 height 24
type input "[PERSON_NAME]"
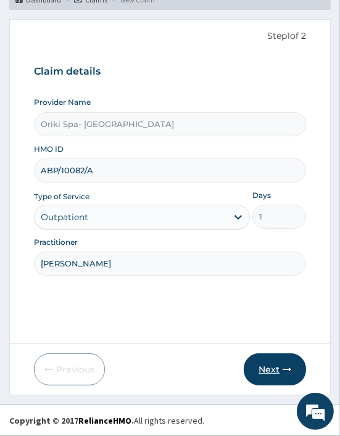
click at [299, 367] on button "Next" at bounding box center [275, 369] width 62 height 32
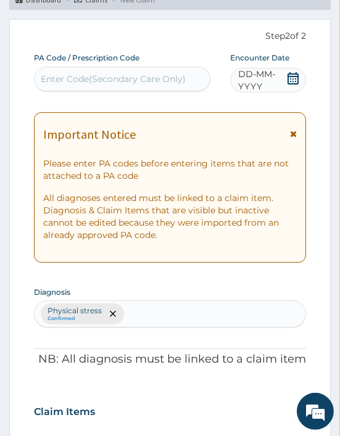
scroll to position [0, 0]
click at [63, 81] on div "Enter Code(Secondary Care Only)" at bounding box center [113, 79] width 145 height 12
paste input "PA/894CBC"
type input "PA/894CBC"
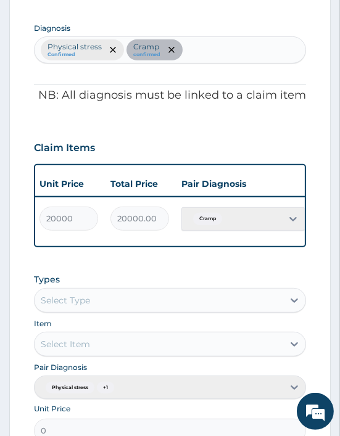
scroll to position [0, 309]
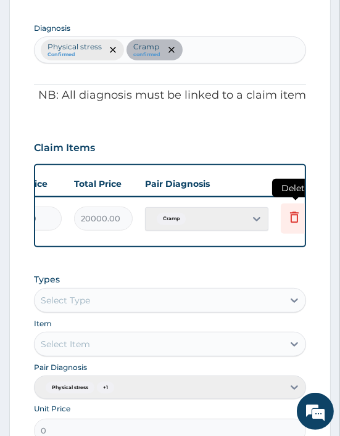
click at [295, 216] on icon at bounding box center [294, 217] width 15 height 15
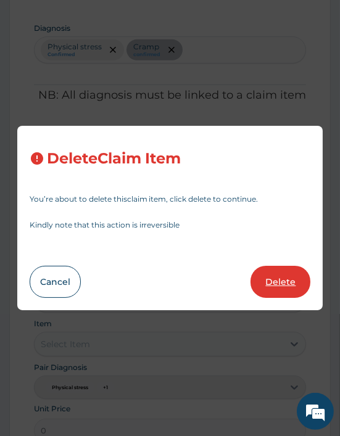
click at [284, 279] on button "Delete" at bounding box center [280, 282] width 60 height 32
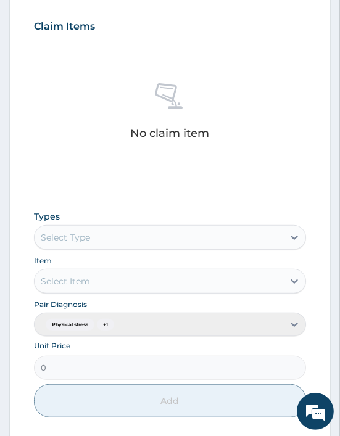
scroll to position [486, 0]
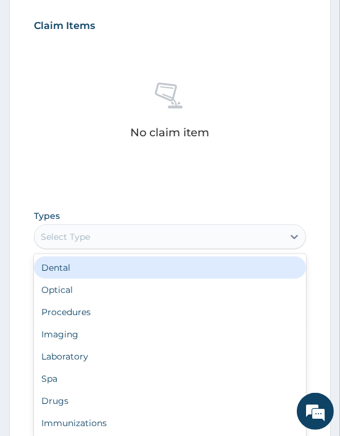
click at [70, 240] on div "Select Type" at bounding box center [65, 237] width 49 height 12
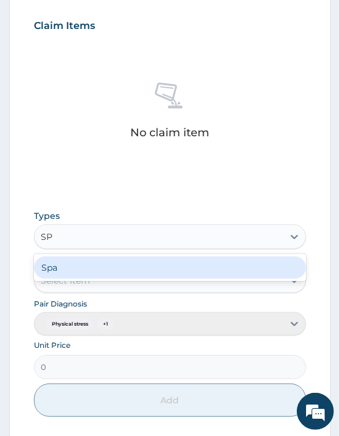
type input "SPA"
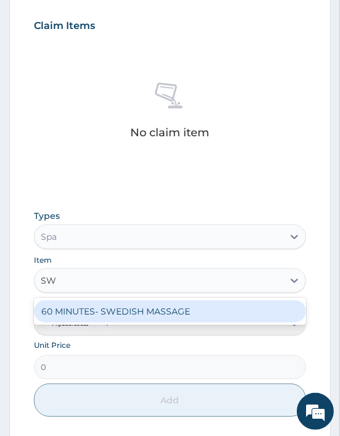
type input "SWE"
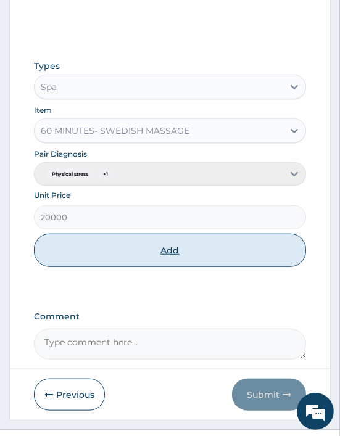
click at [149, 265] on button "Add" at bounding box center [170, 250] width 272 height 33
type input "0"
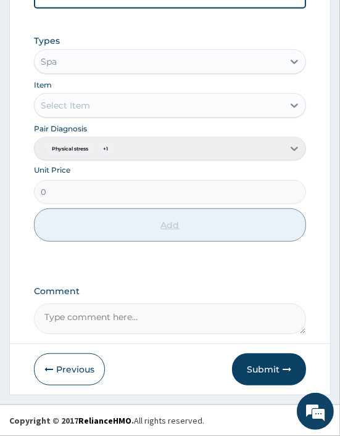
scroll to position [611, 0]
click at [261, 360] on button "Submit" at bounding box center [269, 369] width 74 height 32
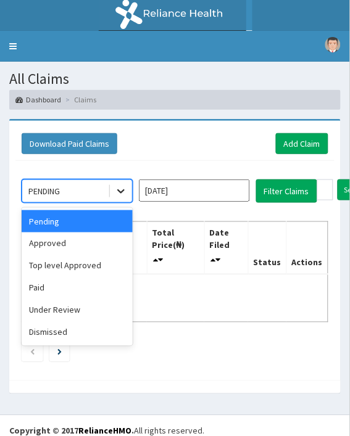
click at [117, 191] on icon at bounding box center [121, 191] width 12 height 12
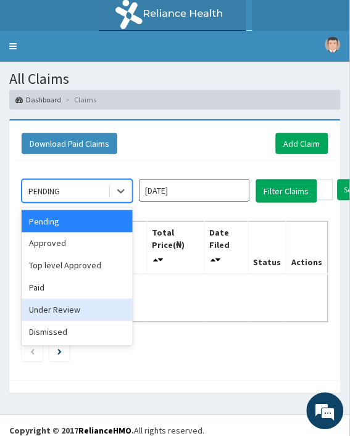
click at [75, 309] on div "Under Review" at bounding box center [77, 310] width 111 height 22
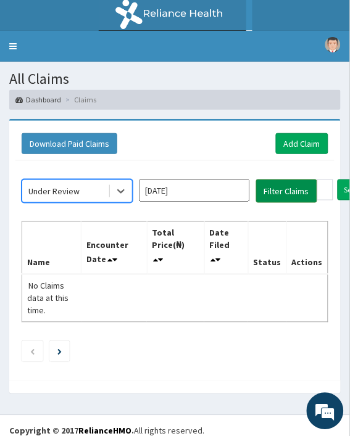
click at [275, 187] on button "Filter Claims" at bounding box center [286, 190] width 61 height 23
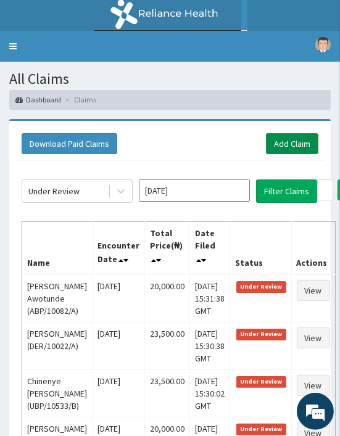
click at [293, 133] on link "Add Claim" at bounding box center [292, 143] width 52 height 21
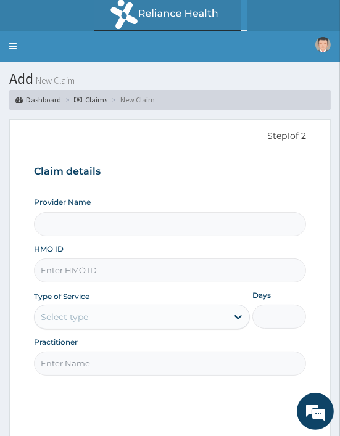
click at [99, 253] on div "HMO ID" at bounding box center [170, 263] width 272 height 39
click at [65, 271] on input "HMO ID" at bounding box center [170, 270] width 272 height 24
paste input "ABP/10242/A"
type input "ABP/10242/A"
type input "Oriki Spa- [GEOGRAPHIC_DATA]"
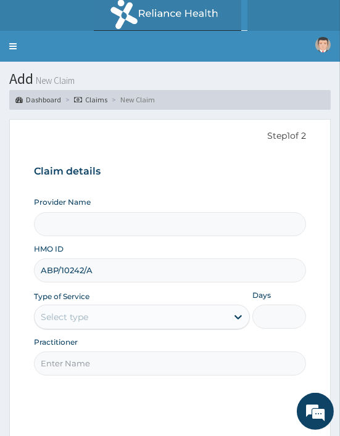
type input "1"
click at [81, 354] on input "Practitioner" at bounding box center [170, 363] width 272 height 24
type input "[PERSON_NAME]"
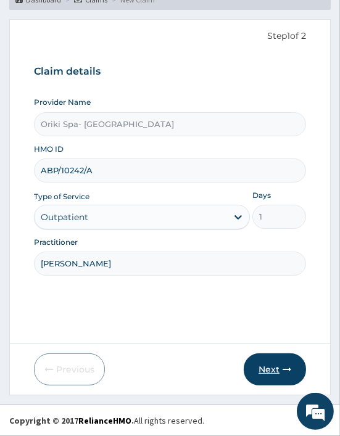
click at [285, 380] on button "Next" at bounding box center [275, 369] width 62 height 32
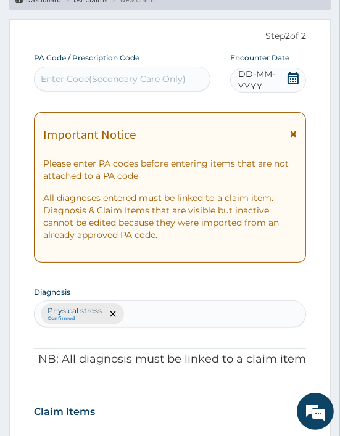
click at [110, 71] on div "Enter Code(Secondary Care Only)" at bounding box center [122, 79] width 175 height 20
paste input "PA/63B934"
type input "PA/63B934"
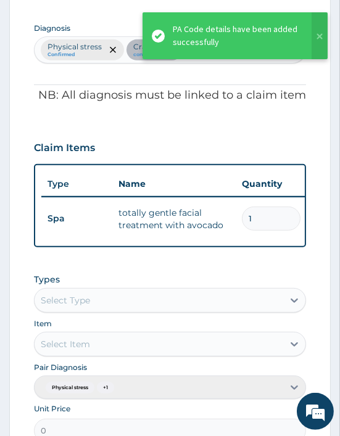
scroll to position [0, 346]
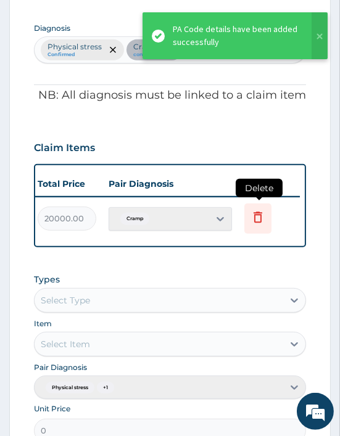
click at [255, 223] on icon at bounding box center [257, 217] width 15 height 15
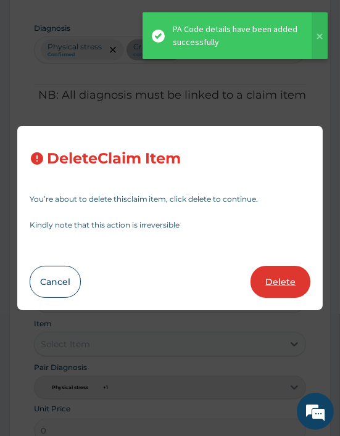
click at [271, 285] on button "Delete" at bounding box center [280, 282] width 60 height 32
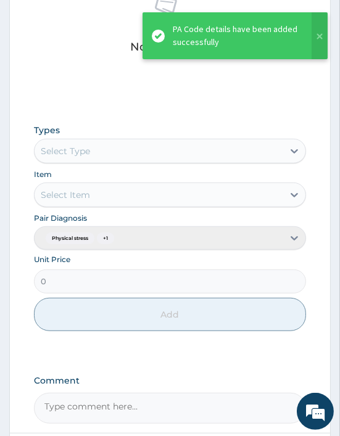
scroll to position [572, 0]
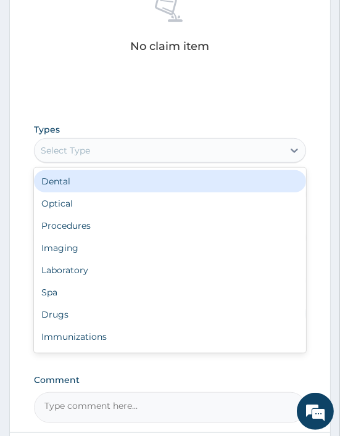
click at [81, 149] on div "Select Type" at bounding box center [65, 150] width 49 height 12
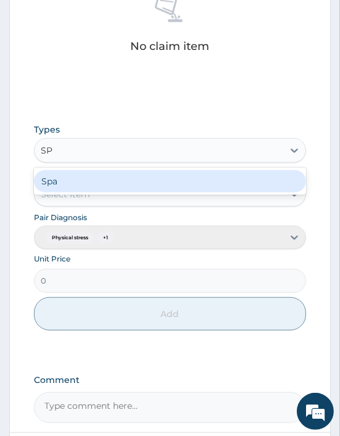
type input "SPA"
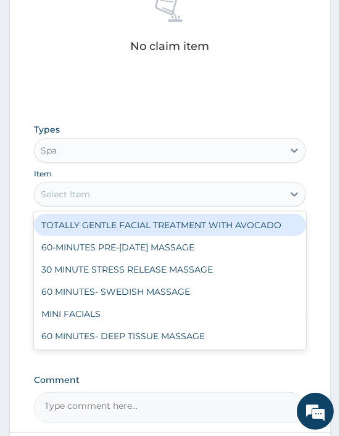
click at [59, 194] on div "Select Item" at bounding box center [65, 194] width 49 height 12
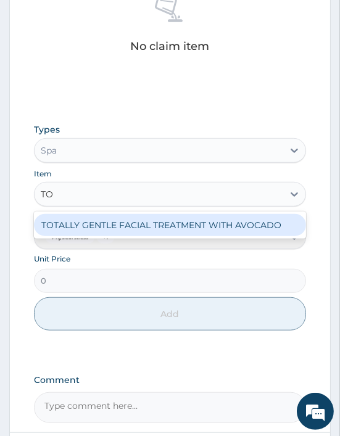
type input "TOT"
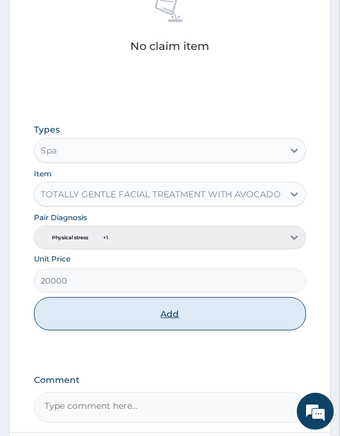
click at [176, 322] on button "Add" at bounding box center [170, 313] width 272 height 33
type input "0"
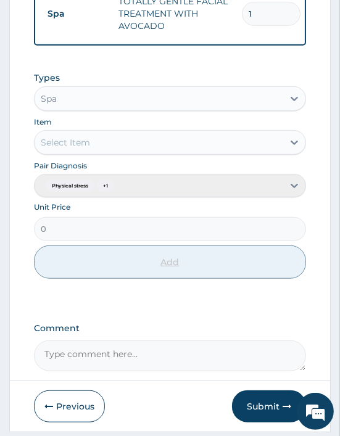
scroll to position [618, 0]
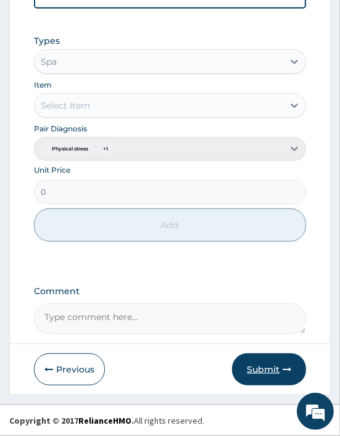
click at [282, 369] on icon "button" at bounding box center [286, 369] width 9 height 9
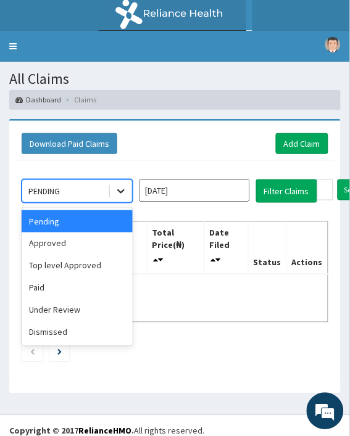
click at [119, 194] on icon at bounding box center [121, 191] width 12 height 12
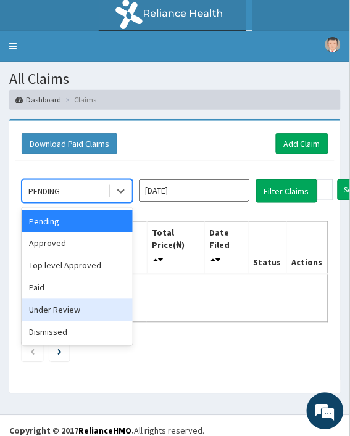
click at [54, 300] on div "Under Review" at bounding box center [77, 310] width 111 height 22
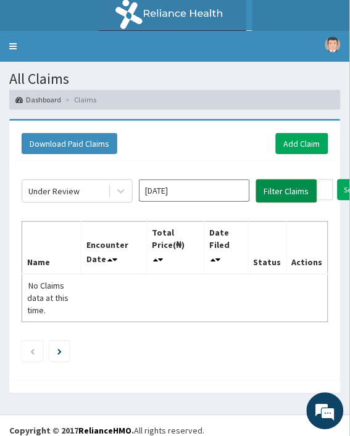
click at [281, 194] on button "Filter Claims" at bounding box center [286, 190] width 61 height 23
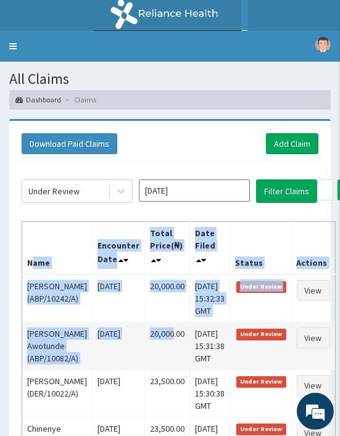
drag, startPoint x: 31, startPoint y: 247, endPoint x: 162, endPoint y: 373, distance: 181.4
click at [162, 373] on table "Name Encounter Date Total Price(₦) Date Filed Status Actions Prosper Chuks Oyib…" at bounding box center [179, 437] width 314 height 433
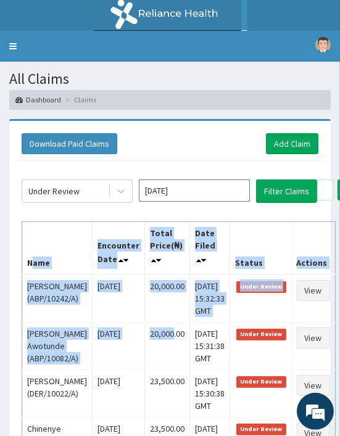
click at [39, 228] on th "Name" at bounding box center [57, 247] width 70 height 53
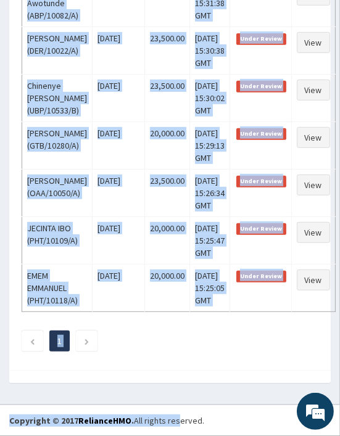
scroll to position [539, 0]
drag, startPoint x: 2, startPoint y: 224, endPoint x: 170, endPoint y: 465, distance: 293.1
click at [170, 435] on html "R EL Toggle navigation [GEOGRAPHIC_DATA]- [GEOGRAPHIC_DATA] Oriki Spa- Oriental…" at bounding box center [170, 46] width 340 height 779
copy div "Lorem Ipsumd Sitame Consec Adip Elitseddo Eius Tempo Incid(₦) Utla Etdol Magnaa…"
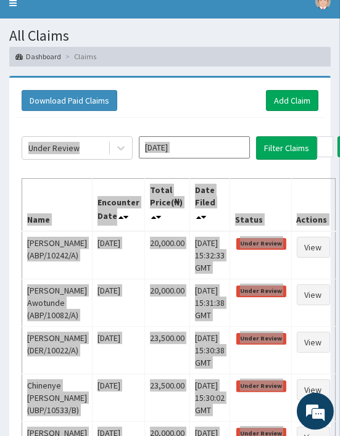
scroll to position [0, 0]
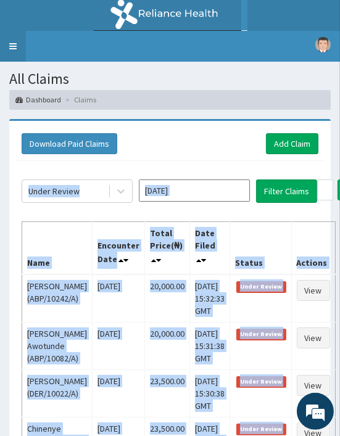
click at [10, 41] on link "Toggle navigation" at bounding box center [13, 46] width 26 height 31
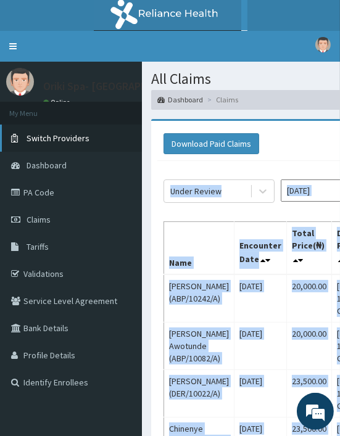
click at [44, 136] on span "Switch Providers" at bounding box center [58, 138] width 63 height 11
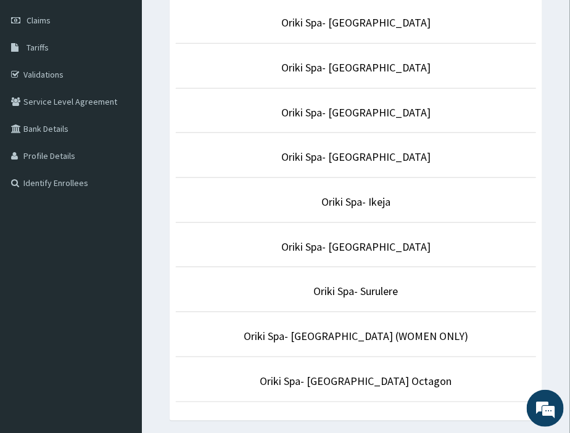
scroll to position [223, 0]
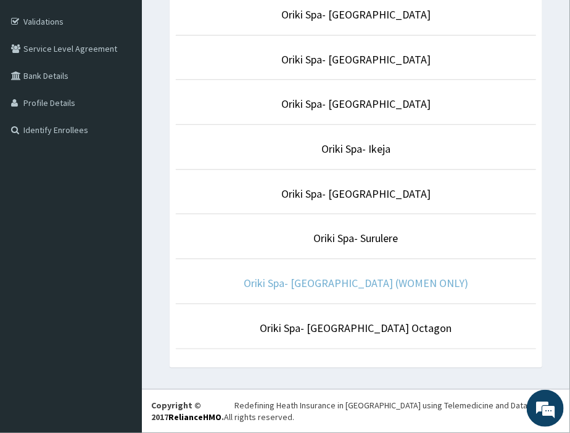
click at [358, 276] on link "Oriki Spa- [GEOGRAPHIC_DATA] (WOMEN ONLY)" at bounding box center [356, 283] width 224 height 14
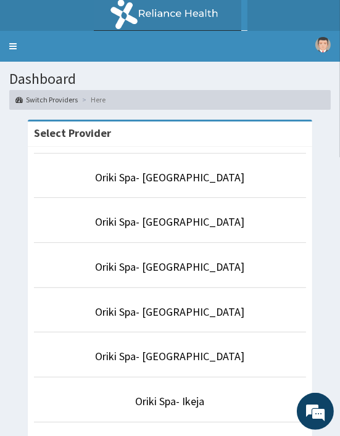
scroll to position [238, 0]
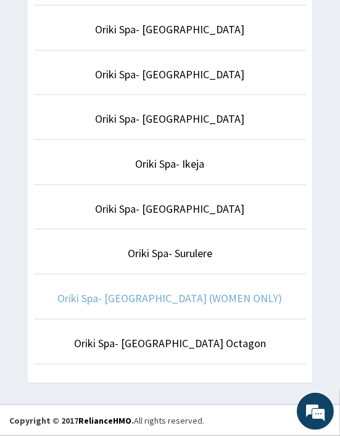
click at [161, 291] on link "Oriki Spa- [GEOGRAPHIC_DATA] (WOMEN ONLY)" at bounding box center [170, 298] width 224 height 14
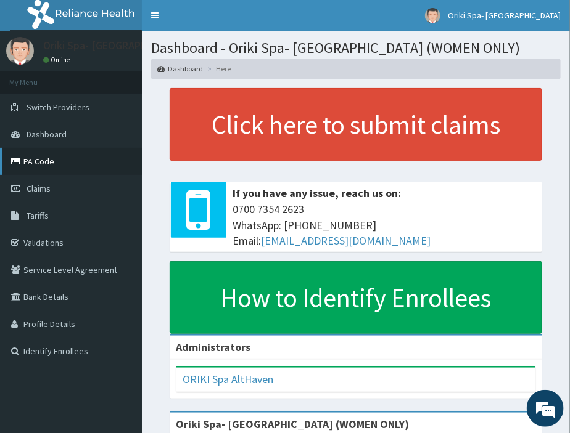
click at [30, 157] on link "PA Code" at bounding box center [71, 161] width 142 height 27
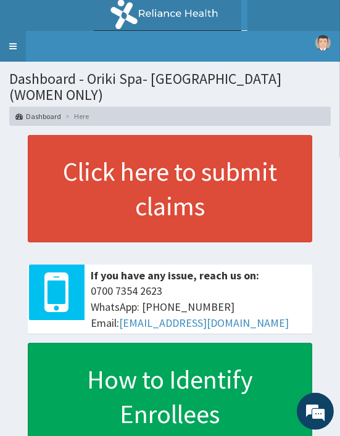
click at [11, 50] on link "Toggle navigation" at bounding box center [13, 46] width 26 height 31
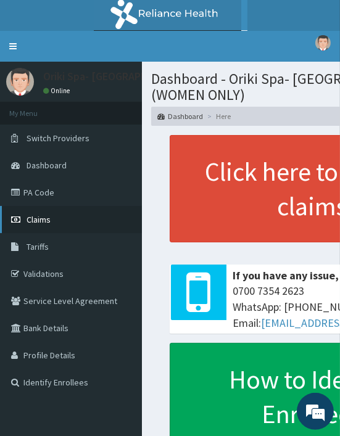
click at [28, 223] on span "Claims" at bounding box center [39, 219] width 24 height 11
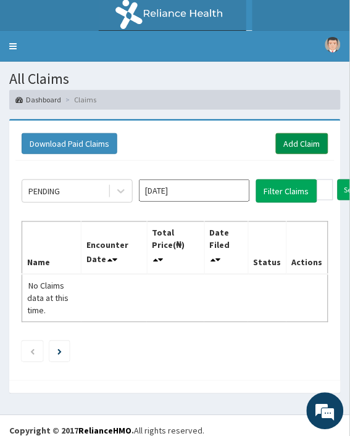
click at [290, 145] on link "Add Claim" at bounding box center [302, 143] width 52 height 21
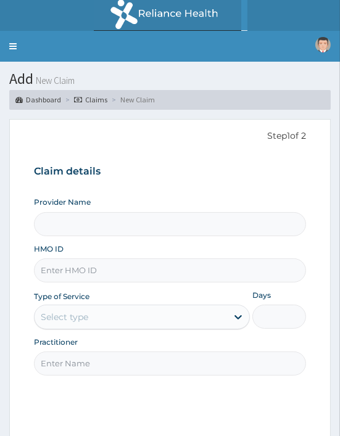
click at [100, 265] on input "HMO ID" at bounding box center [170, 270] width 272 height 24
paste input "AIX/10014/A"
type input "AIX/10014/A"
type input "Oriki Spa- [GEOGRAPHIC_DATA] (WOMEN ONLY)"
type input "1"
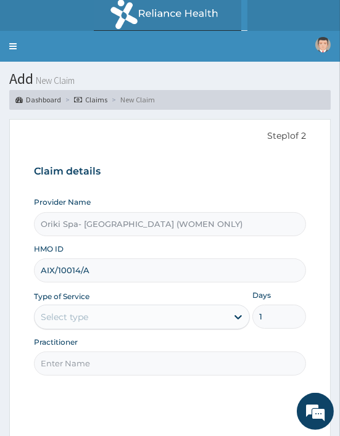
type input "AIX/10014/A"
click at [102, 352] on input "Practitioner" at bounding box center [170, 363] width 272 height 24
type input "[PERSON_NAME]"
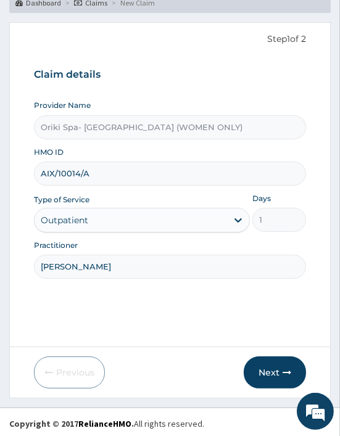
scroll to position [100, 0]
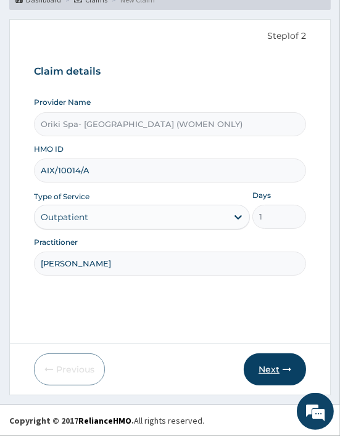
click at [268, 379] on button "Next" at bounding box center [275, 369] width 62 height 32
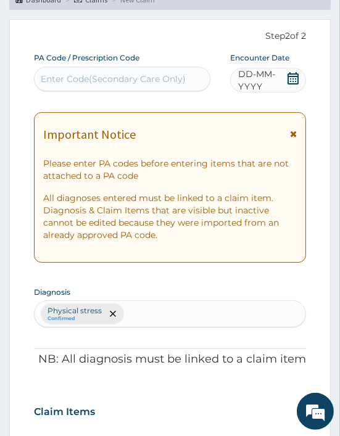
scroll to position [0, 0]
click at [64, 78] on div "Enter Code(Secondary Care Only)" at bounding box center [113, 79] width 145 height 12
paste input "PA/9D0548"
type input "PA/9D0548"
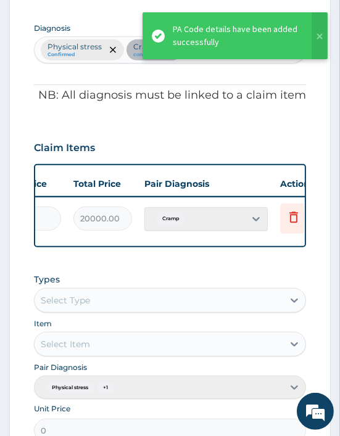
scroll to position [0, 346]
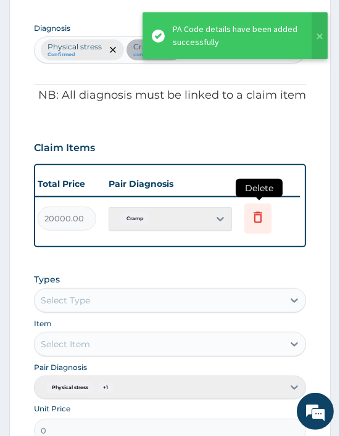
click at [252, 213] on icon at bounding box center [257, 217] width 15 height 15
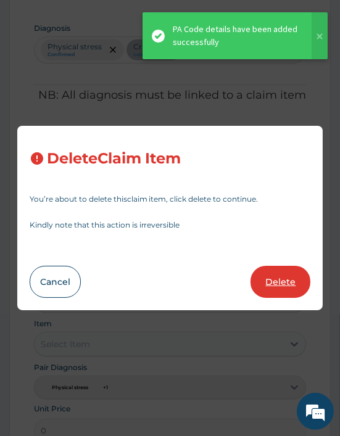
click at [274, 290] on button "Delete" at bounding box center [280, 282] width 60 height 32
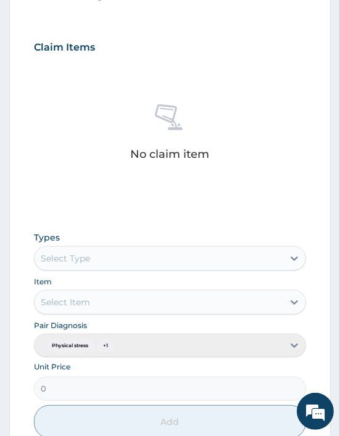
scroll to position [465, 0]
click at [126, 260] on div "Select Type" at bounding box center [159, 258] width 248 height 20
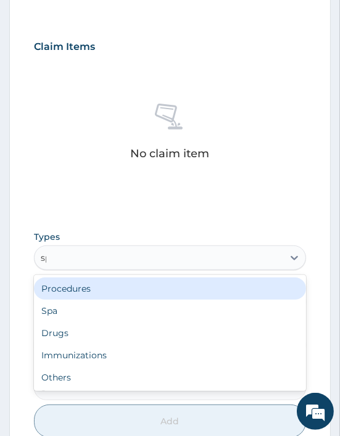
type input "spa"
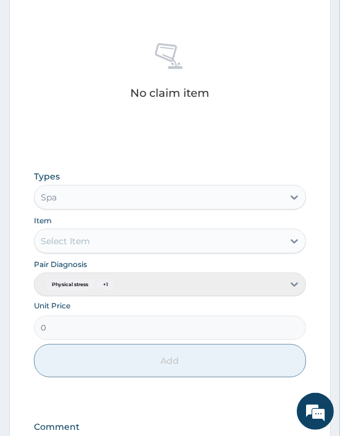
scroll to position [526, 0]
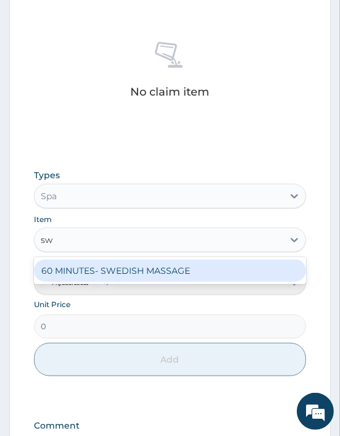
type input "swe"
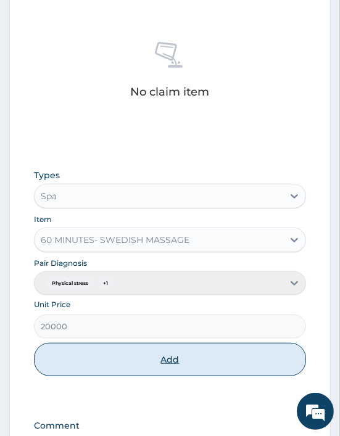
click at [152, 367] on button "Add" at bounding box center [170, 359] width 272 height 33
type input "0"
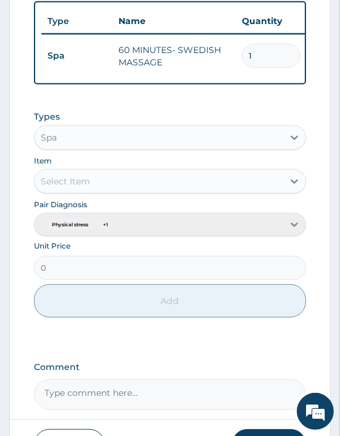
scroll to position [611, 0]
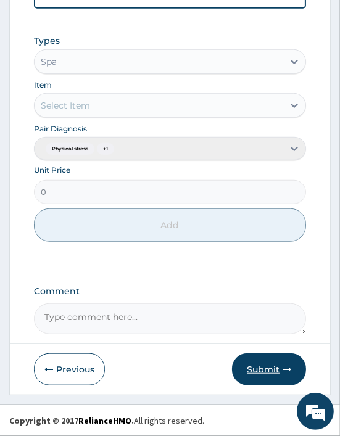
click at [256, 366] on button "Submit" at bounding box center [269, 369] width 74 height 32
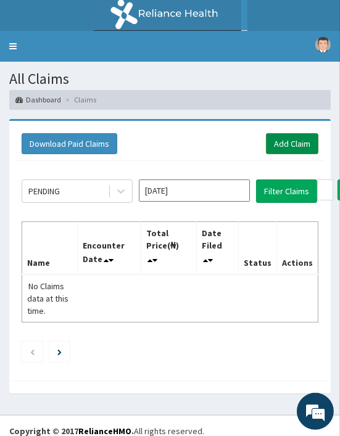
click at [305, 141] on link "Add Claim" at bounding box center [292, 143] width 52 height 21
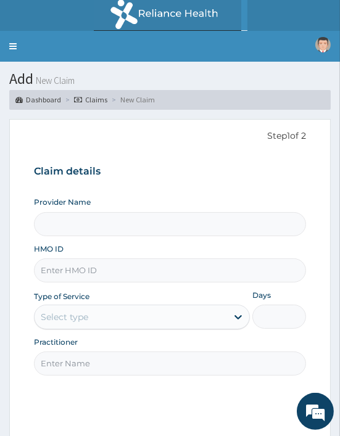
type input "Oriki Spa- [GEOGRAPHIC_DATA] (WOMEN ONLY)"
type input "1"
click at [70, 268] on input "HMO ID" at bounding box center [170, 270] width 272 height 24
paste input "ACY/10005/A"
click at [70, 268] on input "HMO ID" at bounding box center [170, 270] width 272 height 24
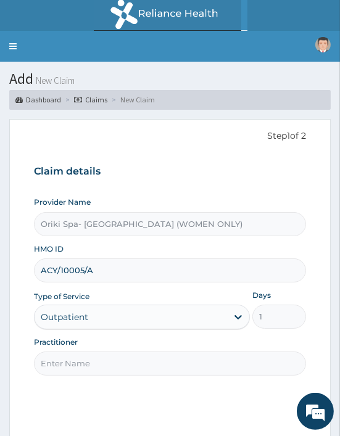
type input "ACY/10005/A"
click at [77, 362] on input "Practitioner" at bounding box center [170, 363] width 272 height 24
type input "[PERSON_NAME]"
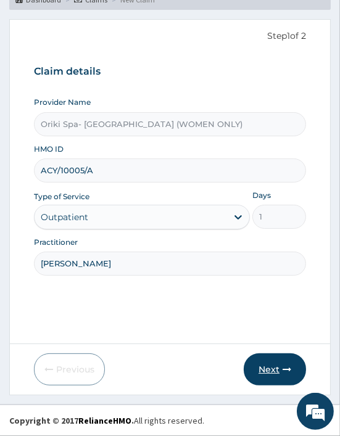
click at [262, 366] on button "Next" at bounding box center [275, 369] width 62 height 32
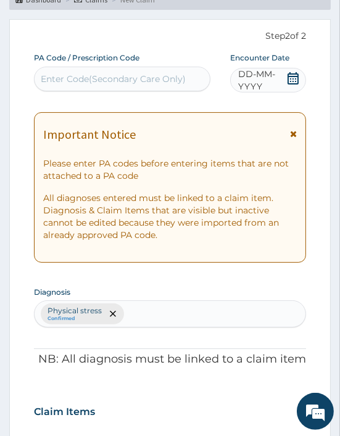
scroll to position [0, 0]
click at [84, 80] on div "Enter Code(Secondary Care Only)" at bounding box center [113, 79] width 145 height 12
paste input "PA/95AE94"
type input "PA/95AE94"
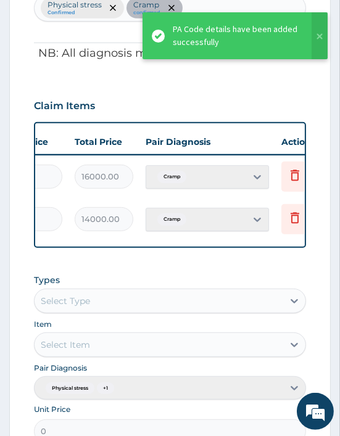
scroll to position [0, 346]
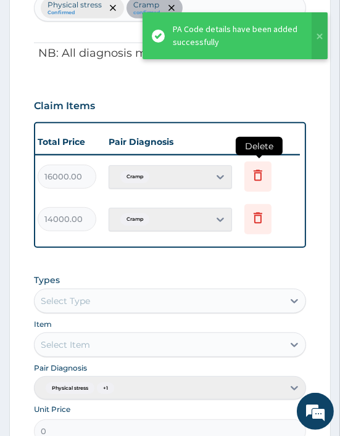
click at [263, 173] on icon at bounding box center [257, 175] width 15 height 15
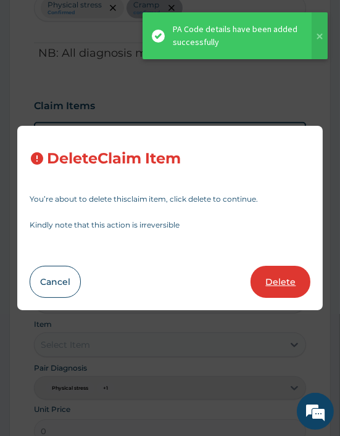
click at [274, 282] on button "Delete" at bounding box center [280, 282] width 60 height 32
type input "14000"
type input "14000.00"
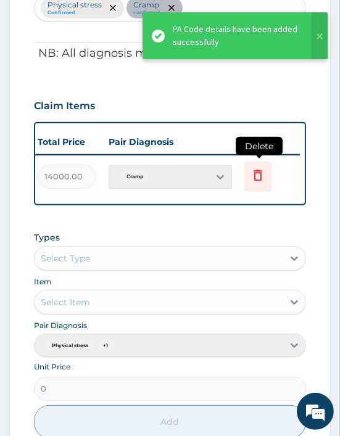
click at [257, 175] on icon at bounding box center [257, 175] width 15 height 15
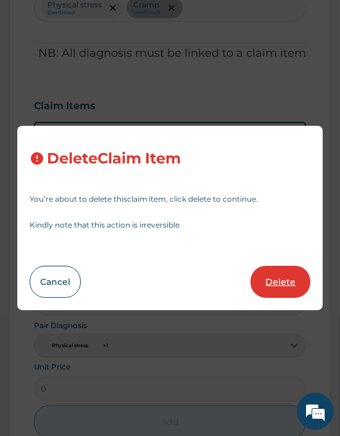
click at [286, 285] on button "Delete" at bounding box center [280, 282] width 60 height 32
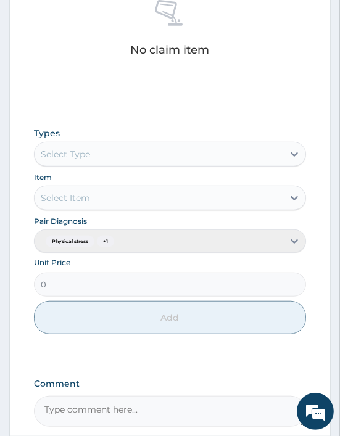
scroll to position [569, 0]
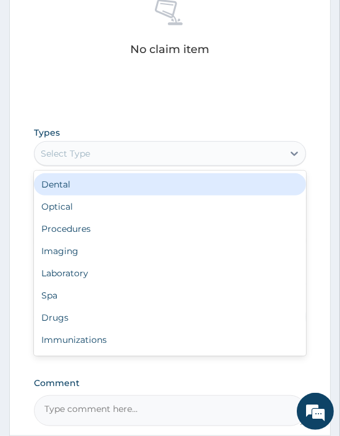
click at [88, 153] on div "Select Type" at bounding box center [65, 153] width 49 height 12
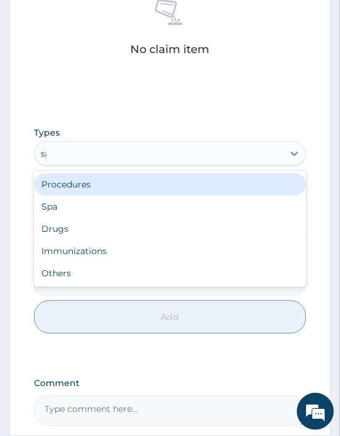
type input "spa"
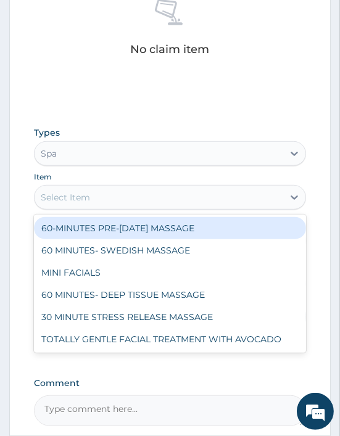
click at [74, 203] on div "Select Item" at bounding box center [159, 197] width 248 height 20
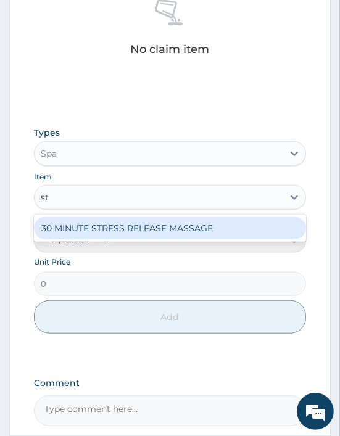
type input "str"
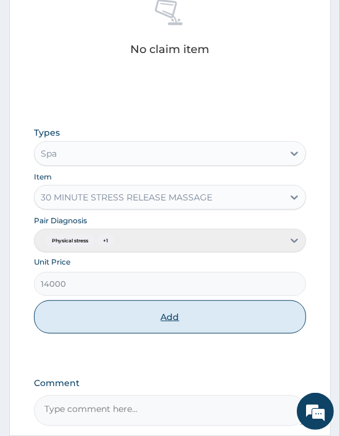
click at [156, 314] on button "Add" at bounding box center [170, 316] width 272 height 33
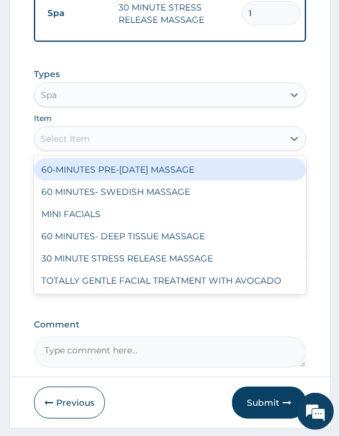
click at [100, 149] on div "Select Item" at bounding box center [159, 139] width 248 height 20
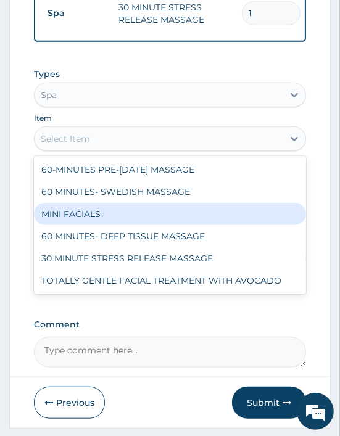
click at [89, 218] on div "MINI FACIALS" at bounding box center [170, 214] width 272 height 22
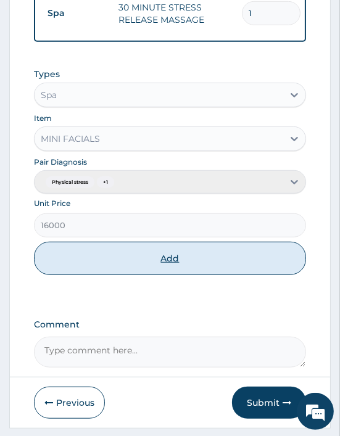
click at [119, 268] on button "Add" at bounding box center [170, 258] width 272 height 33
type input "0"
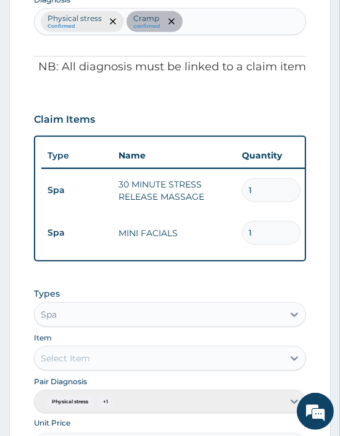
scroll to position [654, 0]
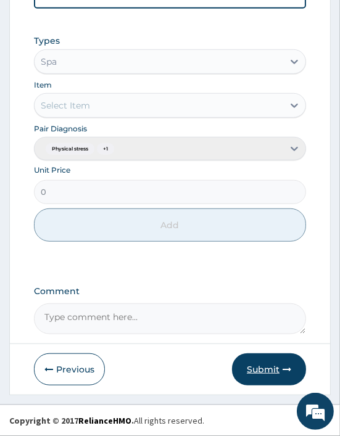
click at [268, 361] on button "Submit" at bounding box center [269, 369] width 74 height 32
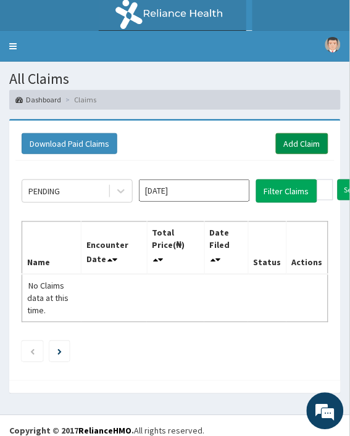
click at [299, 134] on link "Add Claim" at bounding box center [302, 143] width 52 height 21
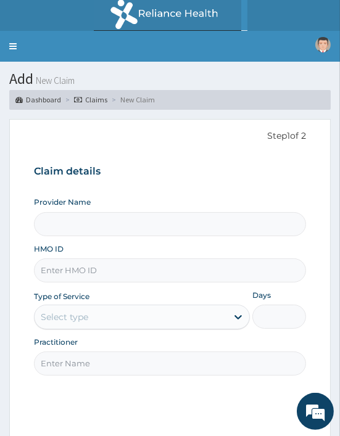
type input "Oriki Spa- [GEOGRAPHIC_DATA] (WOMEN ONLY)"
type input "1"
click at [77, 269] on input "HMO ID" at bounding box center [170, 270] width 272 height 24
paste input "SBL/10457/A"
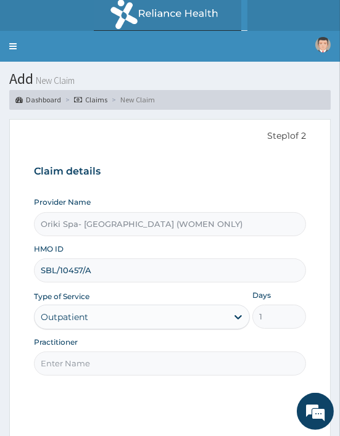
type input "SBL/10457/A"
click at [78, 359] on input "Practitioner" at bounding box center [170, 363] width 272 height 24
type input "[PERSON_NAME]"
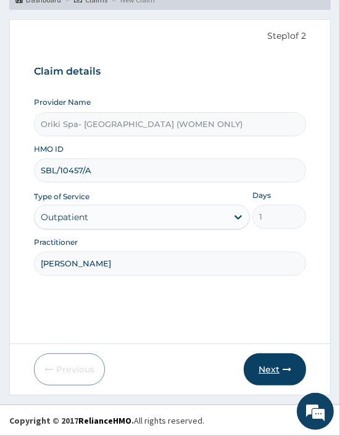
click at [260, 361] on button "Next" at bounding box center [275, 369] width 62 height 32
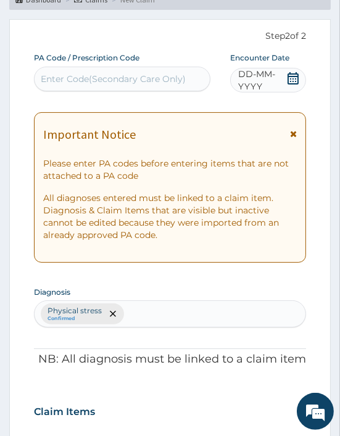
scroll to position [0, 0]
click at [78, 70] on div "Enter Code(Secondary Care Only)" at bounding box center [122, 79] width 175 height 20
paste input "PA/C1424B"
type input "PA/C1424B"
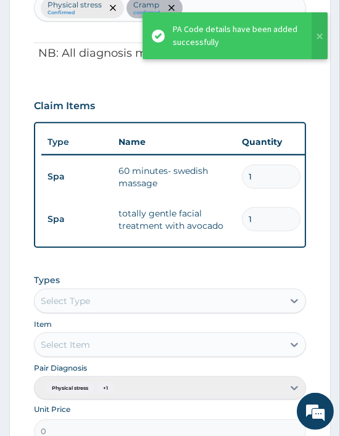
scroll to position [0, 346]
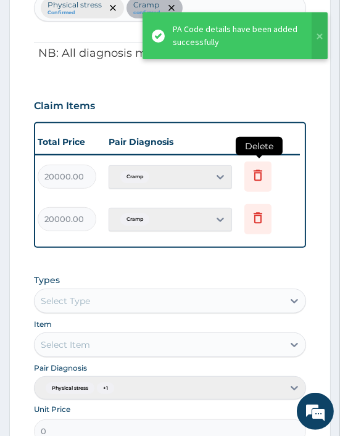
click at [265, 176] on icon at bounding box center [257, 177] width 27 height 30
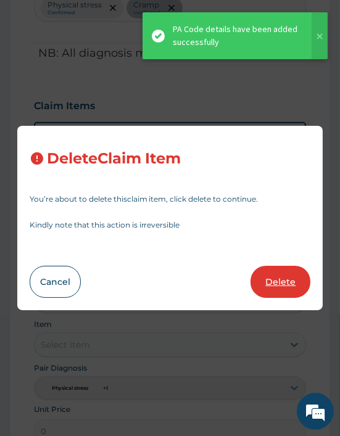
click at [260, 274] on button "Delete" at bounding box center [280, 282] width 60 height 32
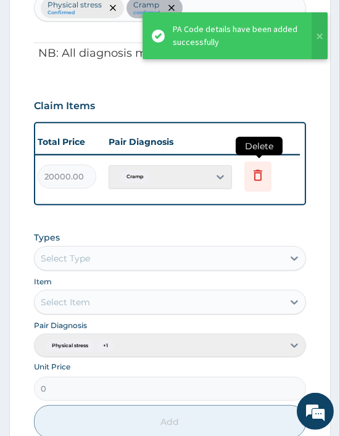
click at [253, 181] on icon at bounding box center [257, 177] width 27 height 30
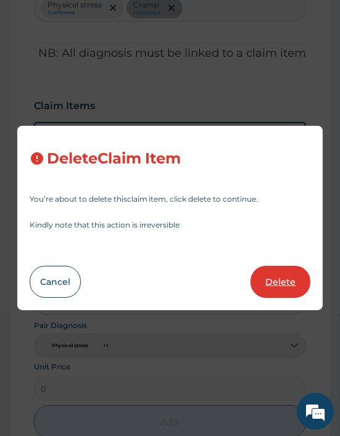
click at [285, 274] on button "Delete" at bounding box center [280, 282] width 60 height 32
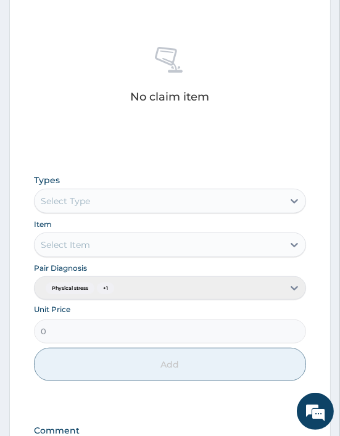
scroll to position [539, 0]
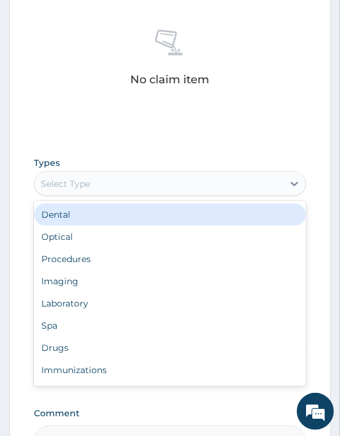
click at [126, 179] on div "Select Type" at bounding box center [159, 184] width 248 height 20
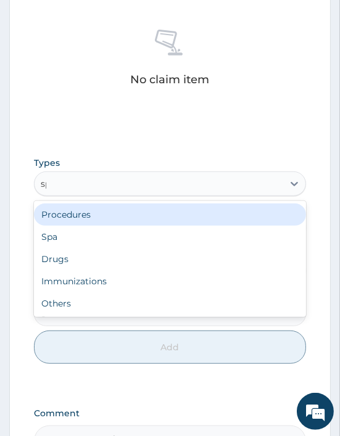
type input "spa"
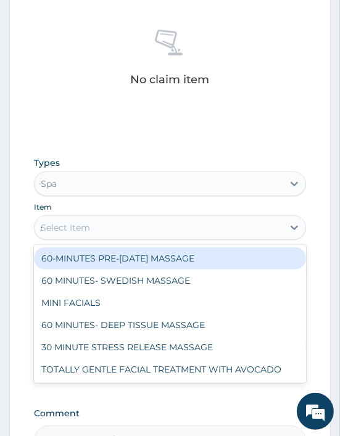
click at [67, 236] on div "Select Item s" at bounding box center [159, 228] width 248 height 20
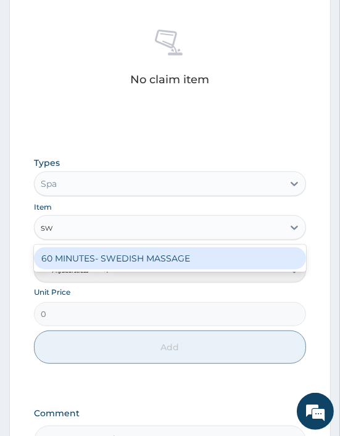
type input "swe"
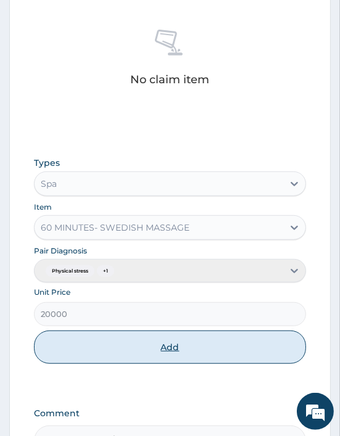
click at [144, 339] on button "Add" at bounding box center [170, 346] width 272 height 33
type input "0"
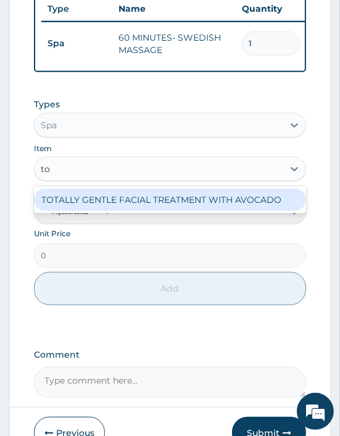
type input "tot"
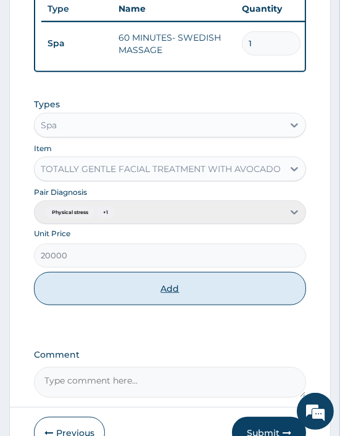
click at [130, 303] on button "Add" at bounding box center [170, 288] width 272 height 33
type input "0"
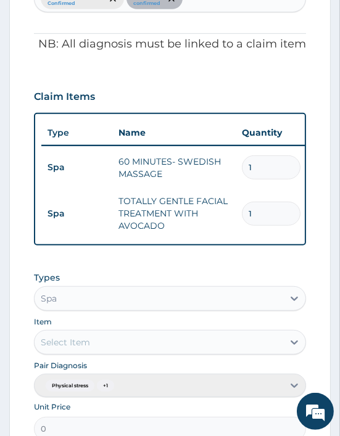
scroll to position [660, 0]
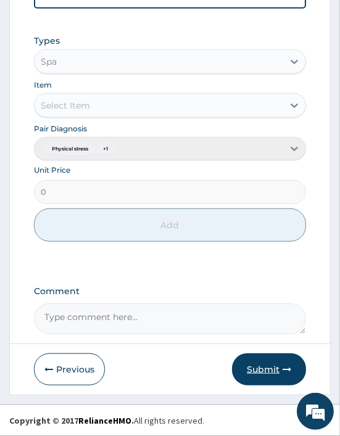
click at [262, 377] on button "Submit" at bounding box center [269, 369] width 74 height 32
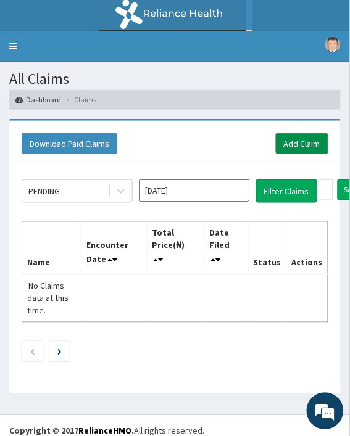
click at [309, 133] on link "Add Claim" at bounding box center [302, 143] width 52 height 21
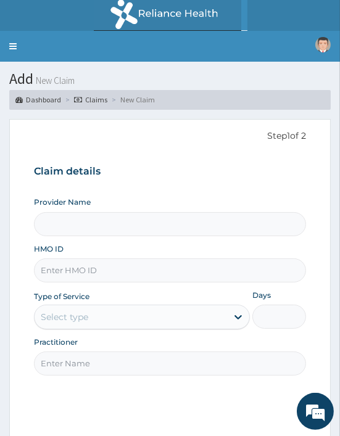
type input "Oriki Spa- [GEOGRAPHIC_DATA] (WOMEN ONLY)"
type input "1"
click at [79, 273] on input "HMO ID" at bounding box center [170, 270] width 272 height 24
paste input "SBL/10457/C"
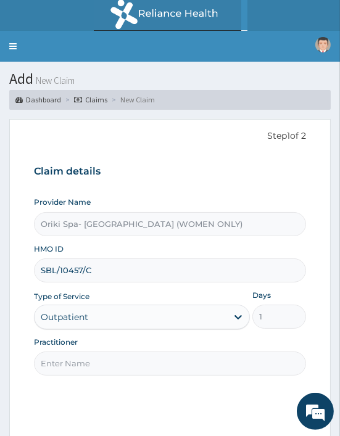
type input "SBL/10457/C"
click at [66, 358] on input "Practitioner" at bounding box center [170, 363] width 272 height 24
type input "[PERSON_NAME]"
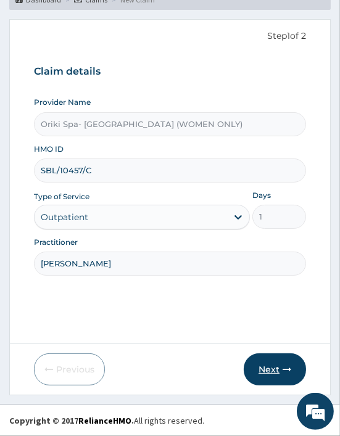
click at [282, 364] on button "Next" at bounding box center [275, 369] width 62 height 32
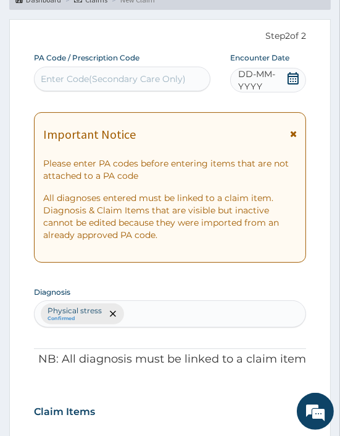
click at [125, 80] on div "Enter Code(Secondary Care Only)" at bounding box center [113, 79] width 145 height 12
paste input "PA/FD0BC4"
type input "PA/FD0BC4"
click at [125, 80] on div "Enter Code(Secondary Care Only)" at bounding box center [122, 79] width 175 height 20
click at [125, 80] on div "Enter Code(Secondary Care Only)" at bounding box center [113, 79] width 145 height 12
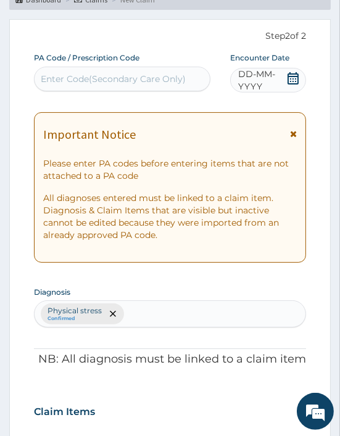
click at [121, 83] on div "Enter Code(Secondary Care Only)" at bounding box center [113, 79] width 145 height 12
paste input "PA/FD0BC4"
type input "PA/FD0BC4"
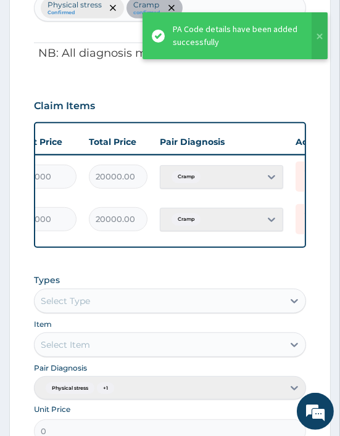
scroll to position [0, 346]
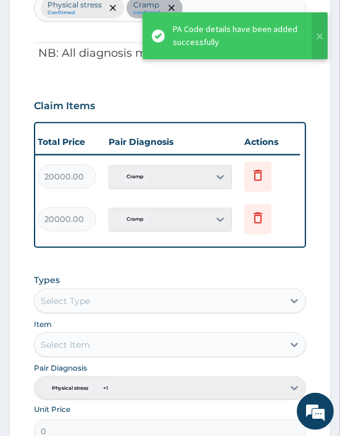
click at [277, 181] on td "Delete" at bounding box center [269, 176] width 62 height 43
click at [256, 174] on icon at bounding box center [257, 175] width 15 height 15
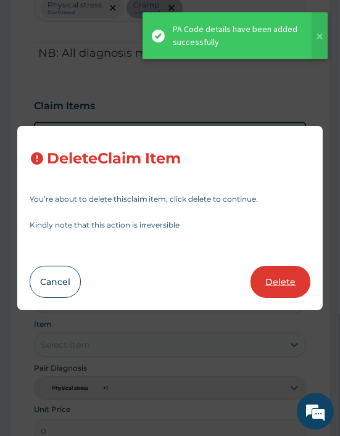
click at [270, 272] on button "Delete" at bounding box center [280, 282] width 60 height 32
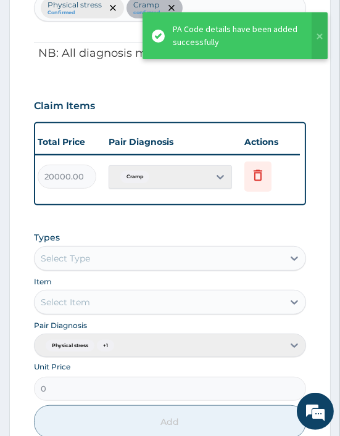
click at [254, 158] on td "Delete" at bounding box center [269, 176] width 62 height 43
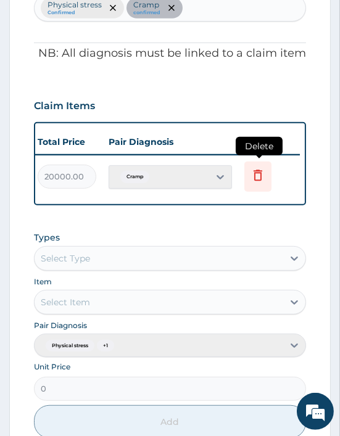
click at [259, 186] on icon at bounding box center [257, 177] width 27 height 30
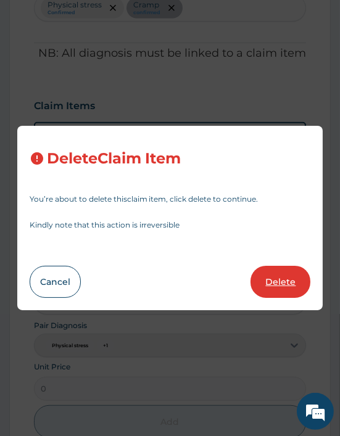
click at [280, 285] on button "Delete" at bounding box center [280, 282] width 60 height 32
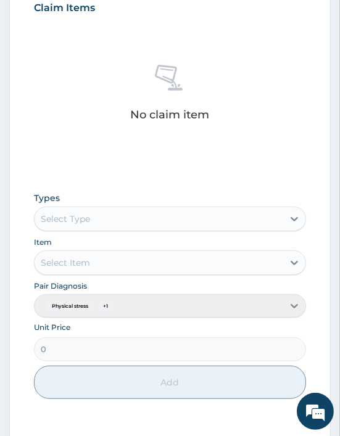
scroll to position [504, 0]
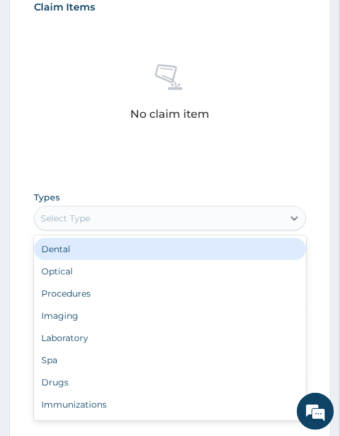
click at [125, 206] on div "Select Type" at bounding box center [170, 218] width 272 height 25
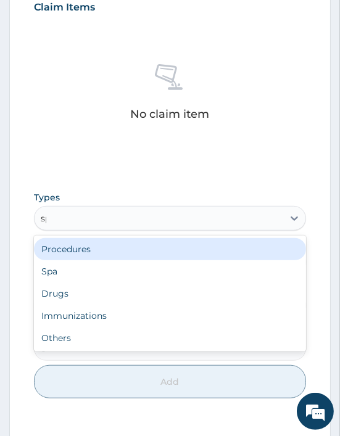
type input "spa"
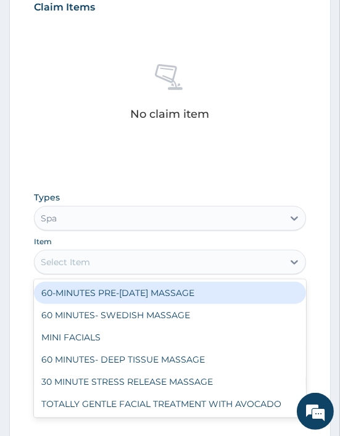
click at [82, 271] on div "Select Item" at bounding box center [159, 262] width 248 height 20
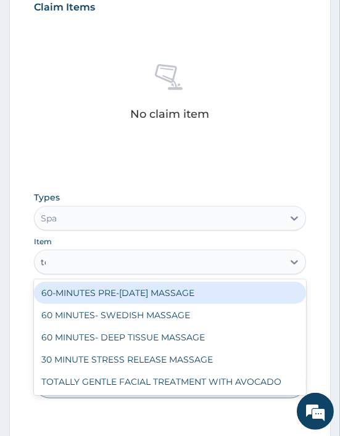
type input "tot"
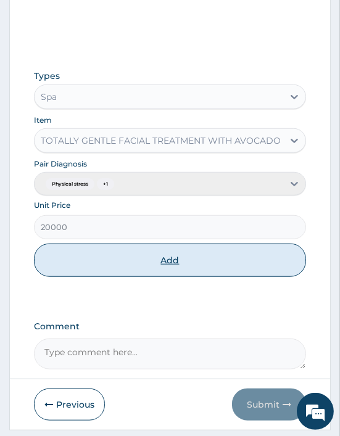
click at [158, 259] on button "Add" at bounding box center [170, 260] width 272 height 33
type input "0"
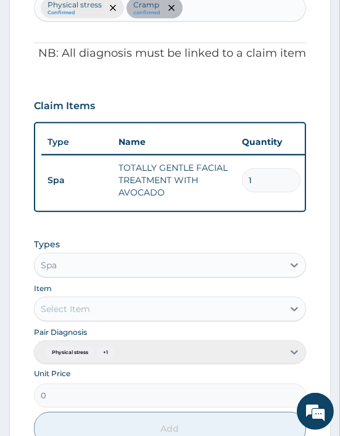
scroll to position [410, 0]
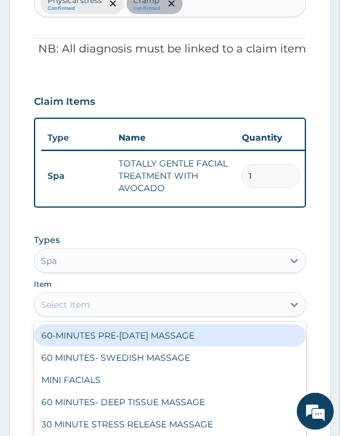
click at [47, 311] on div "Select Item" at bounding box center [65, 304] width 49 height 12
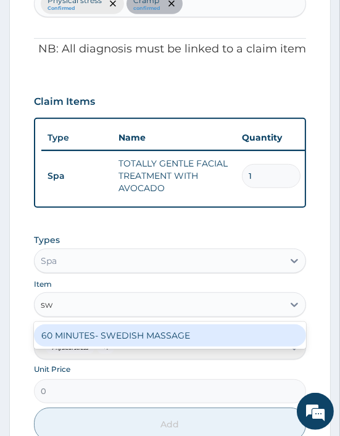
type input "swe"
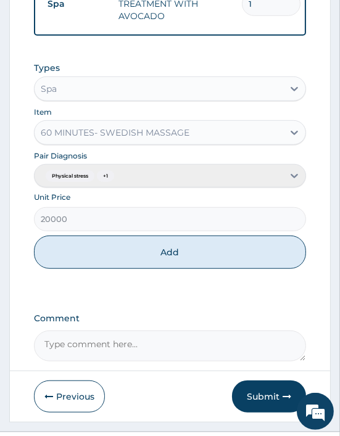
scroll to position [618, 0]
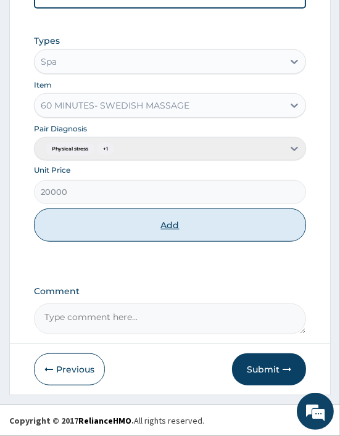
click at [175, 216] on button "Add" at bounding box center [170, 224] width 272 height 33
type input "0"
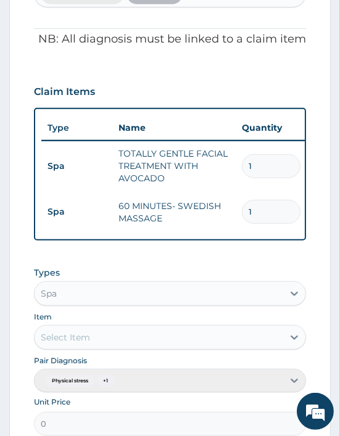
scroll to position [660, 0]
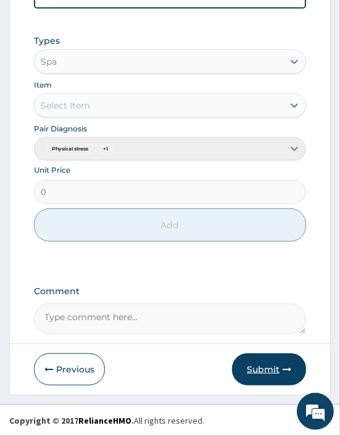
click at [255, 376] on button "Submit" at bounding box center [269, 369] width 74 height 32
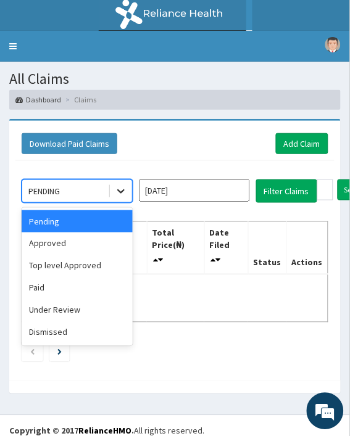
click at [120, 189] on icon at bounding box center [121, 191] width 12 height 12
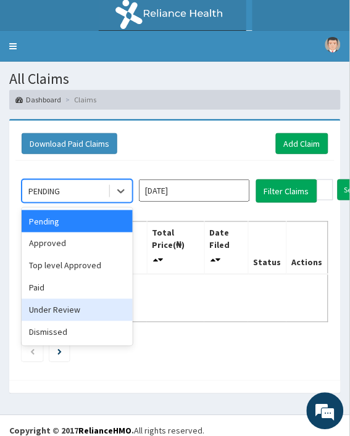
click at [55, 313] on div "Under Review" at bounding box center [77, 310] width 111 height 22
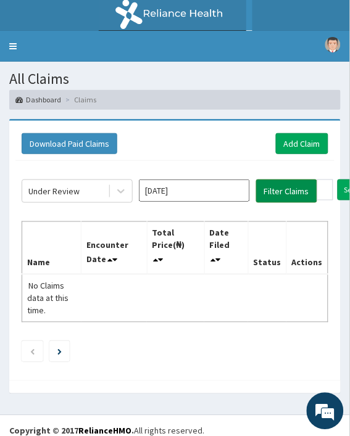
click at [276, 186] on button "Filter Claims" at bounding box center [286, 190] width 61 height 23
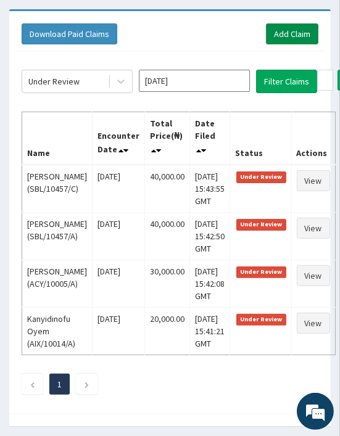
click at [298, 43] on link "Add Claim" at bounding box center [292, 33] width 52 height 21
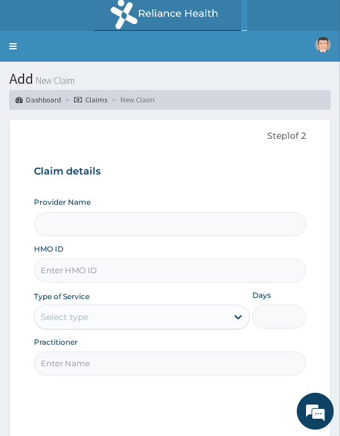
click at [53, 269] on input "HMO ID" at bounding box center [170, 270] width 272 height 24
paste input "TLR/10197/A"
type input "TLR/10197/A"
type input "Oriki Spa- [GEOGRAPHIC_DATA] (WOMEN ONLY)"
type input "1"
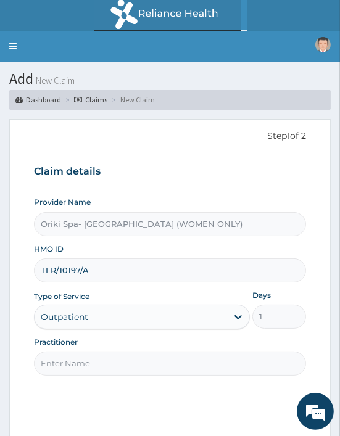
type input "TLR/10197/A"
drag, startPoint x: 80, startPoint y: 364, endPoint x: 165, endPoint y: 325, distance: 93.5
click at [165, 325] on div "Provider Name Oriki Spa- [GEOGRAPHIC_DATA] (WOMEN ONLY) HMO ID TLR/10197/A Type…" at bounding box center [170, 286] width 272 height 179
type input "[PERSON_NAME]"
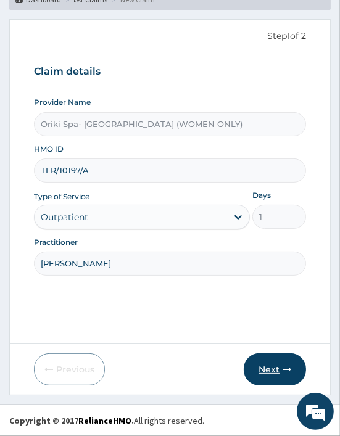
click at [266, 373] on button "Next" at bounding box center [275, 369] width 62 height 32
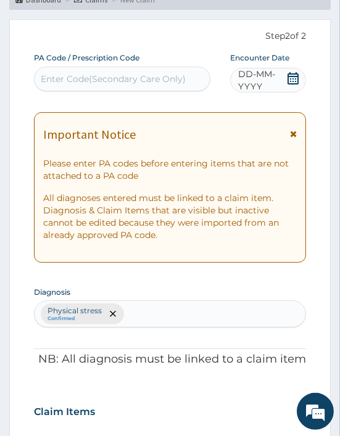
scroll to position [0, 0]
click at [83, 81] on div "Enter Code(Secondary Care Only)" at bounding box center [113, 79] width 145 height 12
paste input "PA/A02D47"
type input "PA/A02D47"
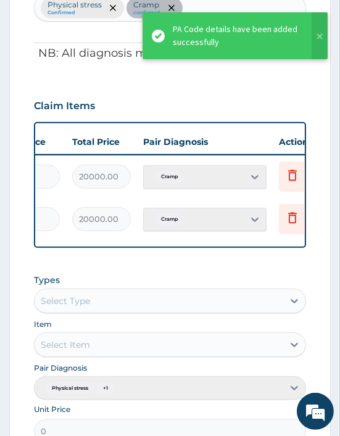
scroll to position [0, 346]
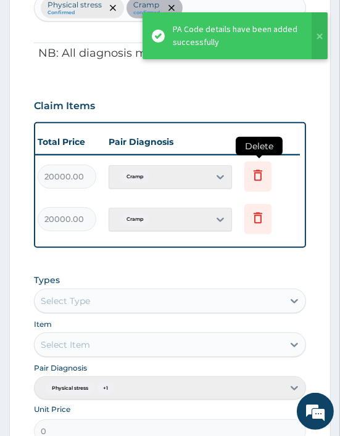
click at [250, 179] on icon at bounding box center [257, 175] width 15 height 15
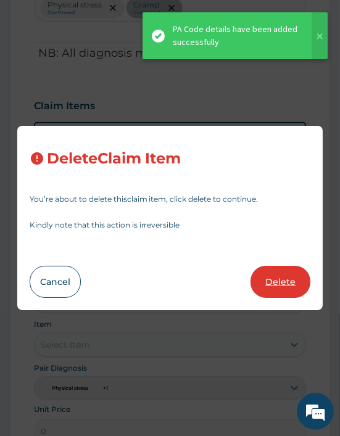
click at [279, 288] on button "Delete" at bounding box center [280, 282] width 60 height 32
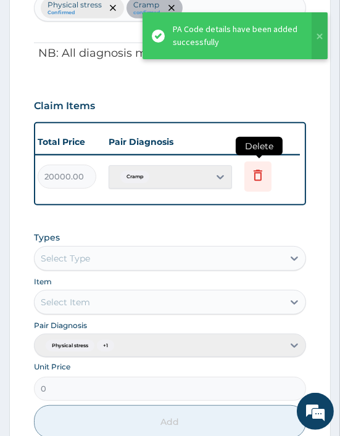
click at [256, 173] on icon at bounding box center [257, 175] width 15 height 15
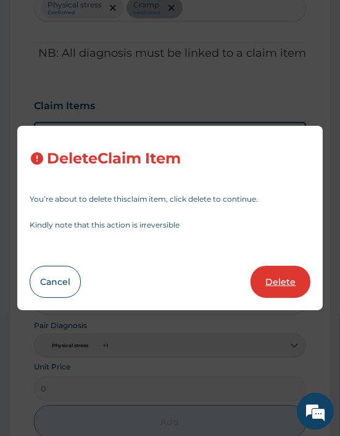
click at [279, 275] on button "Delete" at bounding box center [280, 282] width 60 height 32
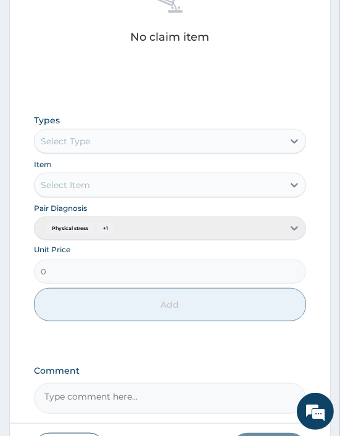
scroll to position [582, 0]
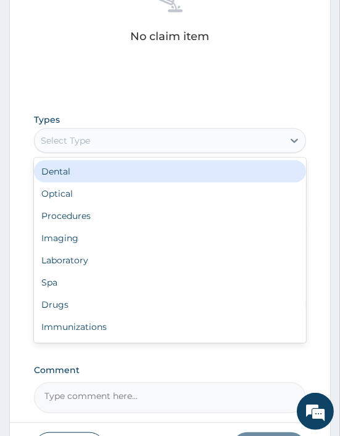
click at [108, 144] on div "Select Type" at bounding box center [159, 141] width 248 height 20
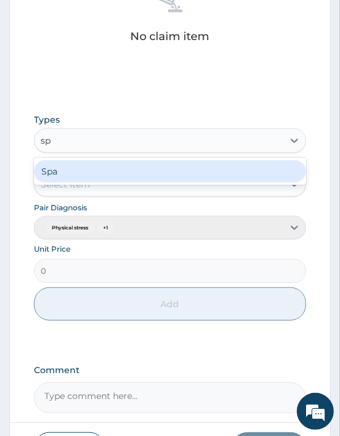
type input "spa"
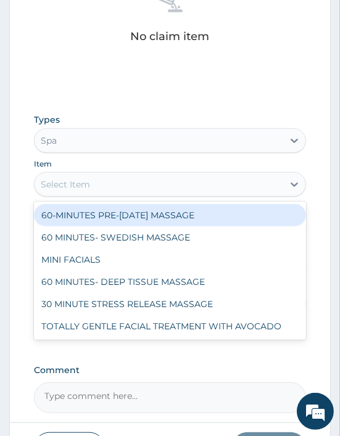
click at [83, 189] on div "Select Item" at bounding box center [65, 184] width 49 height 12
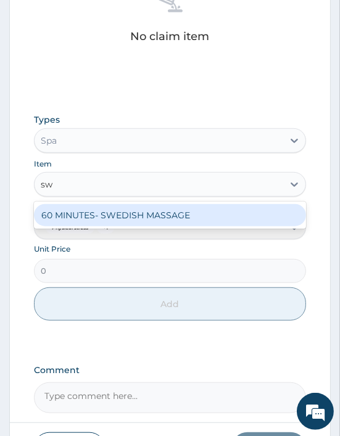
type input "swe"
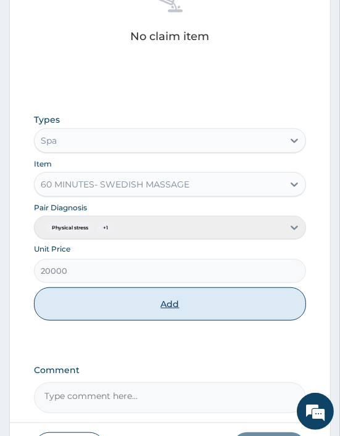
click at [168, 297] on button "Add" at bounding box center [170, 303] width 272 height 33
type input "0"
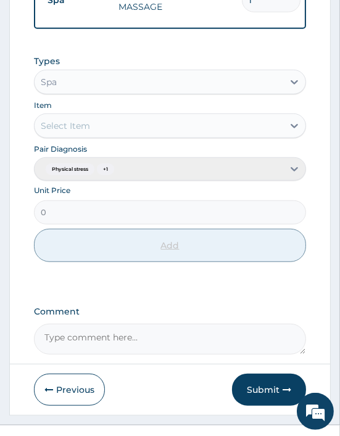
scroll to position [570, 0]
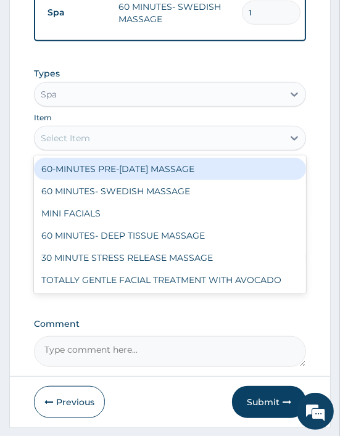
click at [88, 144] on div "Select Item" at bounding box center [65, 138] width 49 height 12
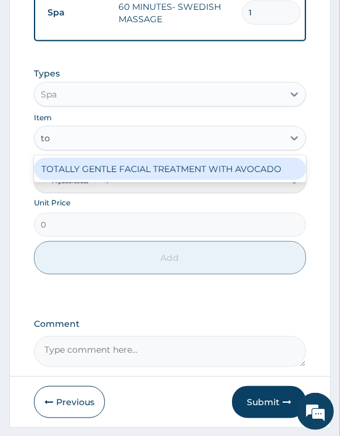
type input "tot"
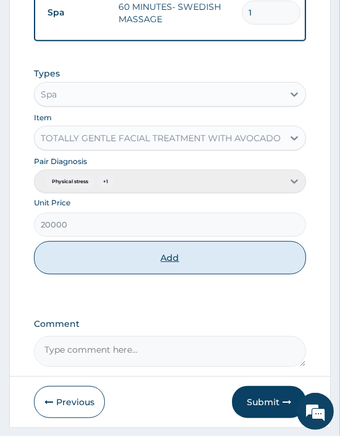
click at [174, 265] on button "Add" at bounding box center [170, 257] width 272 height 33
type input "0"
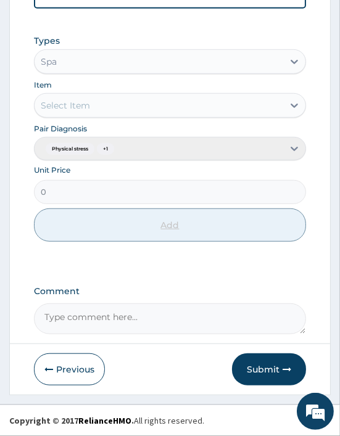
scroll to position [660, 0]
click at [290, 362] on button "Submit" at bounding box center [269, 369] width 74 height 32
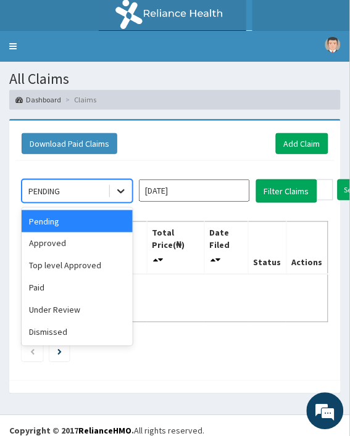
click at [111, 197] on div at bounding box center [121, 191] width 22 height 22
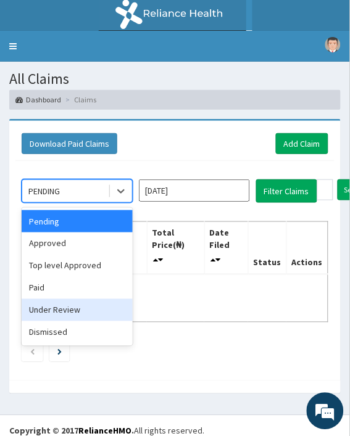
click at [63, 317] on div "Under Review" at bounding box center [77, 310] width 111 height 22
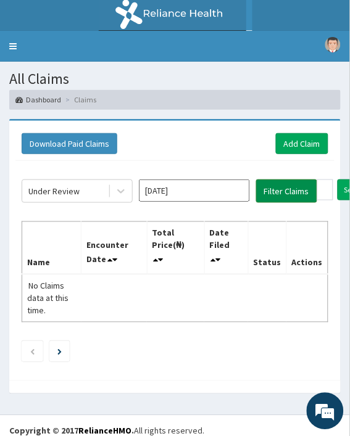
click at [295, 200] on button "Filter Claims" at bounding box center [286, 190] width 61 height 23
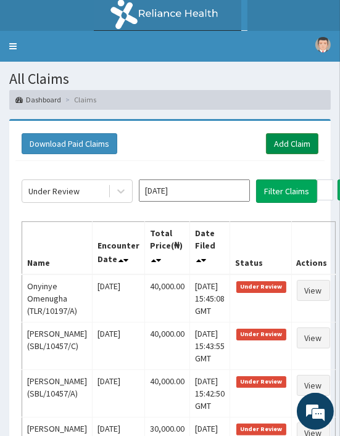
click at [272, 139] on link "Add Claim" at bounding box center [292, 143] width 52 height 21
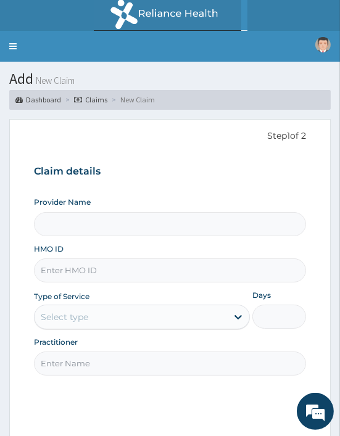
click at [54, 267] on input "HMO ID" at bounding box center [170, 270] width 272 height 24
paste input "LTI/10364/A"
type input "LTI/10364/A"
type input "Oriki Spa- [GEOGRAPHIC_DATA] (WOMEN ONLY)"
type input "1"
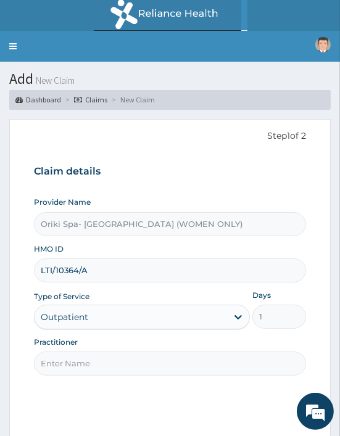
type input "LTI/10364/A"
click at [70, 359] on input "Practitioner" at bounding box center [170, 363] width 272 height 24
type input "[PERSON_NAME]"
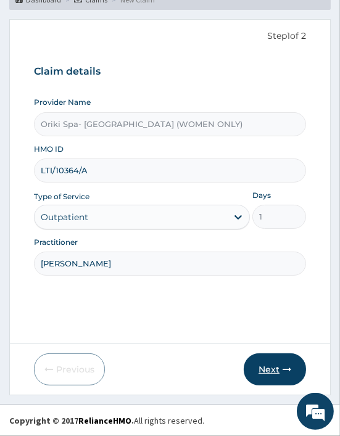
click at [276, 371] on button "Next" at bounding box center [275, 369] width 62 height 32
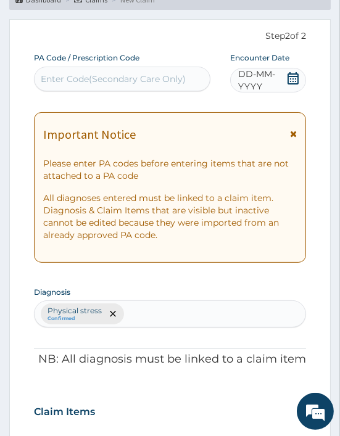
click at [79, 76] on div "Enter Code(Secondary Care Only)" at bounding box center [113, 79] width 145 height 12
paste input "PA/4793AA"
type input "PA/4793AA"
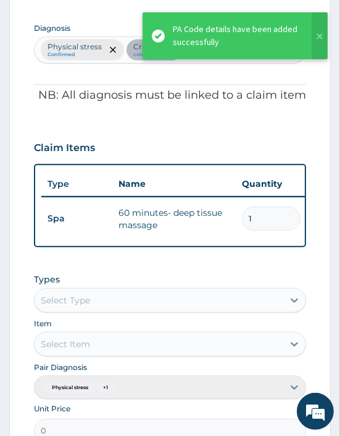
scroll to position [0, 346]
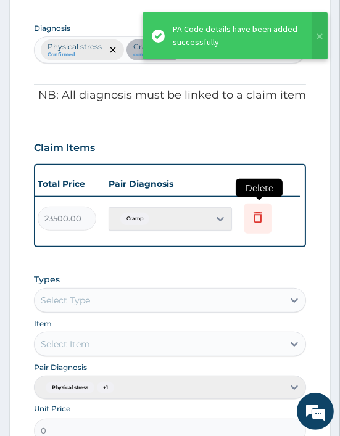
click at [257, 215] on icon at bounding box center [257, 217] width 15 height 15
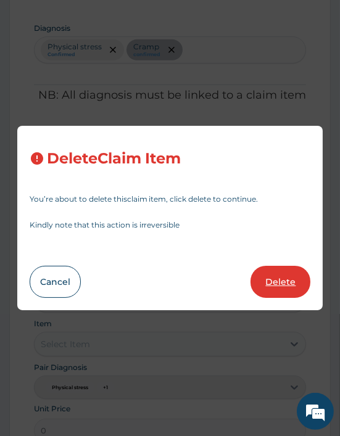
click at [269, 279] on button "Delete" at bounding box center [280, 282] width 60 height 32
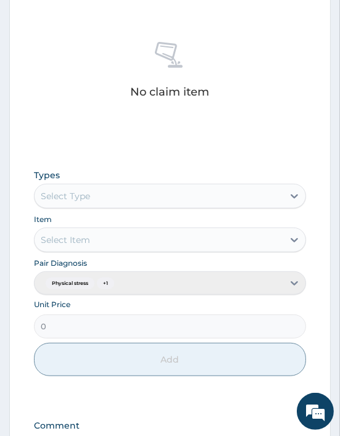
scroll to position [528, 0]
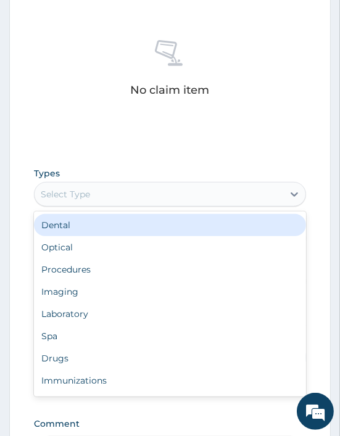
click at [88, 192] on div "Select Type" at bounding box center [65, 194] width 49 height 12
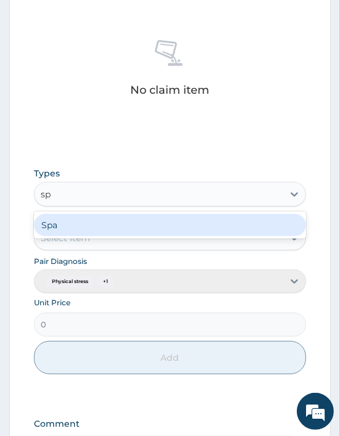
type input "spa"
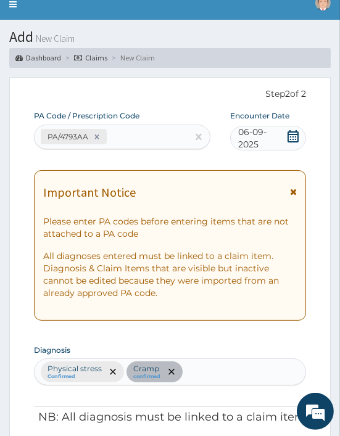
scroll to position [0, 0]
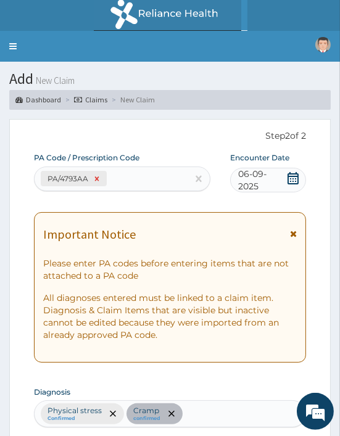
click at [93, 179] on icon at bounding box center [96, 178] width 9 height 9
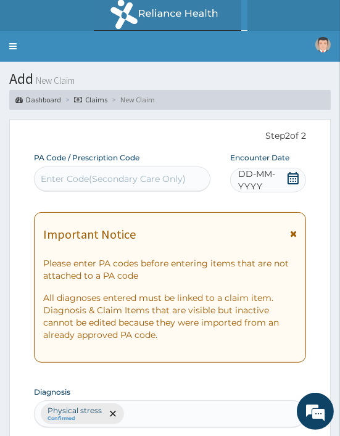
click at [86, 177] on div "Enter Code(Secondary Care Only)" at bounding box center [113, 179] width 145 height 12
paste input "PA/4793AA"
type input "PA/4793AA"
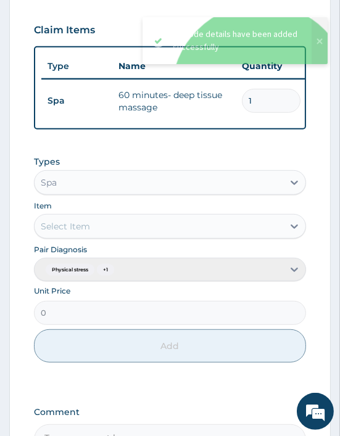
scroll to position [482, 0]
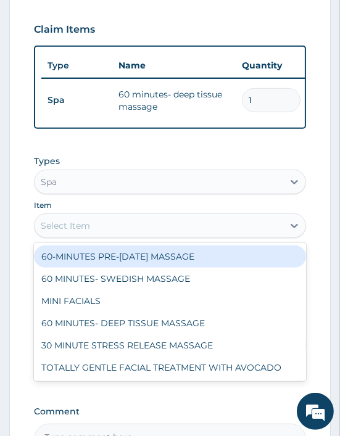
click at [111, 225] on div "Select Item" at bounding box center [159, 226] width 248 height 20
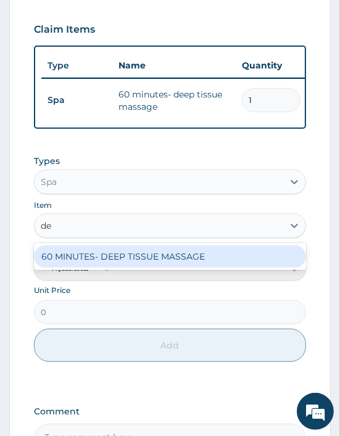
type input "dee"
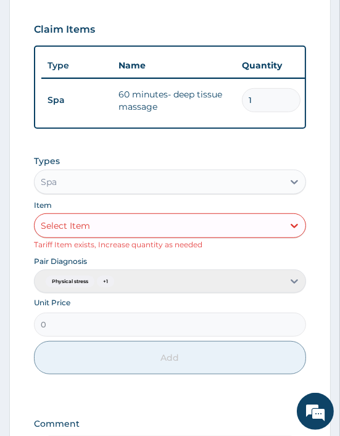
scroll to position [0, 346]
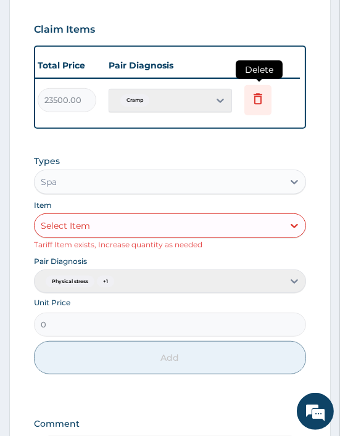
click at [247, 102] on icon at bounding box center [257, 100] width 27 height 30
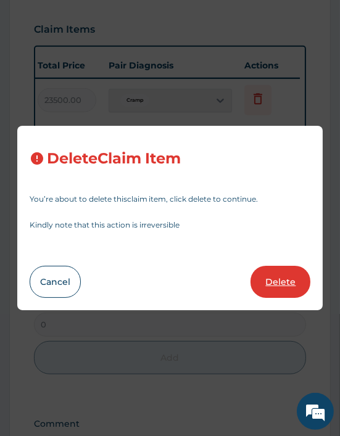
click at [271, 284] on button "Delete" at bounding box center [280, 282] width 60 height 32
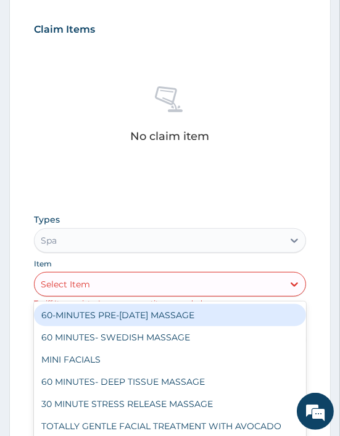
click at [83, 279] on div "Select Item" at bounding box center [65, 284] width 49 height 12
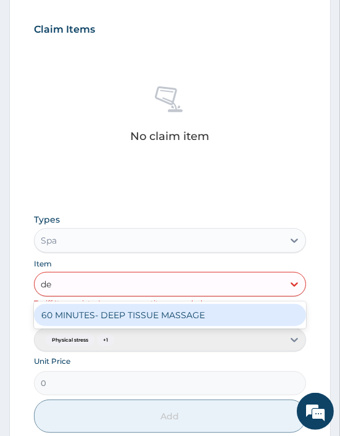
type input "dee"
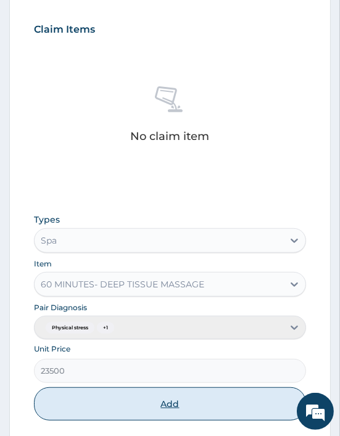
click at [169, 409] on button "Add" at bounding box center [170, 403] width 272 height 33
type input "0"
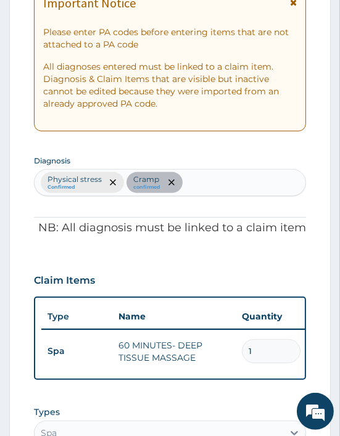
scroll to position [226, 0]
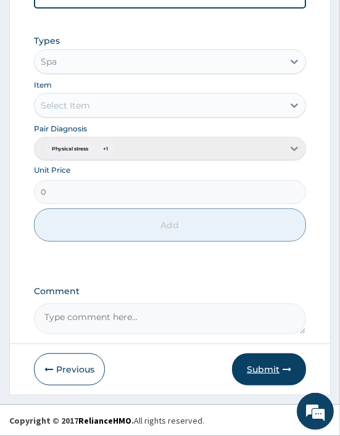
click at [280, 365] on button "Submit" at bounding box center [269, 369] width 74 height 32
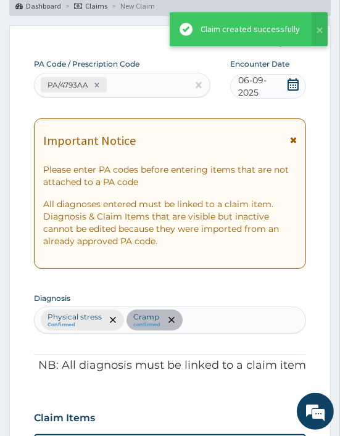
scroll to position [611, 0]
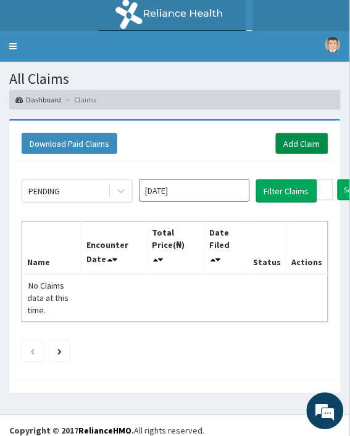
click at [289, 139] on link "Add Claim" at bounding box center [302, 143] width 52 height 21
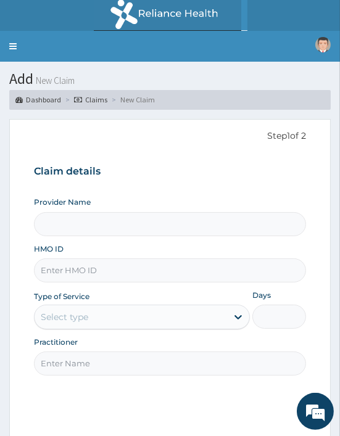
type input "Oriki Spa- [GEOGRAPHIC_DATA] (WOMEN ONLY)"
type input "1"
click at [86, 270] on input "HMO ID" at bounding box center [170, 270] width 272 height 24
paste input "ARM/10301/A"
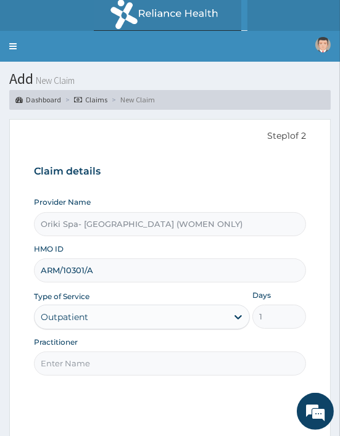
type input "ARM/10301/A"
drag, startPoint x: 68, startPoint y: 366, endPoint x: 129, endPoint y: 333, distance: 69.8
click at [129, 333] on div "Provider Name Oriki Spa- [GEOGRAPHIC_DATA] (WOMEN ONLY) HMO ID ARM/10301/A Type…" at bounding box center [170, 286] width 272 height 179
type input "[PERSON_NAME]"
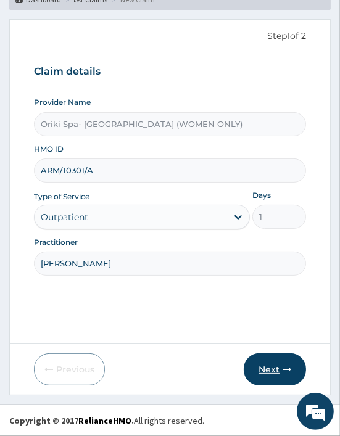
click at [273, 365] on button "Next" at bounding box center [275, 369] width 62 height 32
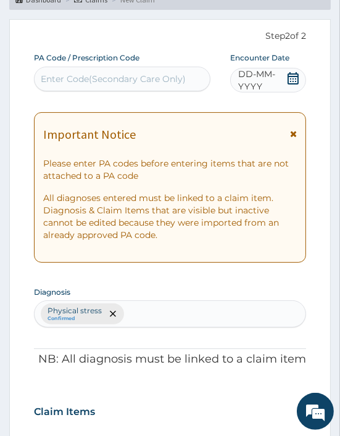
click at [62, 81] on div "Enter Code(Secondary Care Only)" at bounding box center [113, 79] width 145 height 12
paste input "PA/BCB036"
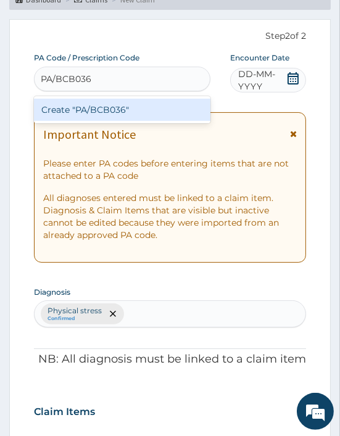
type input "PA/BCB036"
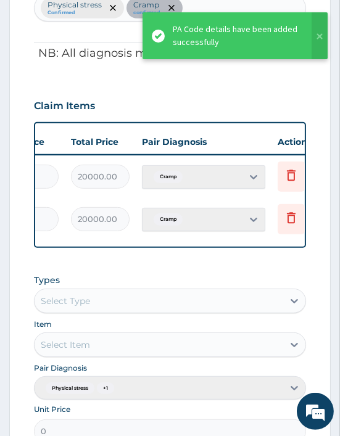
scroll to position [0, 346]
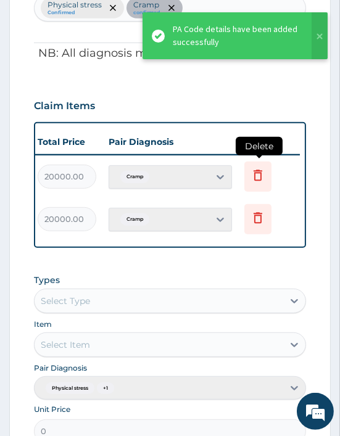
click at [253, 173] on icon at bounding box center [257, 175] width 9 height 11
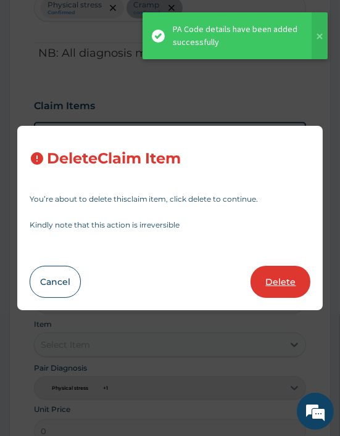
click at [264, 272] on button "Delete" at bounding box center [280, 282] width 60 height 32
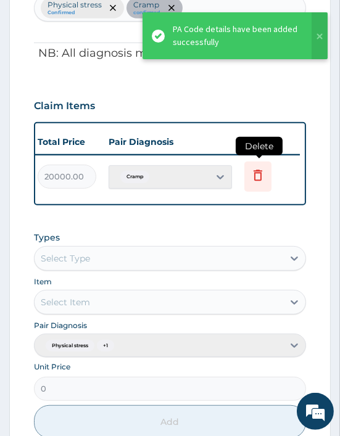
click at [256, 179] on icon at bounding box center [257, 175] width 9 height 11
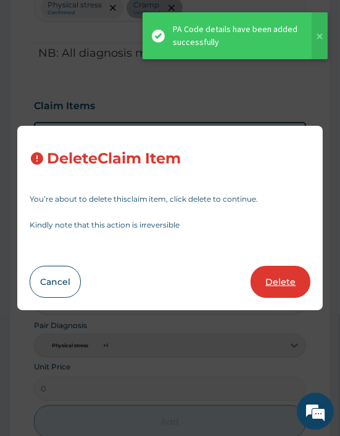
click at [277, 284] on button "Delete" at bounding box center [280, 282] width 60 height 32
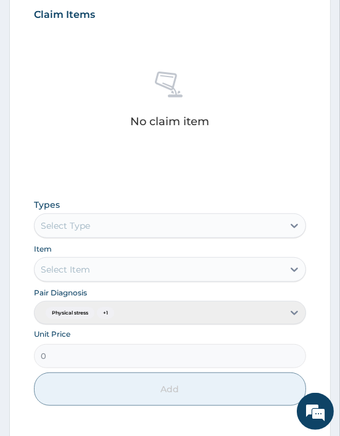
scroll to position [497, 0]
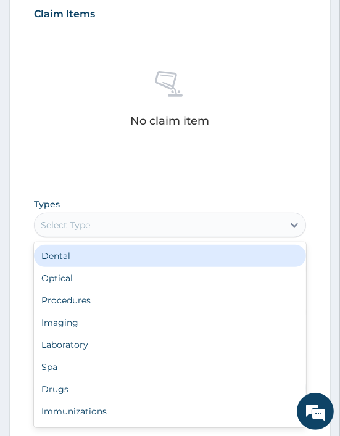
click at [120, 218] on div "Select Type" at bounding box center [159, 225] width 248 height 20
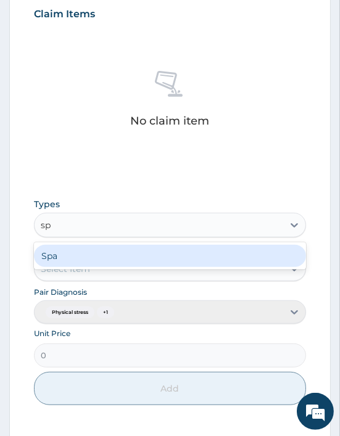
type input "spa"
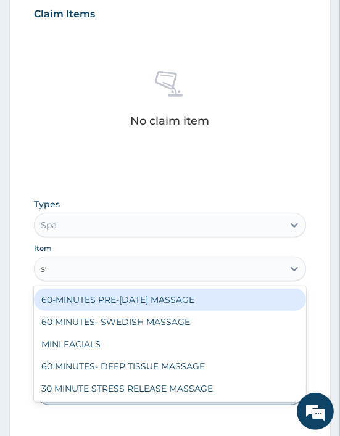
type input "swe"
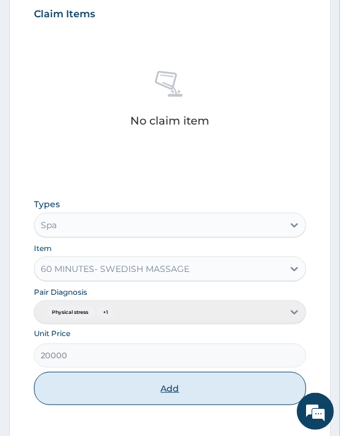
click at [178, 379] on button "Add" at bounding box center [170, 388] width 272 height 33
type input "0"
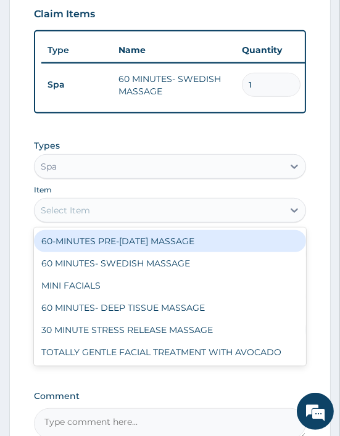
click at [88, 214] on div "Select Item" at bounding box center [65, 210] width 49 height 12
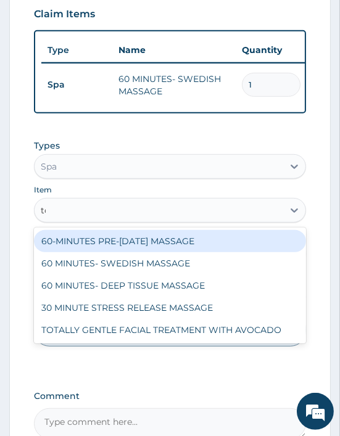
type input "tot"
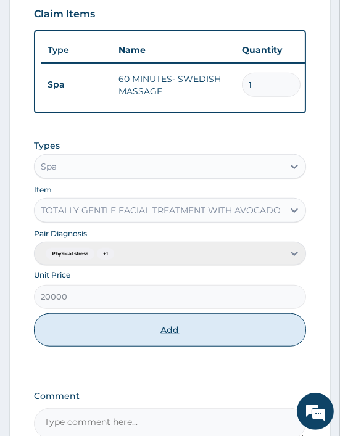
click at [153, 346] on button "Add" at bounding box center [170, 329] width 272 height 33
type input "0"
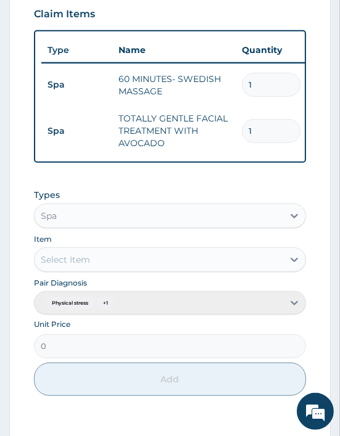
scroll to position [660, 0]
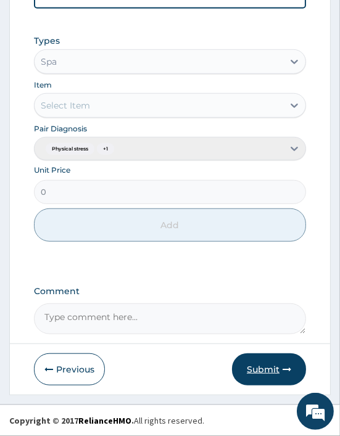
click at [267, 376] on button "Submit" at bounding box center [269, 369] width 74 height 32
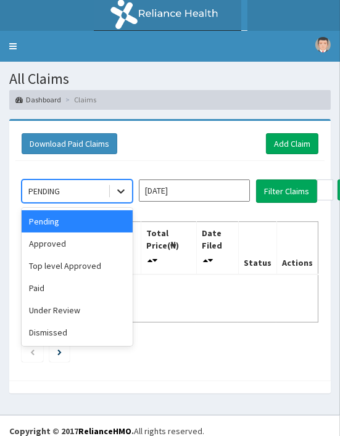
click at [117, 191] on icon at bounding box center [121, 191] width 12 height 12
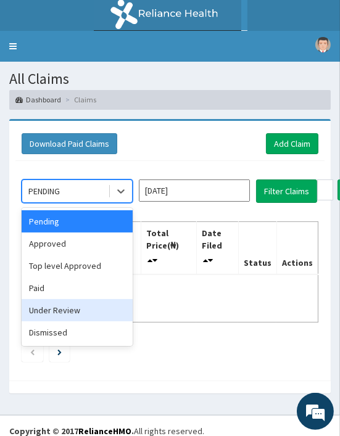
click at [70, 306] on div "Under Review" at bounding box center [77, 310] width 111 height 22
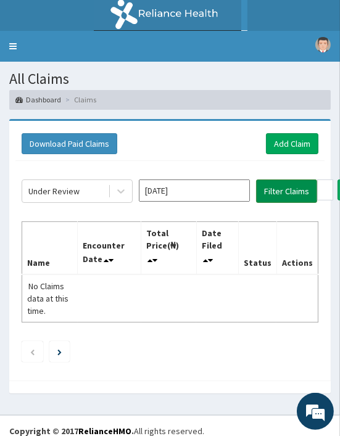
click at [277, 183] on button "Filter Claims" at bounding box center [286, 190] width 61 height 23
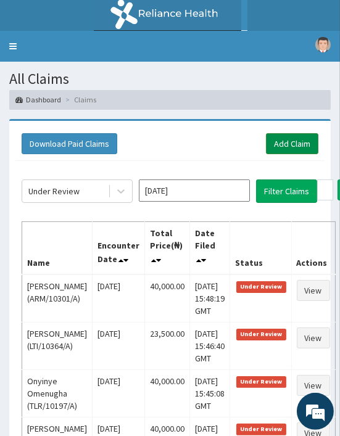
click at [289, 140] on link "Add Claim" at bounding box center [292, 143] width 52 height 21
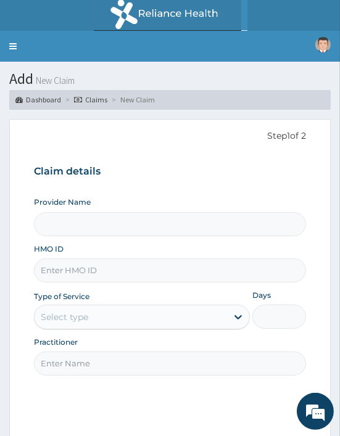
click at [62, 268] on input "HMO ID" at bounding box center [170, 270] width 272 height 24
paste input "TPG/10030/A"
type input "TPG/10030/A"
click at [58, 267] on input "TPG/10030/A" at bounding box center [170, 270] width 272 height 24
type input "Oriki Spa- [GEOGRAPHIC_DATA] (WOMEN ONLY)"
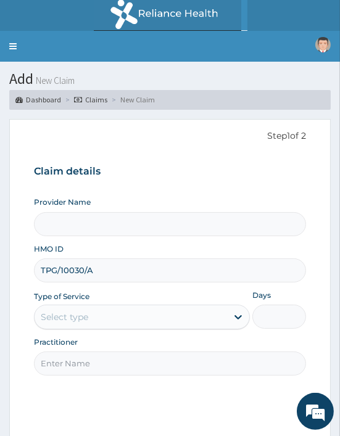
type input "1"
type input "TPG/10030/A"
click at [79, 369] on input "Practitioner" at bounding box center [170, 363] width 272 height 24
type input "[PERSON_NAME]"
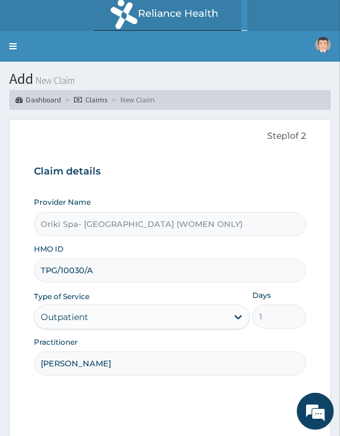
click at [195, 383] on div "Step 1 of 2 Claim details Provider Name Oriki Spa- [GEOGRAPHIC_DATA] (WOMEN ONL…" at bounding box center [170, 281] width 272 height 305
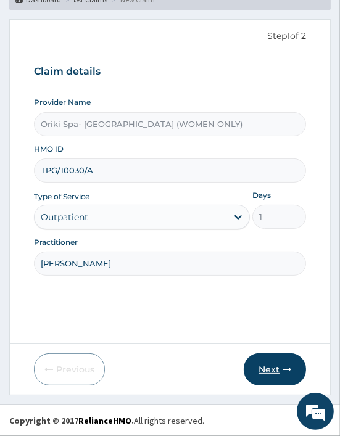
click at [261, 371] on button "Next" at bounding box center [275, 369] width 62 height 32
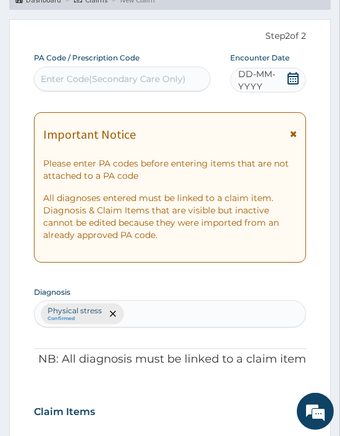
click at [75, 77] on div "Enter Code(Secondary Care Only)" at bounding box center [113, 79] width 145 height 12
paste input "PA/6DAB24"
type input "PA/6DAB24"
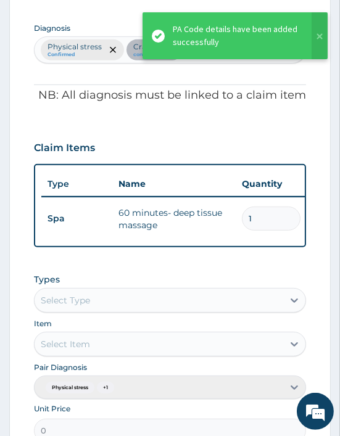
scroll to position [0, 346]
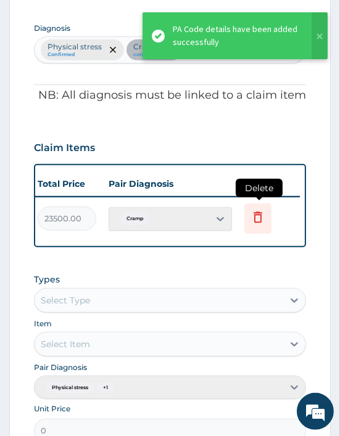
click at [266, 231] on icon at bounding box center [257, 218] width 27 height 30
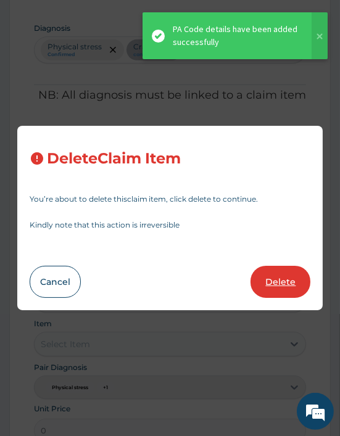
click at [285, 277] on button "Delete" at bounding box center [280, 282] width 60 height 32
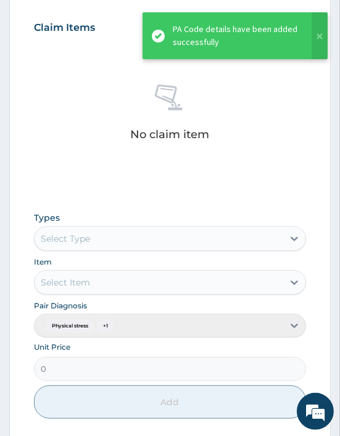
scroll to position [485, 0]
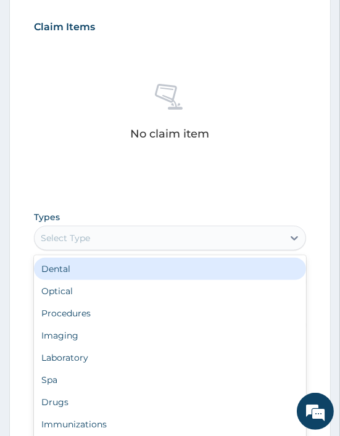
click at [119, 234] on div "Select Type" at bounding box center [159, 238] width 248 height 20
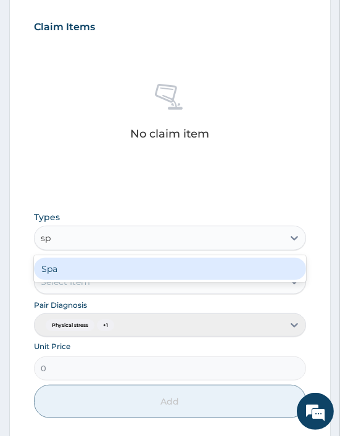
type input "spa"
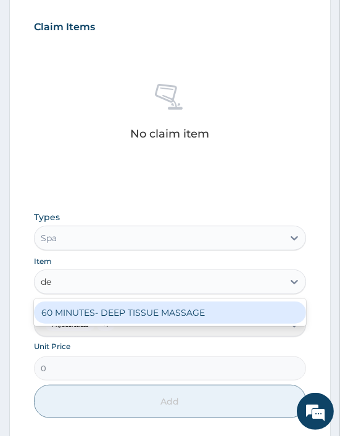
type input "dee"
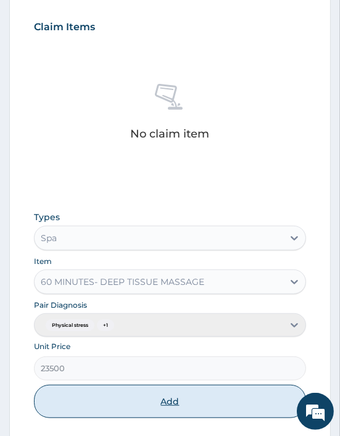
click at [160, 403] on button "Add" at bounding box center [170, 401] width 272 height 33
type input "0"
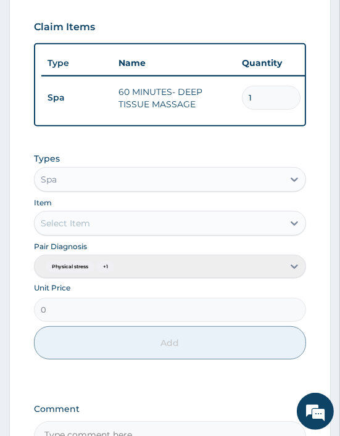
scroll to position [611, 0]
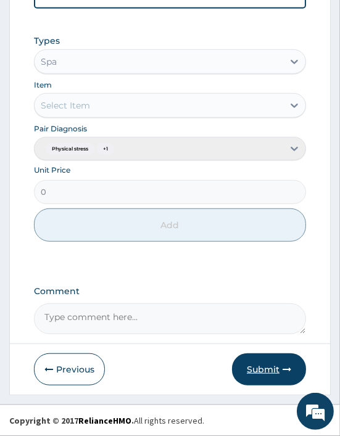
click at [269, 367] on button "Submit" at bounding box center [269, 369] width 74 height 32
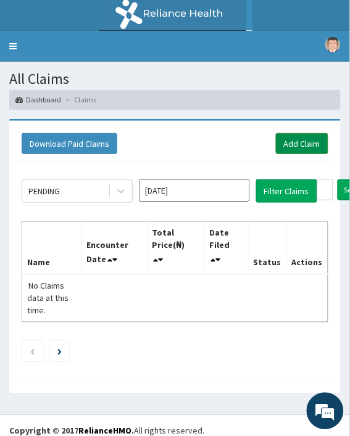
click at [306, 142] on link "Add Claim" at bounding box center [302, 143] width 52 height 21
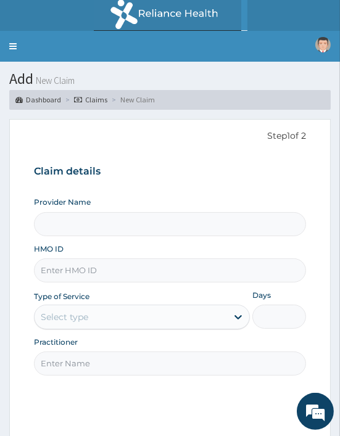
type input "Oriki Spa- [GEOGRAPHIC_DATA] (WOMEN ONLY)"
type input "1"
click at [82, 277] on input "HMO ID" at bounding box center [170, 270] width 272 height 24
paste input "AIX/10007/B"
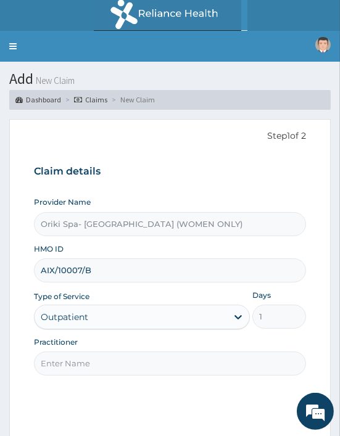
type input "AIX/10007/B"
click at [84, 355] on input "Practitioner" at bounding box center [170, 363] width 272 height 24
type input "[PERSON_NAME]"
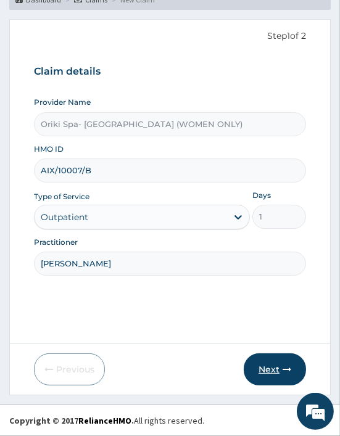
click at [284, 374] on icon "button" at bounding box center [286, 369] width 9 height 9
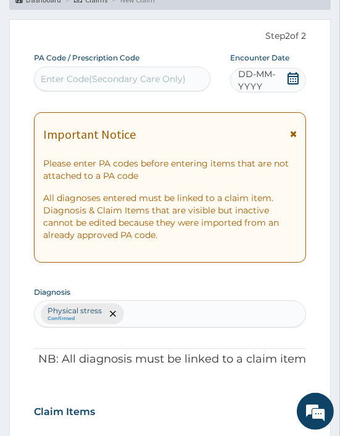
scroll to position [0, 0]
click at [78, 83] on div "Enter Code(Secondary Care Only)" at bounding box center [113, 79] width 145 height 12
paste input "PA/5195C2"
type input "PA/5195C2"
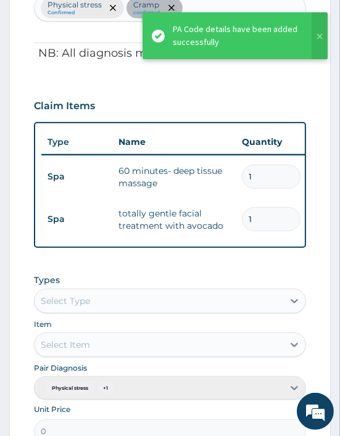
scroll to position [0, 346]
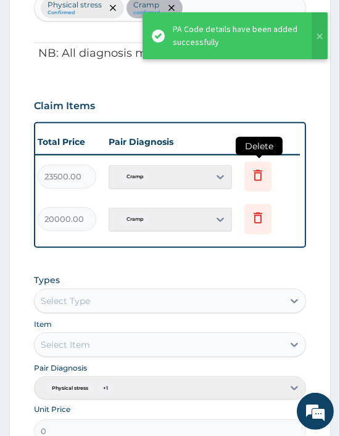
click at [255, 173] on icon at bounding box center [257, 175] width 15 height 15
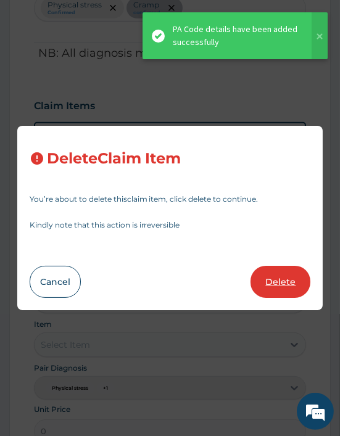
click at [280, 280] on button "Delete" at bounding box center [280, 282] width 60 height 32
type input "20000"
type input "20000.00"
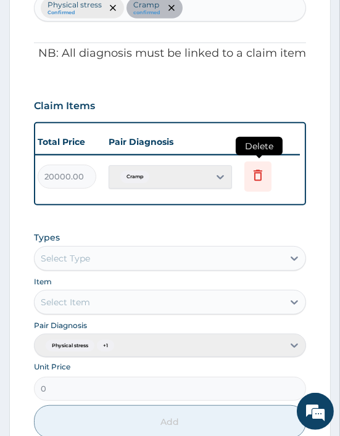
click at [258, 173] on icon at bounding box center [257, 175] width 15 height 15
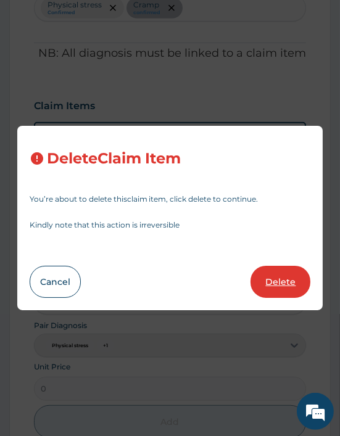
click at [278, 284] on button "Delete" at bounding box center [280, 282] width 60 height 32
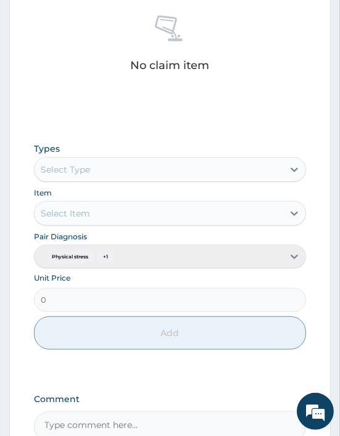
scroll to position [555, 0]
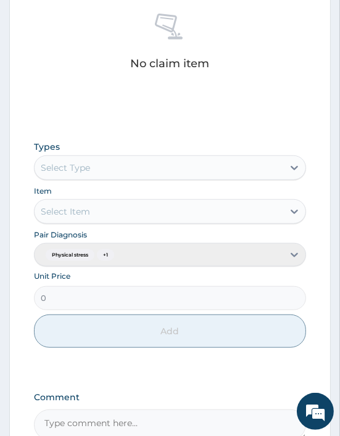
click at [87, 150] on div "Types Select Type" at bounding box center [170, 160] width 272 height 39
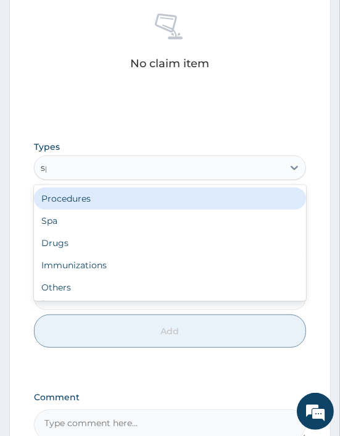
type input "spa"
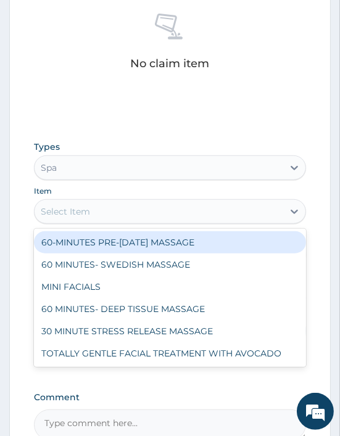
click at [63, 207] on div "Select Item" at bounding box center [65, 211] width 49 height 12
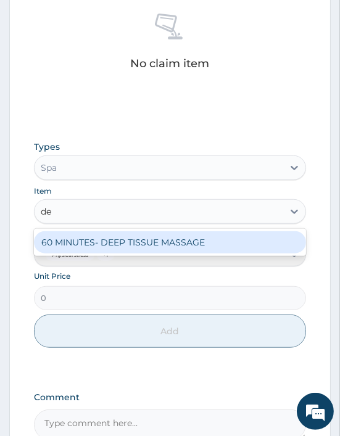
type input "dee"
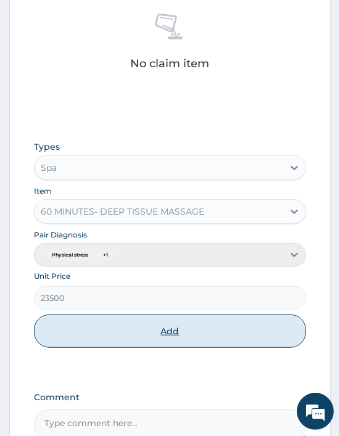
click at [169, 342] on button "Add" at bounding box center [170, 330] width 272 height 33
type input "0"
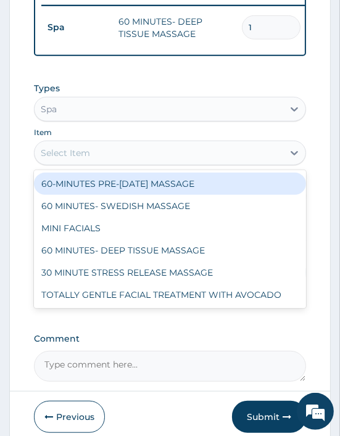
click at [99, 162] on div "Select Item" at bounding box center [159, 153] width 248 height 20
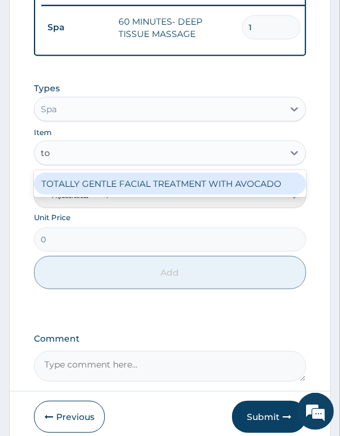
type input "tot"
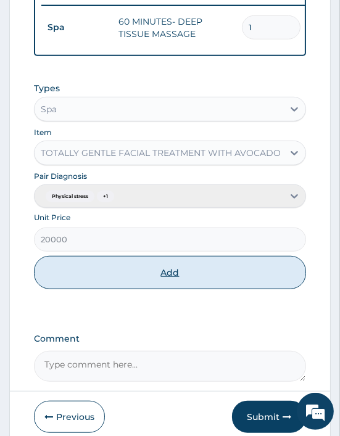
click at [144, 288] on button "Add" at bounding box center [170, 272] width 272 height 33
type input "0"
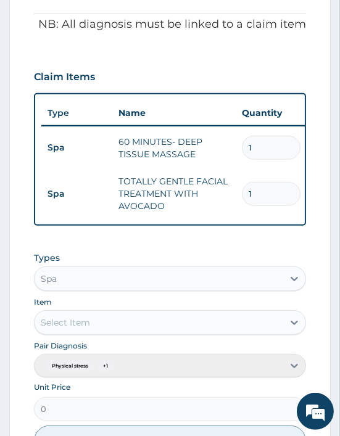
scroll to position [660, 0]
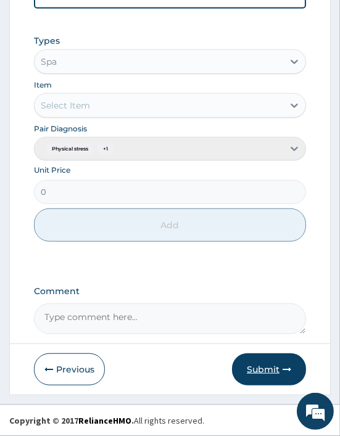
click at [266, 365] on button "Submit" at bounding box center [269, 369] width 74 height 32
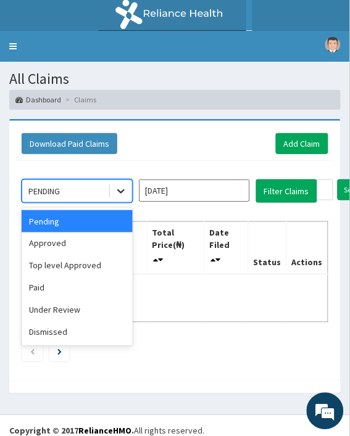
click at [119, 189] on icon at bounding box center [121, 191] width 12 height 12
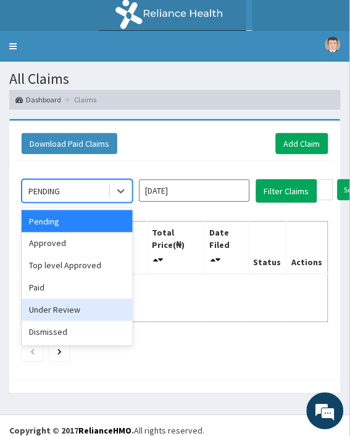
click at [51, 310] on div "Under Review" at bounding box center [77, 310] width 111 height 22
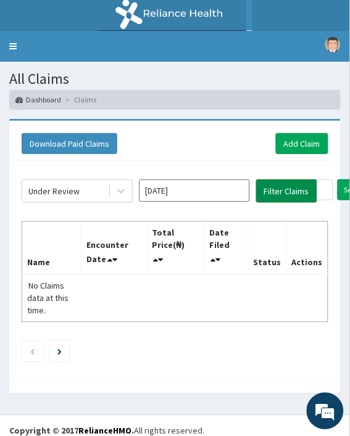
click at [303, 198] on button "Filter Claims" at bounding box center [286, 190] width 61 height 23
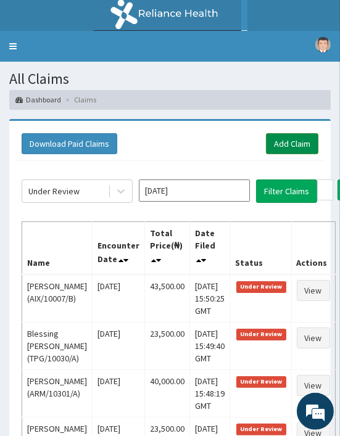
click at [275, 145] on link "Add Claim" at bounding box center [292, 143] width 52 height 21
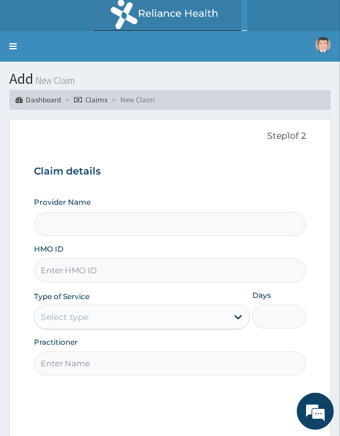
click at [111, 260] on input "HMO ID" at bounding box center [170, 270] width 272 height 24
type input "Oriki Spa- [GEOGRAPHIC_DATA] (WOMEN ONLY)"
type input "1"
paste input "ENP/11810/A"
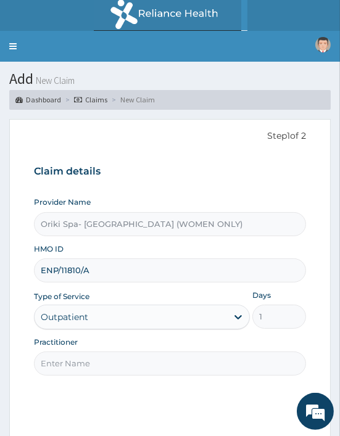
type input "ENP/11810/A"
click at [79, 362] on input "Practitioner" at bounding box center [170, 363] width 272 height 24
type input "AJIBOLA OGUNJIMI"
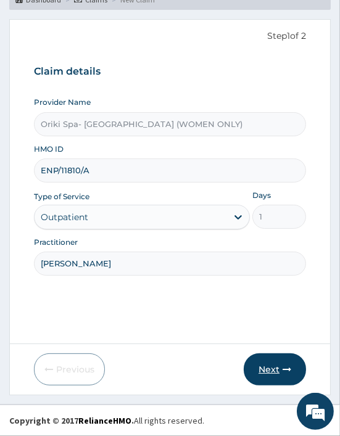
click at [274, 364] on button "Next" at bounding box center [275, 369] width 62 height 32
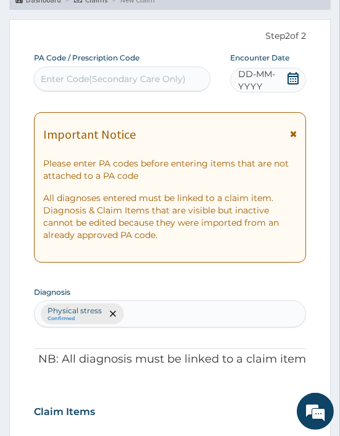
scroll to position [0, 0]
click at [88, 85] on div "Enter Code(Secondary Care Only)" at bounding box center [122, 79] width 175 height 20
paste input "PA/F893E4"
type input "PA/F893E4"
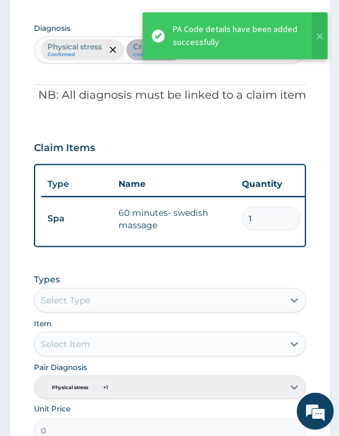
scroll to position [0, 346]
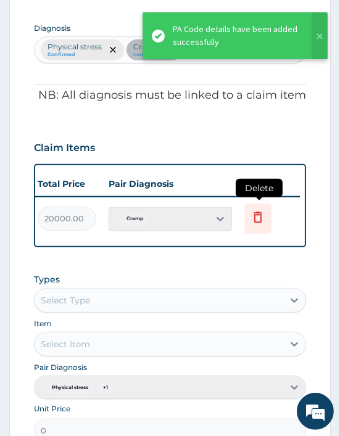
click at [257, 230] on icon at bounding box center [257, 218] width 27 height 30
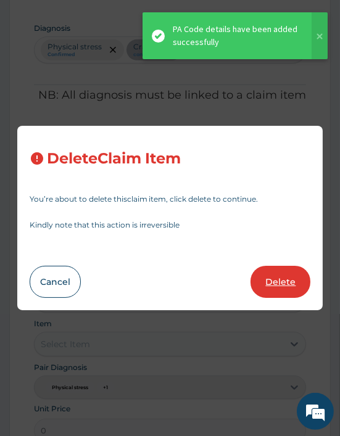
click at [285, 288] on button "Delete" at bounding box center [280, 282] width 60 height 32
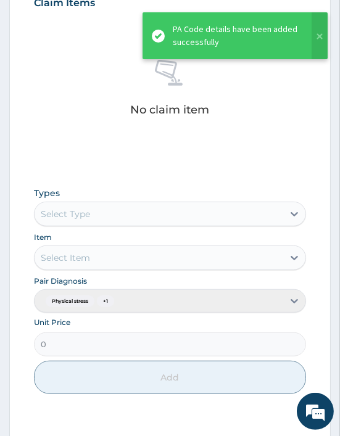
scroll to position [518, 0]
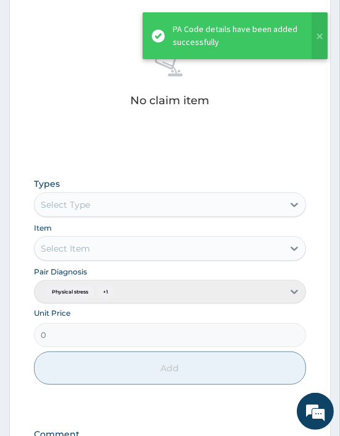
click at [104, 198] on div "Select Type" at bounding box center [159, 205] width 248 height 20
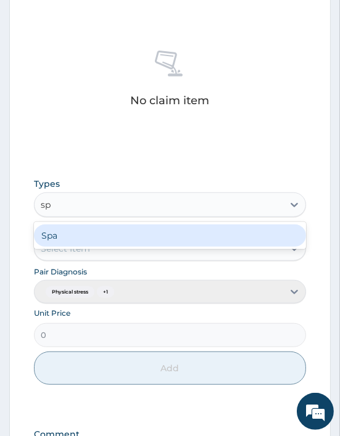
type input "spa"
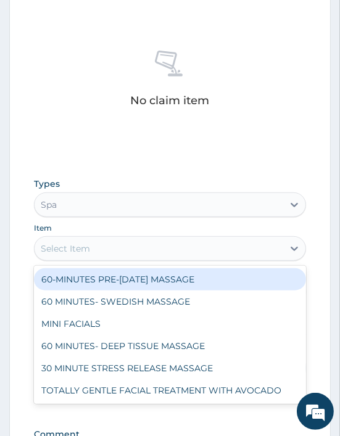
click at [66, 245] on div "Select Item" at bounding box center [65, 248] width 49 height 12
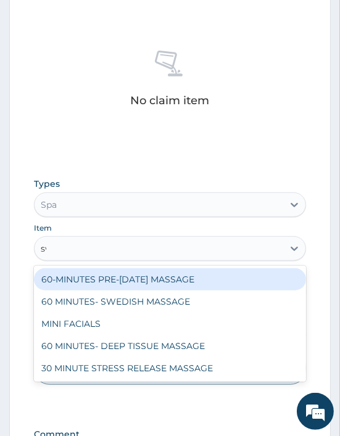
type input "swe"
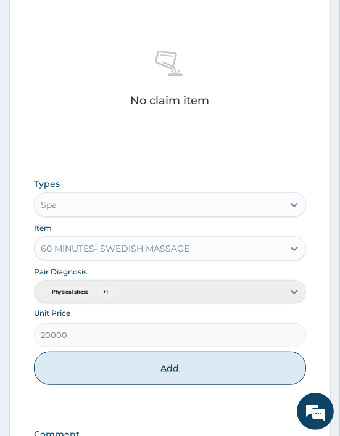
click at [160, 361] on button "Add" at bounding box center [170, 367] width 272 height 33
type input "0"
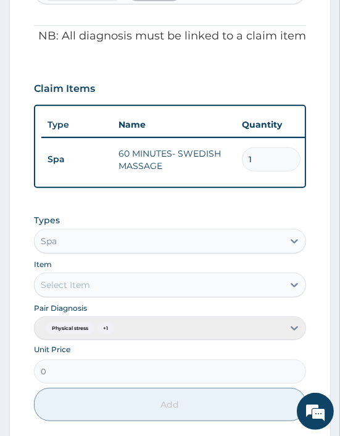
scroll to position [611, 0]
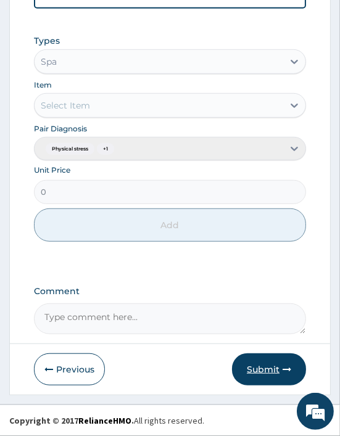
click at [286, 379] on button "Submit" at bounding box center [269, 369] width 74 height 32
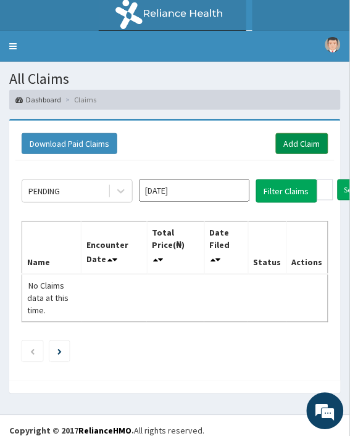
click at [301, 147] on link "Add Claim" at bounding box center [302, 143] width 52 height 21
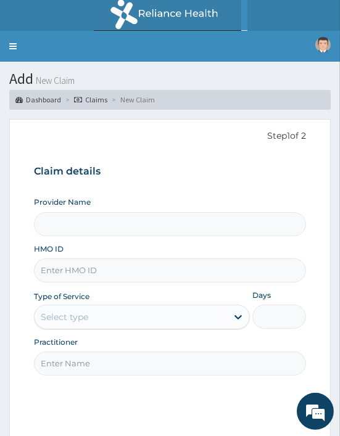
click at [54, 260] on input "HMO ID" at bounding box center [170, 270] width 272 height 24
type input "Oriki Spa- Althaven (WOMEN ONLY)"
type input "1"
paste input "FAM/10015/A"
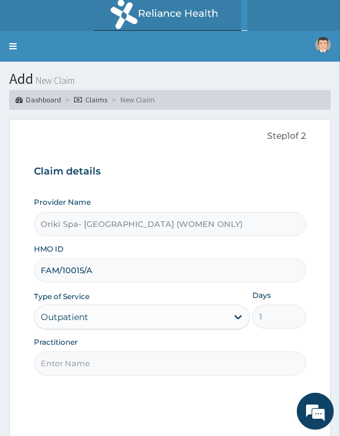
type input "FAM/10015/A"
click at [74, 361] on input "Practitioner" at bounding box center [170, 363] width 272 height 24
type input "AJIBOLA OGUNJIMI"
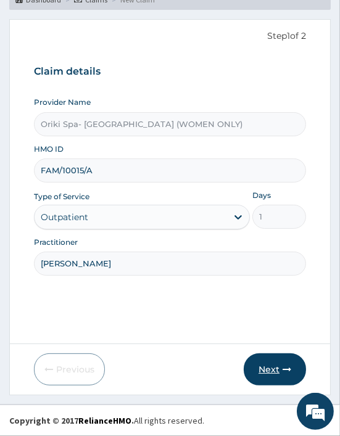
click at [290, 359] on button "Next" at bounding box center [275, 369] width 62 height 32
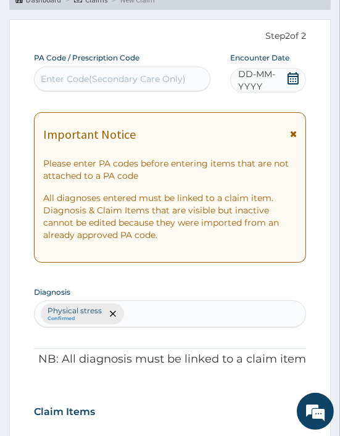
click at [113, 74] on div "Enter Code(Secondary Care Only)" at bounding box center [113, 79] width 145 height 12
paste input "PA/F14C06"
type input "PA/F14C06"
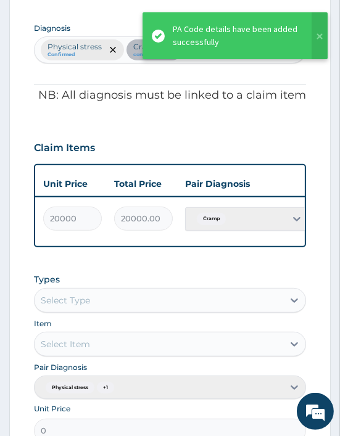
scroll to position [0, 346]
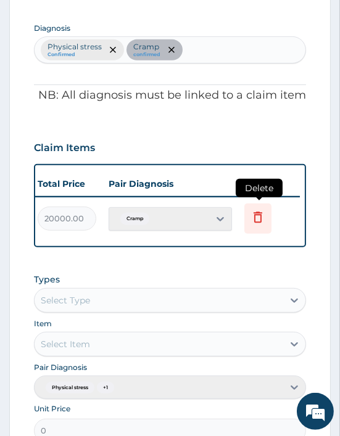
click at [251, 210] on icon at bounding box center [257, 217] width 15 height 15
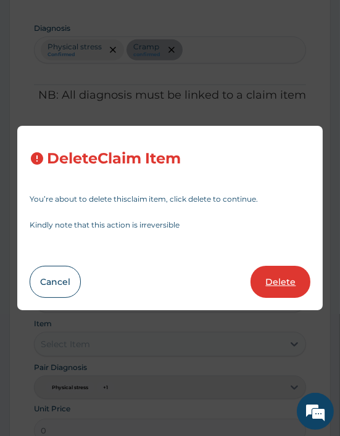
click at [285, 279] on button "Delete" at bounding box center [280, 282] width 60 height 32
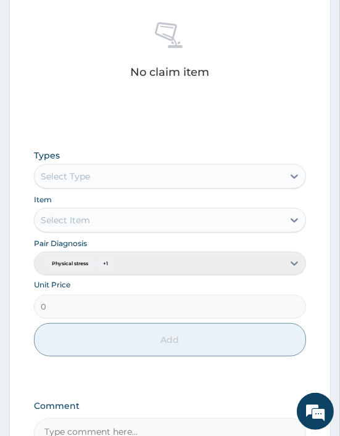
scroll to position [560, 0]
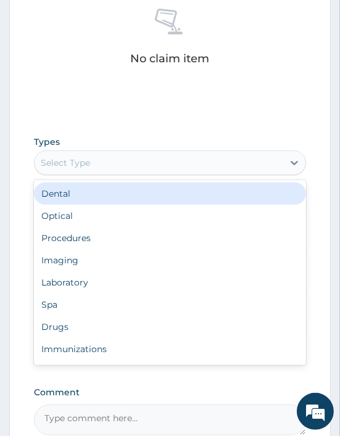
click at [96, 155] on div "Select Type" at bounding box center [159, 163] width 248 height 20
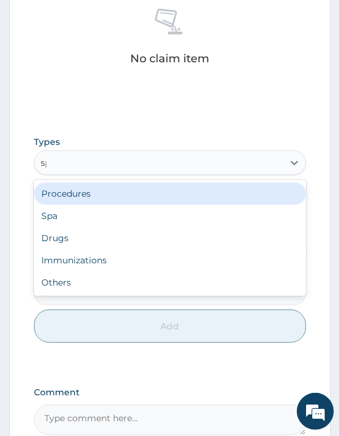
type input "spa"
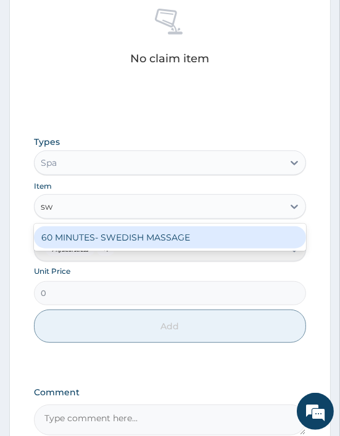
type input "swe"
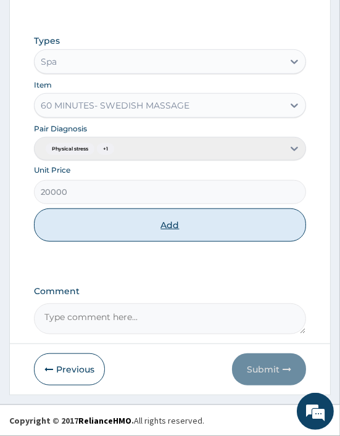
click at [171, 221] on button "Add" at bounding box center [170, 224] width 272 height 33
type input "0"
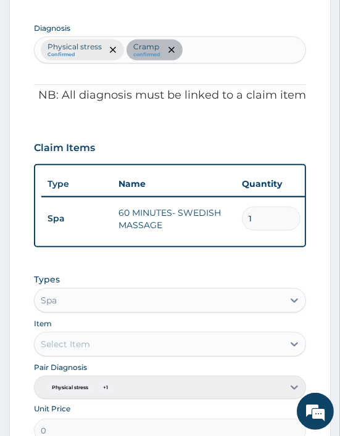
scroll to position [611, 0]
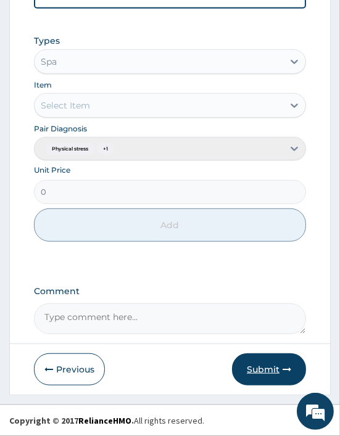
click at [248, 370] on button "Submit" at bounding box center [269, 369] width 74 height 32
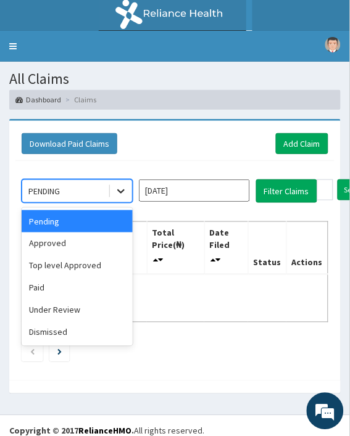
click at [121, 185] on icon at bounding box center [121, 191] width 12 height 12
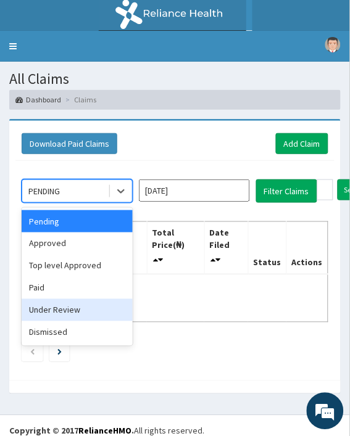
click at [58, 311] on div "Under Review" at bounding box center [77, 310] width 111 height 22
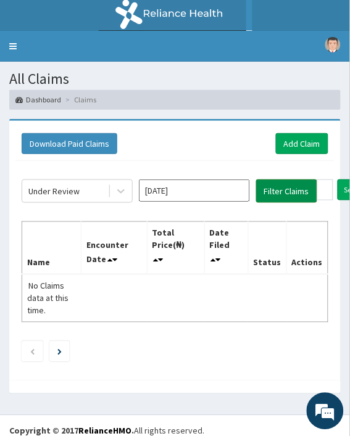
click at [282, 187] on button "Filter Claims" at bounding box center [286, 190] width 61 height 23
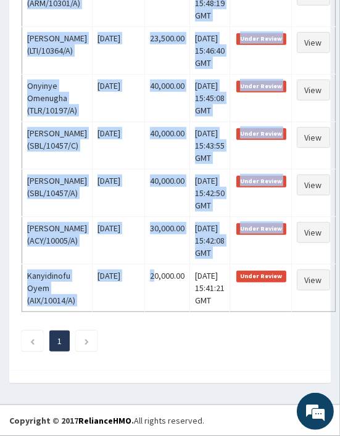
scroll to position [755, 0]
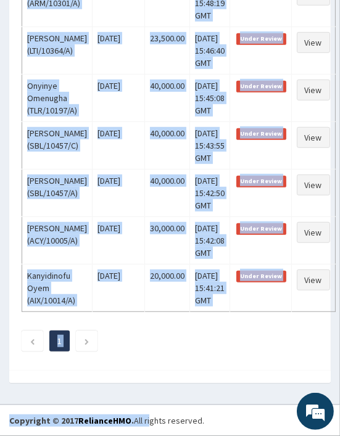
drag, startPoint x: 25, startPoint y: 245, endPoint x: 145, endPoint y: 464, distance: 249.7
copy div "Lore Ipsumdolo Sita Conse Adipi(₦) Elit Seddo Eiusmo Tempori Utlabo Etdolorem A…"
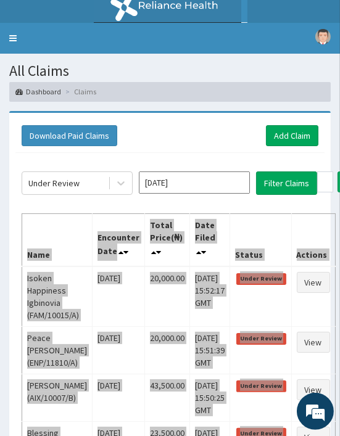
scroll to position [0, 0]
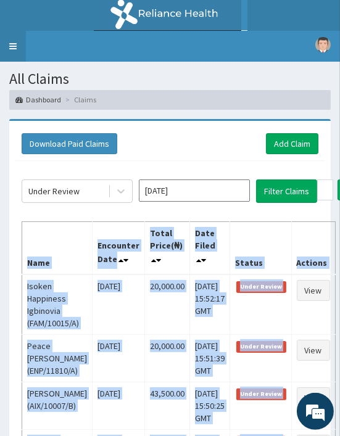
click at [15, 42] on link "Toggle navigation" at bounding box center [13, 46] width 26 height 31
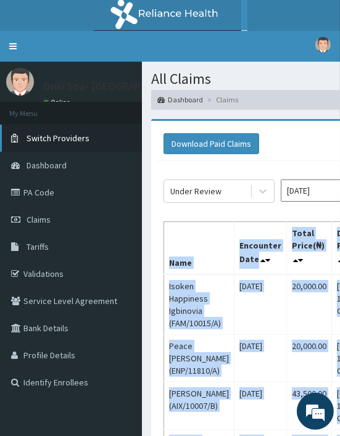
click at [46, 137] on span "Switch Providers" at bounding box center [58, 138] width 63 height 11
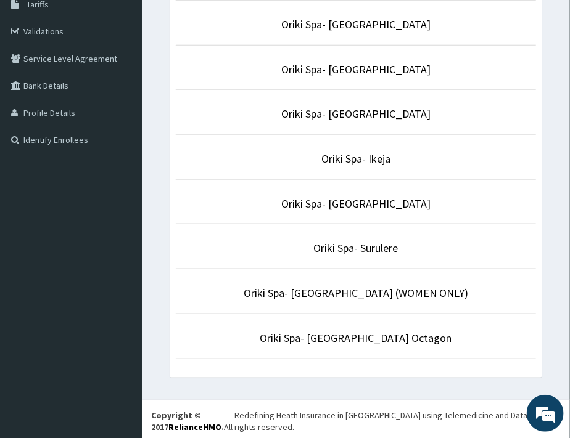
scroll to position [218, 0]
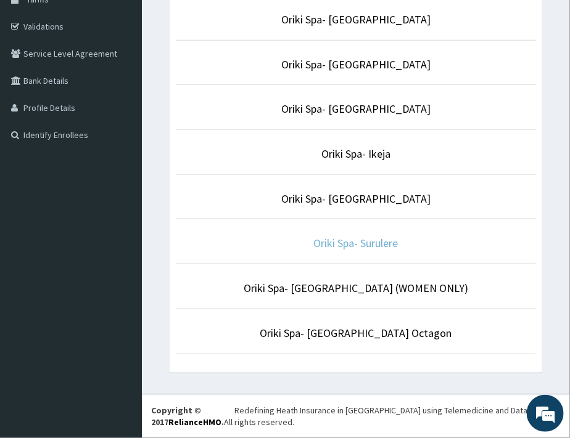
click at [354, 248] on link "Oriki Spa- Surulere" at bounding box center [356, 243] width 84 height 14
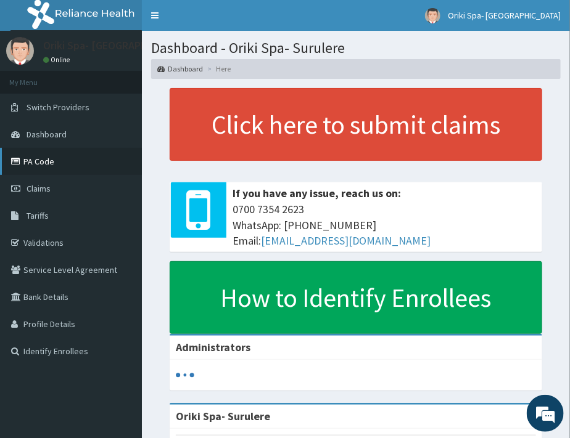
click at [32, 159] on link "PA Code" at bounding box center [71, 161] width 142 height 27
